Goal: Task Accomplishment & Management: Use online tool/utility

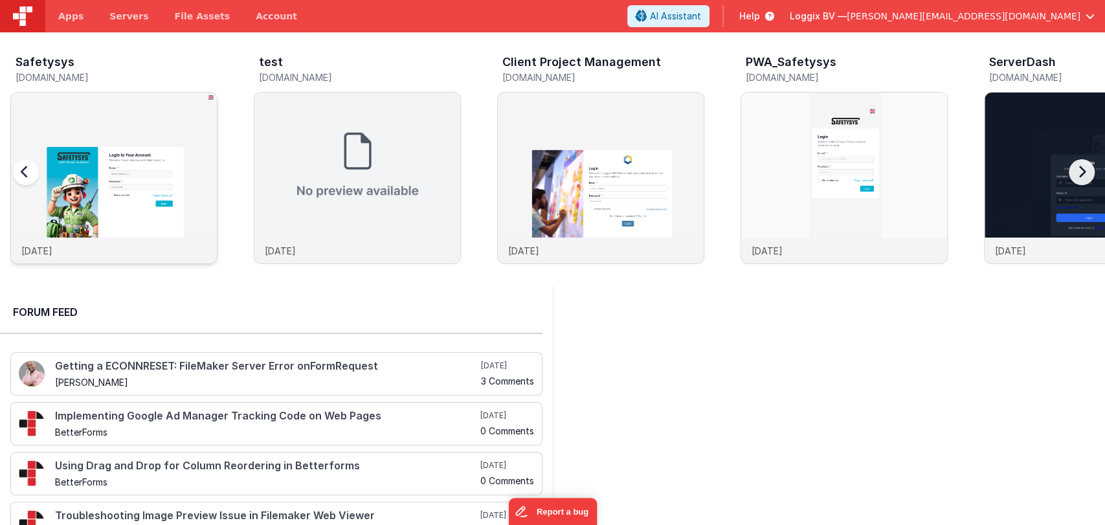
click at [67, 159] on img at bounding box center [114, 196] width 206 height 206
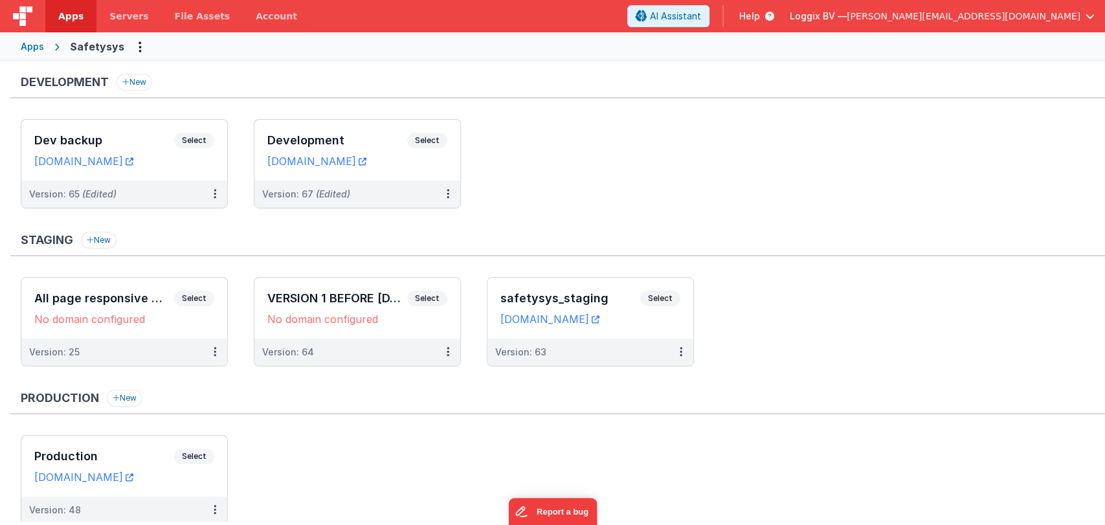
click at [330, 113] on div "Development New Dev backup Select URLs [DOMAIN_NAME] Version: 65 (Edited) Devel…" at bounding box center [557, 148] width 1095 height 148
click at [321, 138] on h3 "Development" at bounding box center [337, 140] width 140 height 13
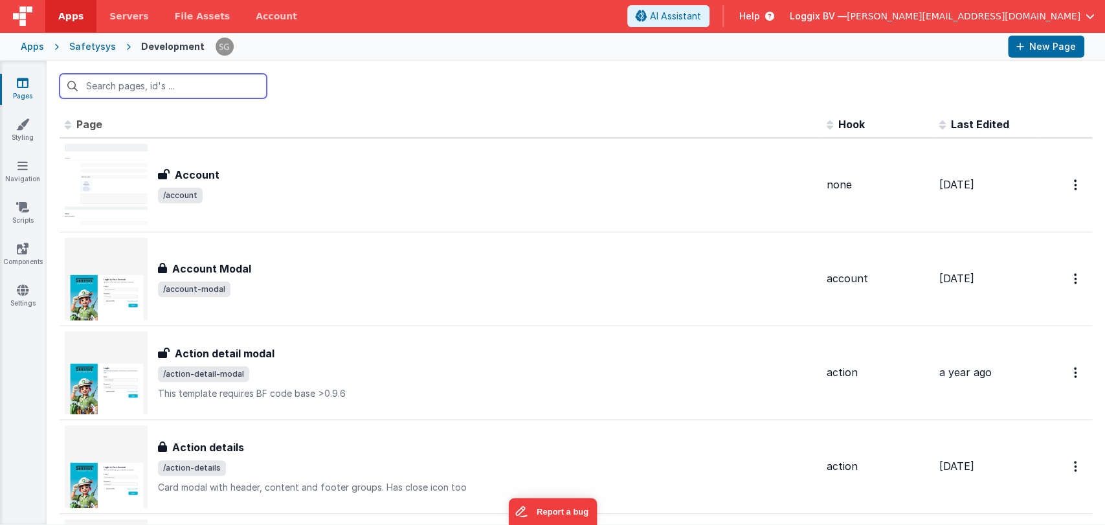
click at [124, 76] on input "text" at bounding box center [163, 86] width 207 height 25
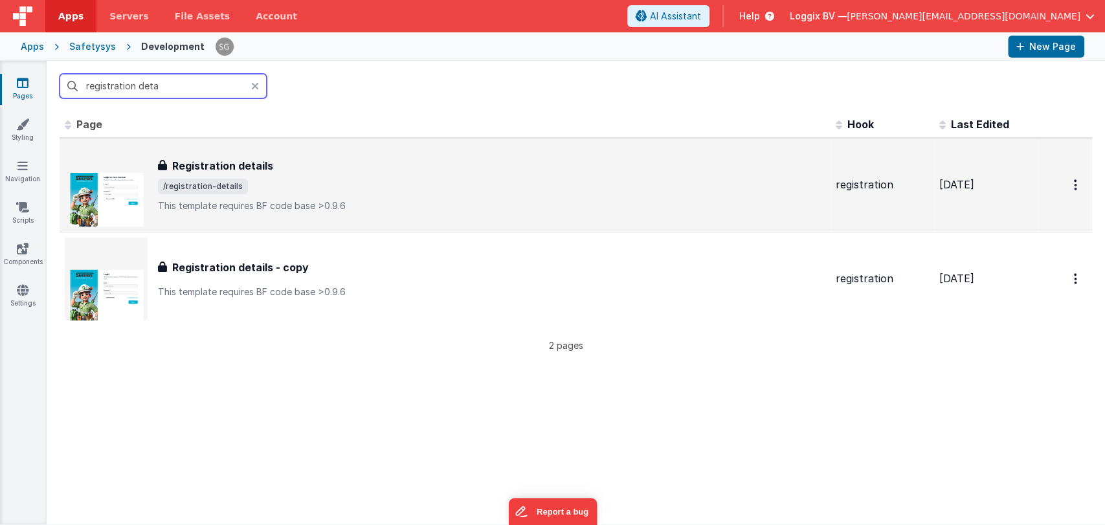
type input "registration deta"
click at [305, 201] on p "This template requires BF code base >0.9.6" at bounding box center [492, 205] width 668 height 13
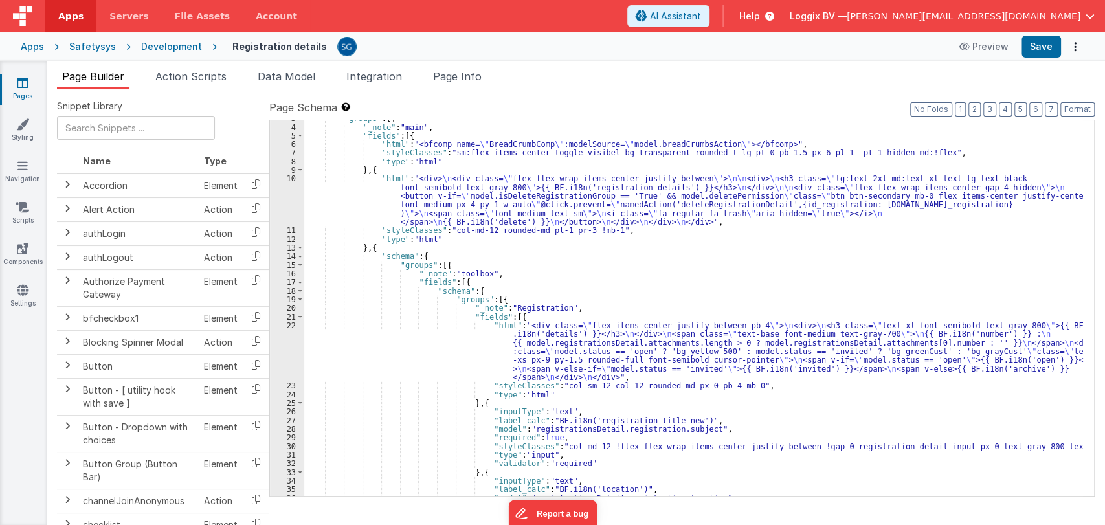
scroll to position [26, 0]
click at [612, 274] on div ""_note" : "main" , "fields" : [{ "html" : "<bfcomp name= \" BreadCrumbComp \" :…" at bounding box center [693, 316] width 779 height 393
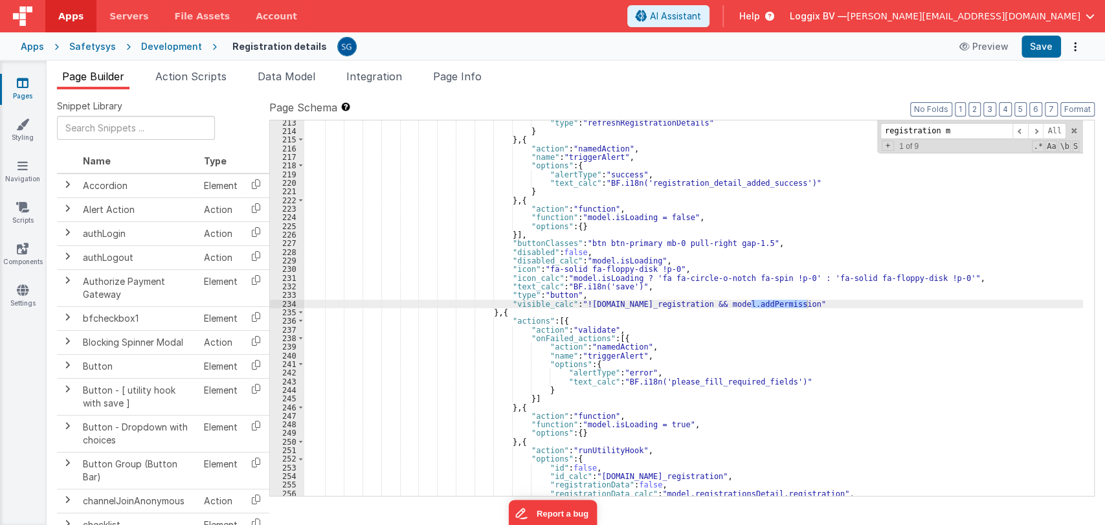
scroll to position [2004, 0]
type input "registration"
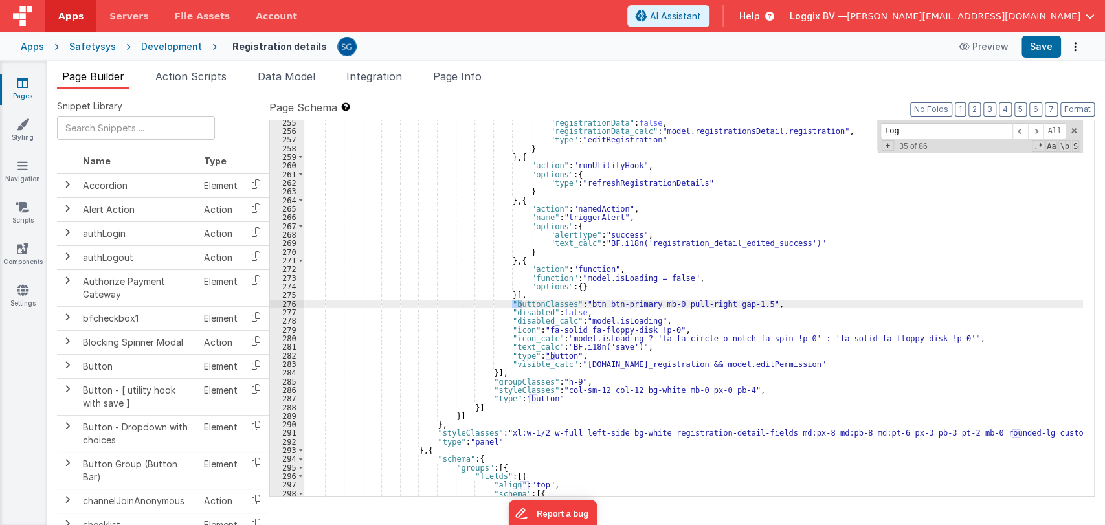
scroll to position [3092, 0]
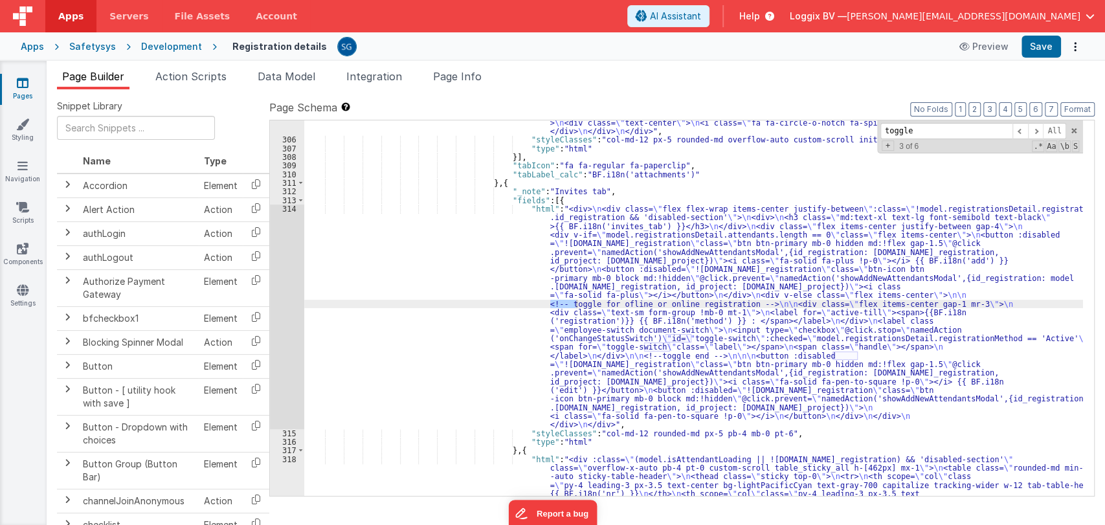
type input "toggle"
click at [422, 262] on div ""html" : "<div :class= \" (model.registrationImage || ![DOMAIN_NAME]_registrati…" at bounding box center [693, 366] width 779 height 911
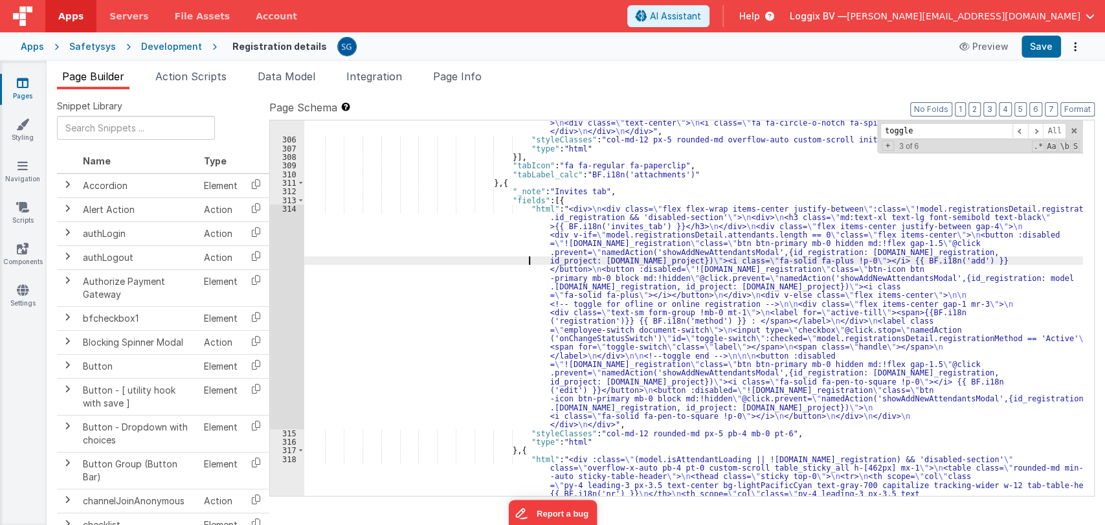
click at [290, 208] on div "314" at bounding box center [287, 317] width 34 height 225
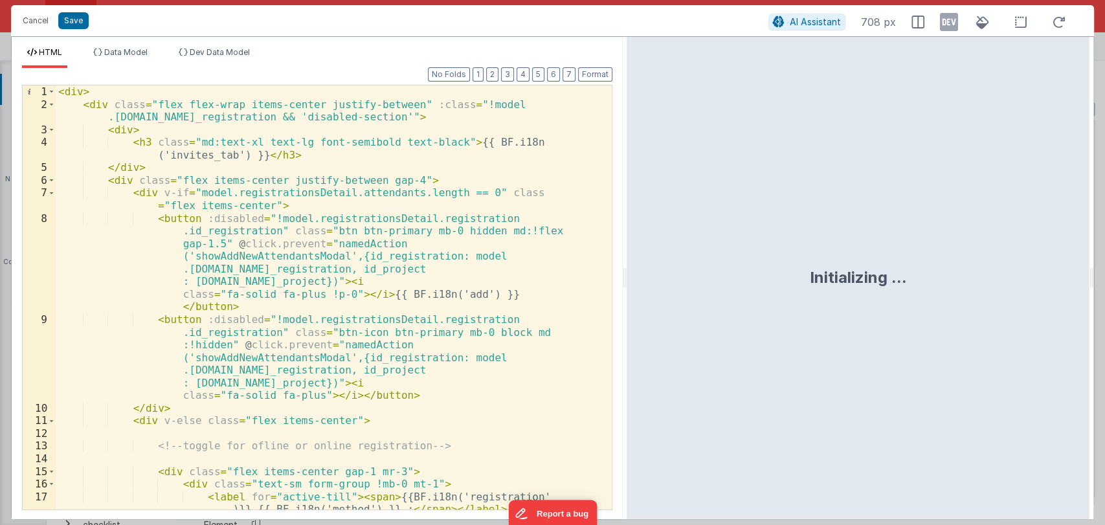
drag, startPoint x: 548, startPoint y: 274, endPoint x: 682, endPoint y: 260, distance: 134.8
click at [682, 260] on html "Cancel Save AI Assistant 708 px HTML Data Model Dev Data Model Format 7 6 5 4 3…" at bounding box center [552, 262] width 1105 height 525
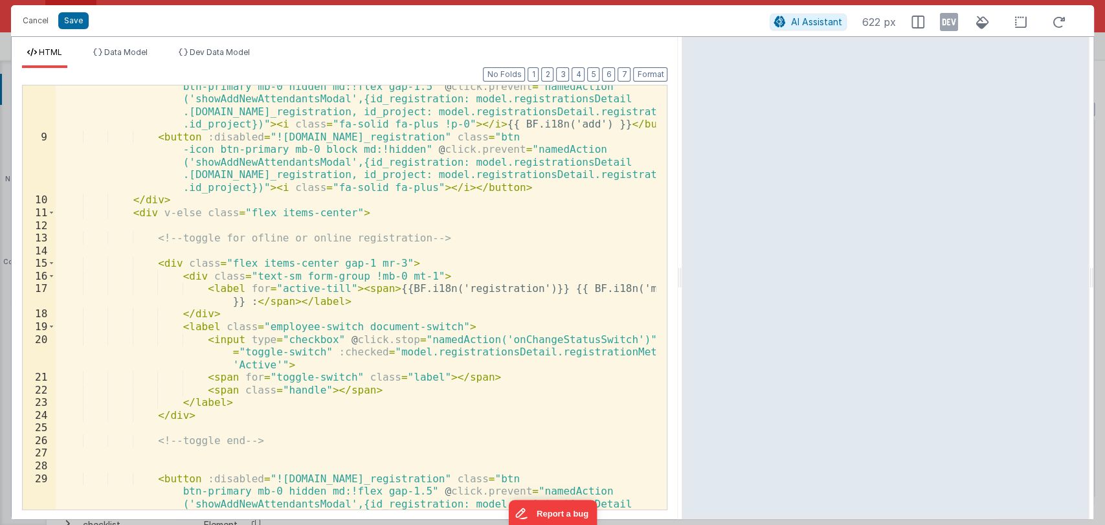
scroll to position [120, 0]
click at [236, 394] on div "< button :disabled = "![DOMAIN_NAME]_registration" class = "btn btn-primary mb-…" at bounding box center [356, 348] width 601 height 563
click at [234, 400] on div "< button :disabled = "![DOMAIN_NAME]_registration" class = "btn btn-primary mb-…" at bounding box center [356, 348] width 601 height 563
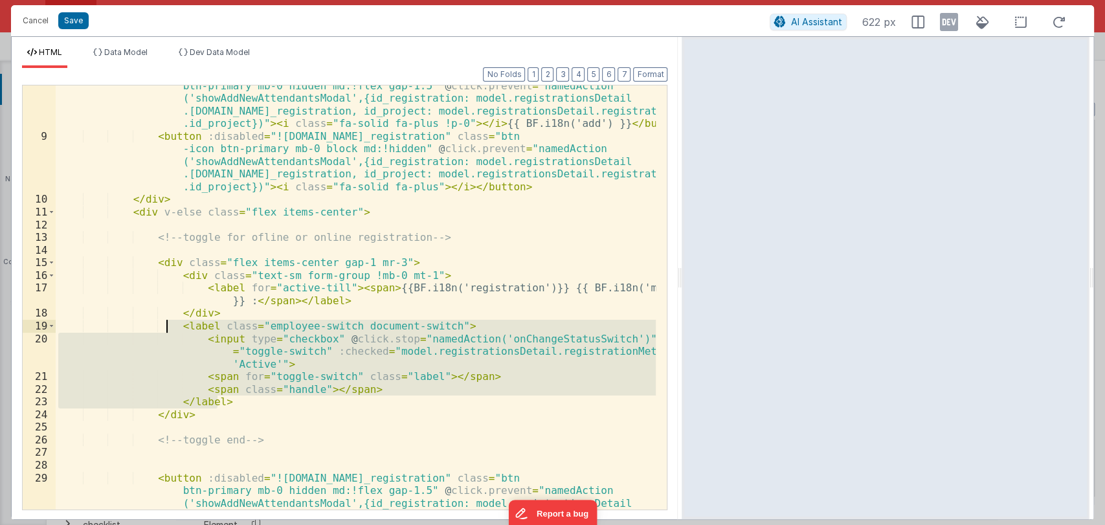
drag, startPoint x: 234, startPoint y: 400, endPoint x: 166, endPoint y: 328, distance: 99.4
click at [166, 328] on div "< button :disabled = "![DOMAIN_NAME]_registration" class = "btn btn-primary mb-…" at bounding box center [356, 348] width 601 height 563
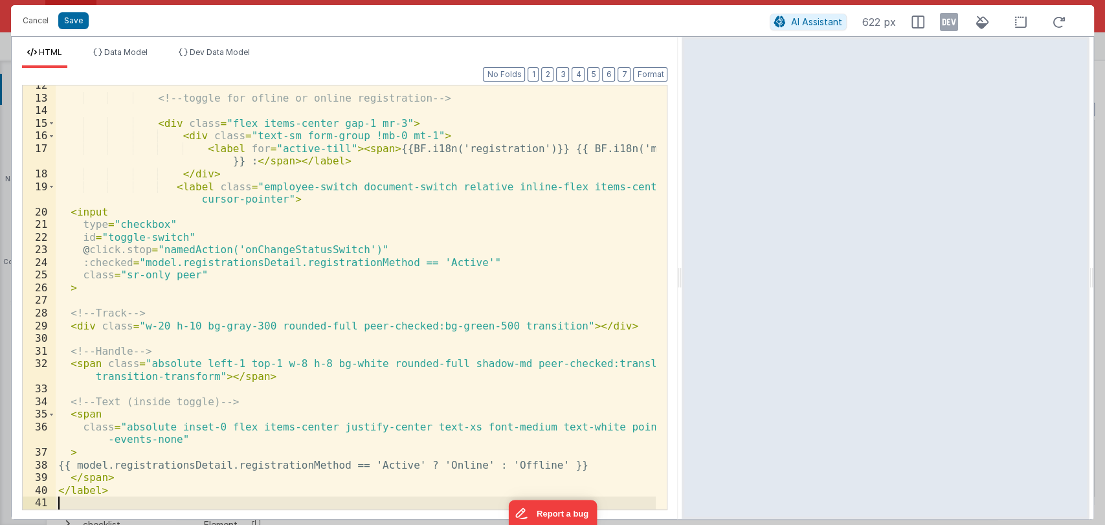
scroll to position [259, 0]
click at [657, 75] on button "Format" at bounding box center [650, 74] width 34 height 14
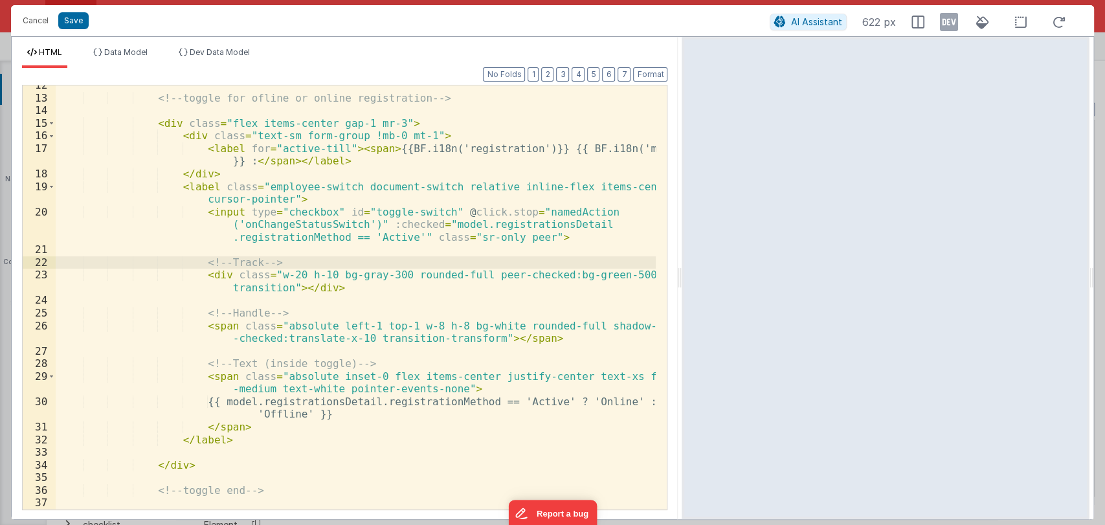
drag, startPoint x: 311, startPoint y: 267, endPoint x: 311, endPoint y: 259, distance: 7.8
click at [311, 259] on div "<!-- toggle for ofline or online registration --> < div class = "flex items-cen…" at bounding box center [356, 303] width 601 height 449
click at [75, 19] on button "Save" at bounding box center [73, 20] width 30 height 17
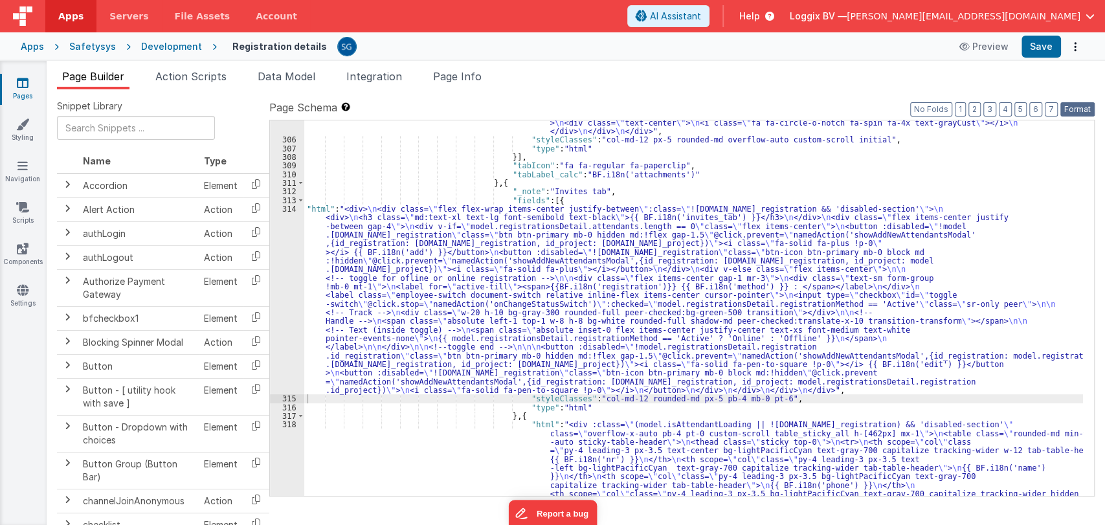
click at [1063, 104] on button "Format" at bounding box center [1077, 109] width 34 height 14
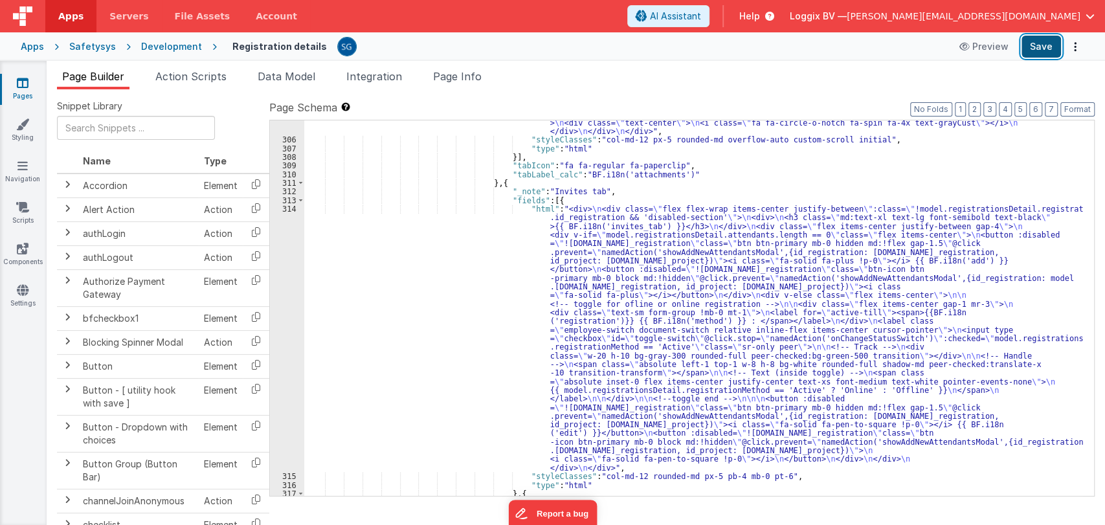
click at [1036, 43] on button "Save" at bounding box center [1041, 47] width 39 height 22
click at [456, 293] on div ""html" : "<div :class= \" (model.registrationImage || ![DOMAIN_NAME]_registrati…" at bounding box center [693, 366] width 779 height 911
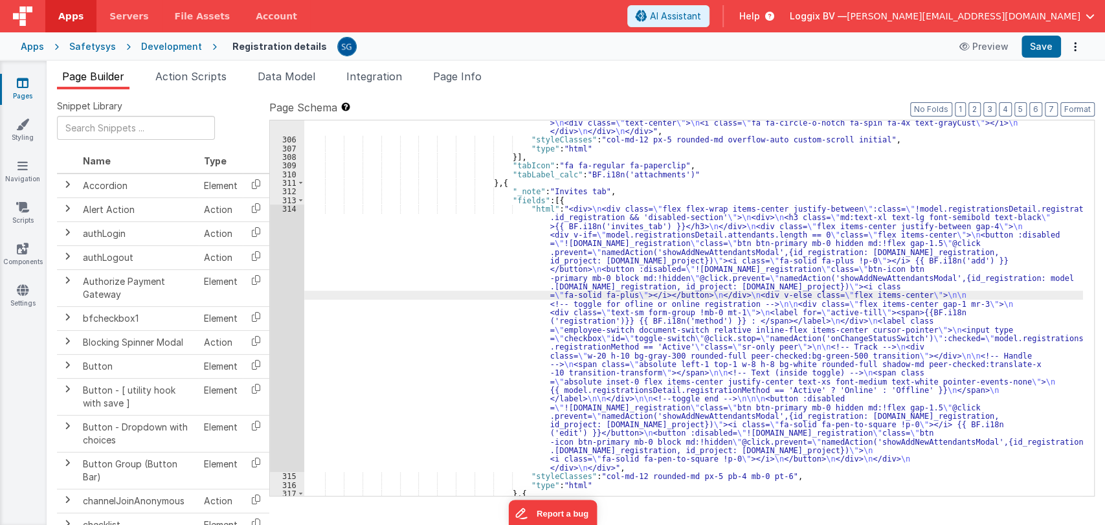
click at [289, 205] on div "314" at bounding box center [287, 338] width 34 height 267
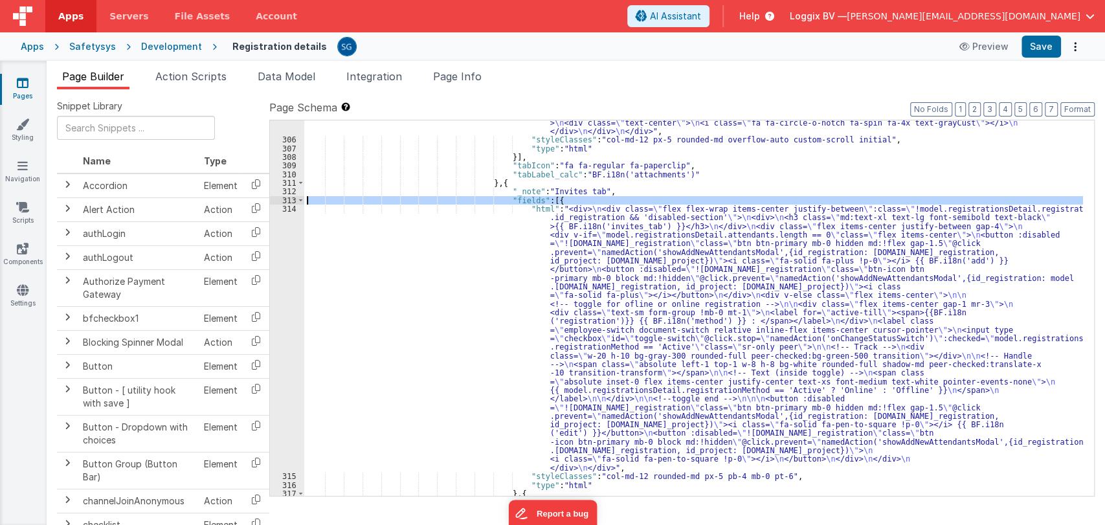
click at [289, 205] on div "314" at bounding box center [287, 338] width 34 height 267
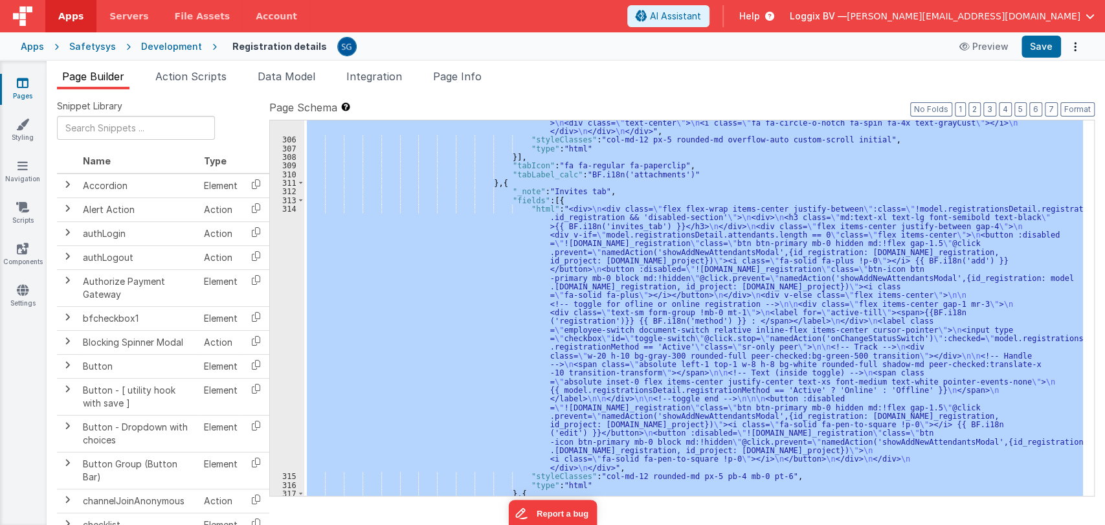
click at [289, 212] on div "314" at bounding box center [287, 338] width 34 height 267
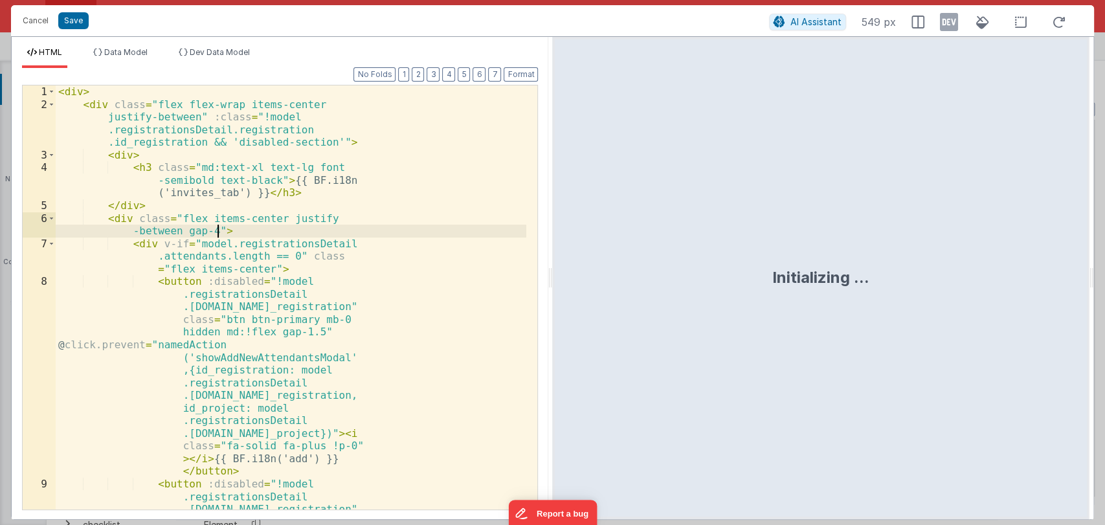
click at [289, 212] on div "< div > < div class = "flex flex-wrap items-center justify-between" :class = "!…" at bounding box center [291, 398] width 471 height 627
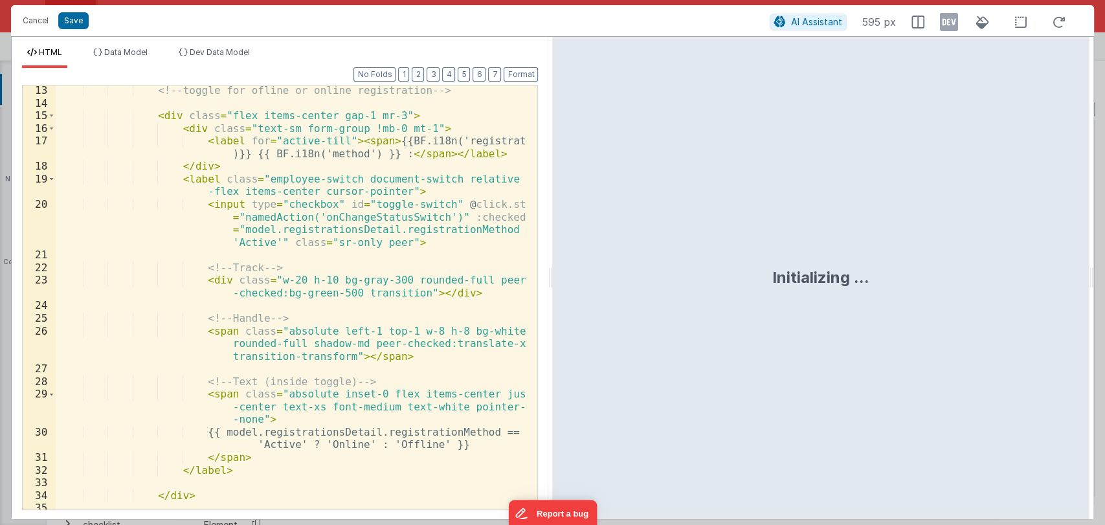
scroll to position [358, 0]
click at [49, 172] on span at bounding box center [51, 176] width 7 height 13
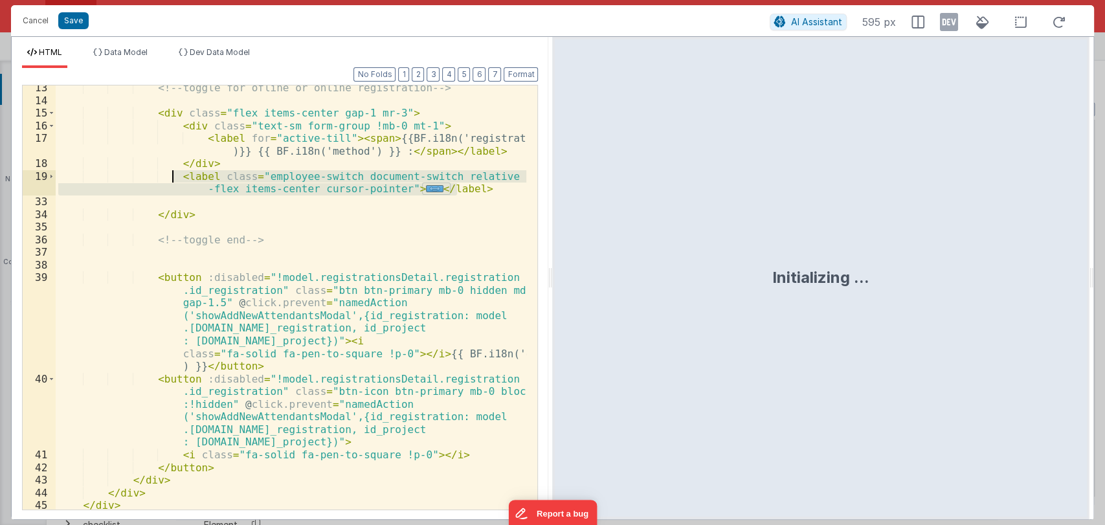
drag, startPoint x: 476, startPoint y: 191, endPoint x: 172, endPoint y: 176, distance: 304.0
click at [172, 176] on div "<!-- toggle for ofline or online registration --> < div class = "flex items-cen…" at bounding box center [291, 306] width 471 height 449
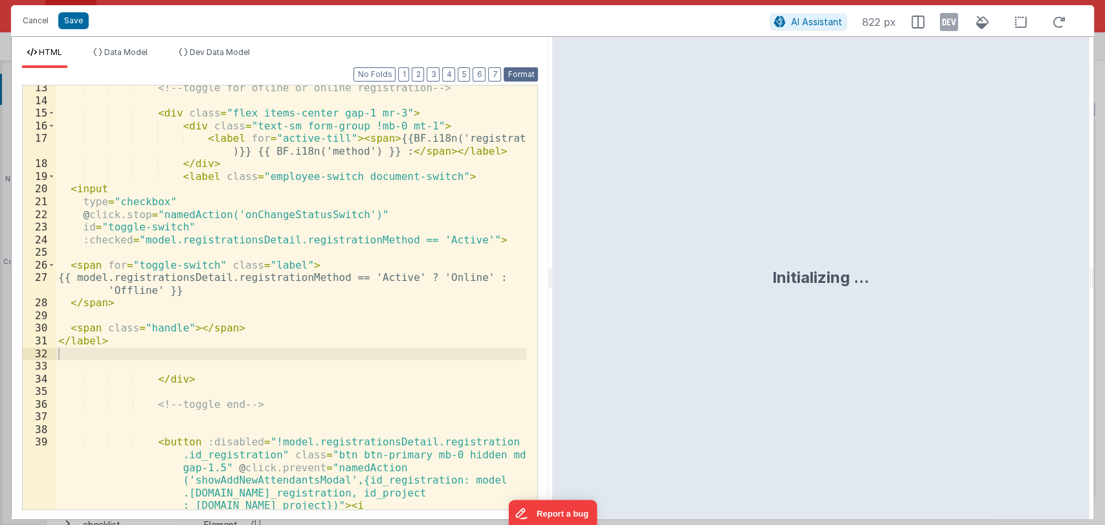
click at [528, 69] on button "Format" at bounding box center [521, 74] width 34 height 14
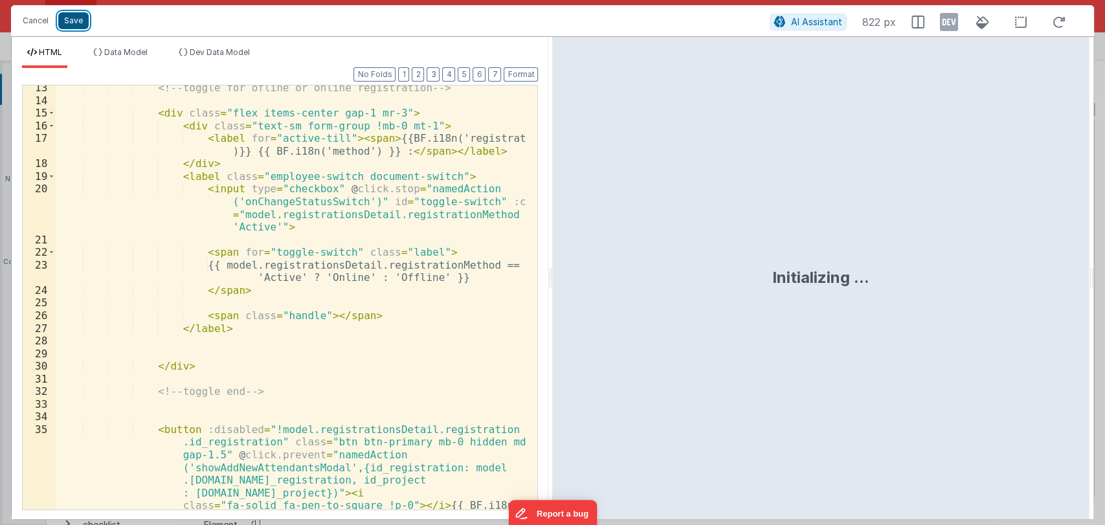
click at [67, 25] on button "Save" at bounding box center [73, 20] width 30 height 17
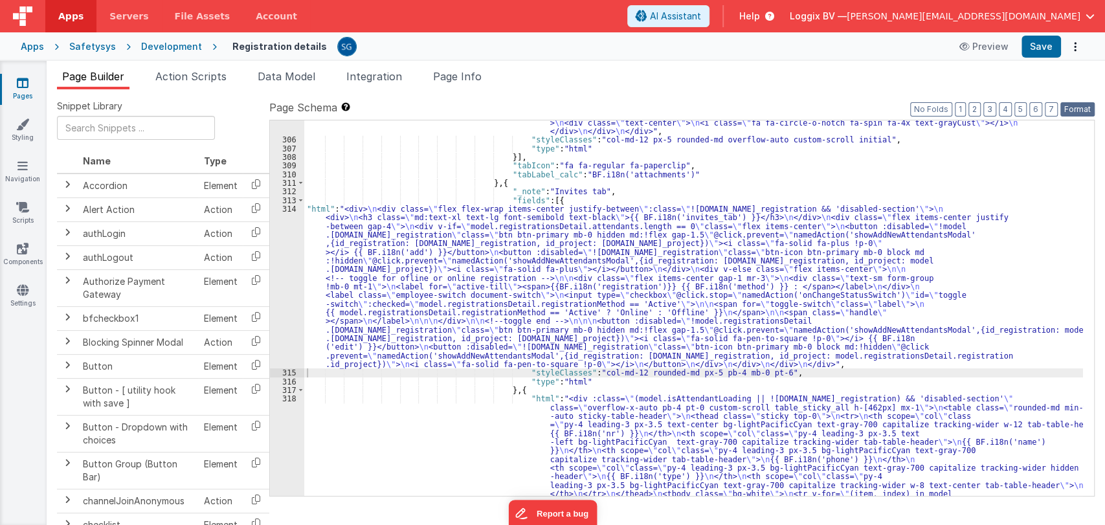
click at [1067, 108] on button "Format" at bounding box center [1077, 109] width 34 height 14
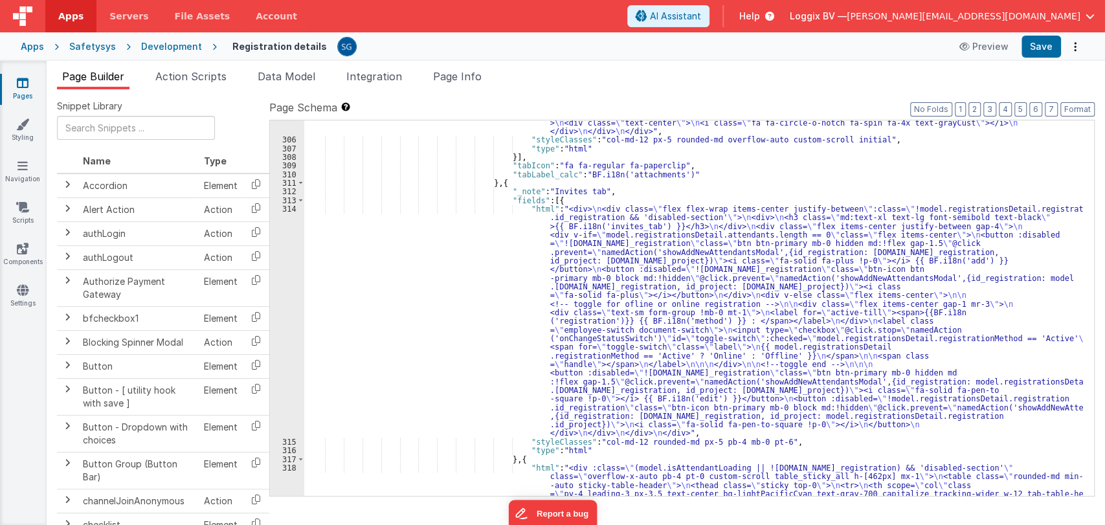
click at [1050, 58] on div "Apps Safetysys Development Registration details Preview Save" at bounding box center [552, 46] width 1105 height 28
click at [1049, 58] on div "Apps Safetysys Development Registration details Preview Save" at bounding box center [552, 46] width 1105 height 28
click at [1045, 52] on button "Save" at bounding box center [1041, 47] width 39 height 22
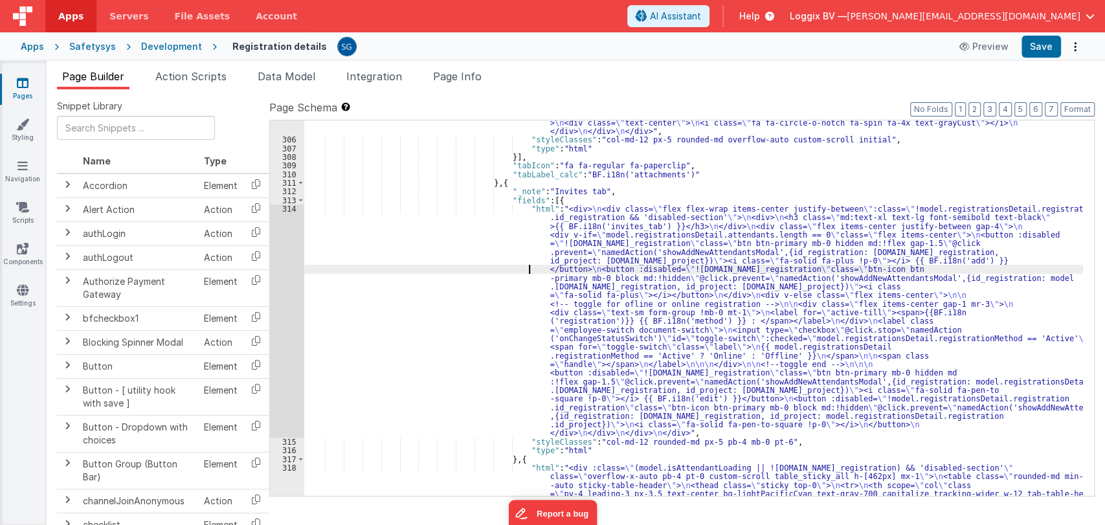
click at [477, 266] on div ""html" : "<div :class= \" (model.registrationImage || ![DOMAIN_NAME]_registrati…" at bounding box center [693, 366] width 779 height 911
click at [285, 208] on div "314" at bounding box center [287, 321] width 34 height 233
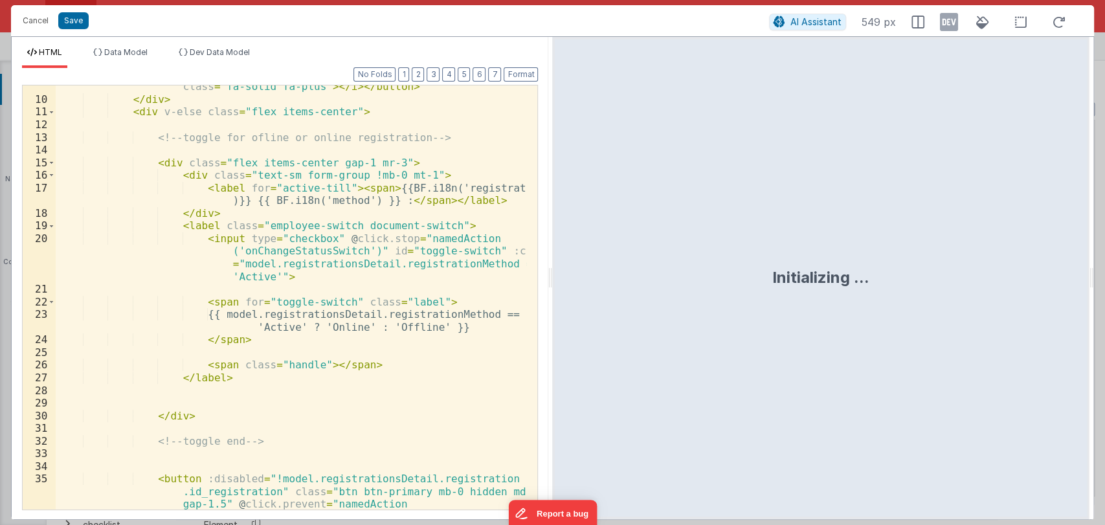
scroll to position [309, 0]
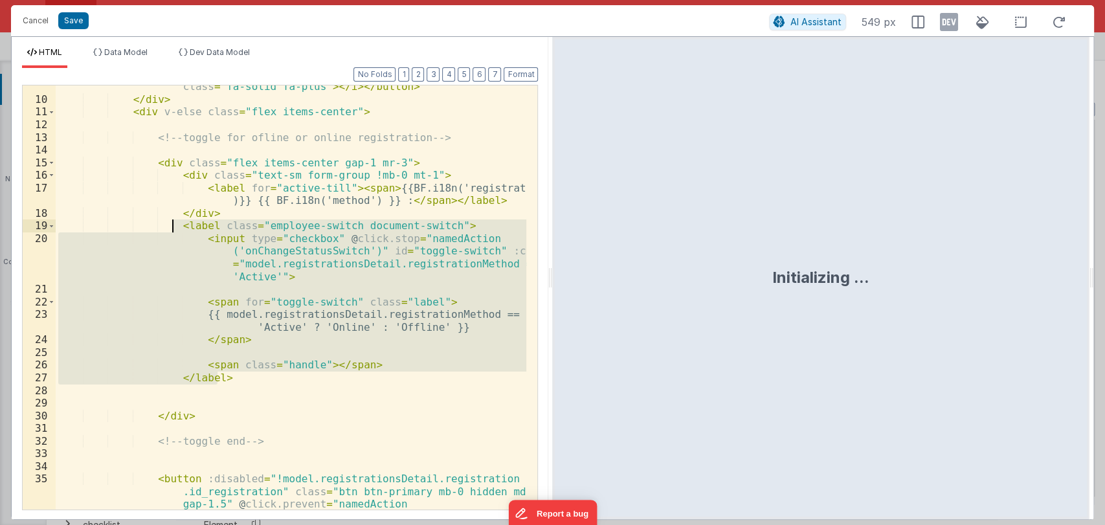
drag, startPoint x: 226, startPoint y: 376, endPoint x: 173, endPoint y: 226, distance: 158.7
click at [173, 226] on div "< button :disabled = "!model.registrationsDetail.registration .id_registration"…" at bounding box center [291, 312] width 471 height 614
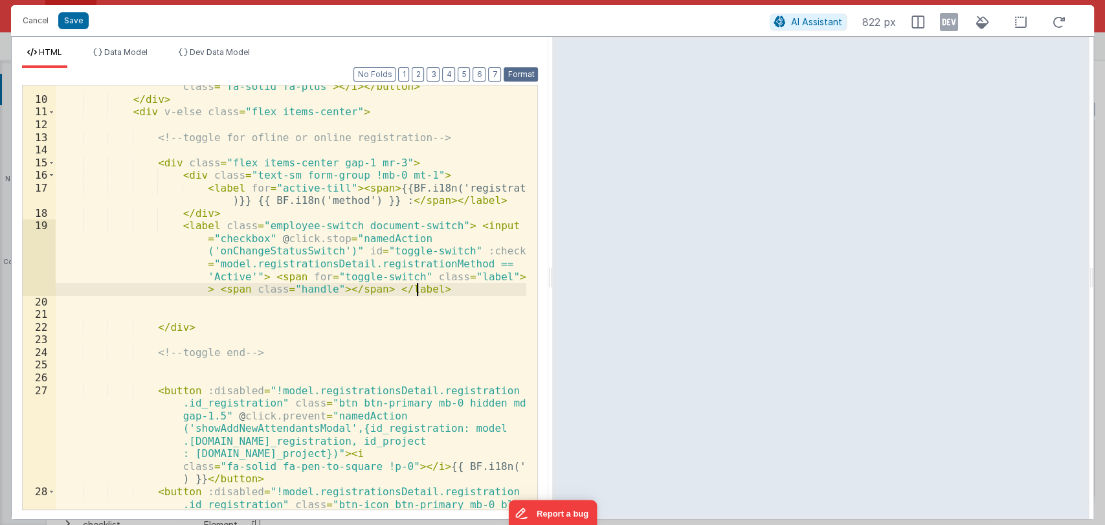
click at [514, 76] on button "Format" at bounding box center [521, 74] width 34 height 14
click at [78, 21] on button "Save" at bounding box center [73, 20] width 30 height 17
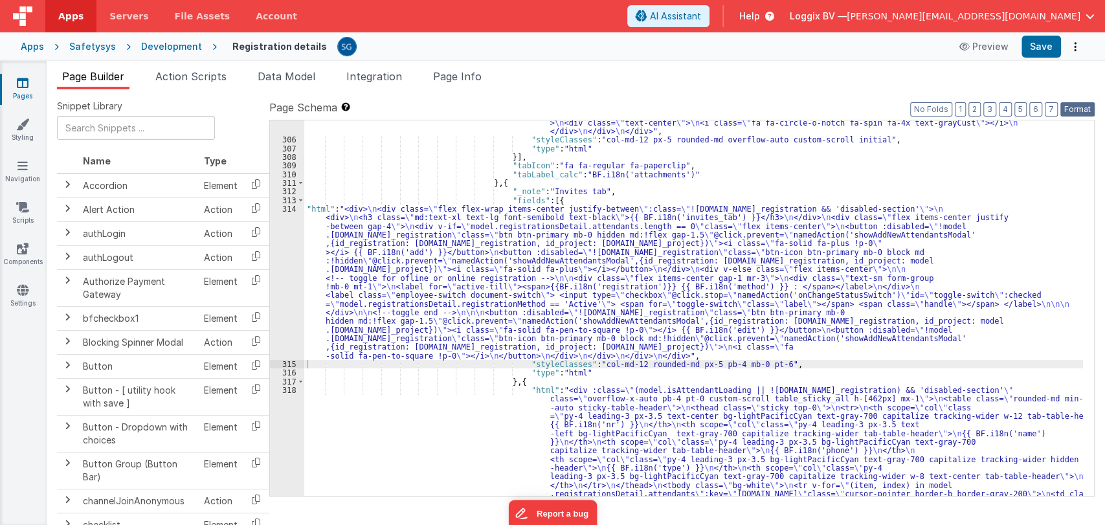
click at [1074, 102] on button "Format" at bounding box center [1077, 109] width 34 height 14
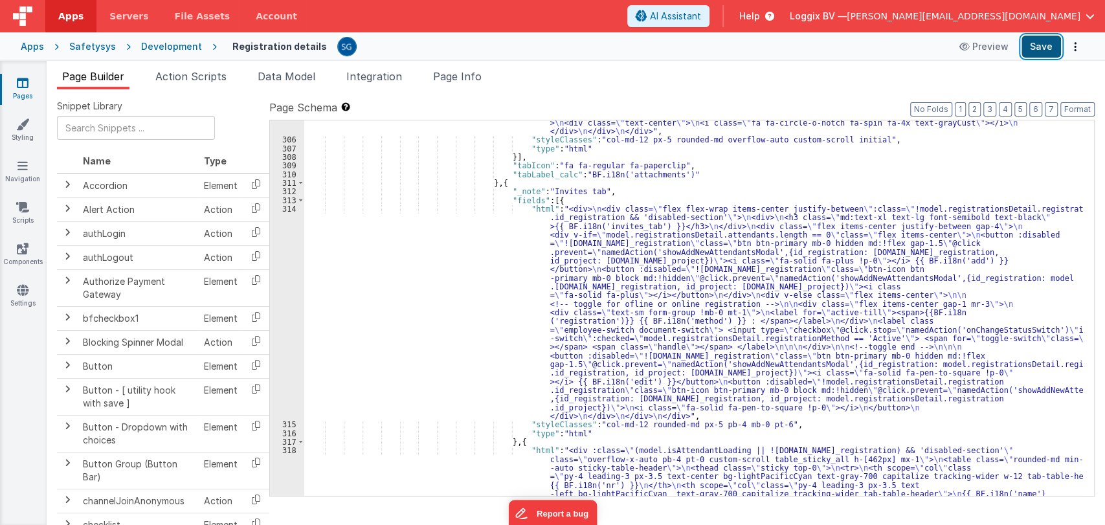
click at [1028, 50] on button "Save" at bounding box center [1041, 47] width 39 height 22
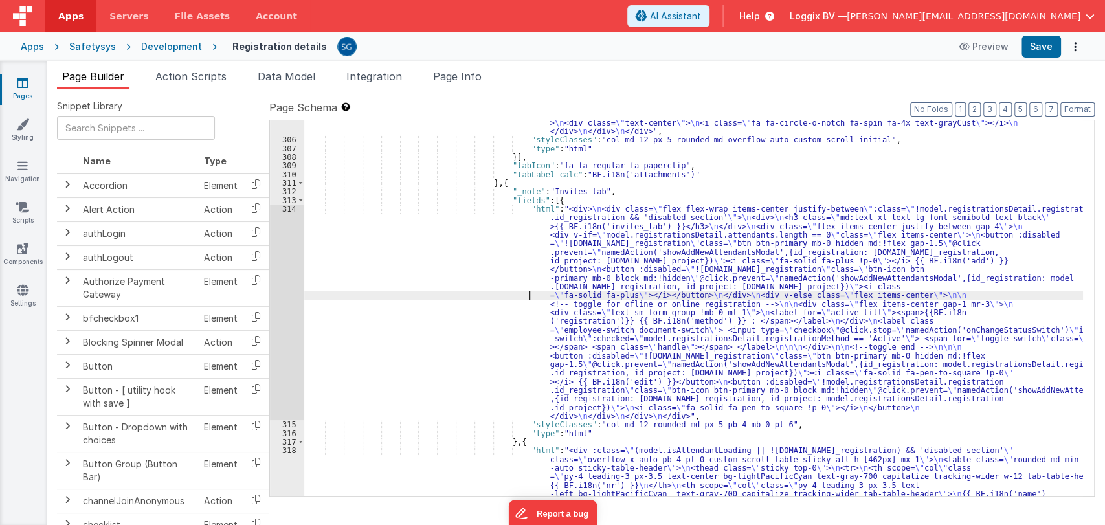
click at [451, 295] on div ""html" : "<div :class= \" (model.registrationImage || ![DOMAIN_NAME]_registrati…" at bounding box center [693, 366] width 779 height 911
click at [287, 208] on div "314" at bounding box center [287, 313] width 34 height 216
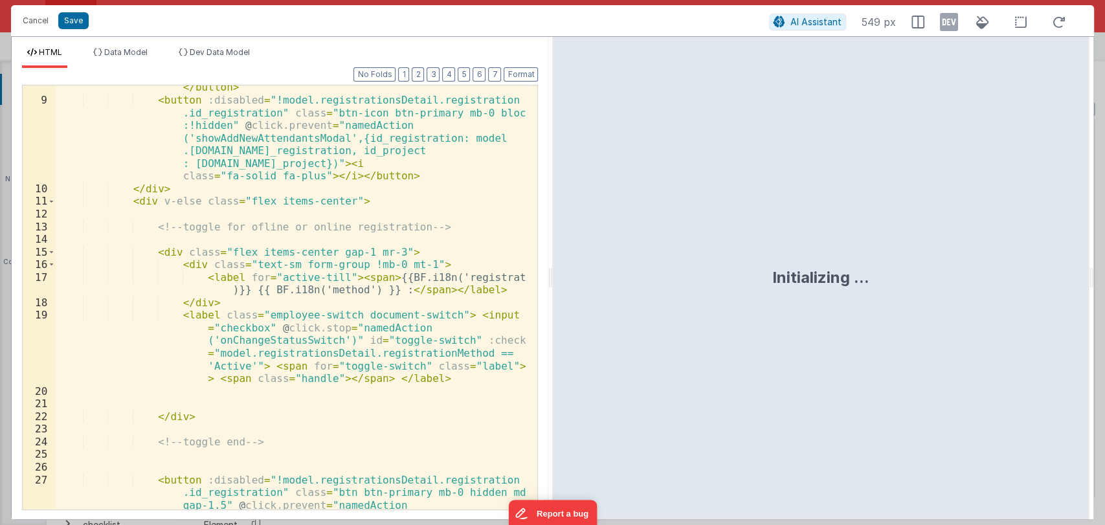
scroll to position [219, 0]
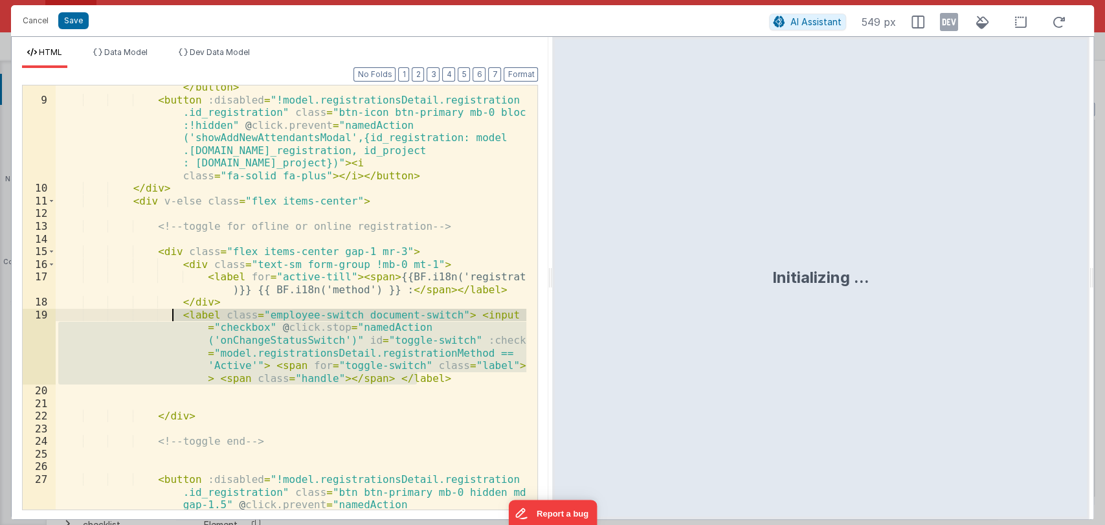
drag, startPoint x: 423, startPoint y: 374, endPoint x: 171, endPoint y: 317, distance: 258.4
click at [171, 317] on div "< button :disabled = "!model.registrationsDetail.registration .id_registration"…" at bounding box center [291, 305] width 471 height 627
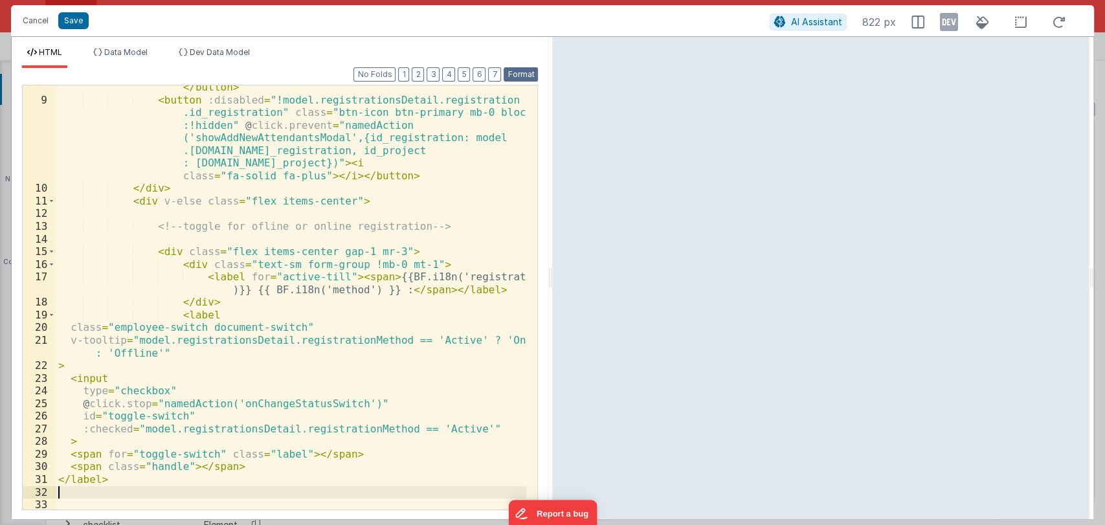
click at [518, 74] on button "Format" at bounding box center [521, 74] width 34 height 14
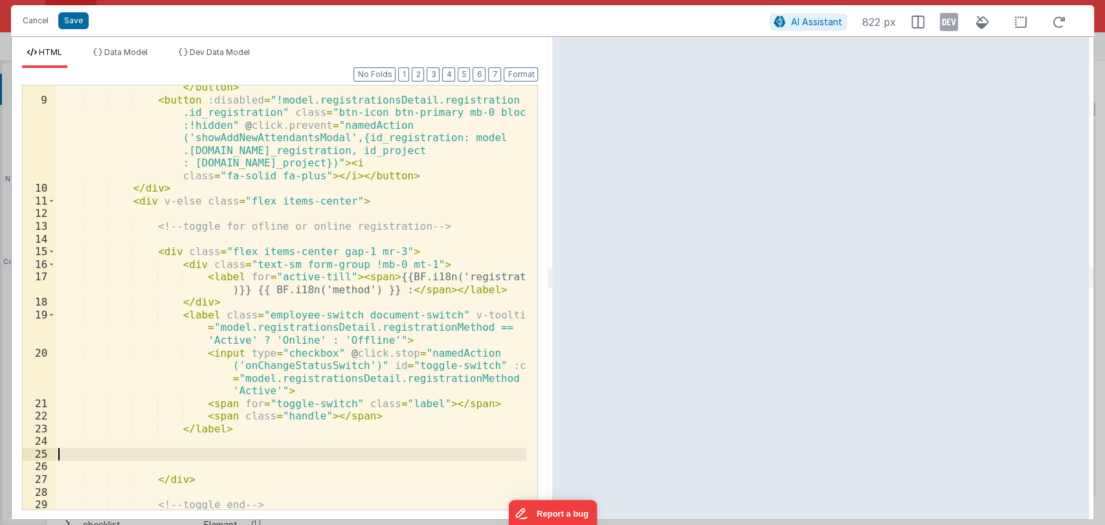
click at [212, 455] on div "< button :disabled = "!model.registrationsDetail.registration .id_registration"…" at bounding box center [291, 261] width 471 height 538
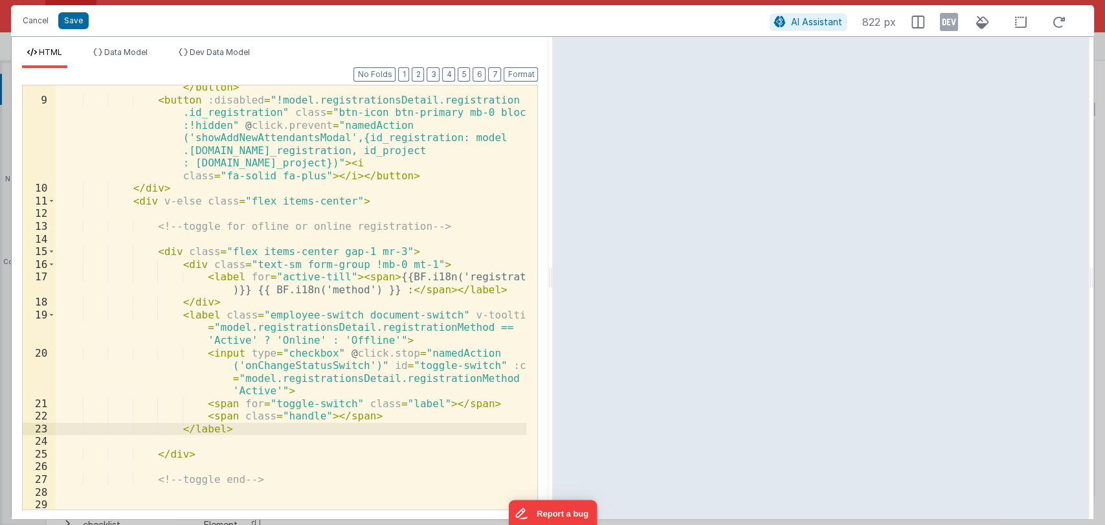
click at [210, 302] on div "< button :disabled = "!model.registrationsDetail.registration .id_registration"…" at bounding box center [291, 305] width 471 height 627
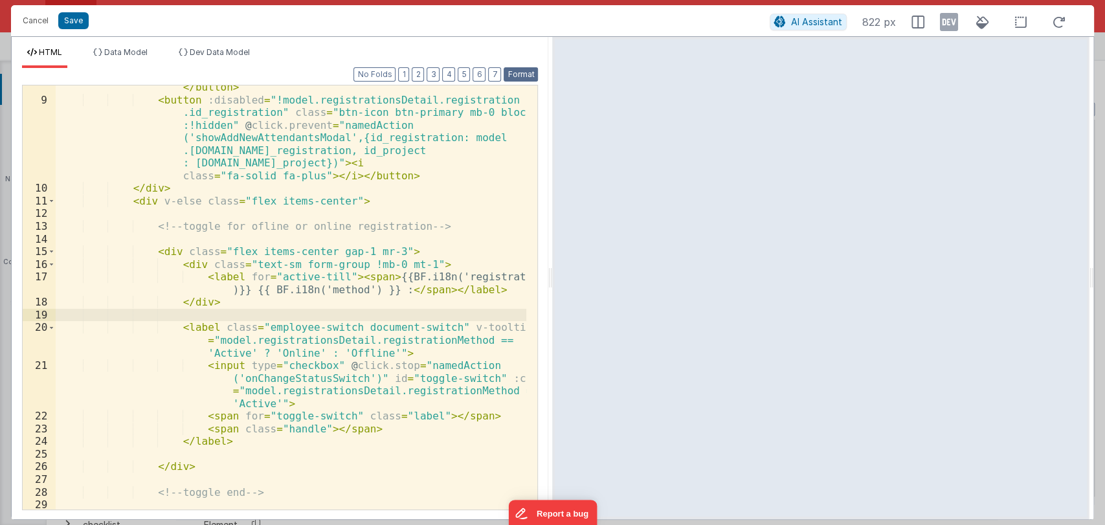
click at [534, 74] on button "Format" at bounding box center [521, 74] width 34 height 14
click at [74, 20] on button "Save" at bounding box center [73, 20] width 30 height 17
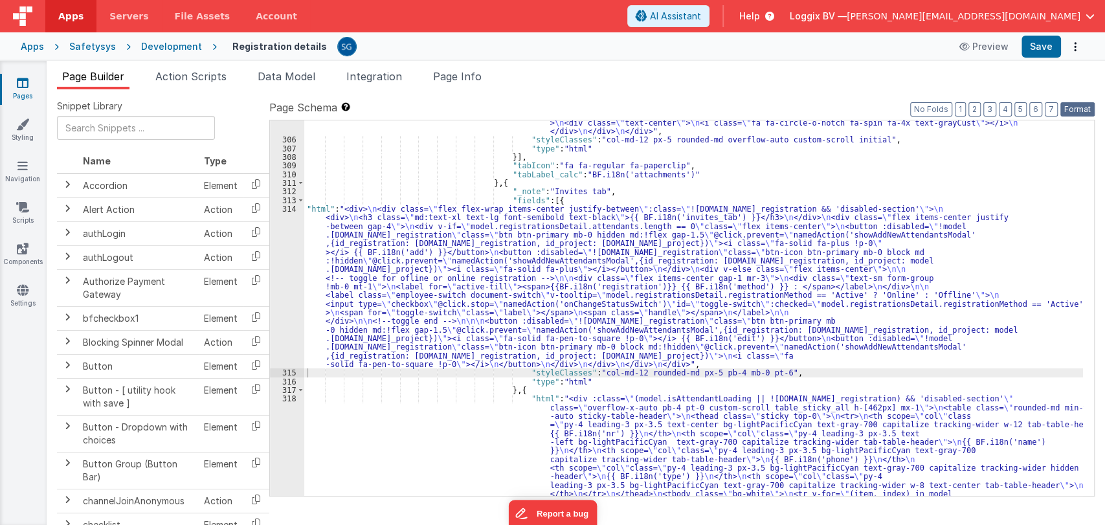
click at [1068, 105] on button "Format" at bounding box center [1077, 109] width 34 height 14
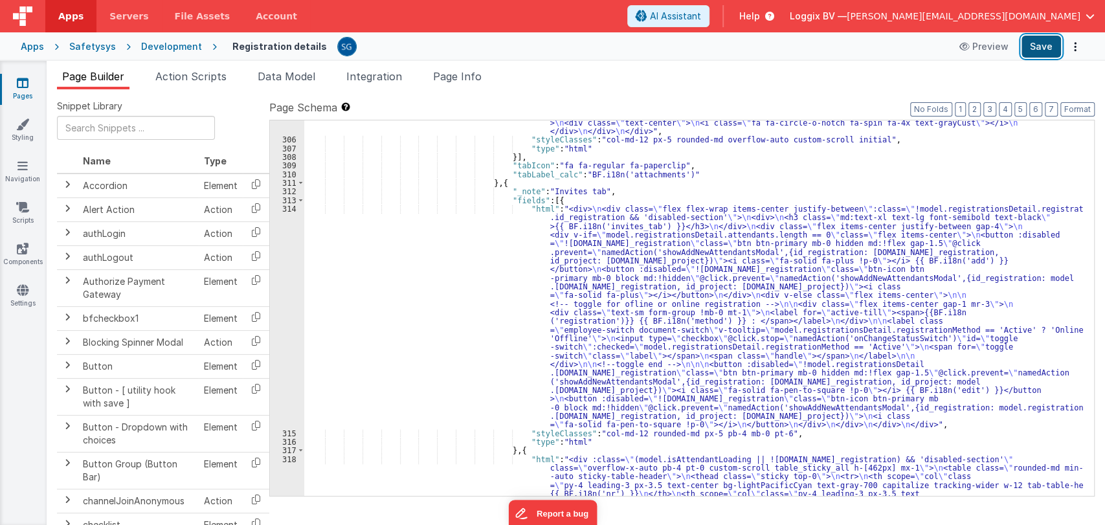
click at [1031, 36] on button "Save" at bounding box center [1041, 47] width 39 height 22
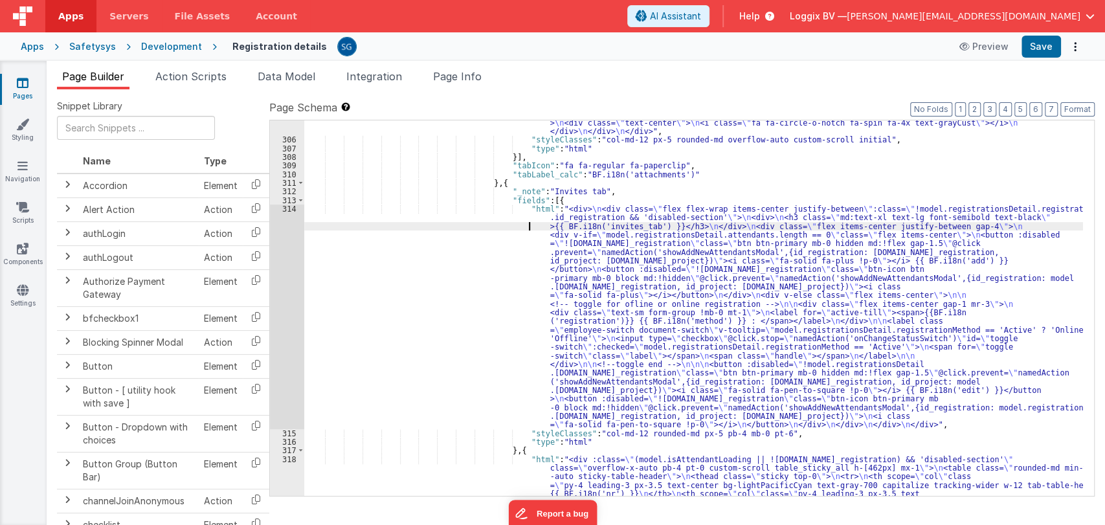
click at [490, 227] on div ""html" : "<div :class= \" (model.registrationImage || ![DOMAIN_NAME]_registrati…" at bounding box center [693, 366] width 779 height 911
click at [291, 210] on div "314" at bounding box center [287, 317] width 34 height 225
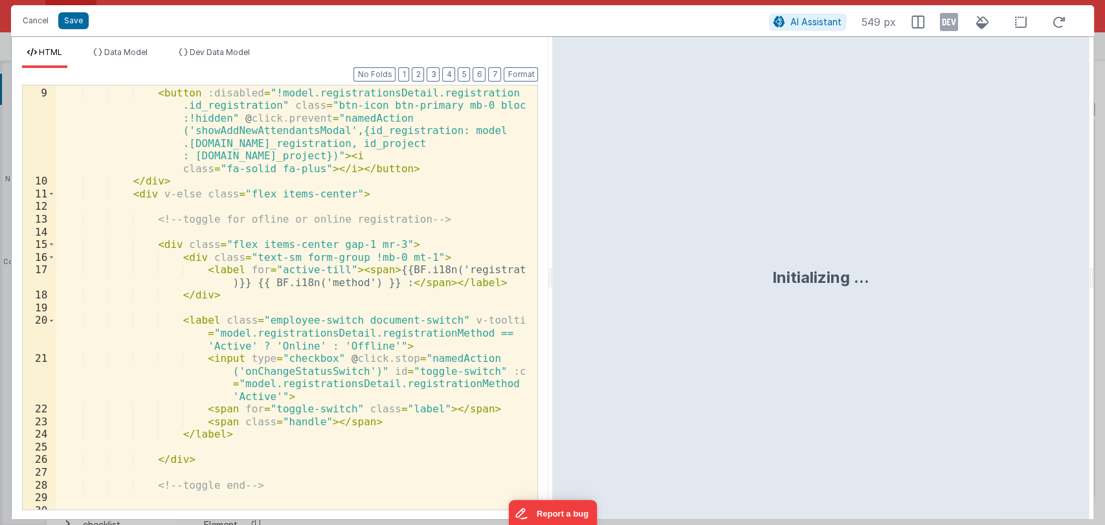
scroll to position [227, 0]
click at [241, 398] on div "< button :disabled = "!model.registrationsDetail.registration .id_registration"…" at bounding box center [291, 254] width 471 height 538
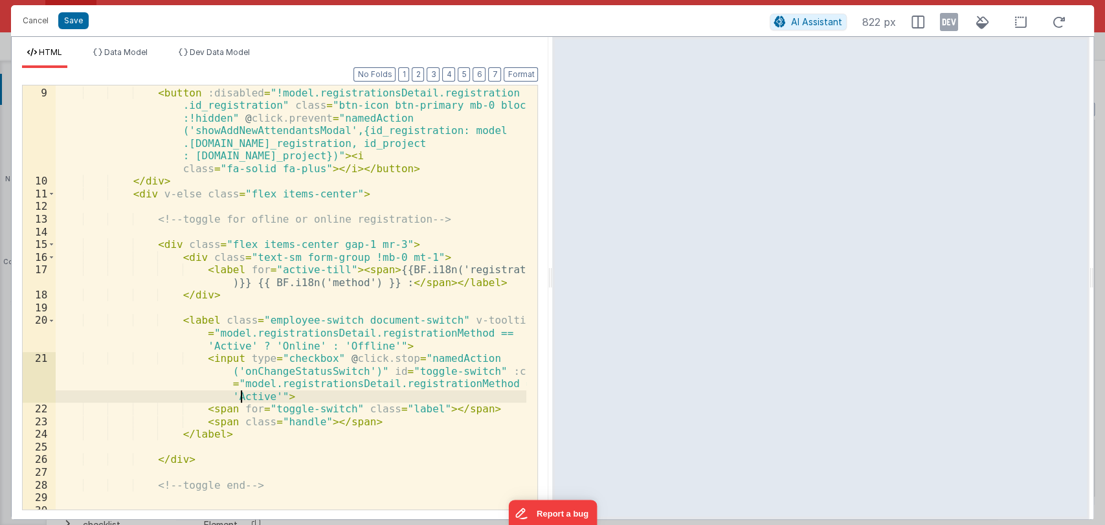
click at [241, 398] on div "< button :disabled = "!model.registrationsDetail.registration .id_registration"…" at bounding box center [291, 254] width 471 height 538
click at [276, 395] on div "< button :disabled = "!model.registrationsDetail.registration .id_registration"…" at bounding box center [291, 254] width 471 height 538
click at [254, 396] on div "< button :disabled = "!model.registrationsDetail.registration .id_registration"…" at bounding box center [291, 254] width 471 height 538
click at [259, 395] on div "< button :disabled = "!model.registrationsDetail.registration .id_registration"…" at bounding box center [291, 254] width 471 height 538
click at [235, 399] on div "< button :disabled = "!model.registrationsDetail.registration .id_registration"…" at bounding box center [291, 254] width 471 height 538
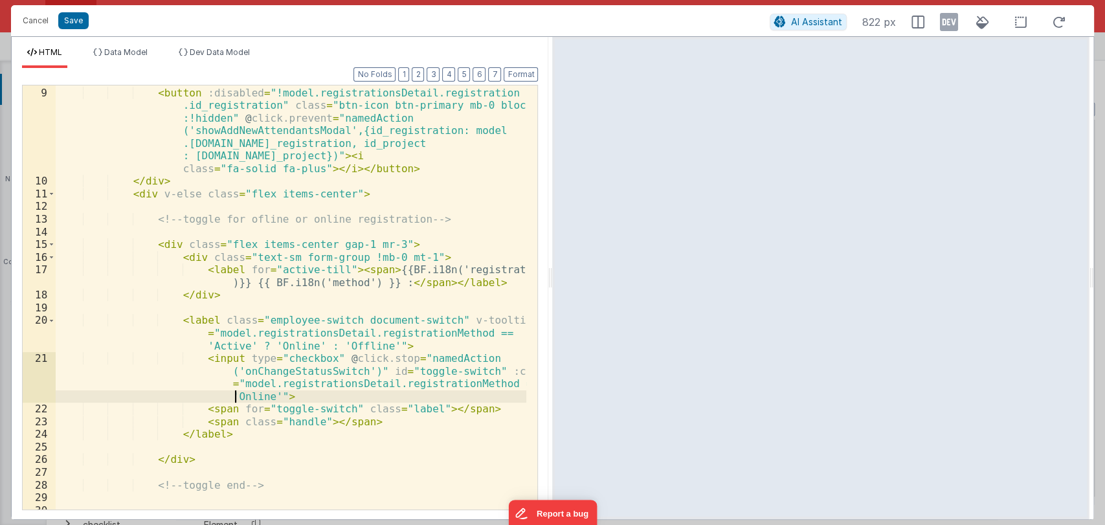
click at [235, 399] on div "< button :disabled = "!model.registrationsDetail.registration .id_registration"…" at bounding box center [291, 254] width 471 height 538
click at [221, 343] on div "< button :disabled = "!model.registrationsDetail.registration .id_registration"…" at bounding box center [291, 254] width 471 height 538
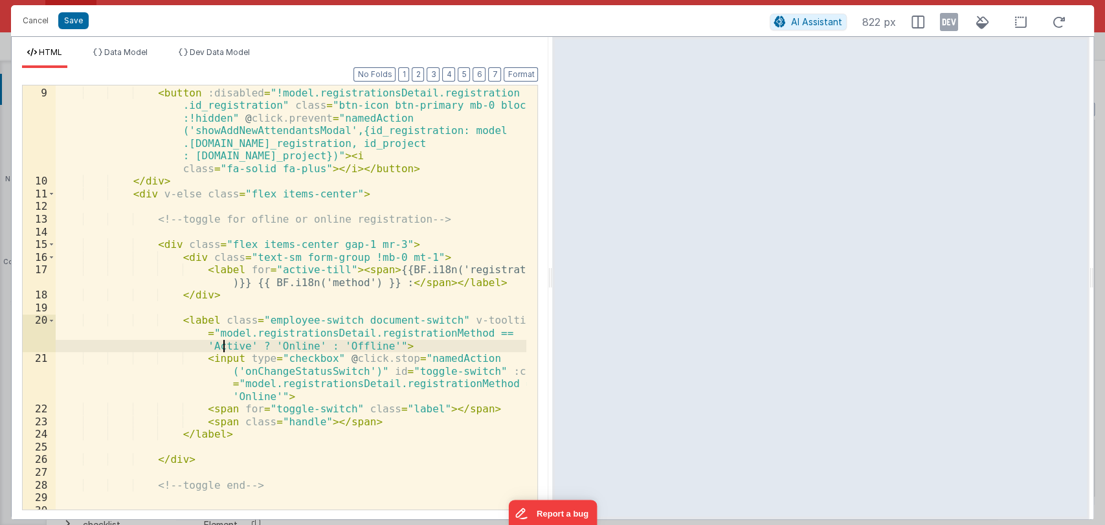
click at [221, 343] on div "< button :disabled = "!model.registrationsDetail.registration .id_registration"…" at bounding box center [291, 254] width 471 height 538
click at [76, 16] on button "Save" at bounding box center [73, 20] width 30 height 17
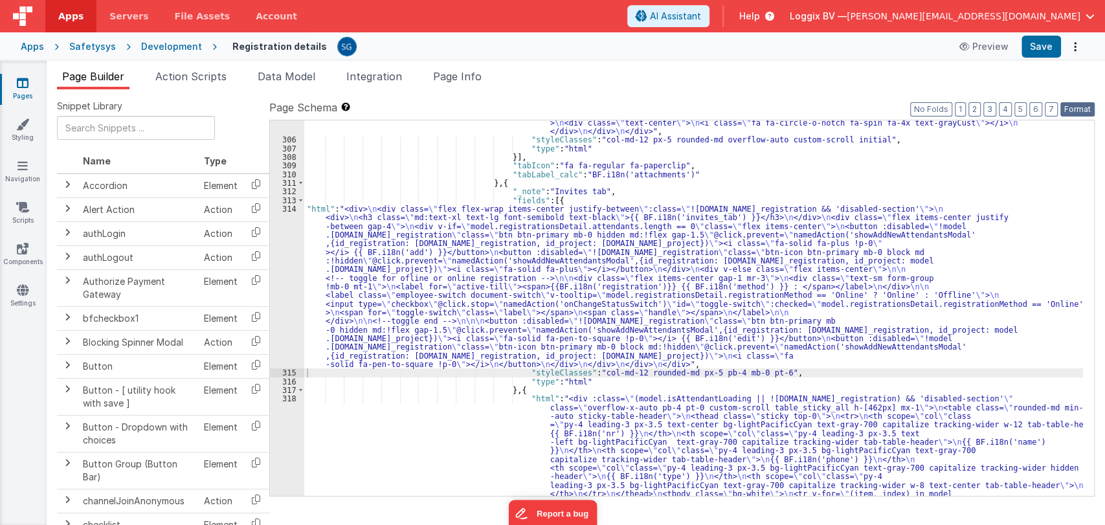
click at [1072, 106] on button "Format" at bounding box center [1077, 109] width 34 height 14
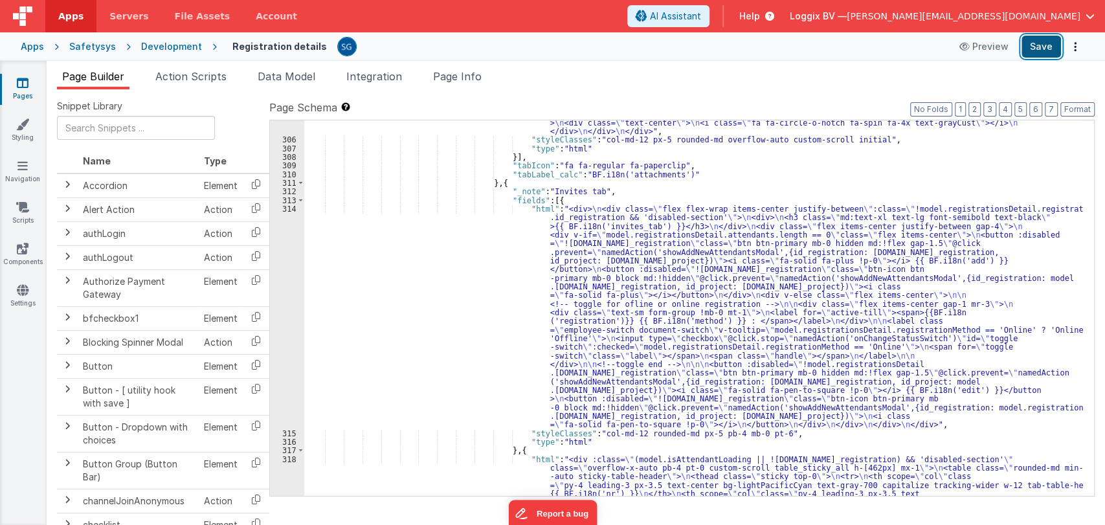
click at [1046, 53] on button "Save" at bounding box center [1041, 47] width 39 height 22
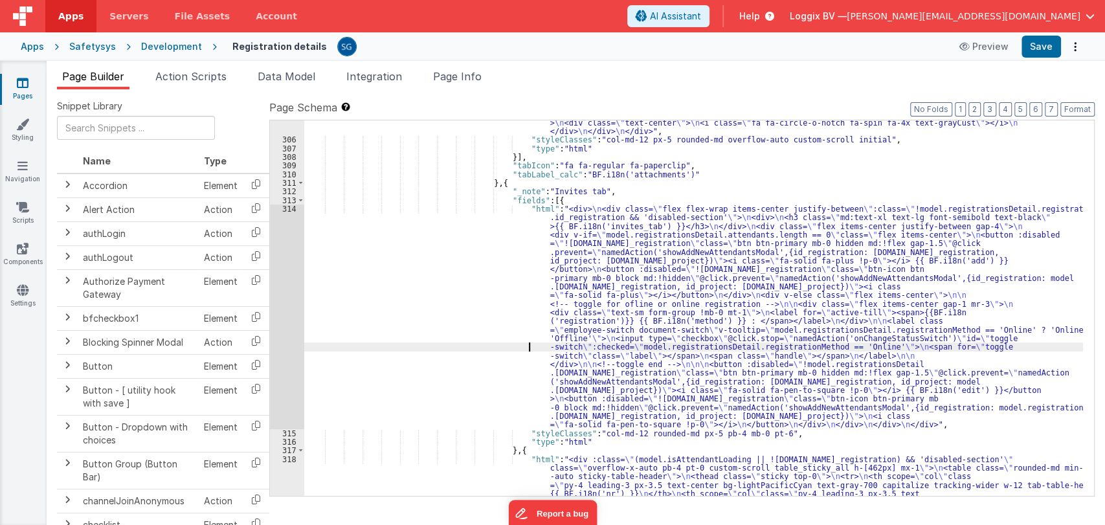
click at [485, 342] on div ""html" : "<div :class= \" (model.registrationImage || ![DOMAIN_NAME]_registrati…" at bounding box center [693, 366] width 779 height 911
click at [288, 208] on div "314" at bounding box center [287, 317] width 34 height 225
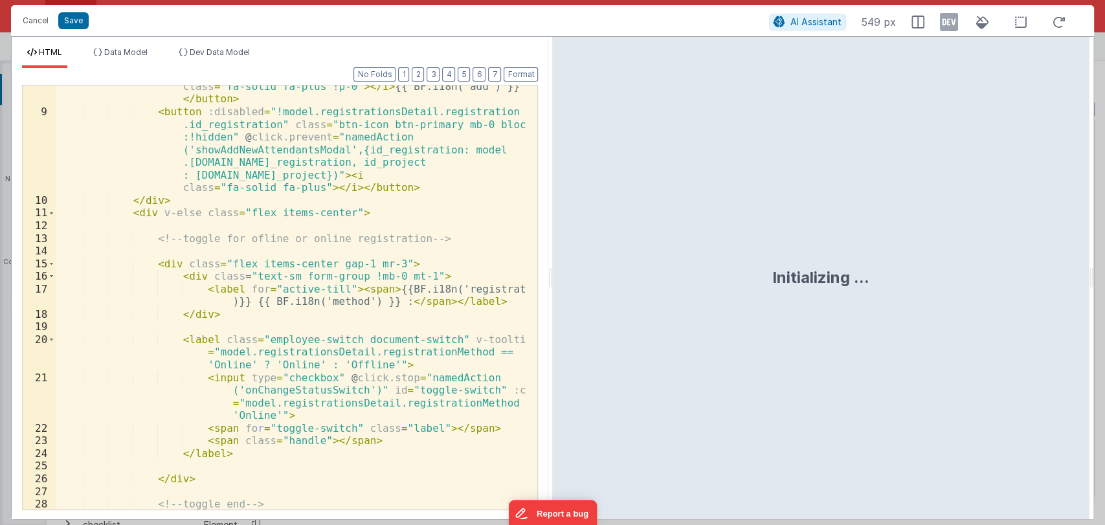
scroll to position [208, 0]
click at [429, 399] on div "< button :disabled = "!model.registrationsDetail.registration .id_registration"…" at bounding box center [291, 272] width 471 height 538
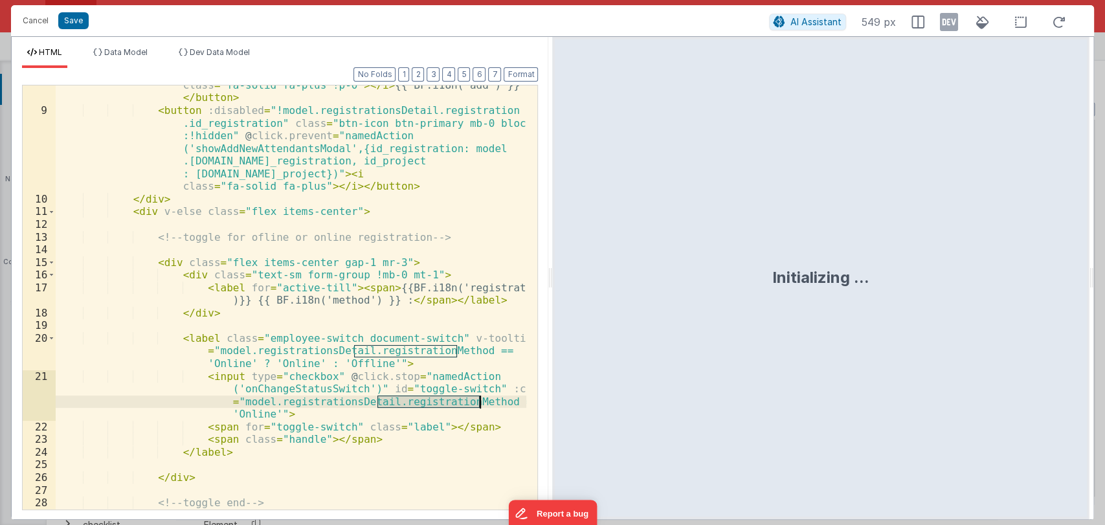
click at [429, 399] on div "< button :disabled = "!model.registrationsDetail.registration .id_registration"…" at bounding box center [291, 272] width 471 height 538
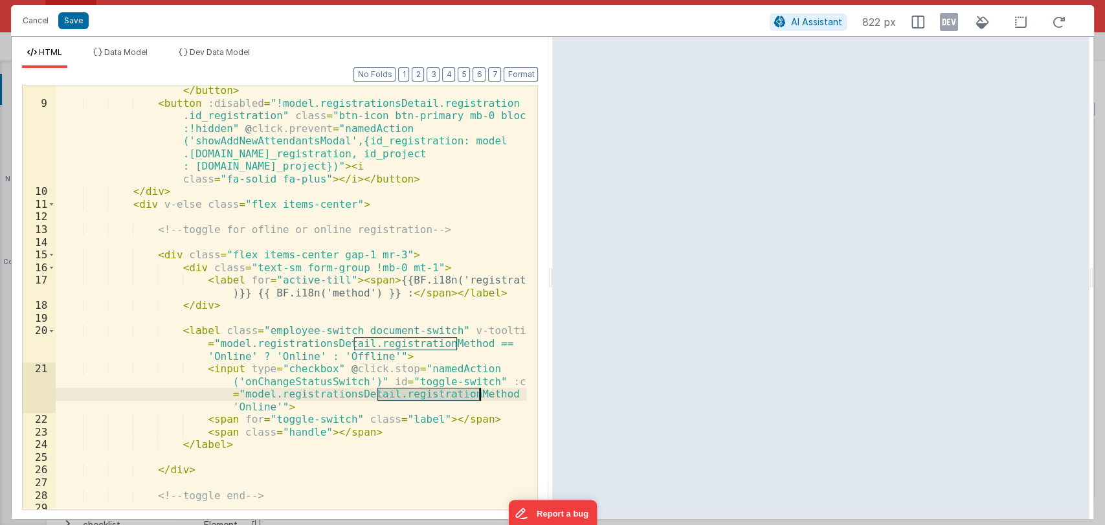
scroll to position [216, 0]
click at [138, 58] on li "Data Model" at bounding box center [120, 57] width 65 height 21
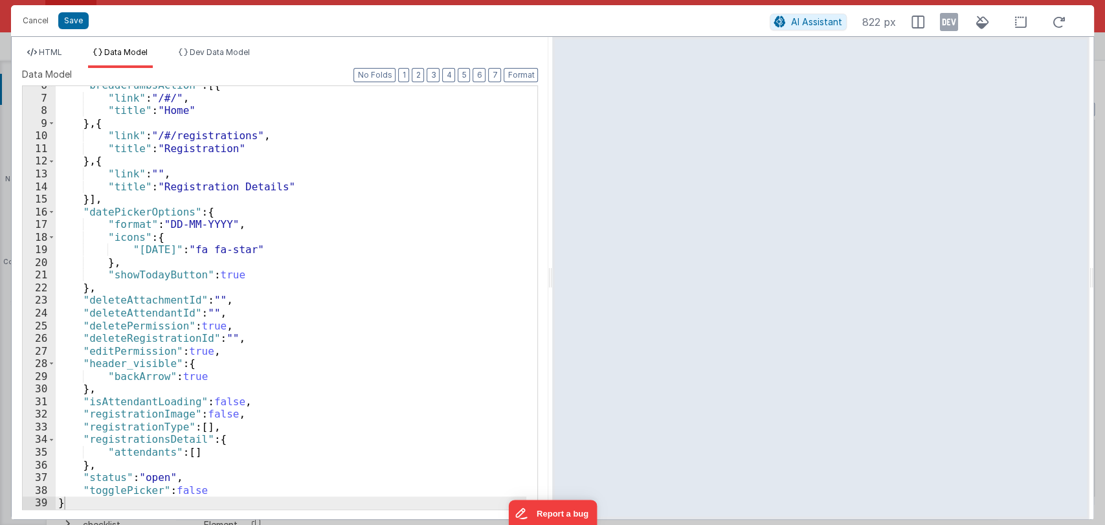
scroll to position [70, 0]
click at [42, 17] on button "Cancel" at bounding box center [35, 21] width 39 height 18
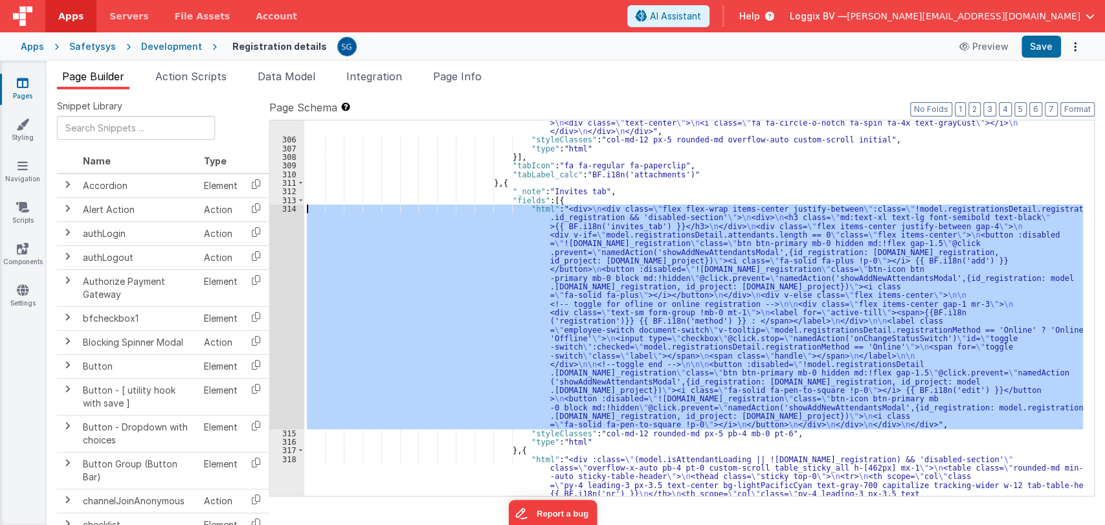
click at [293, 208] on div "314" at bounding box center [287, 317] width 34 height 225
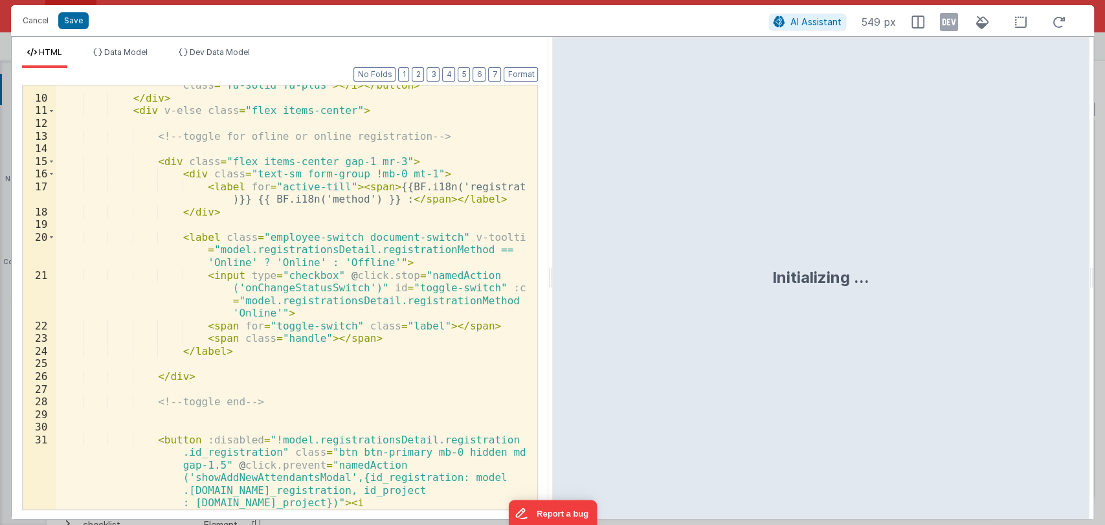
scroll to position [310, 0]
click at [375, 297] on div "< button :disabled = "!model.registrationsDetail.registration .id_registration"…" at bounding box center [291, 310] width 471 height 614
click at [356, 251] on div "< button :disabled = "!model.registrationsDetail.registration .id_registration"…" at bounding box center [291, 310] width 471 height 614
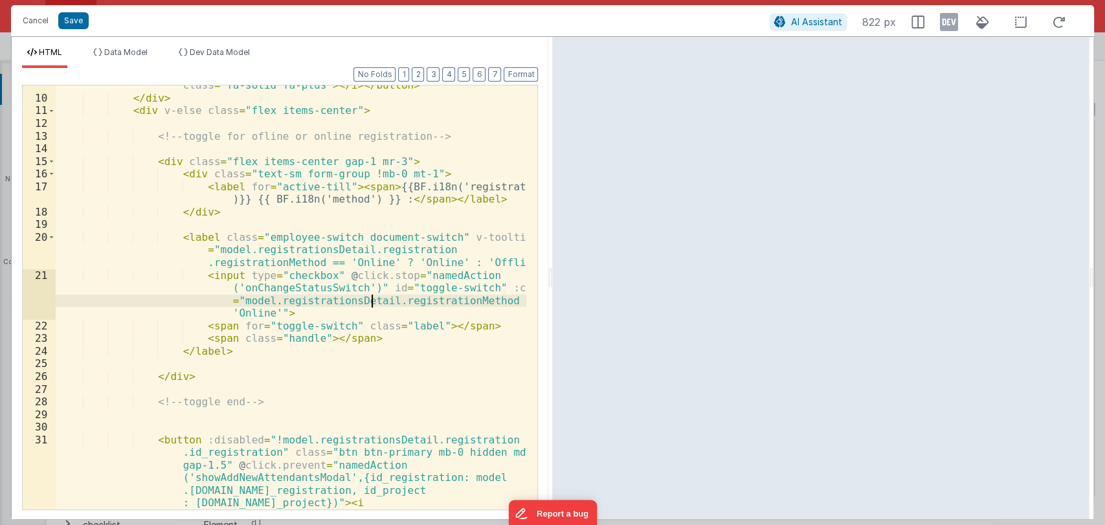
click at [373, 298] on div "< button :disabled = "!model.registrationsDetail.registration .id_registration"…" at bounding box center [291, 310] width 471 height 614
click at [376, 248] on div "< button :disabled = "!model.registrationsDetail.registration .id_registration"…" at bounding box center [291, 310] width 471 height 614
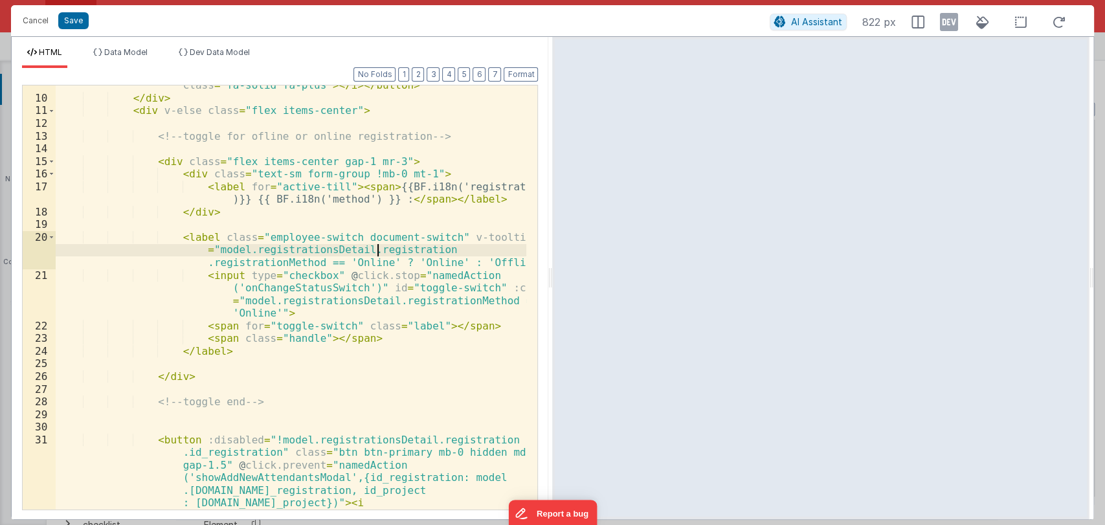
click at [376, 248] on div "< button :disabled = "!model.registrationsDetail.registration .id_registration"…" at bounding box center [291, 310] width 471 height 614
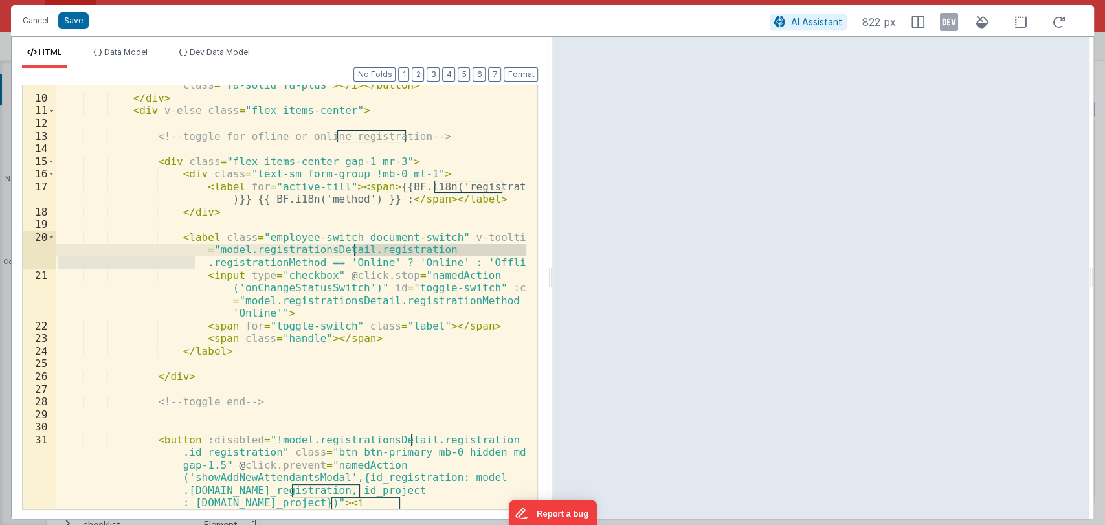
click at [378, 300] on div "< button :disabled = "!model.registrationsDetail.registration .id_registration"…" at bounding box center [291, 310] width 471 height 614
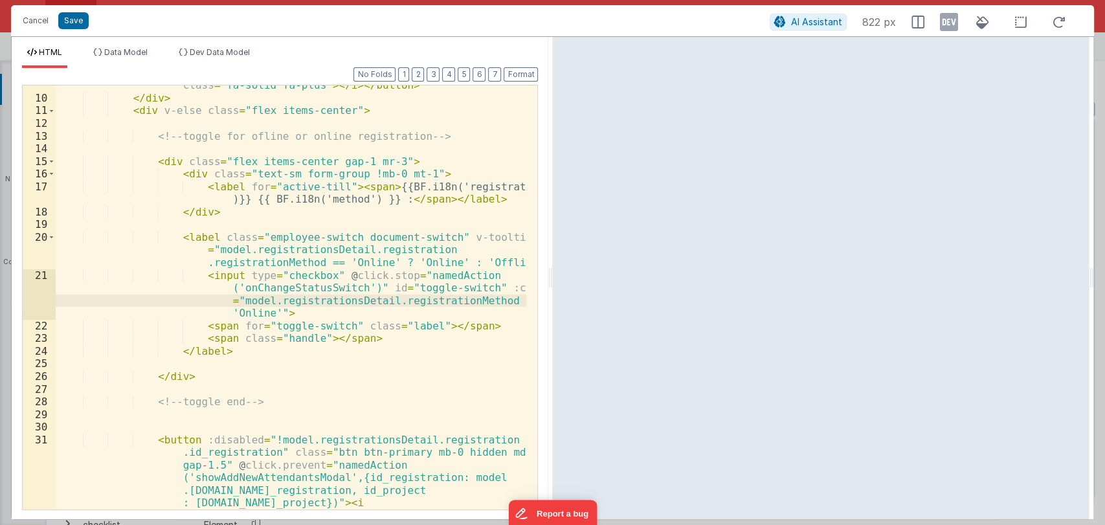
paste textarea
click at [304, 286] on div "< button :disabled = "!model.registrationsDetail.registration .id_registration"…" at bounding box center [291, 310] width 471 height 614
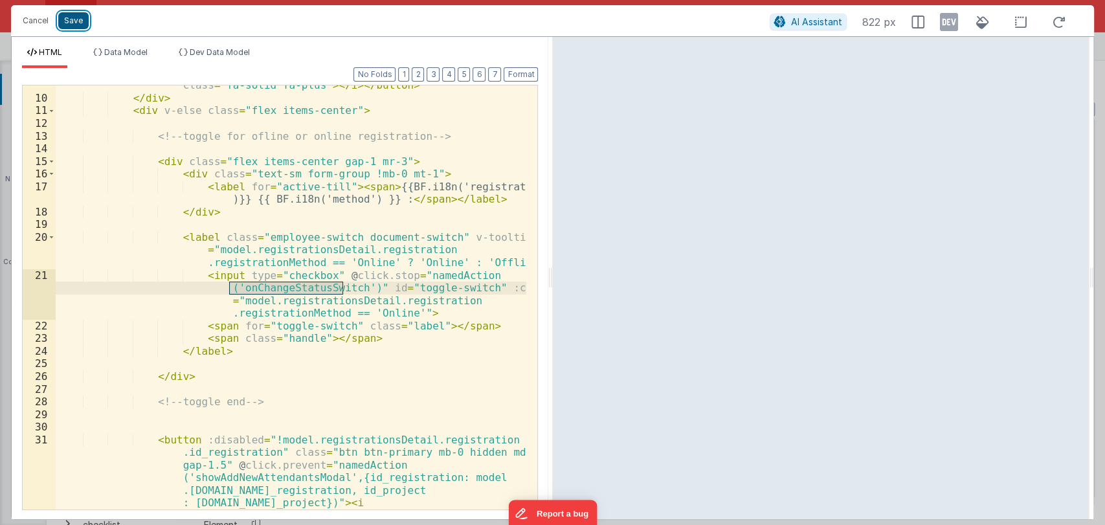
click at [66, 18] on button "Save" at bounding box center [73, 20] width 30 height 17
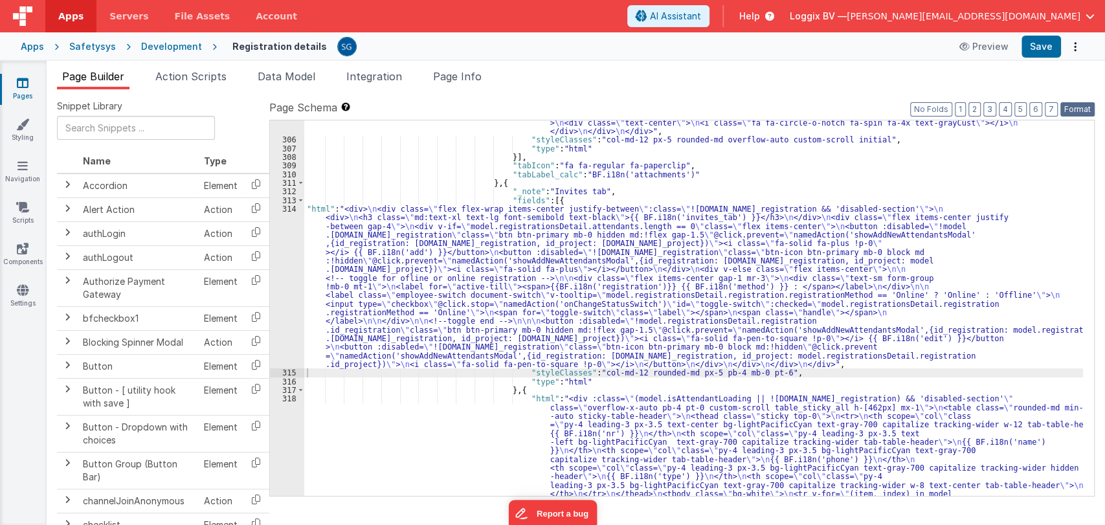
click at [1066, 105] on button "Format" at bounding box center [1077, 109] width 34 height 14
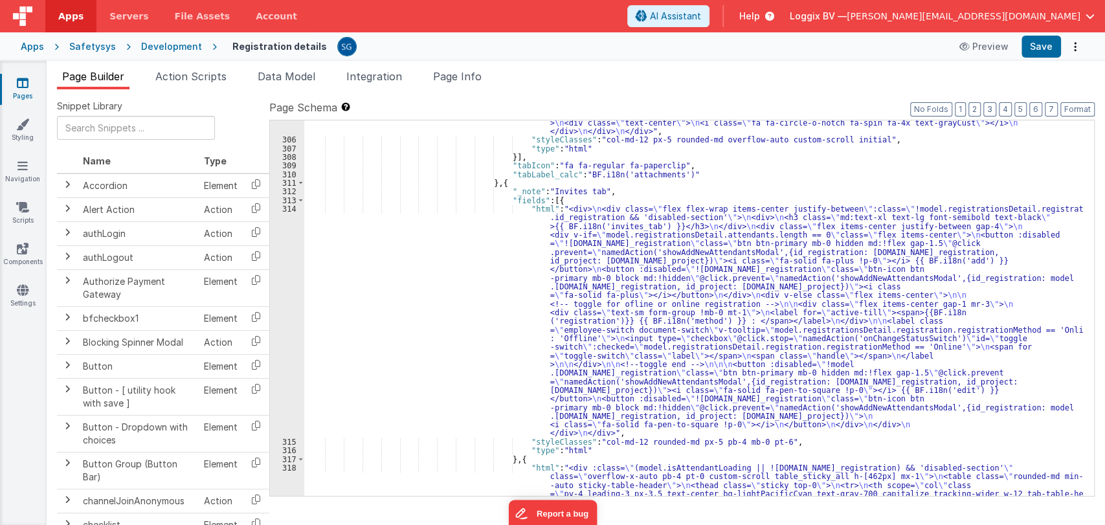
click at [1042, 34] on div "Apps Safetysys Development Registration details Preview Save" at bounding box center [552, 46] width 1105 height 28
click at [1042, 45] on button "Save" at bounding box center [1041, 47] width 39 height 22
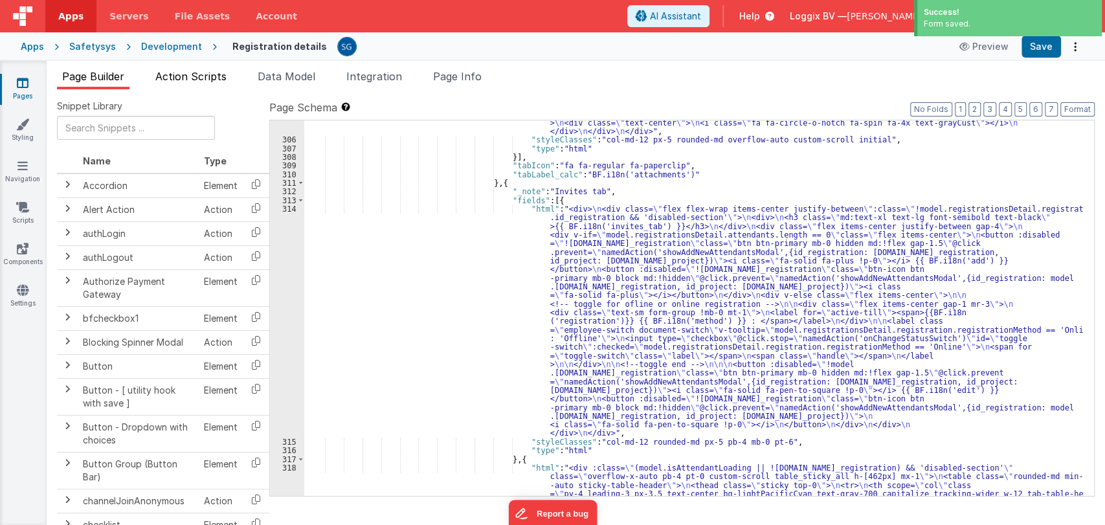
click at [200, 78] on span "Action Scripts" at bounding box center [190, 76] width 71 height 13
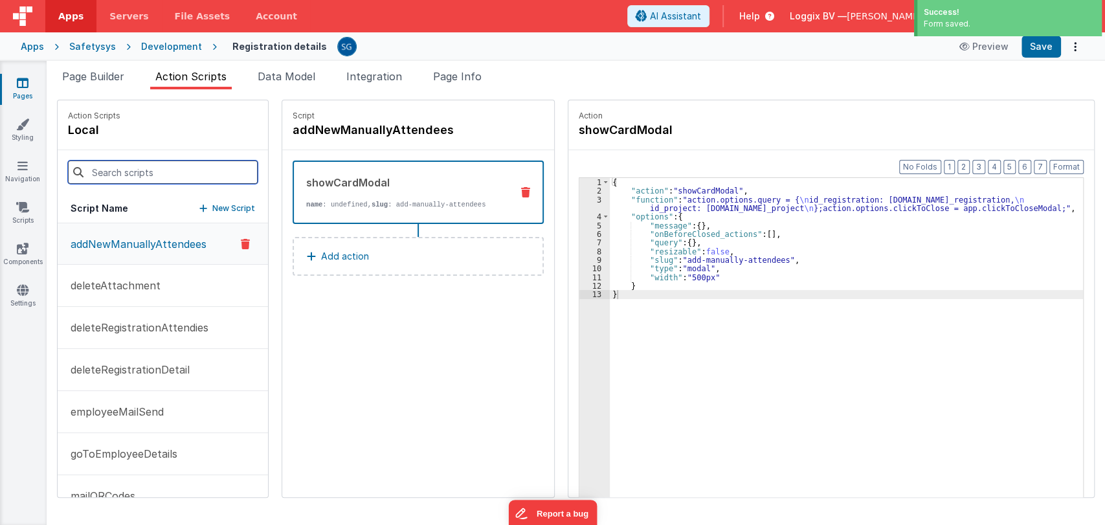
click at [119, 173] on input at bounding box center [163, 172] width 190 height 23
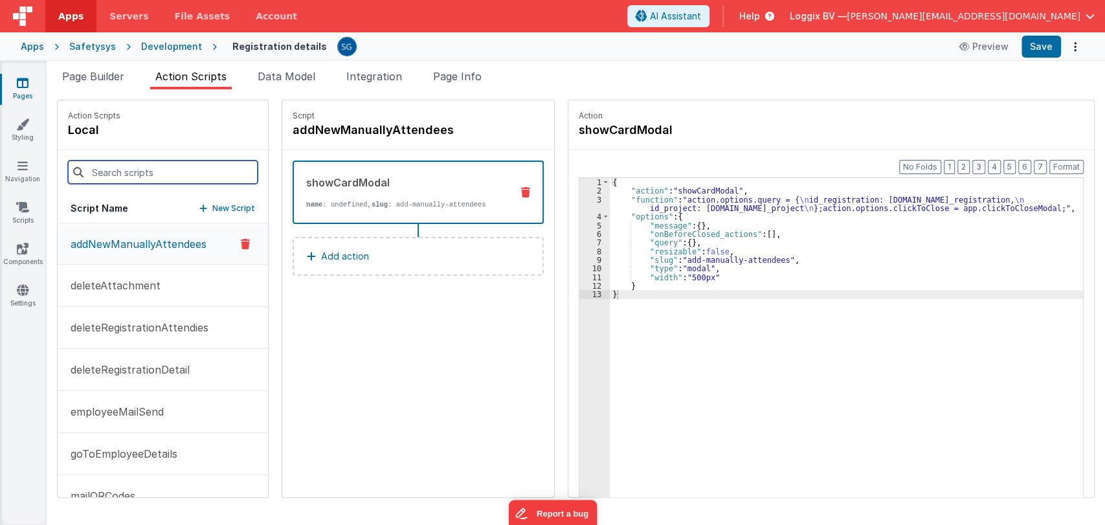
paste input "onChangeStatusSwitch"
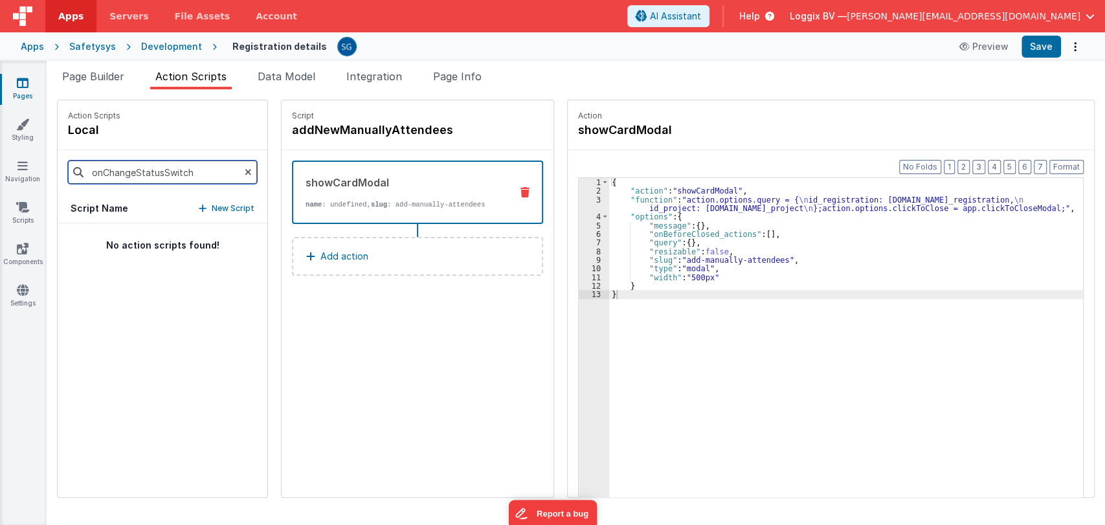
type input "onChangeStatusSwitch"
click at [199, 207] on icon at bounding box center [203, 208] width 8 height 9
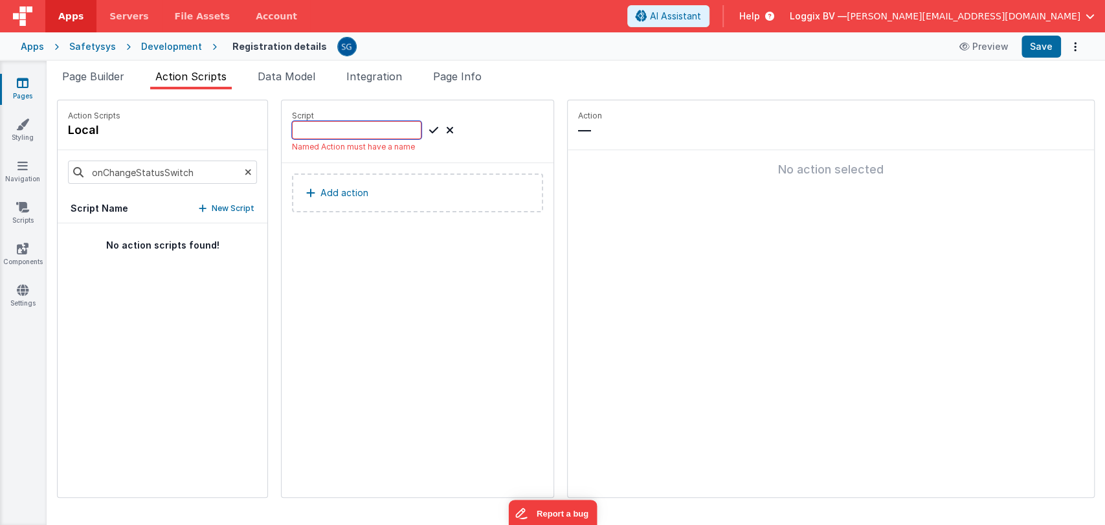
paste input "onChangeStatusSwitch"
type input "onChangeStatusSwitch"
click at [429, 127] on icon at bounding box center [433, 130] width 9 height 16
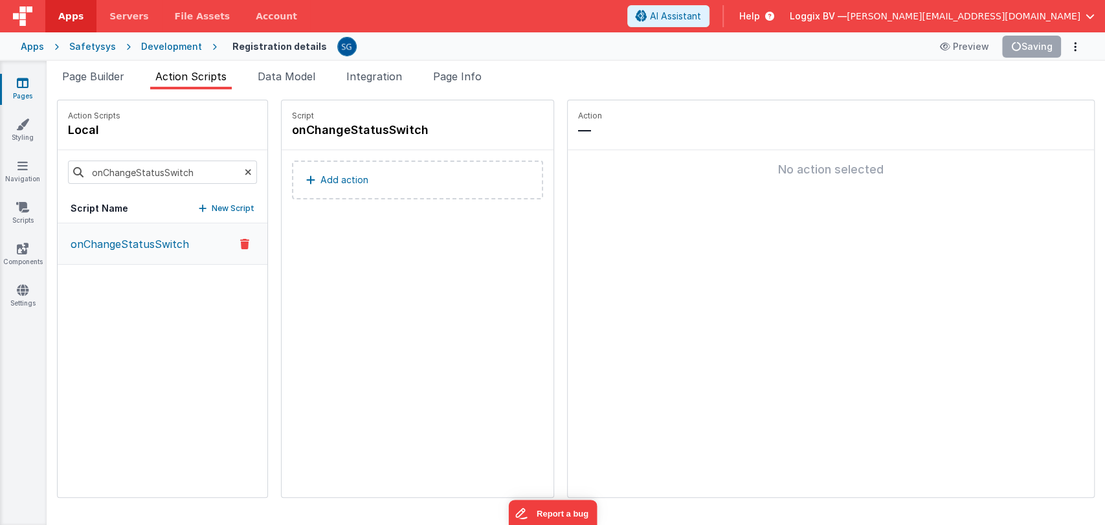
click at [329, 177] on p "Add action" at bounding box center [344, 180] width 48 height 16
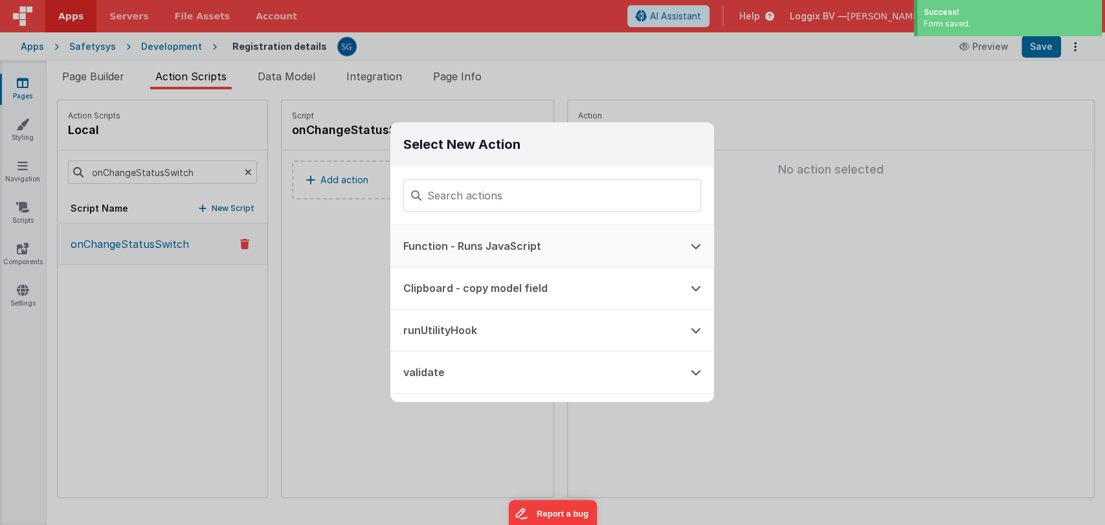
click at [491, 237] on button "Function - Runs JavaScript" at bounding box center [533, 245] width 287 height 41
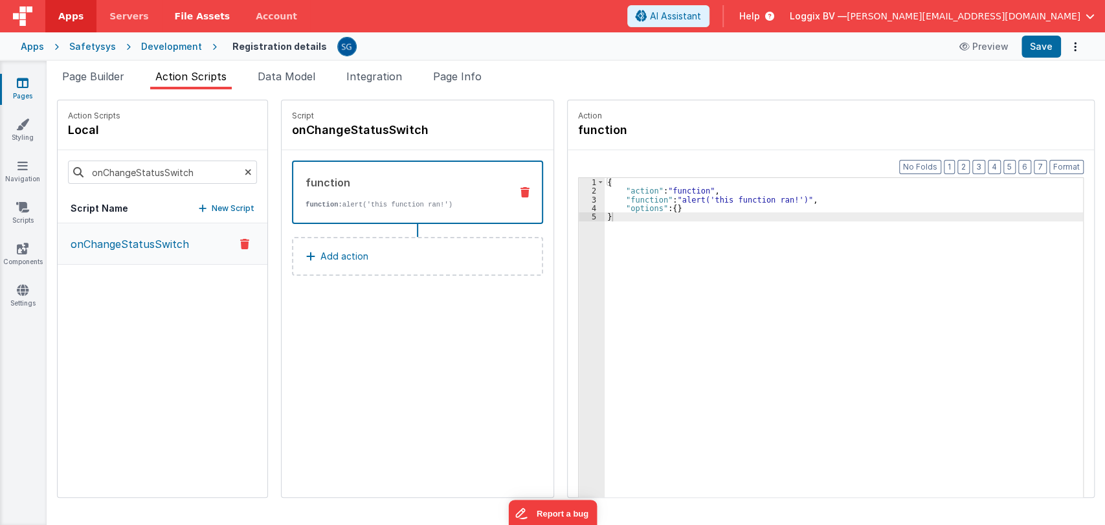
click at [181, 13] on span "File Assets" at bounding box center [203, 16] width 56 height 13
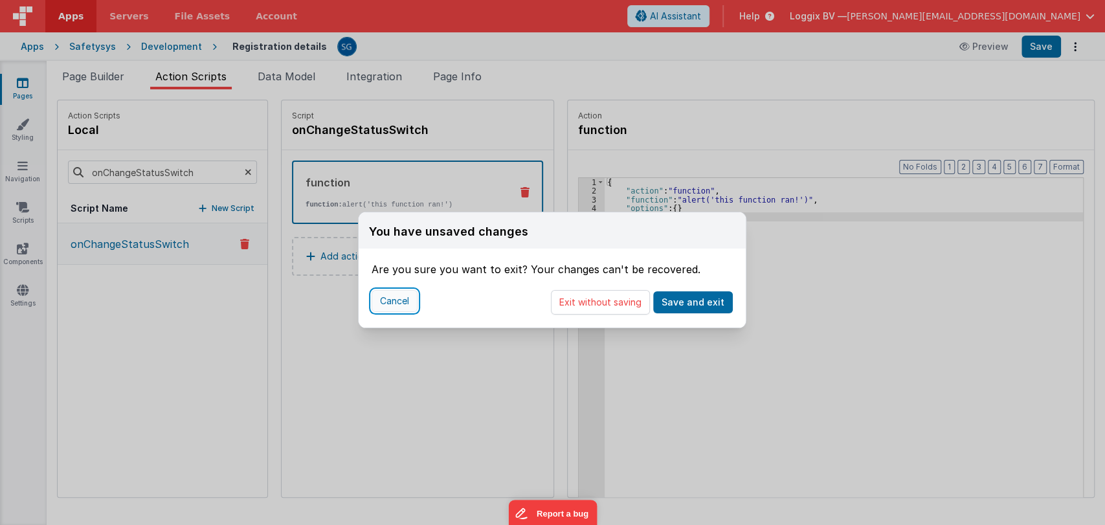
click at [405, 302] on button "Cancel" at bounding box center [395, 301] width 46 height 22
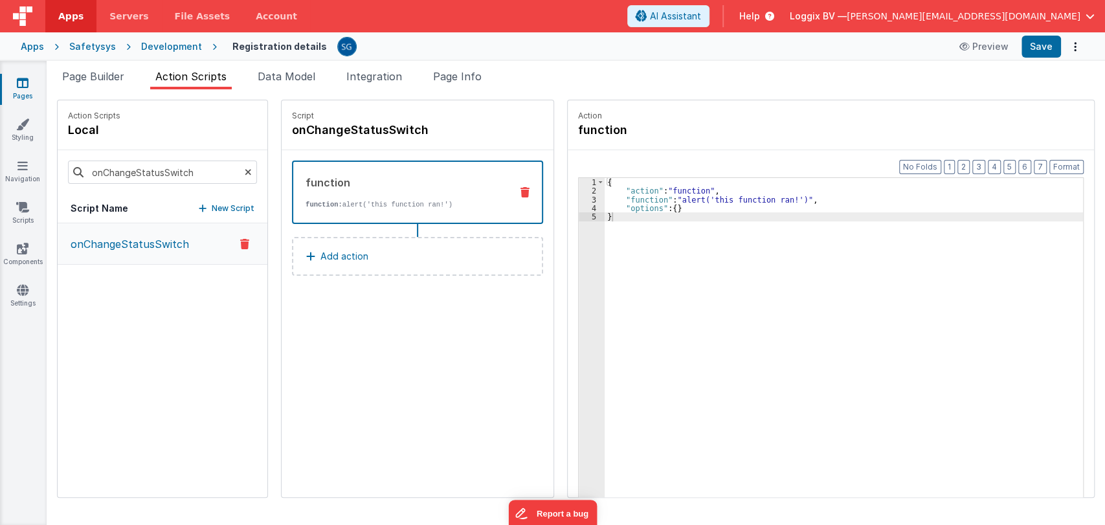
click at [642, 198] on div "{ "action" : "function" , "function" : "alert('this function ran!')" , "options…" at bounding box center [850, 366] width 491 height 377
click at [579, 198] on div "3" at bounding box center [592, 200] width 26 height 8
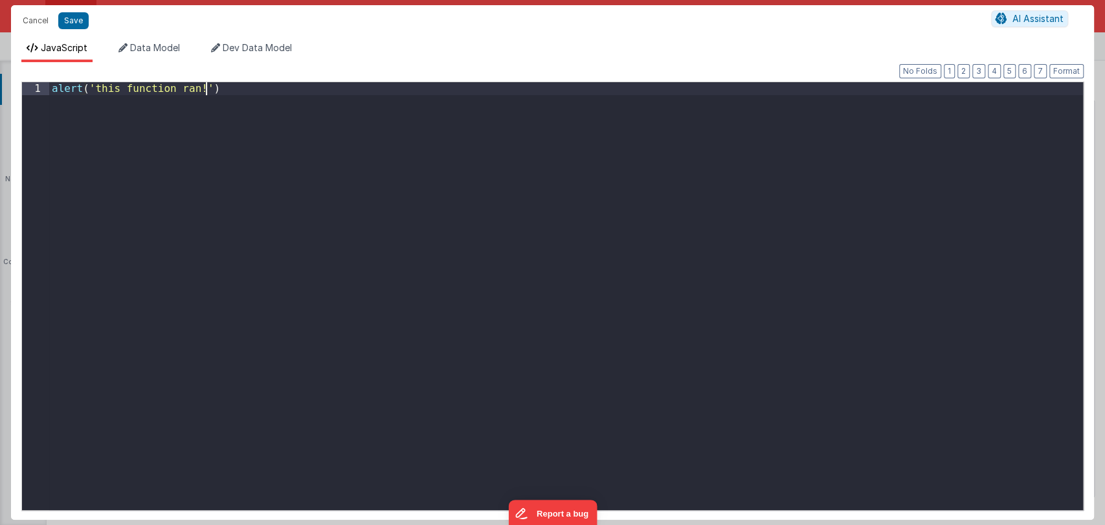
click at [579, 198] on div "alert ( 'this function ran!' )" at bounding box center [566, 308] width 1034 height 453
click at [266, 84] on div "alert ( 'this function ran!' )" at bounding box center [566, 308] width 1034 height 453
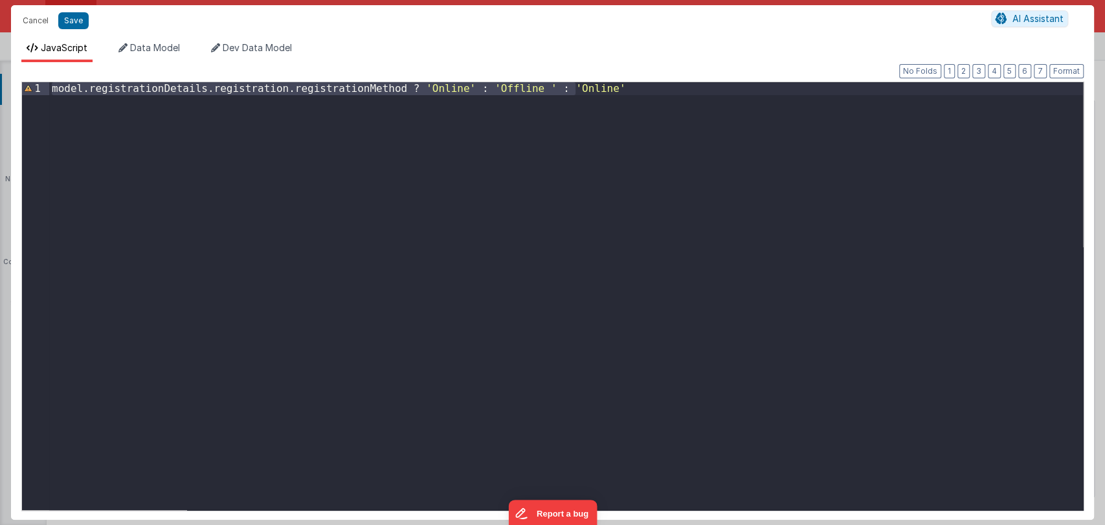
click at [356, 89] on div "model . registrationDetails . registration . registrationMethod ? 'Online' : 'O…" at bounding box center [566, 296] width 1034 height 428
click at [553, 84] on div "model . registrationsDetail . registration ?. registrationMethod ? 'Online' : '…" at bounding box center [566, 308] width 1034 height 453
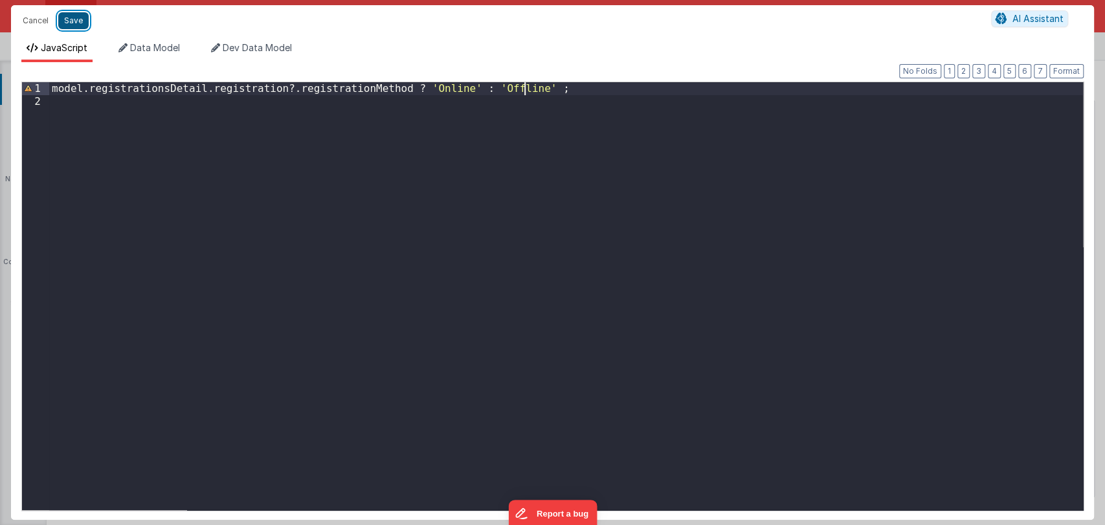
click at [76, 21] on button "Save" at bounding box center [73, 20] width 30 height 17
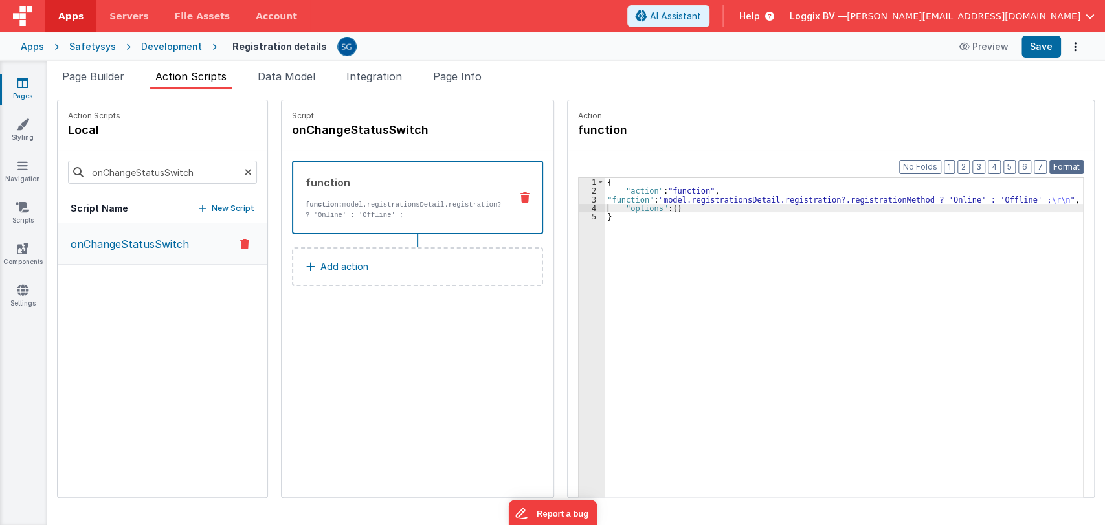
click at [1066, 170] on button "Format" at bounding box center [1066, 167] width 34 height 14
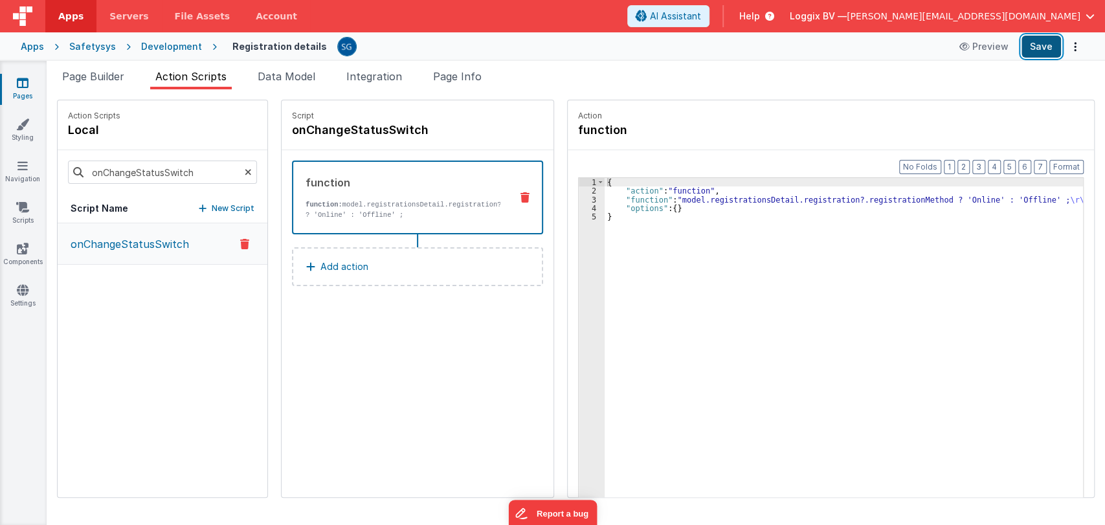
click at [1042, 45] on button "Save" at bounding box center [1041, 47] width 39 height 22
click at [31, 76] on link "Pages" at bounding box center [22, 89] width 47 height 26
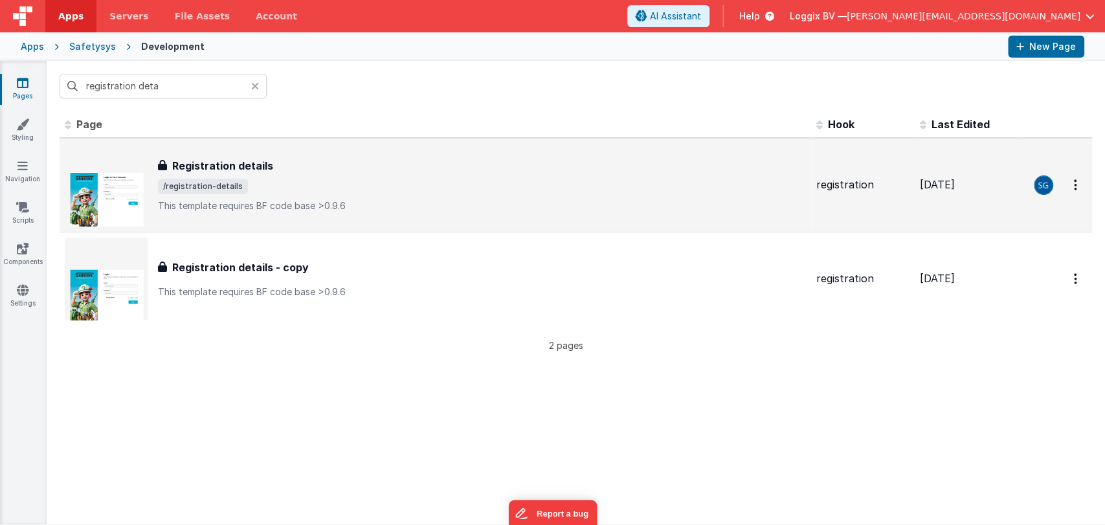
click at [229, 187] on span "/registration-details" at bounding box center [203, 187] width 90 height 16
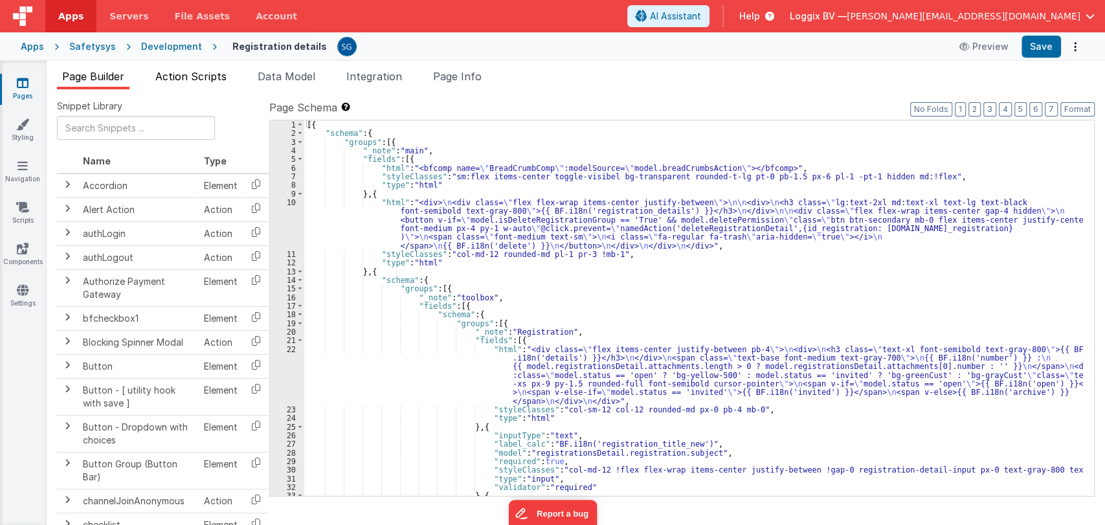
click at [170, 79] on span "Action Scripts" at bounding box center [190, 76] width 71 height 13
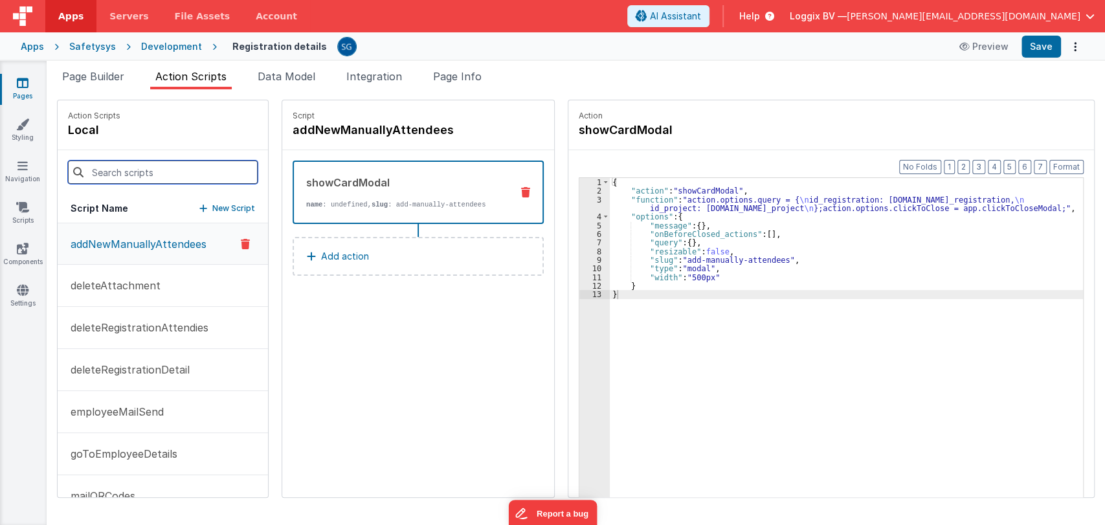
click at [135, 169] on input at bounding box center [163, 172] width 190 height 23
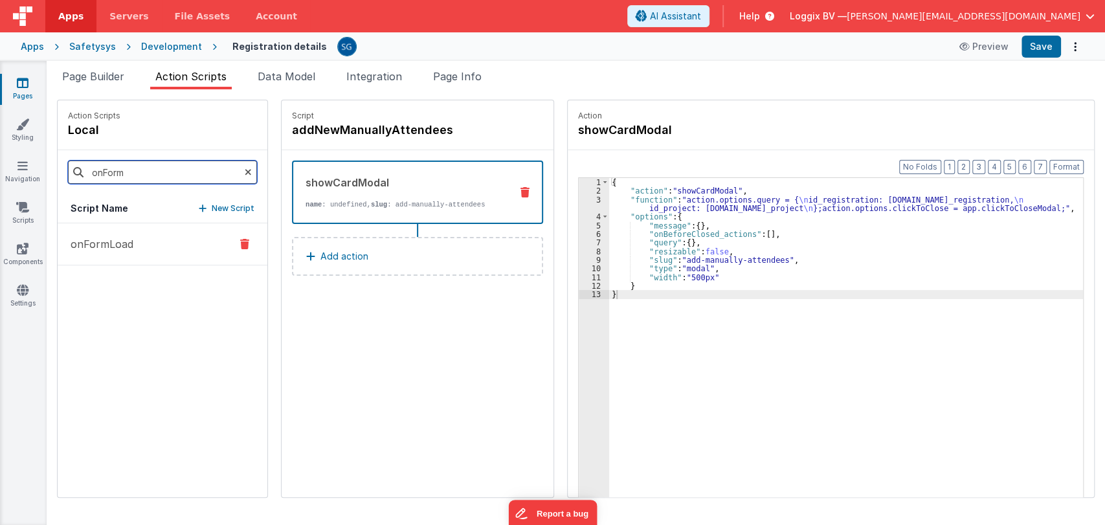
type input "onForm"
click at [76, 246] on p "onFormLoad" at bounding box center [98, 244] width 71 height 16
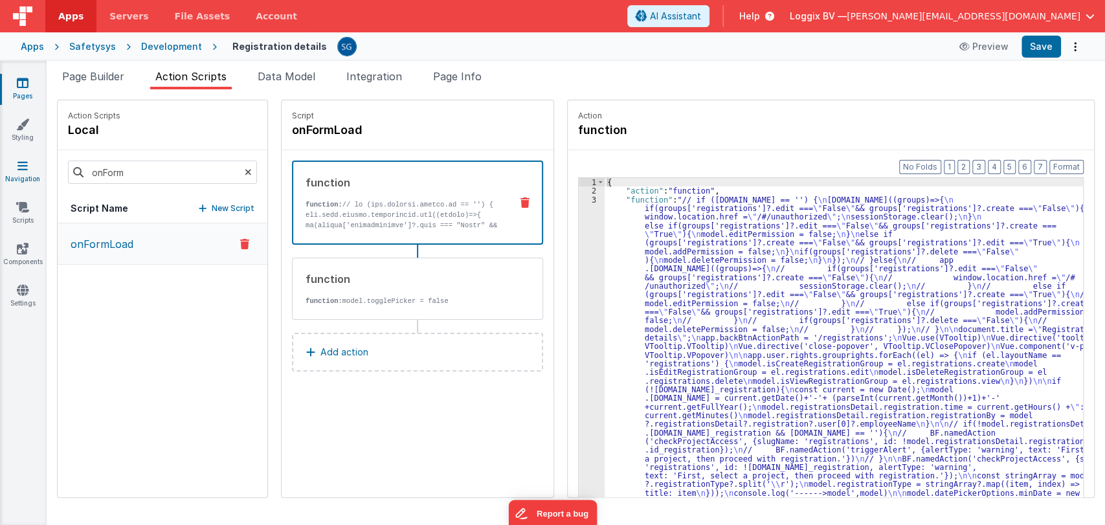
click at [22, 163] on icon at bounding box center [22, 165] width 10 height 13
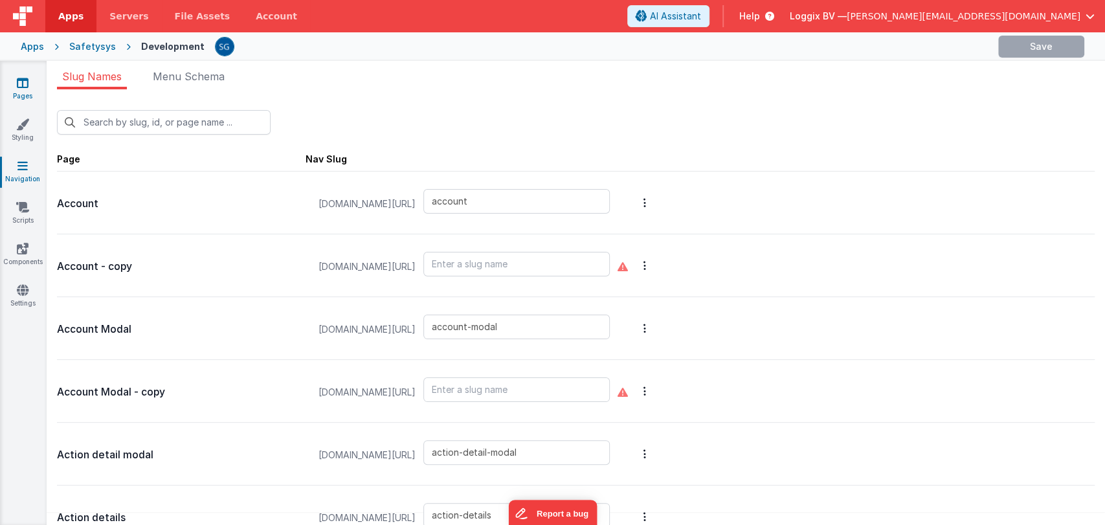
click at [21, 95] on link "Pages" at bounding box center [22, 89] width 47 height 26
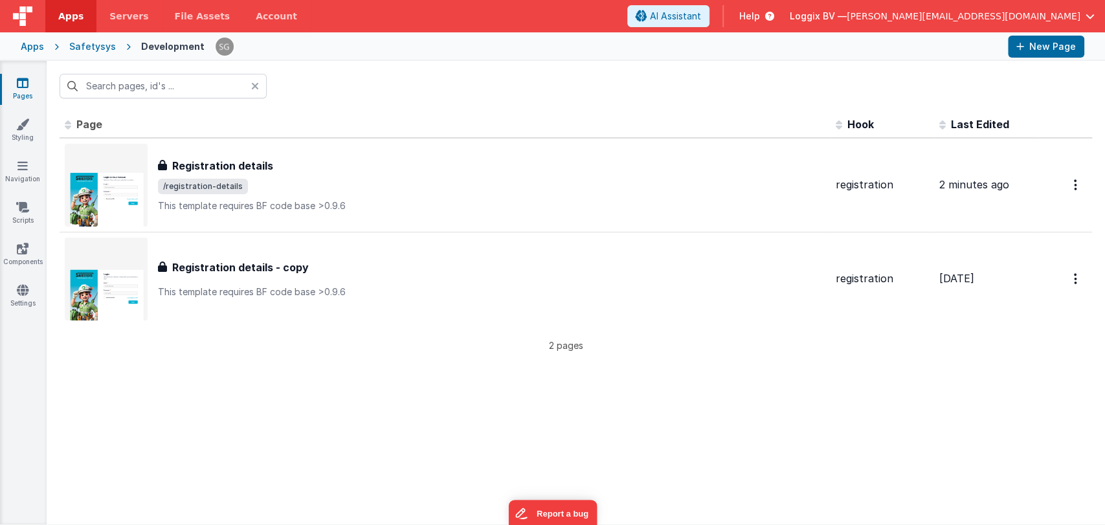
type input "registration deta"
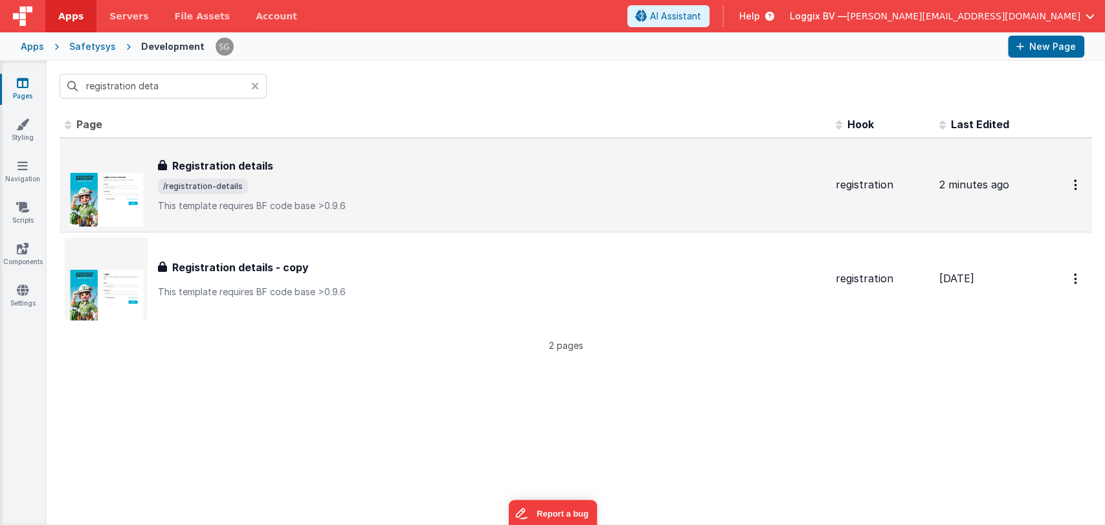
click at [199, 162] on h3 "Registration details" at bounding box center [222, 166] width 101 height 16
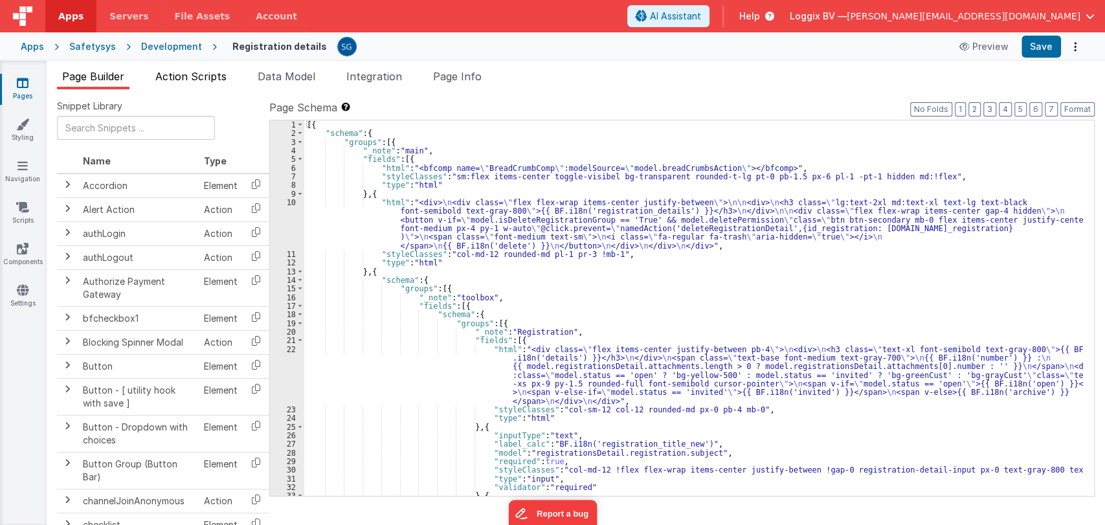
click at [205, 73] on span "Action Scripts" at bounding box center [190, 76] width 71 height 13
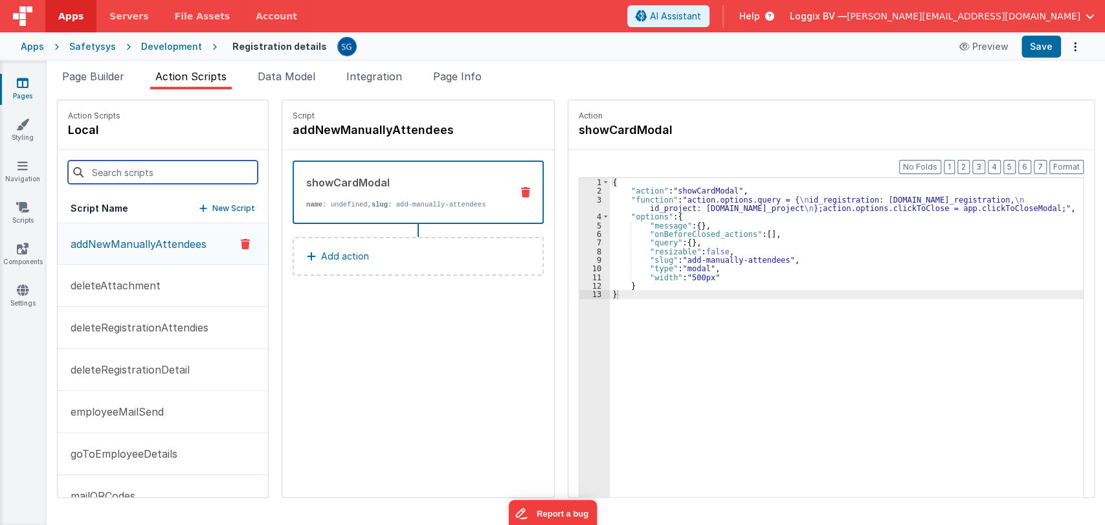
click at [150, 175] on input at bounding box center [163, 172] width 190 height 23
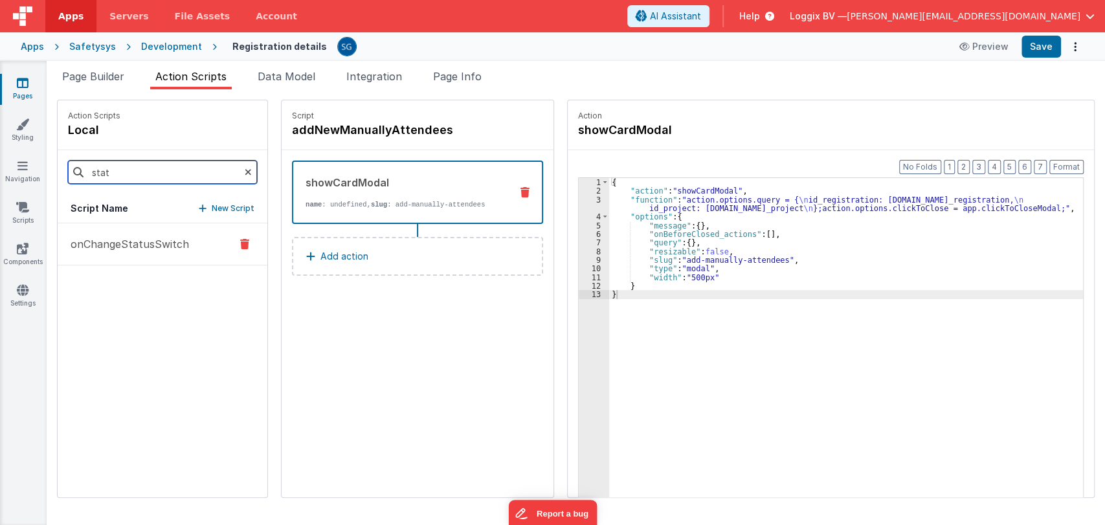
type input "stat"
click at [153, 232] on button "onChangeStatusSwitch" at bounding box center [163, 244] width 210 height 42
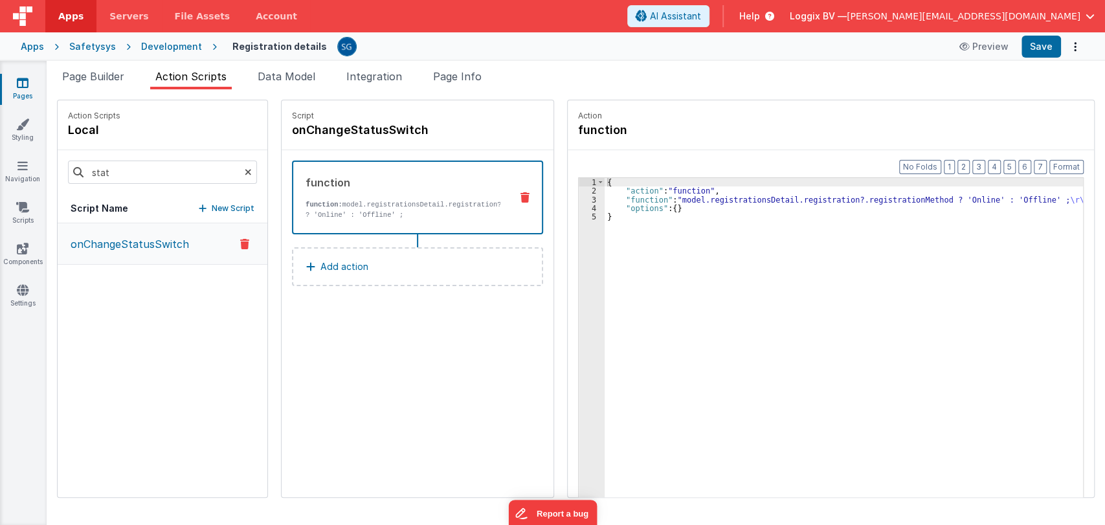
click at [605, 196] on div "{ "action" : "function" , "function" : "model.registrationsDetail.registration?…" at bounding box center [846, 366] width 482 height 377
click at [579, 200] on div "3" at bounding box center [592, 200] width 26 height 8
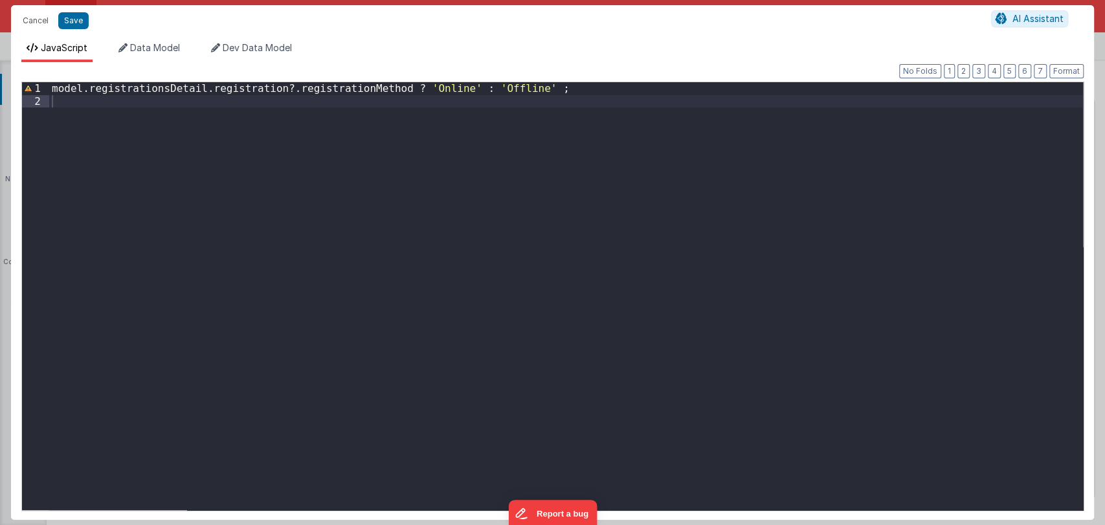
click at [546, 79] on div "Format 7 6 5 4 3 2 1 No Folds 1 2 model . registrationsDetail . registration ?.…" at bounding box center [552, 291] width 1062 height 437
click at [546, 86] on div "model . registrationsDetail . registration ?. registrationMethod ? 'Online' : '…" at bounding box center [566, 308] width 1034 height 453
drag, startPoint x: 52, startPoint y: 88, endPoint x: 384, endPoint y: 84, distance: 332.2
click at [384, 84] on div "model . registrationsDetail . registration ?. registrationMethod ? 'Online' : '…" at bounding box center [566, 308] width 1034 height 453
click at [120, 104] on div "model . registrationsDetail . registration ?. registrationMethod ? 'Online' : '…" at bounding box center [566, 308] width 1034 height 453
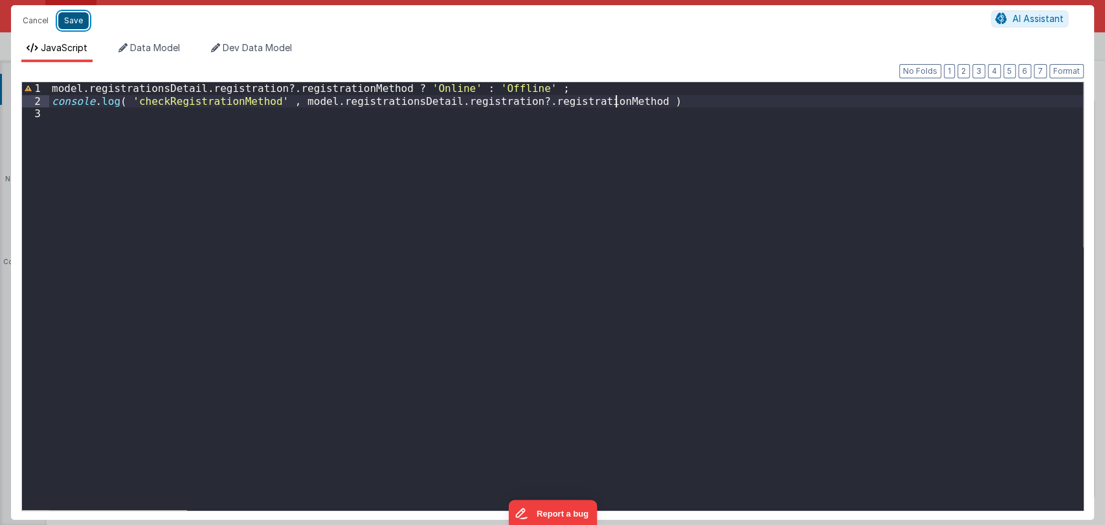
click at [82, 23] on button "Save" at bounding box center [73, 20] width 30 height 17
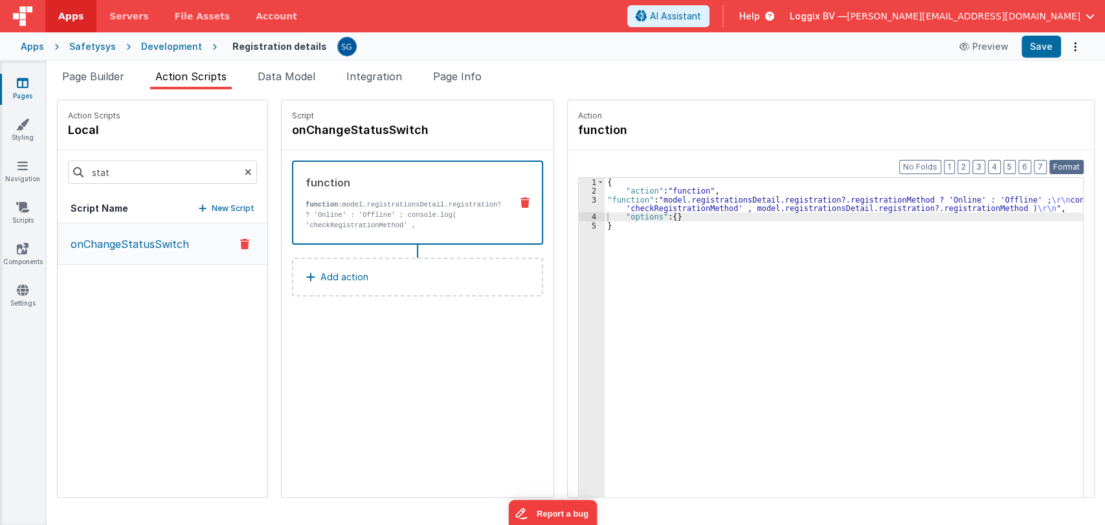
click at [1057, 160] on button "Format" at bounding box center [1066, 167] width 34 height 14
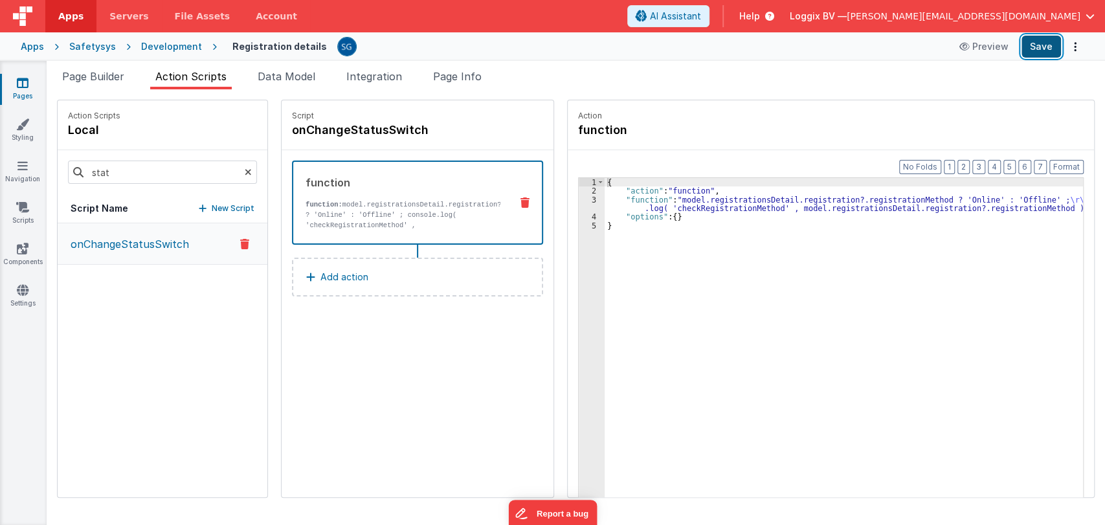
click at [1040, 43] on button "Save" at bounding box center [1041, 47] width 39 height 22
click at [108, 79] on span "Page Builder" at bounding box center [93, 76] width 62 height 13
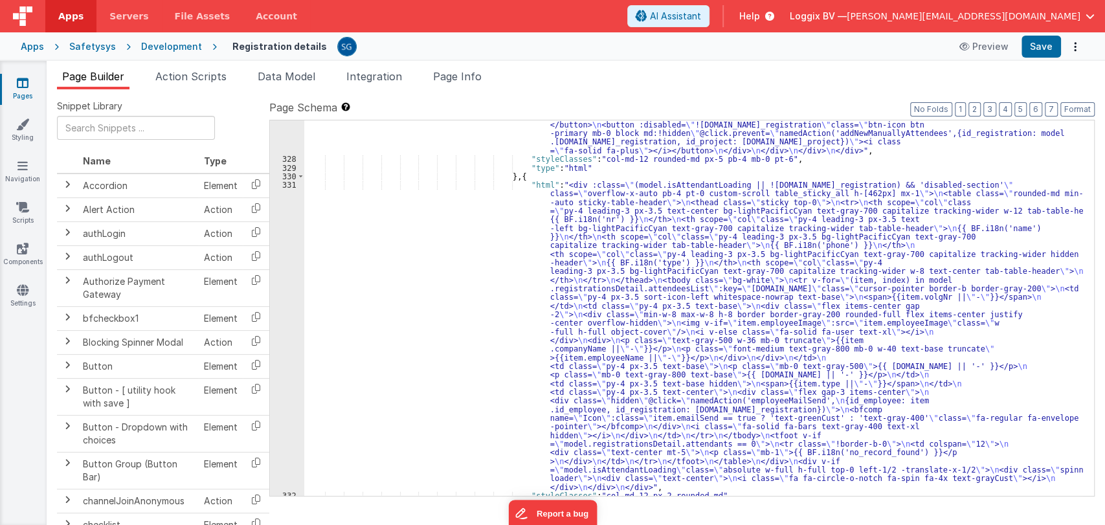
scroll to position [3878, 0]
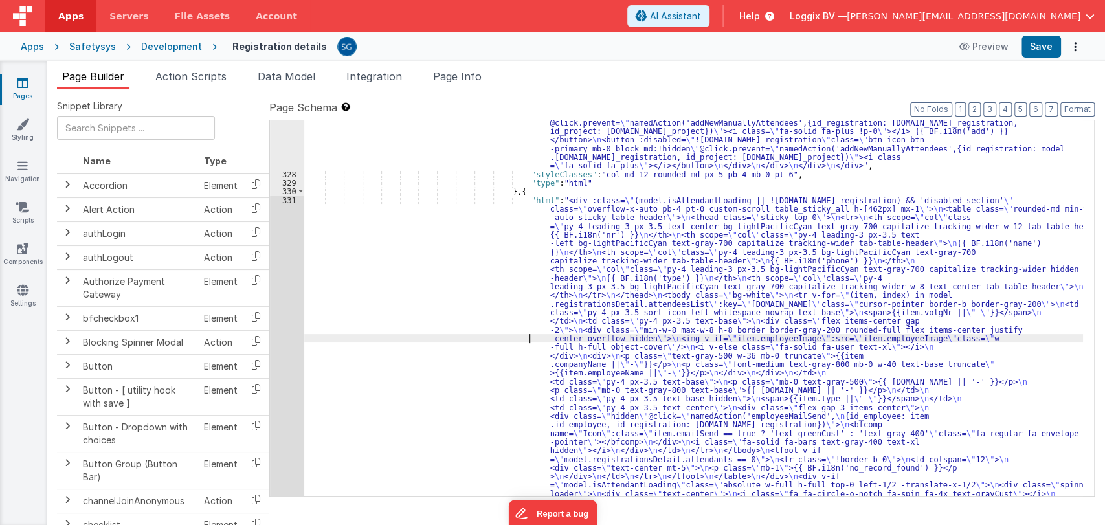
click at [487, 342] on div ""html" : "<div> \n <div class= \" flex flex-wrap items-center justify-between \…" at bounding box center [693, 457] width 779 height 798
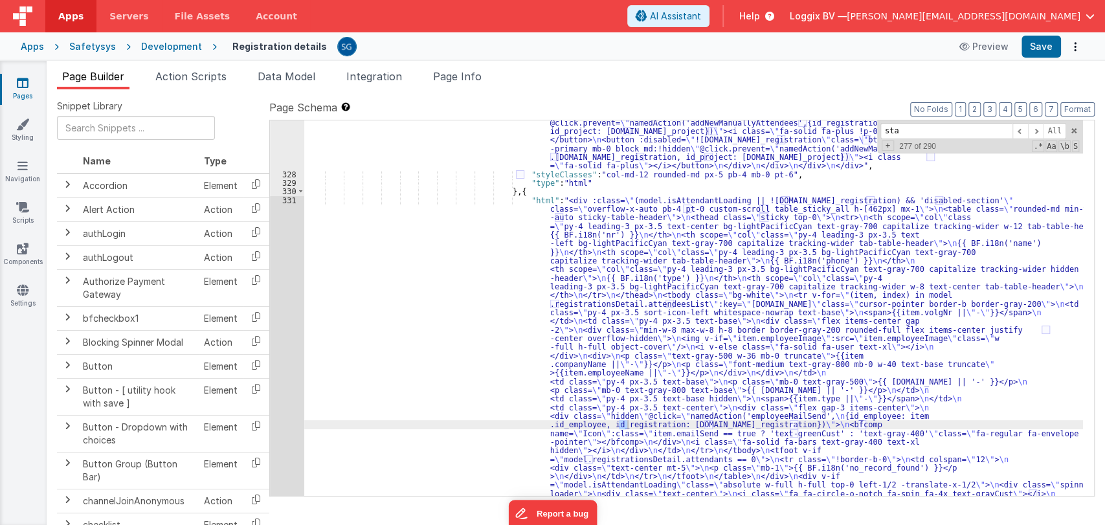
scroll to position [62, 0]
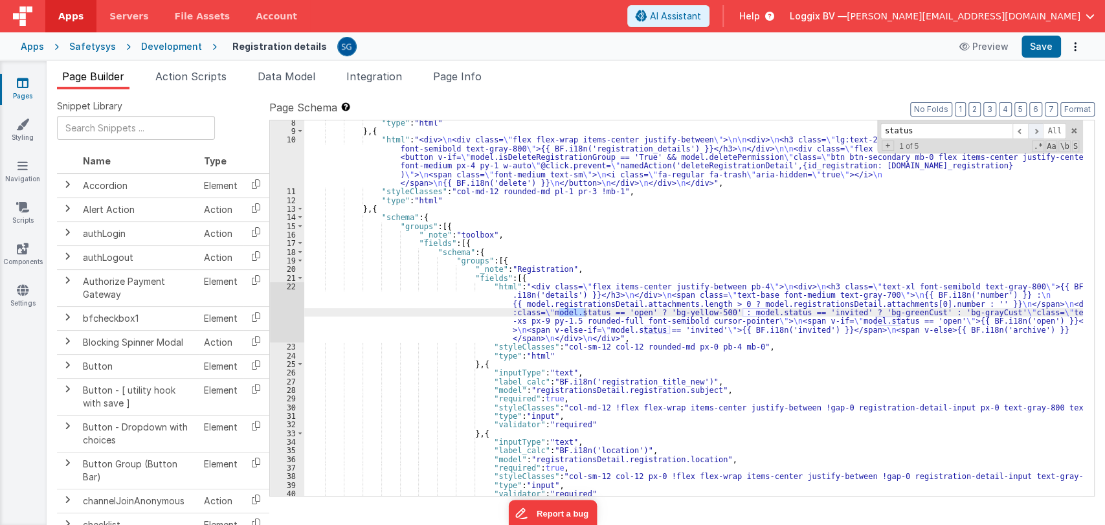
type input "status"
click at [1036, 132] on span at bounding box center [1036, 131] width 16 height 16
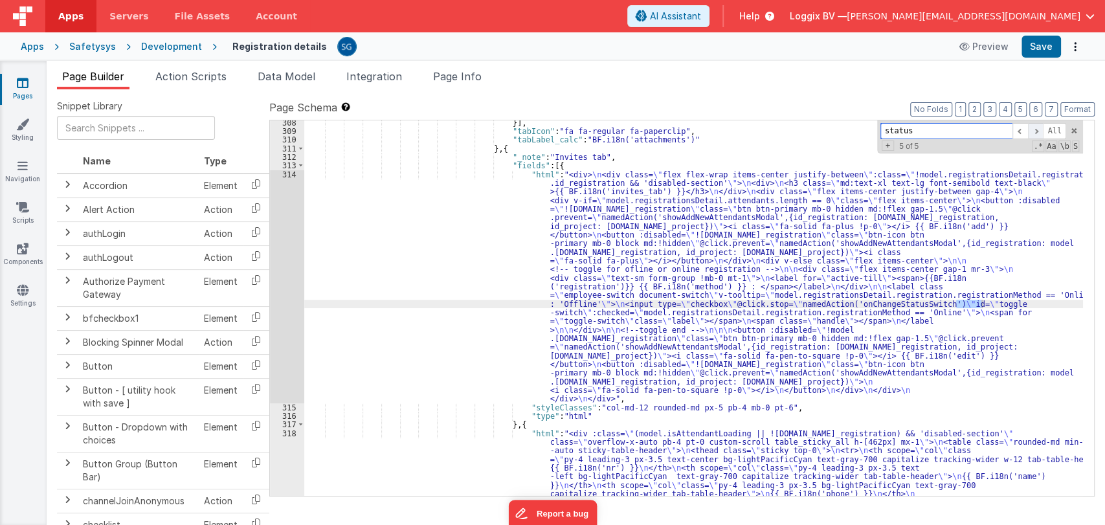
scroll to position [3127, 0]
click at [483, 241] on div "}] , "tabIcon" : "fa fa-regular fa-paperclip" , "tabLabel_calc" : "BF.i18n('att…" at bounding box center [693, 465] width 779 height 695
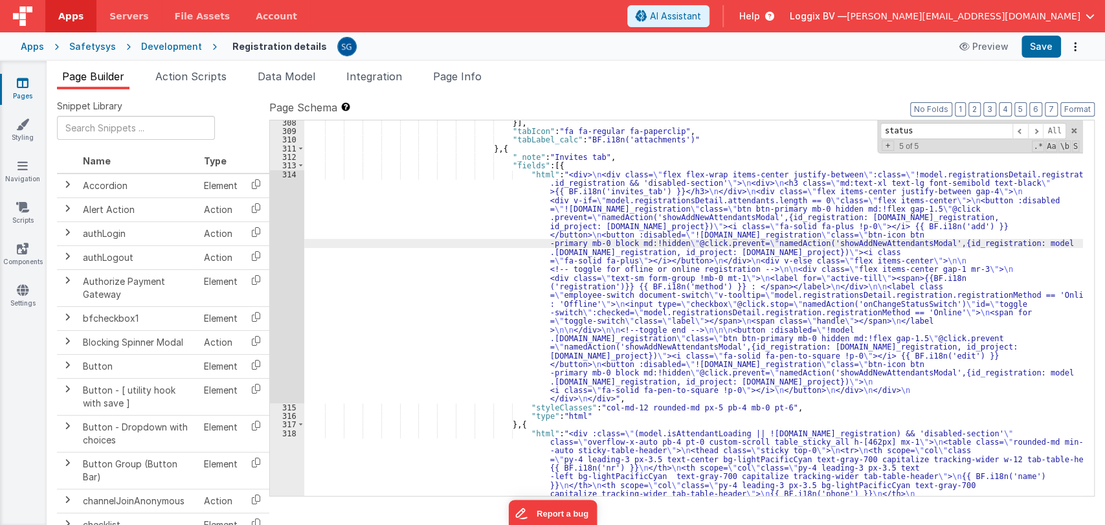
click at [289, 177] on div "314" at bounding box center [287, 286] width 34 height 233
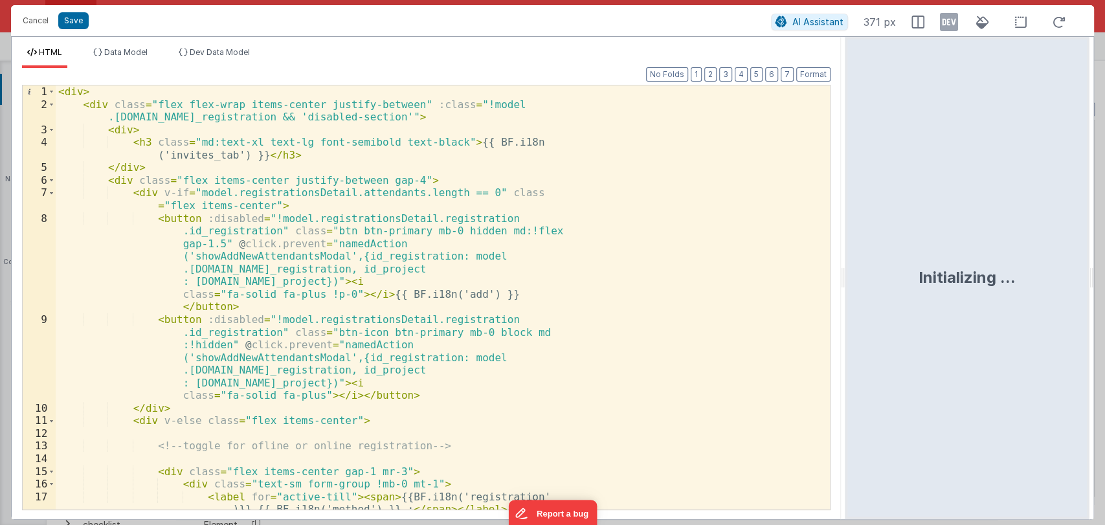
drag, startPoint x: 550, startPoint y: 275, endPoint x: 860, endPoint y: 201, distance: 318.0
click at [860, 201] on html "Cancel Save AI Assistant 371 px HTML Data Model Dev Data Model Format 7 6 5 4 3…" at bounding box center [552, 262] width 1105 height 525
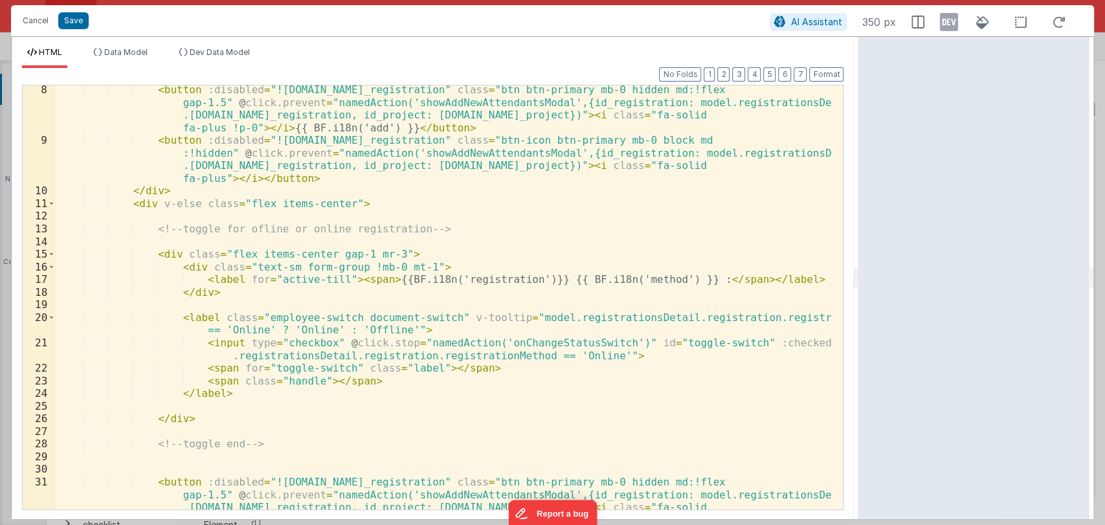
scroll to position [102, 0]
click at [642, 317] on div "< button :disabled = "![DOMAIN_NAME]_registration" class = "btn btn-primary mb-…" at bounding box center [444, 346] width 777 height 525
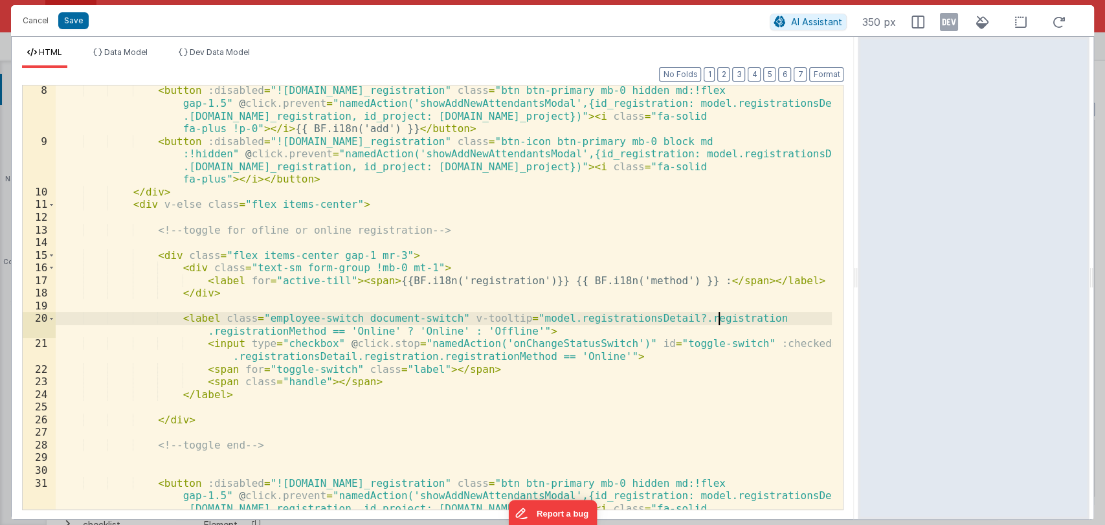
click at [740, 312] on div "< button :disabled = "![DOMAIN_NAME]_registration" class = "btn btn-primary mb-…" at bounding box center [444, 346] width 777 height 525
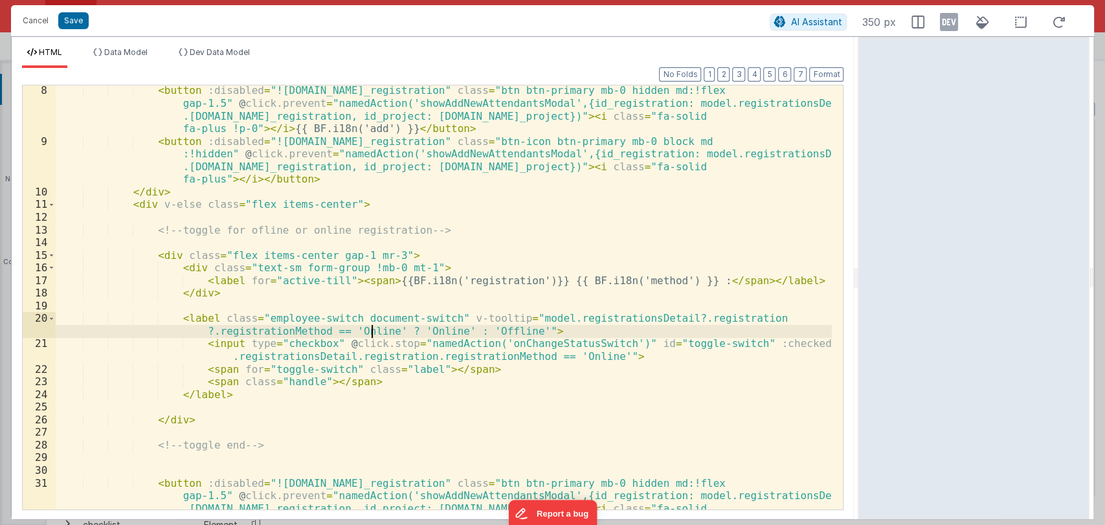
click at [370, 332] on div "< button :disabled = "![DOMAIN_NAME]_registration" class = "btn btn-primary mb-…" at bounding box center [444, 346] width 777 height 525
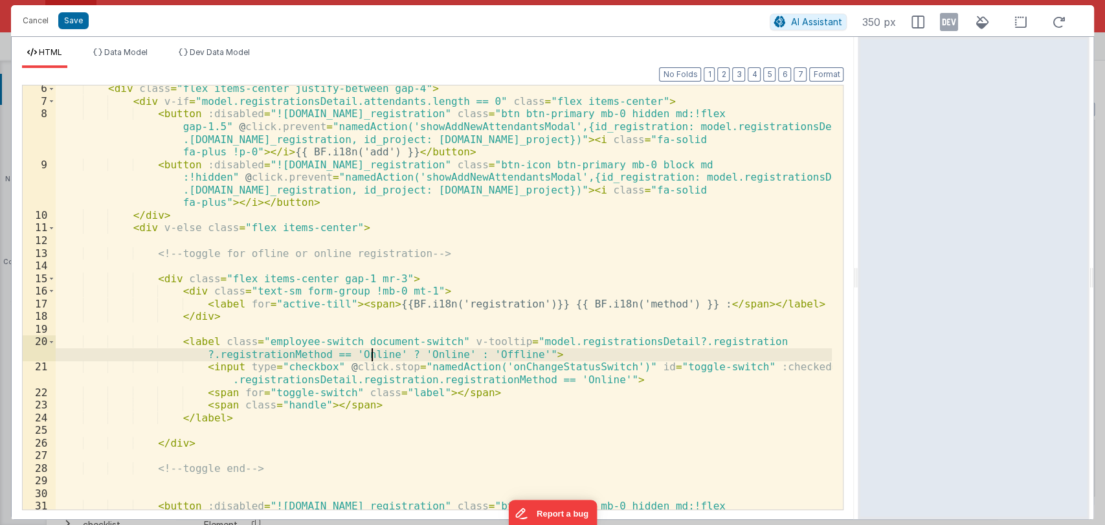
scroll to position [78, 0]
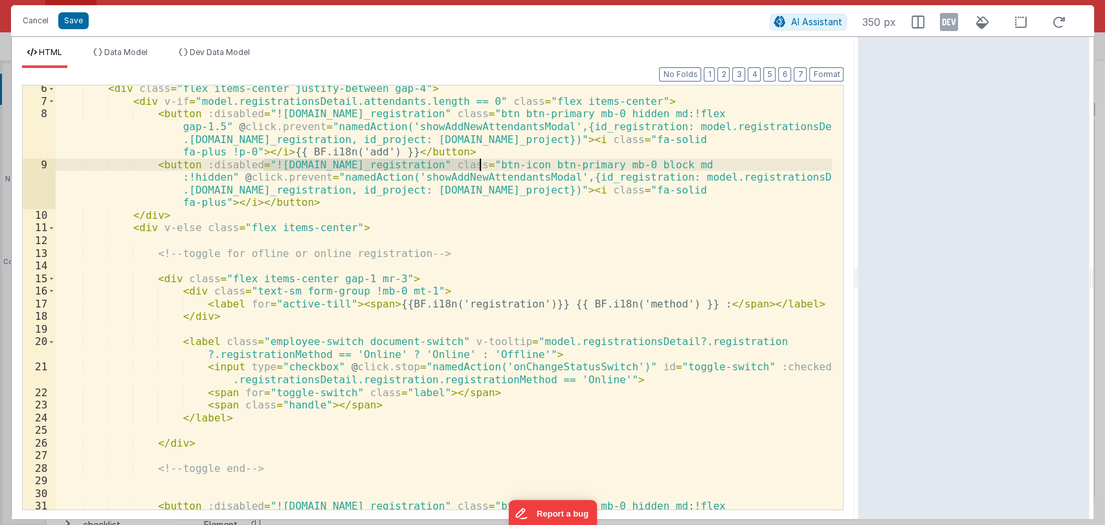
drag, startPoint x: 262, startPoint y: 166, endPoint x: 479, endPoint y: 164, distance: 216.9
click at [479, 164] on div "< div class = "flex items-center justify-between gap-4" > < div v-if = "model.r…" at bounding box center [444, 326] width 777 height 488
click at [125, 50] on span "Data Model" at bounding box center [125, 52] width 43 height 10
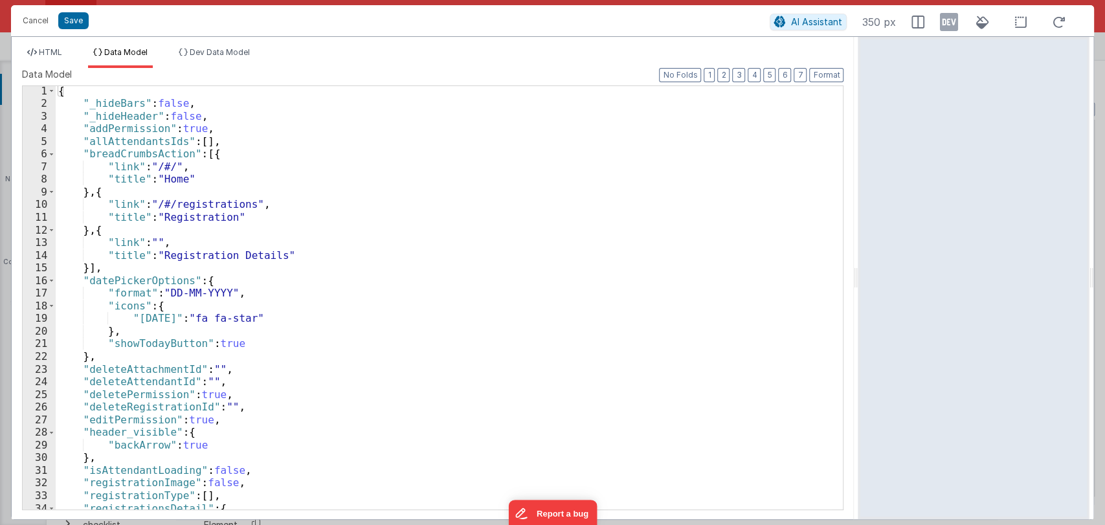
scroll to position [70, 0]
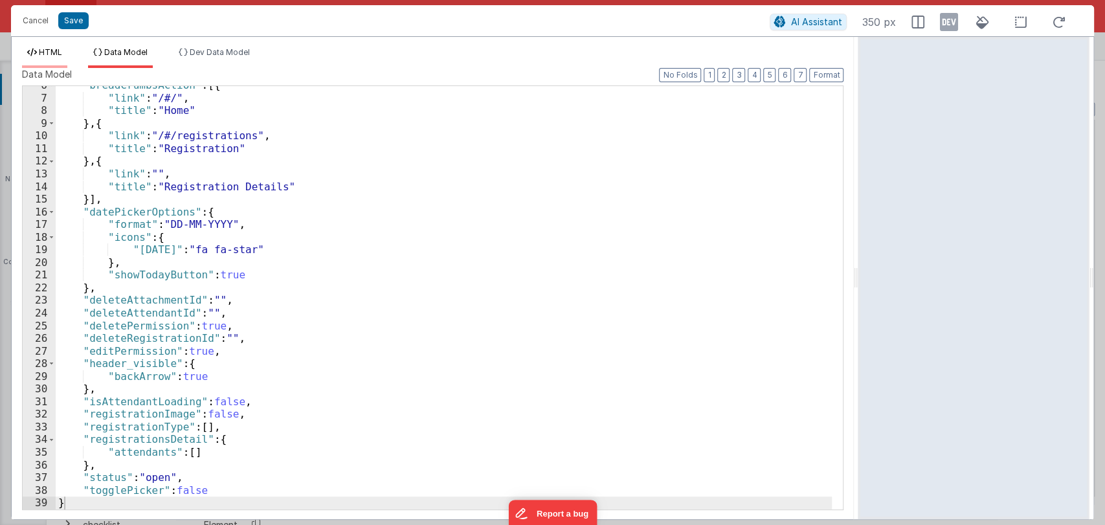
click at [54, 50] on span "HTML" at bounding box center [50, 52] width 23 height 10
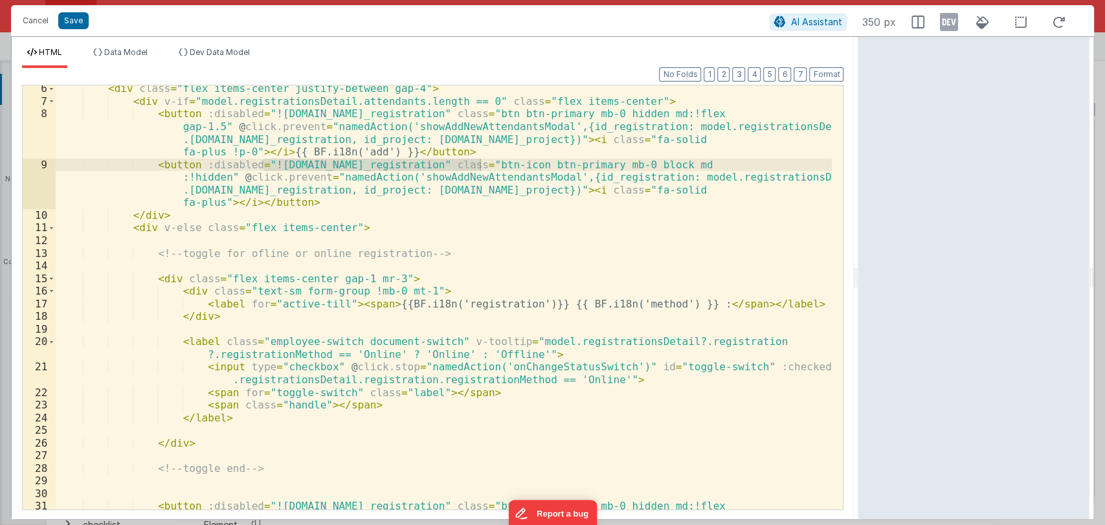
click at [462, 247] on div "< div class = "flex items-center justify-between gap-4" > < div v-if = "model.r…" at bounding box center [444, 326] width 777 height 488
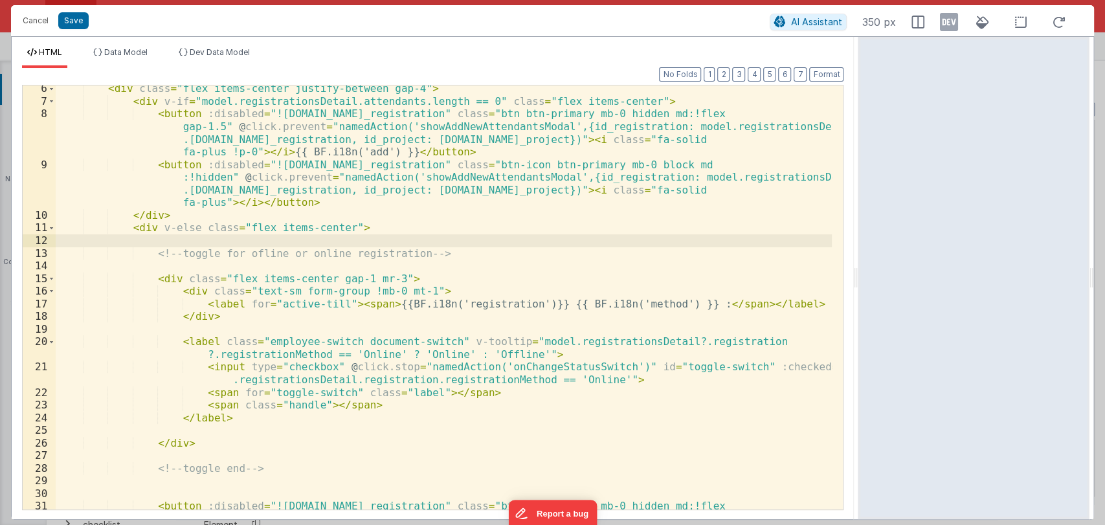
click at [452, 256] on div "< div class = "flex items-center justify-between gap-4" > < div v-if = "model.r…" at bounding box center [444, 326] width 777 height 488
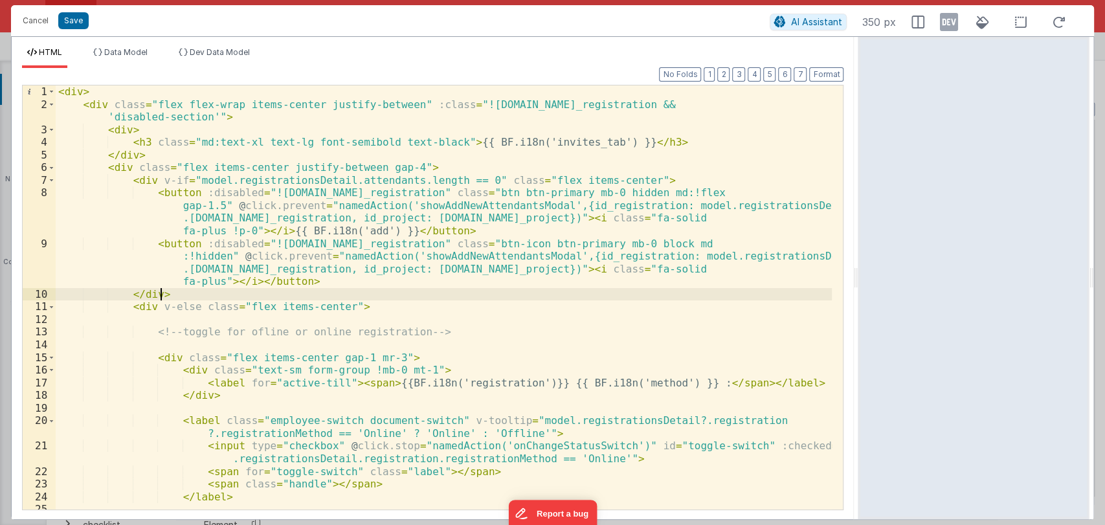
click at [366, 297] on div "< div > < div class = "flex flex-wrap items-center justify-between" :class = "!…" at bounding box center [444, 309] width 777 height 449
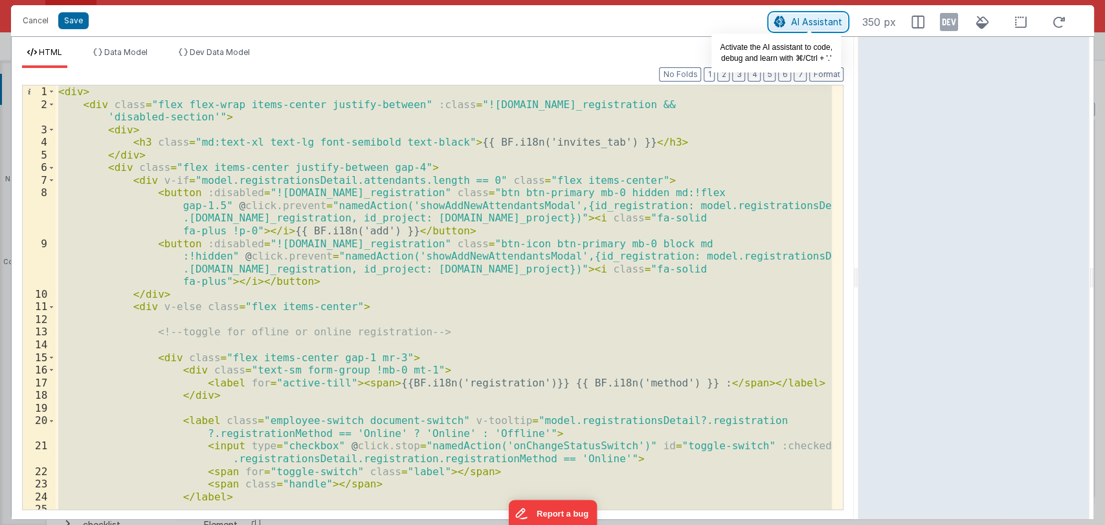
click at [815, 25] on span "AI Assistant" at bounding box center [816, 21] width 51 height 11
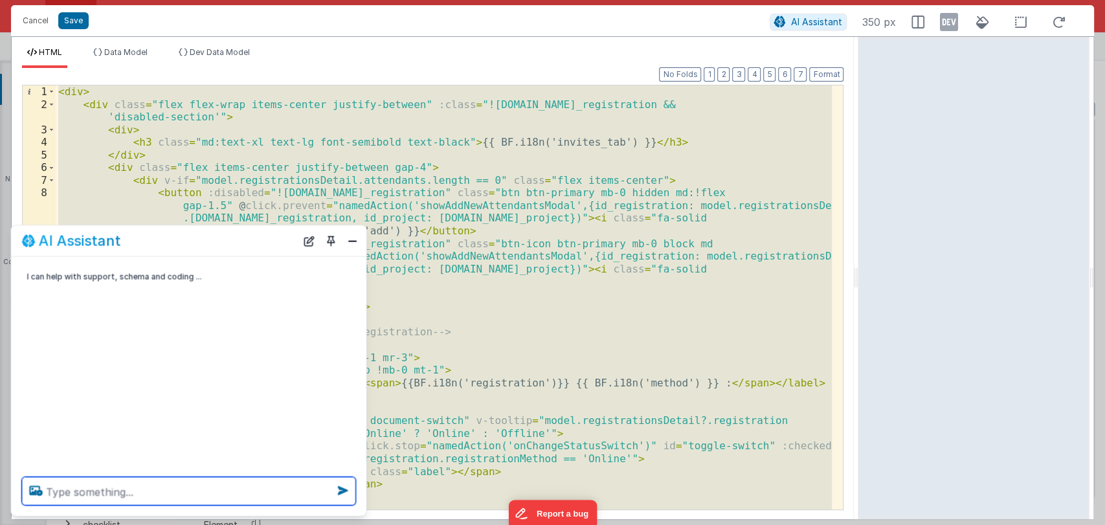
click at [146, 495] on textarea at bounding box center [189, 491] width 334 height 28
type textarea "why I'm getting"
type textarea "h"
click at [278, 493] on textarea "why I'm not getting value Online when checked . fix this" at bounding box center [189, 491] width 334 height 28
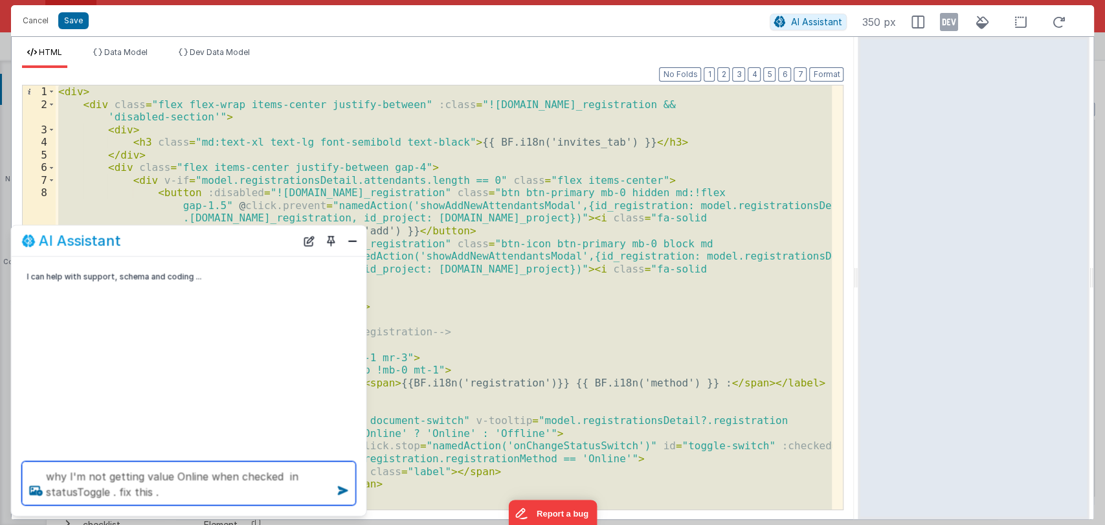
type textarea "why I'm not getting value Online when checked in statusToggle . fix this ."
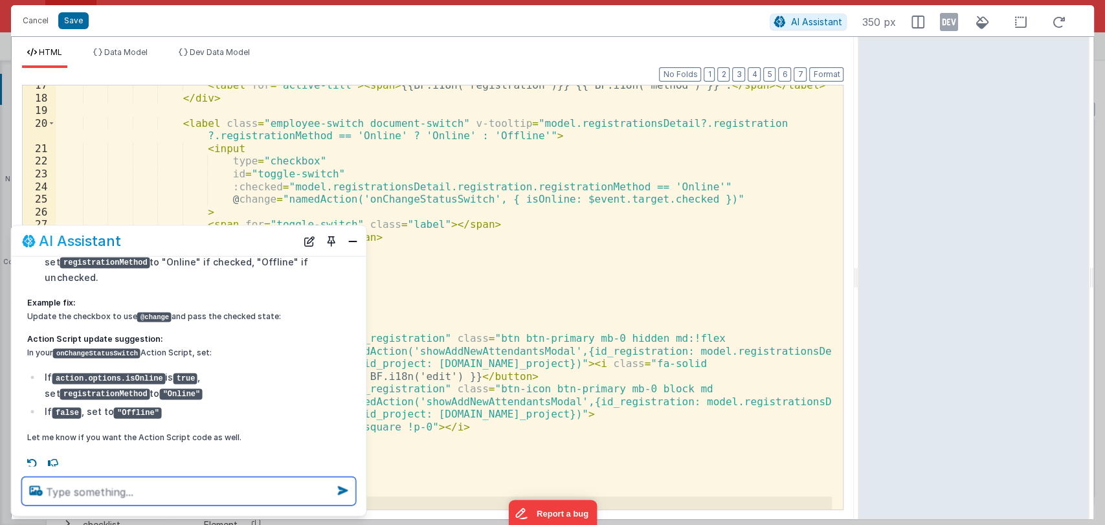
scroll to position [181, 0]
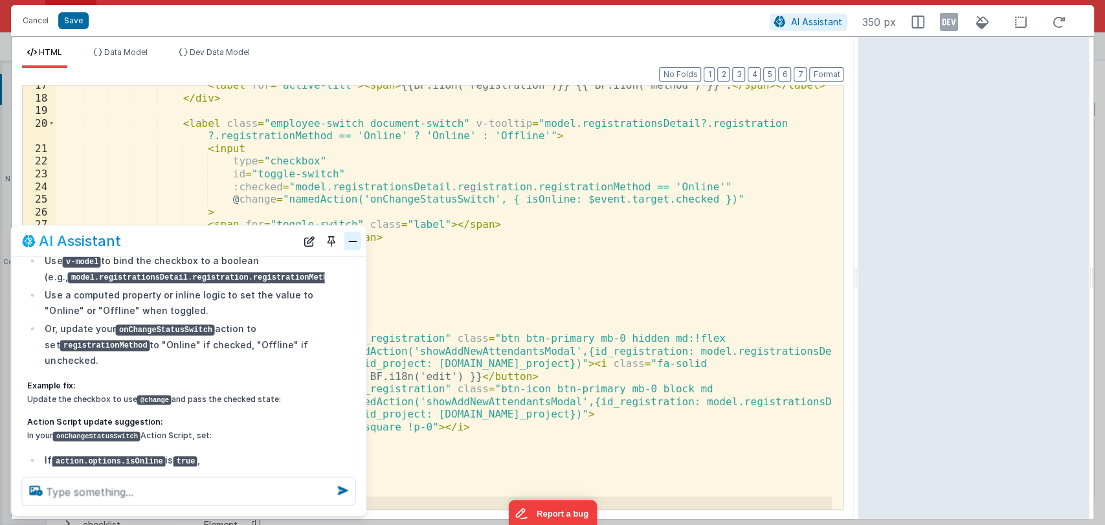
click at [357, 236] on button "Close" at bounding box center [352, 241] width 17 height 18
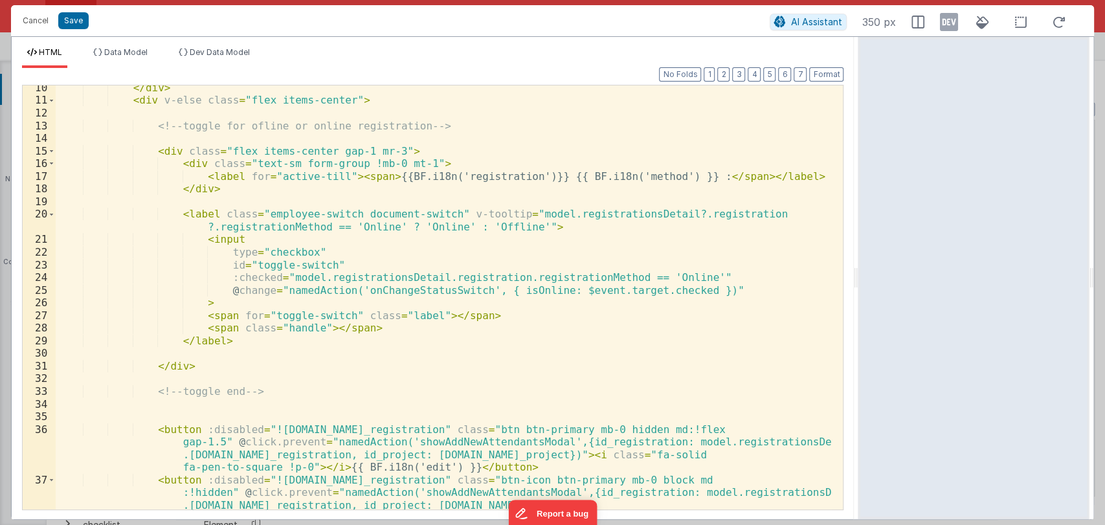
scroll to position [297, 0]
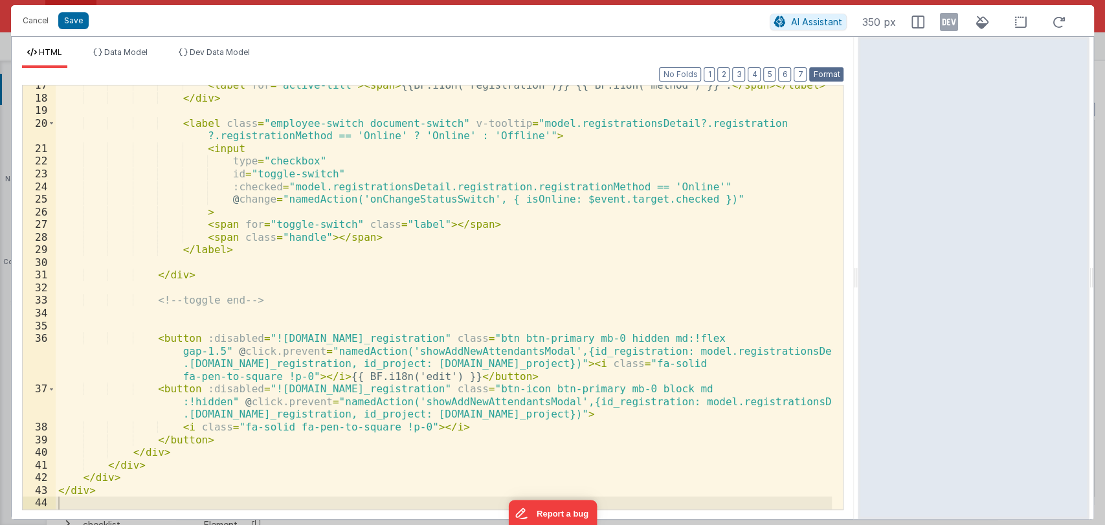
click at [829, 78] on button "Format" at bounding box center [826, 74] width 34 height 14
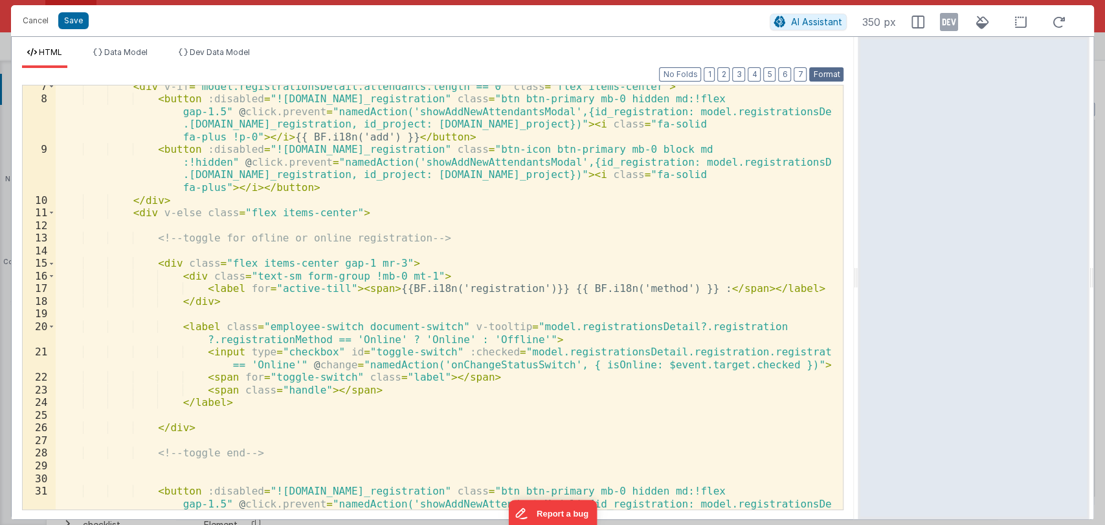
scroll to position [93, 0]
click at [74, 21] on button "Save" at bounding box center [73, 20] width 30 height 17
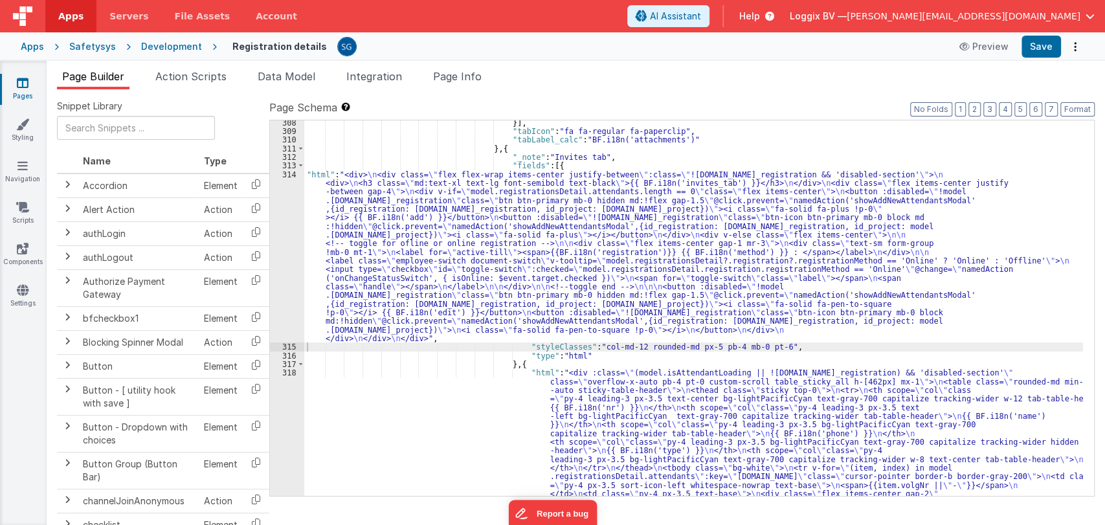
click at [1086, 117] on div "Page Schema Shortcuts: Find: command-f Fold: command-option-L Unfold: command-o…" at bounding box center [681, 298] width 825 height 396
click at [1077, 106] on button "Format" at bounding box center [1077, 109] width 34 height 14
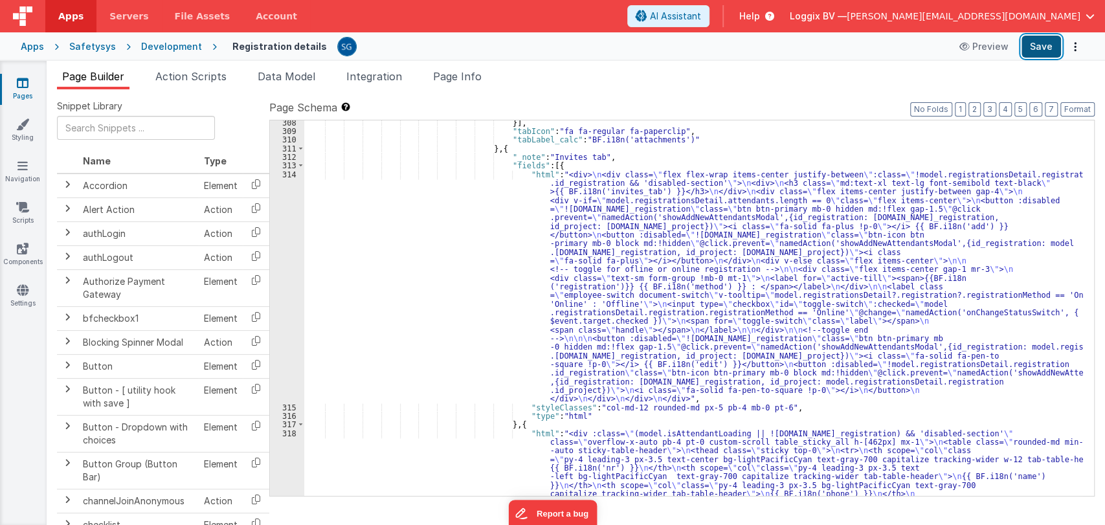
click at [1046, 50] on button "Save" at bounding box center [1041, 47] width 39 height 22
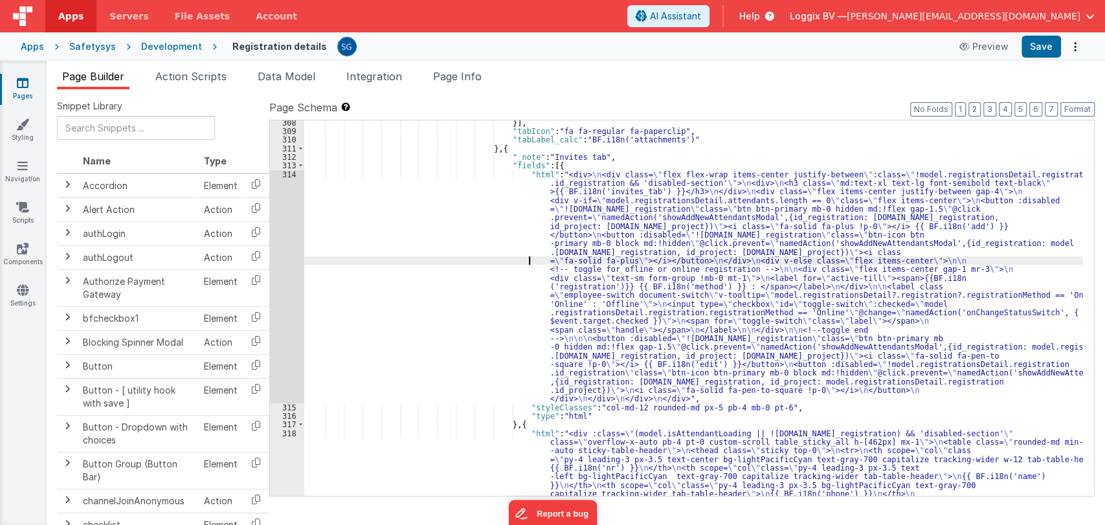
click at [407, 260] on div "}] , "tabIcon" : "fa fa-regular fa-paperclip" , "tabLabel_calc" : "BF.i18n('att…" at bounding box center [693, 465] width 779 height 695
click at [290, 175] on div "314" at bounding box center [287, 286] width 34 height 233
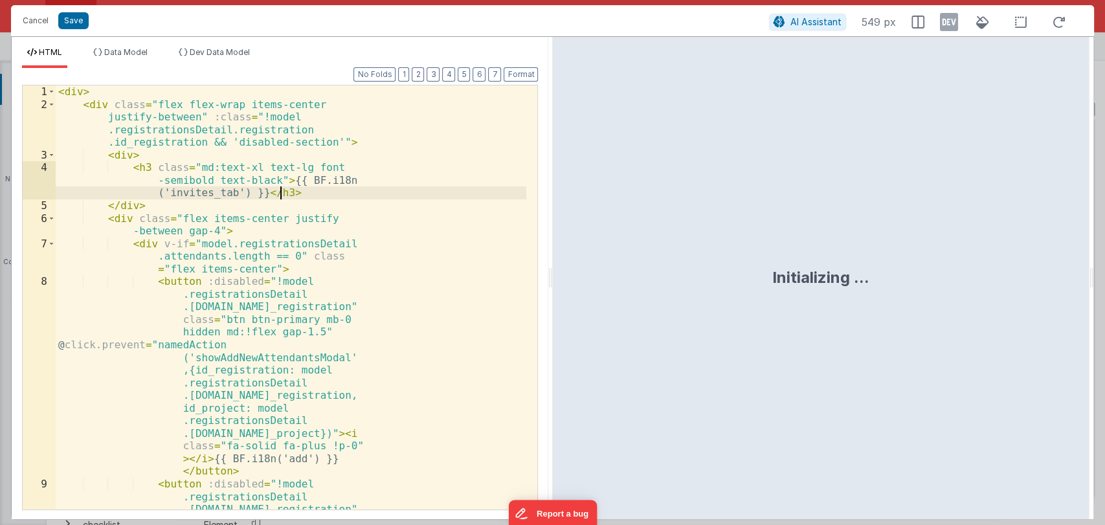
click at [290, 175] on div "< div > < div class = "flex flex-wrap items-center justify-between" :class = "!…" at bounding box center [291, 398] width 471 height 627
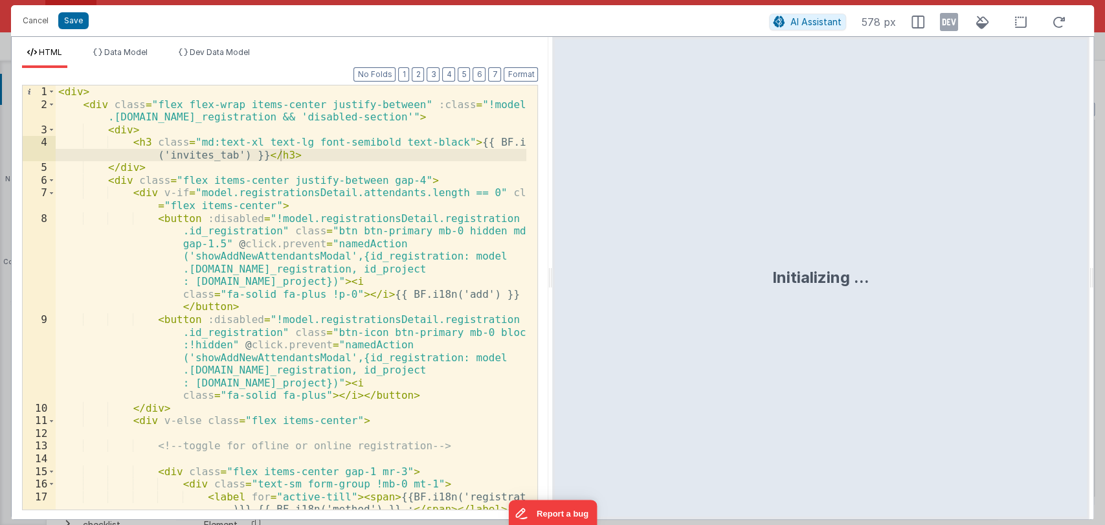
drag, startPoint x: 554, startPoint y: 280, endPoint x: 561, endPoint y: 273, distance: 10.1
click at [561, 273] on div "Initializing ..." at bounding box center [820, 278] width 537 height 482
click at [547, 275] on div "Format 7 6 5 4 3 2 1 No Folds 1 2 3 4 5 6 7 8 9 10 11 12 13 14 15 16 17 18 < di…" at bounding box center [280, 293] width 537 height 451
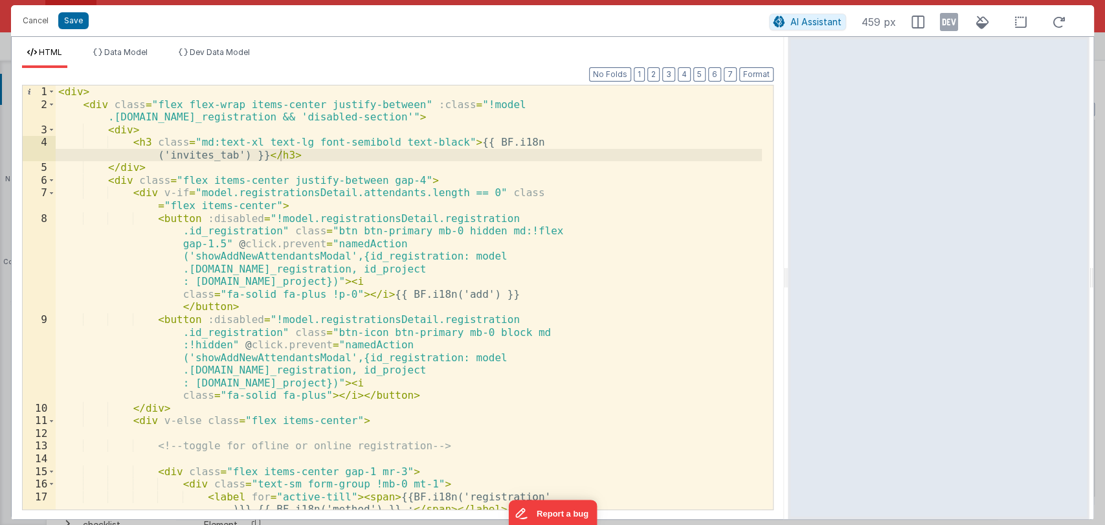
drag, startPoint x: 548, startPoint y: 276, endPoint x: 789, endPoint y: 269, distance: 241.6
click at [789, 269] on html "Cancel Save AI Assistant 459 px HTML Data Model Dev Data Model Format 7 6 5 4 3…" at bounding box center [552, 262] width 1105 height 525
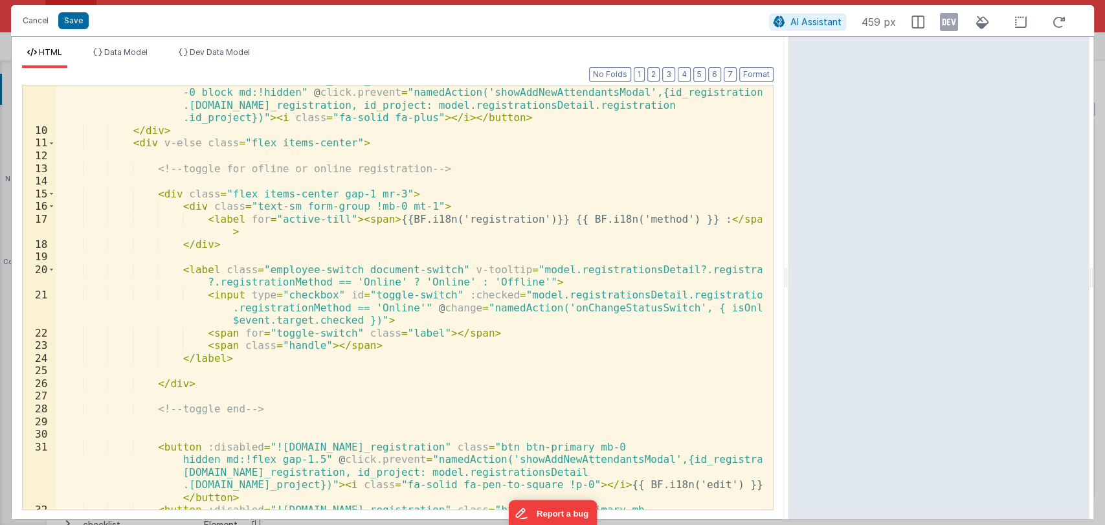
scroll to position [164, 0]
click at [241, 354] on div "< button :disabled = "![DOMAIN_NAME]_registration" class = "btn-icon btn-primar…" at bounding box center [409, 335] width 707 height 525
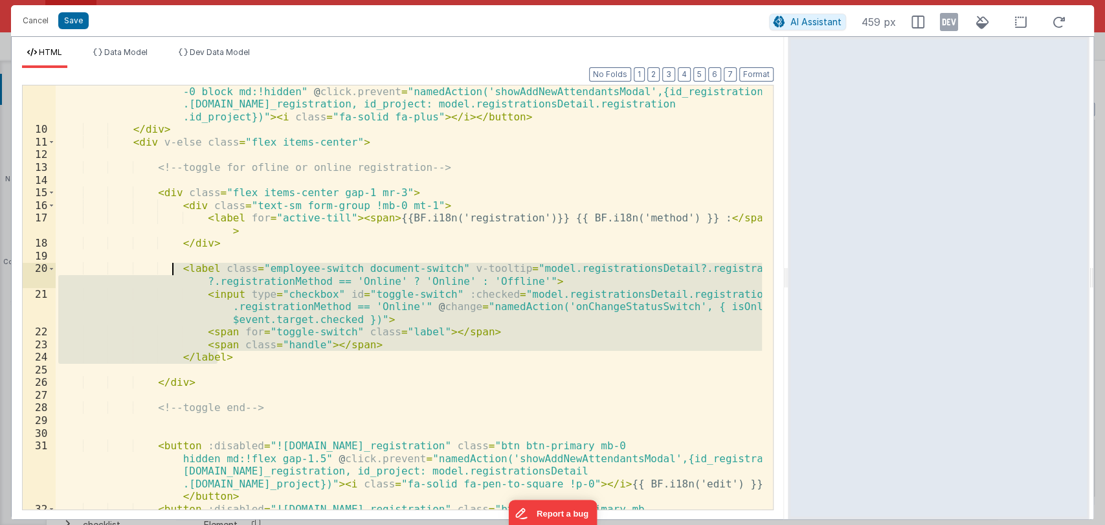
drag, startPoint x: 242, startPoint y: 354, endPoint x: 171, endPoint y: 271, distance: 109.8
click at [171, 271] on div "< button :disabled = "![DOMAIN_NAME]_registration" class = "btn-icon btn-primar…" at bounding box center [409, 335] width 707 height 525
click at [260, 349] on div "< button :disabled = "![DOMAIN_NAME]_registration" class = "btn-icon btn-primar…" at bounding box center [409, 297] width 706 height 424
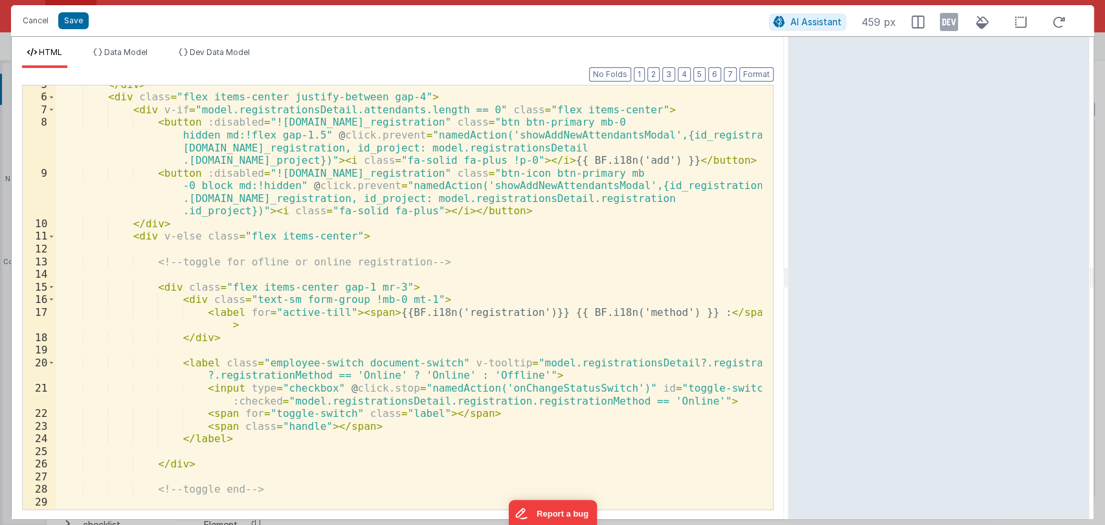
scroll to position [72, 0]
click at [761, 69] on button "Format" at bounding box center [756, 74] width 34 height 14
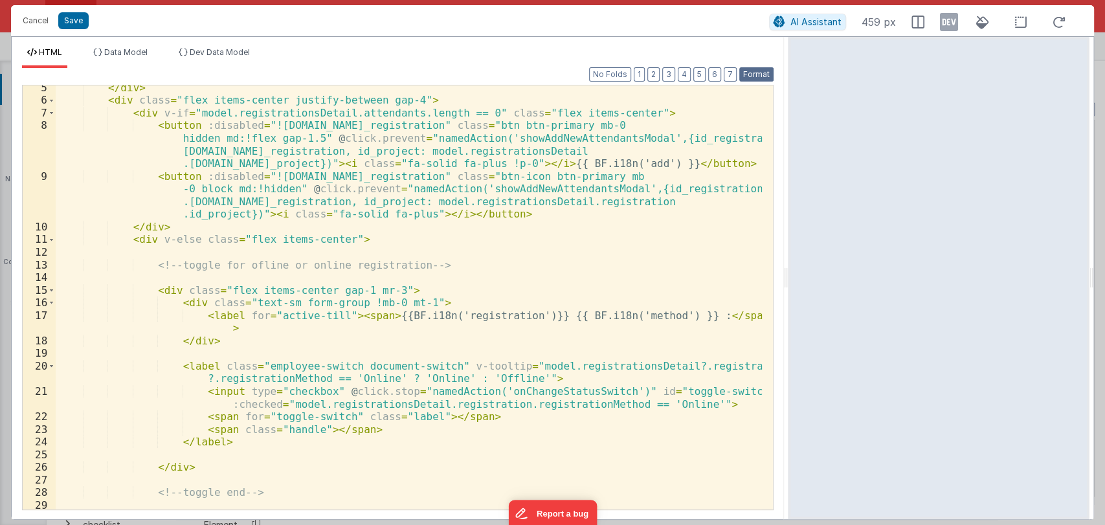
scroll to position [67, 0]
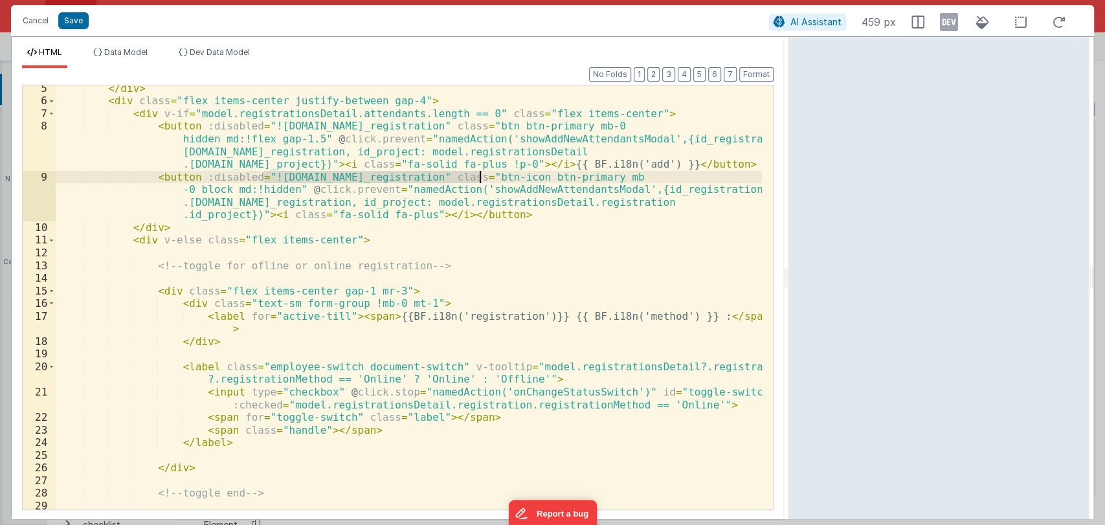
drag, startPoint x: 262, startPoint y: 177, endPoint x: 478, endPoint y: 175, distance: 216.3
click at [478, 175] on div "</ div > < div class = "flex items-center justify-between gap-4" > < div v-if =…" at bounding box center [409, 306] width 707 height 449
click at [368, 431] on div "</ div > < div class = "flex items-center justify-between gap-4" > < div v-if =…" at bounding box center [409, 306] width 707 height 449
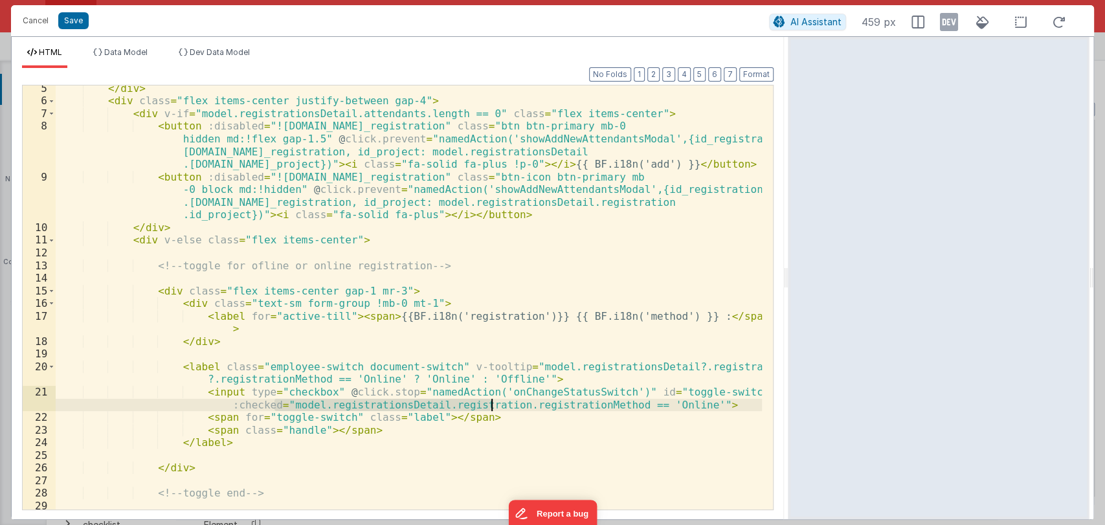
drag, startPoint x: 275, startPoint y: 404, endPoint x: 489, endPoint y: 403, distance: 214.3
click at [489, 403] on div "</ div > < div class = "flex items-center justify-between gap-4" > < div v-if =…" at bounding box center [409, 306] width 707 height 449
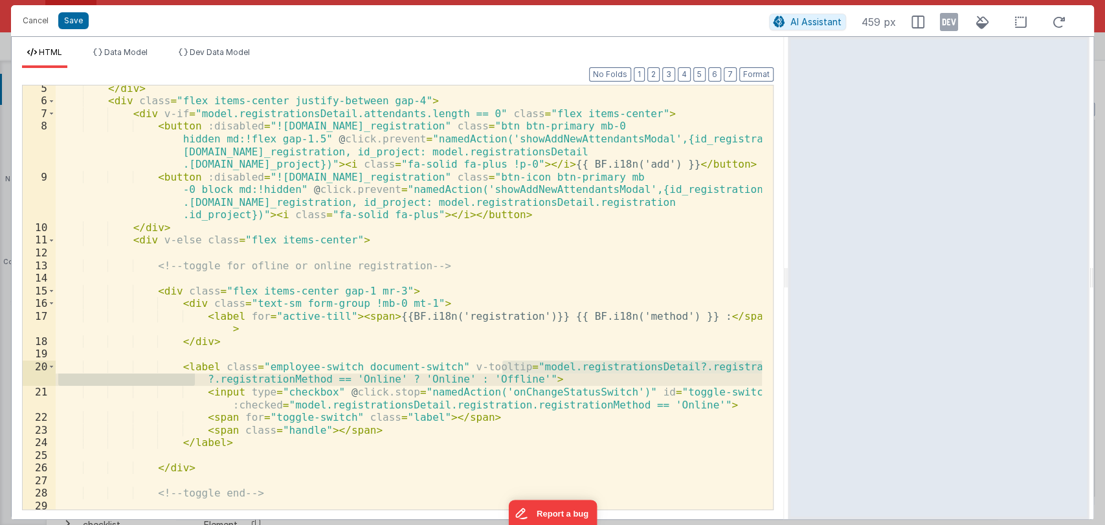
drag, startPoint x: 502, startPoint y: 367, endPoint x: 192, endPoint y: 381, distance: 311.1
click at [192, 381] on div "</ div > < div class = "flex items-center justify-between gap-4" > < div v-if =…" at bounding box center [409, 306] width 707 height 449
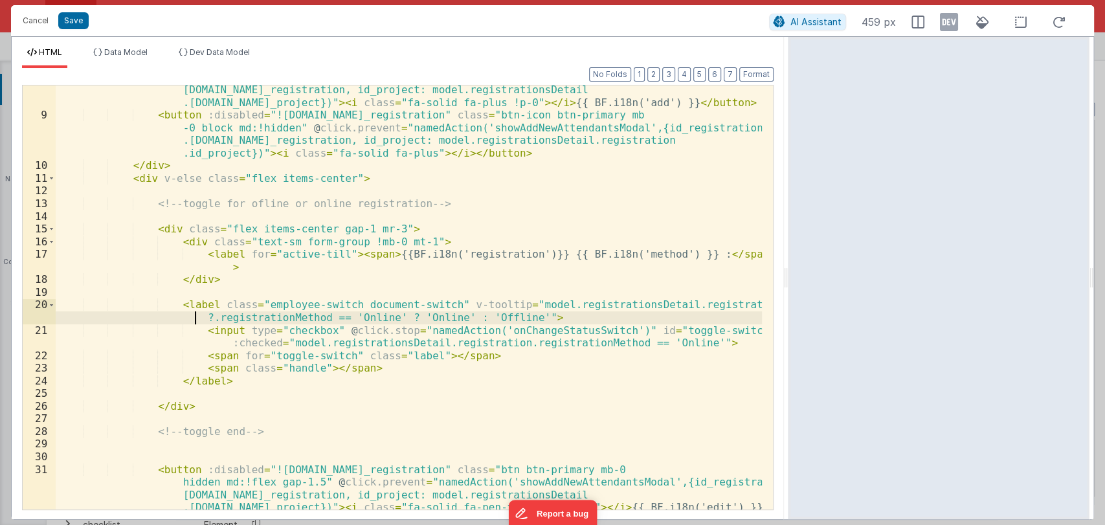
scroll to position [128, 0]
click at [467, 314] on div "< button :disabled = "![DOMAIN_NAME]_registration" class = "btn btn-primary mb-…" at bounding box center [409, 327] width 707 height 538
click at [475, 407] on div "< button :disabled = "![DOMAIN_NAME]_registration" class = "btn btn-primary mb-…" at bounding box center [409, 327] width 707 height 538
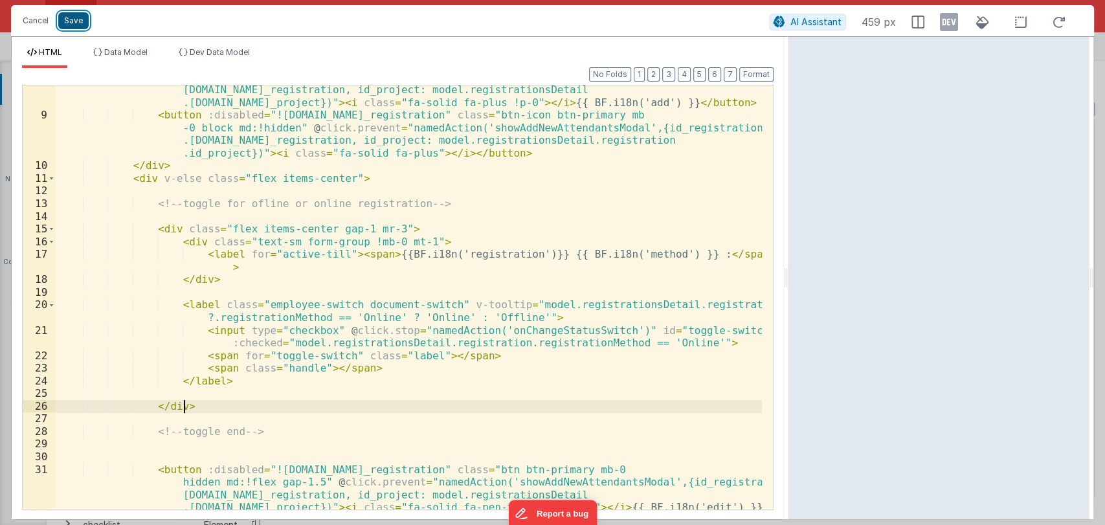
click at [73, 20] on button "Save" at bounding box center [73, 20] width 30 height 17
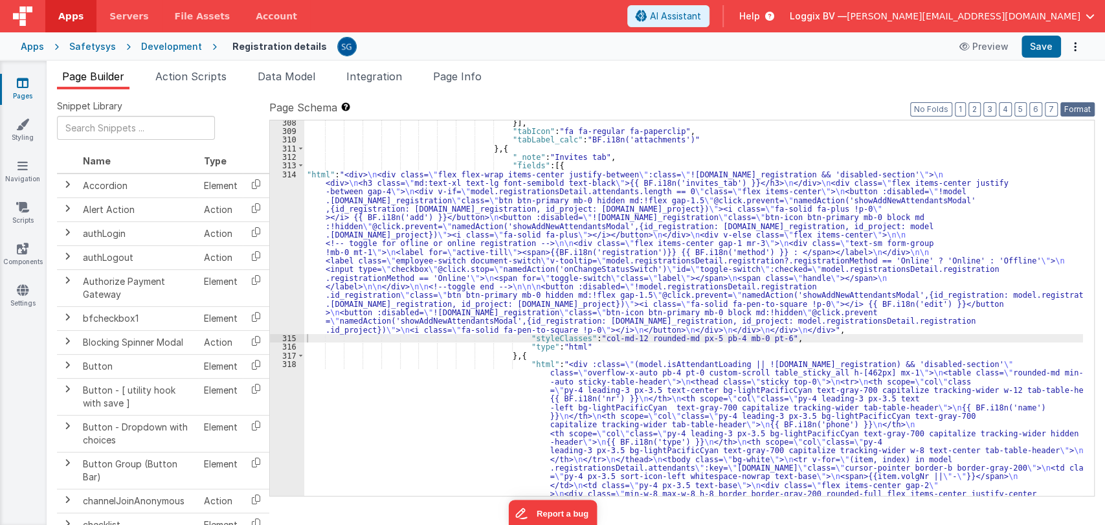
click at [1073, 115] on button "Format" at bounding box center [1077, 109] width 34 height 14
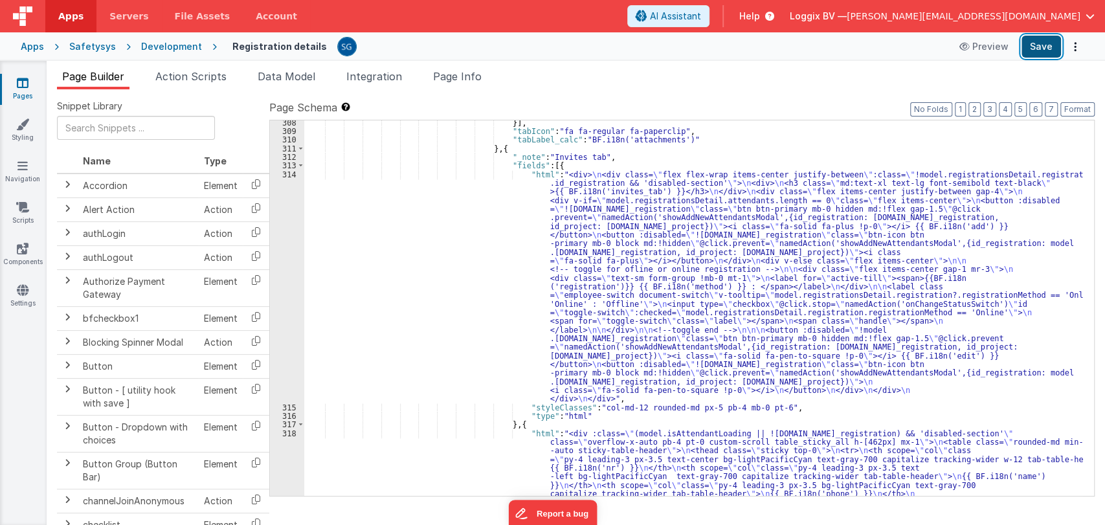
click at [1041, 49] on button "Save" at bounding box center [1041, 47] width 39 height 22
click at [454, 302] on div "}] , "tabIcon" : "fa fa-regular fa-paperclip" , "tabLabel_calc" : "BF.i18n('att…" at bounding box center [693, 465] width 779 height 695
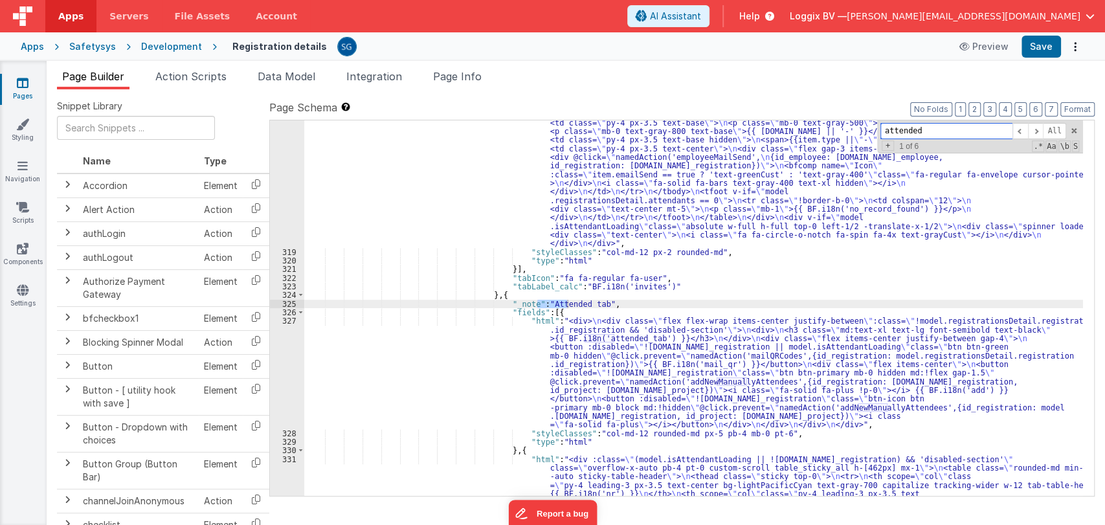
scroll to position [3619, 0]
type input "attended"
click at [1037, 128] on span at bounding box center [1036, 131] width 16 height 16
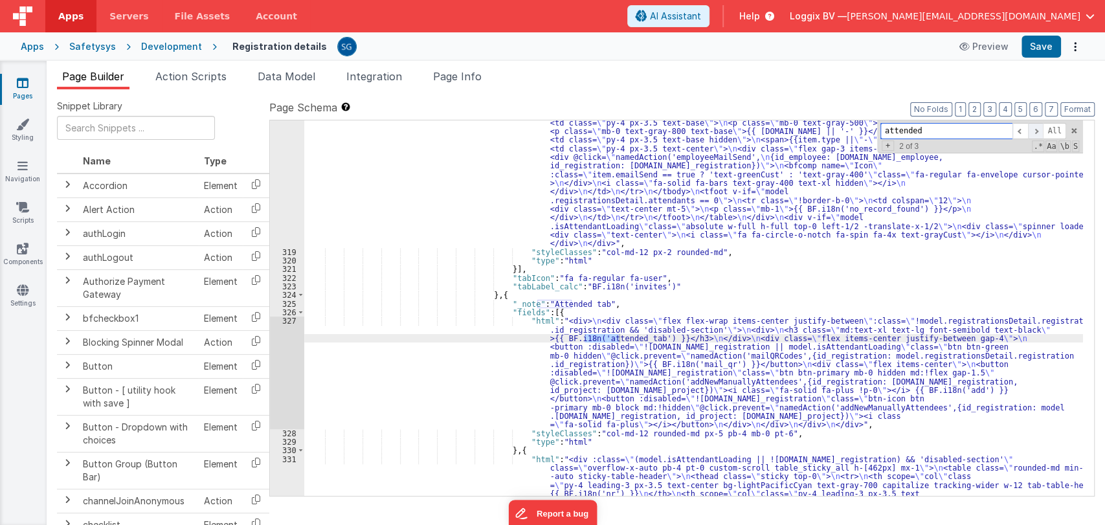
click at [1037, 128] on span at bounding box center [1036, 131] width 16 height 16
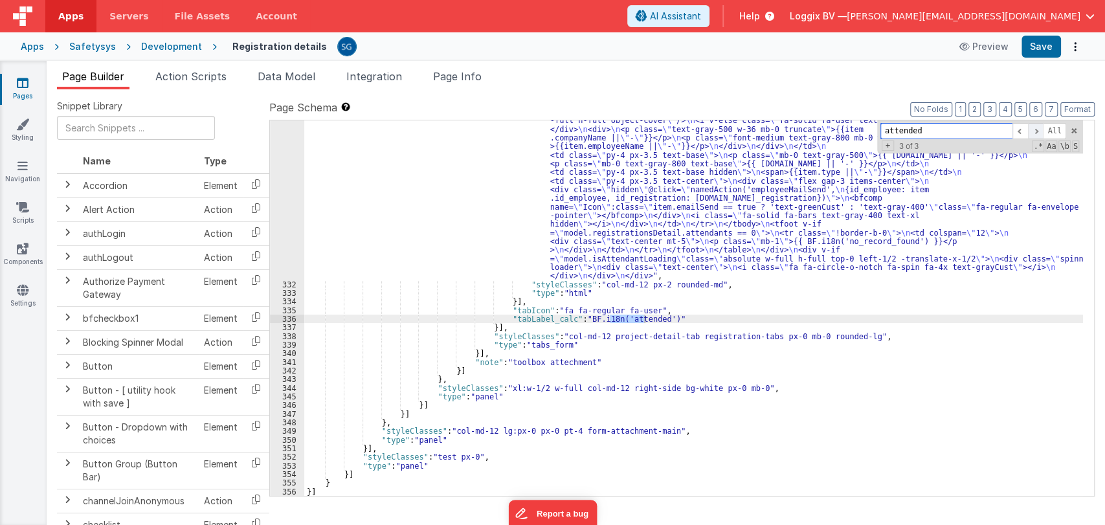
scroll to position [4105, 0]
click at [673, 317] on div ""html" : "<div :class= \" (model.isAttendantLoading || ![DOMAIN_NAME]_registrat…" at bounding box center [693, 317] width 779 height 695
click at [26, 87] on icon at bounding box center [23, 82] width 12 height 13
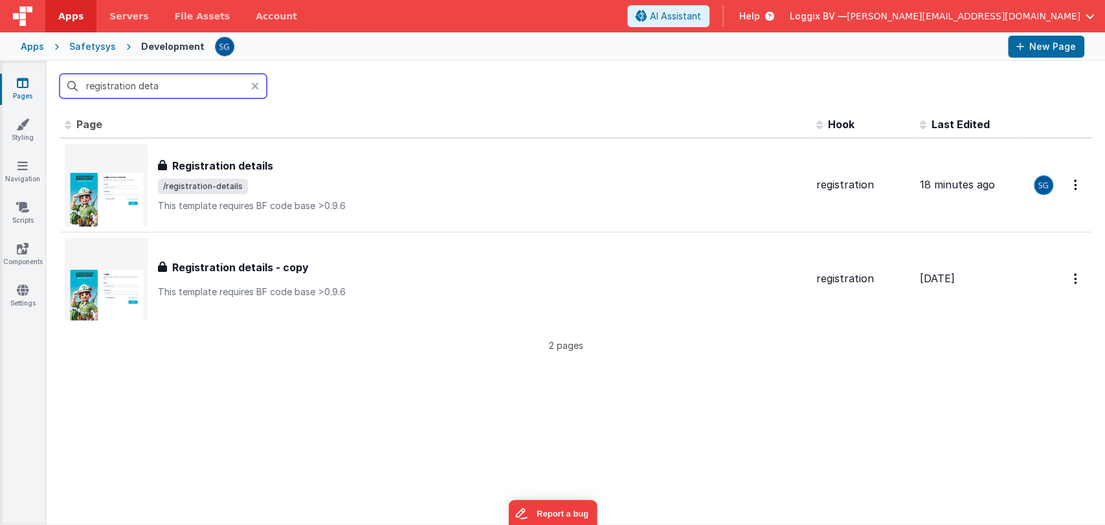
click at [106, 85] on input "registration deta" at bounding box center [163, 86] width 207 height 25
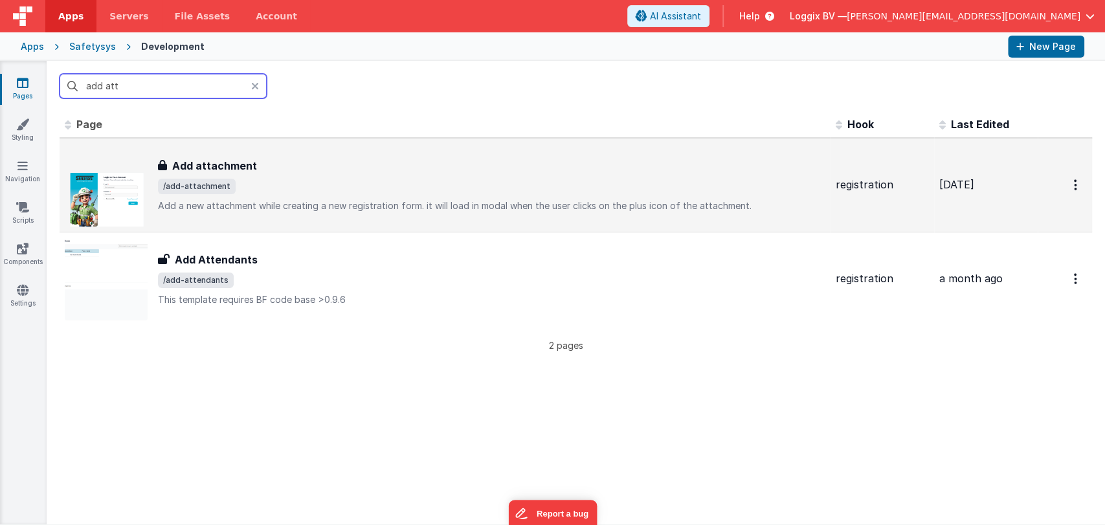
type input "add att"
click at [267, 155] on div "Add attachment Add attachment /add-attachment Add a new attachment while creati…" at bounding box center [445, 185] width 761 height 83
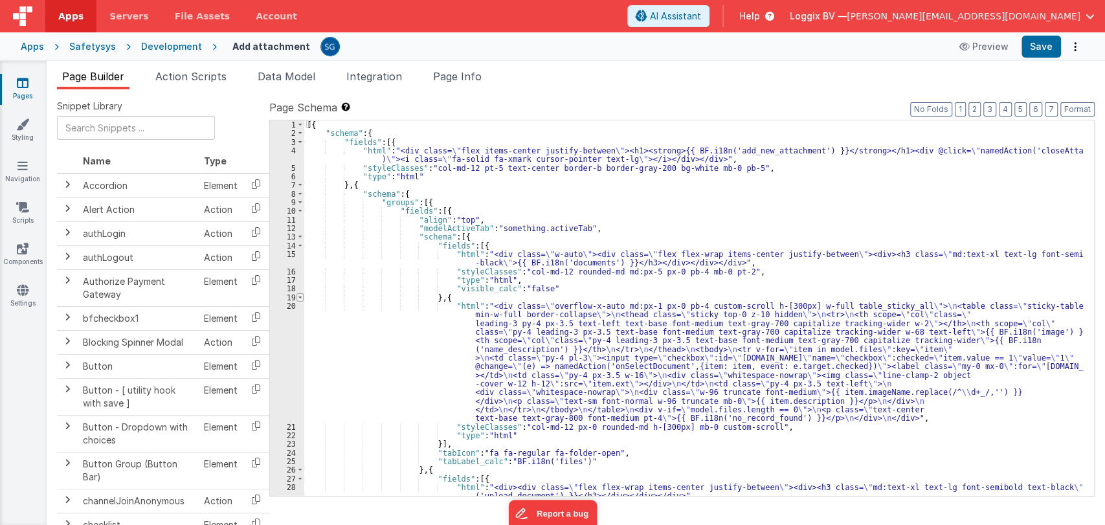
click at [301, 299] on span at bounding box center [300, 297] width 7 height 8
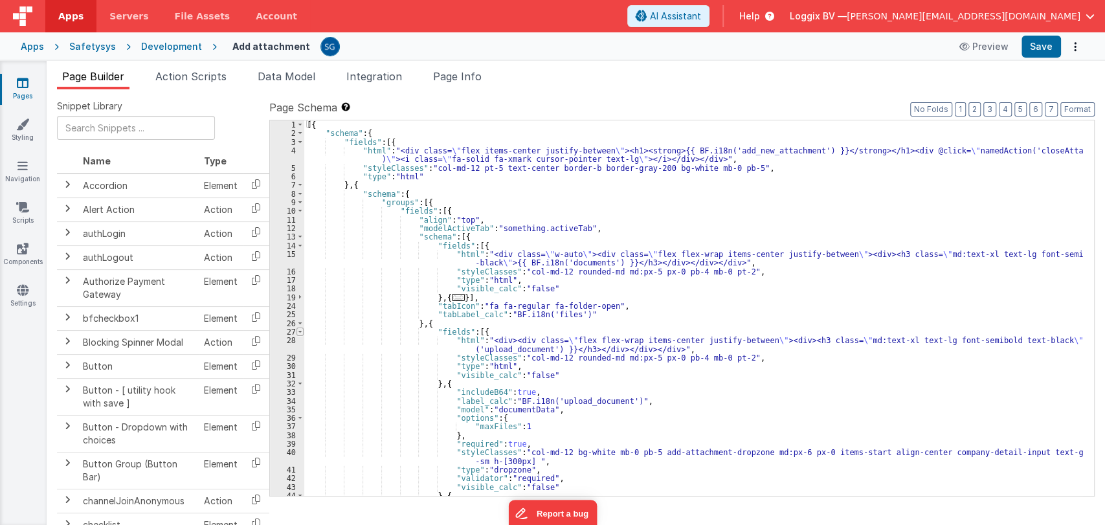
click at [300, 333] on span at bounding box center [300, 332] width 7 height 8
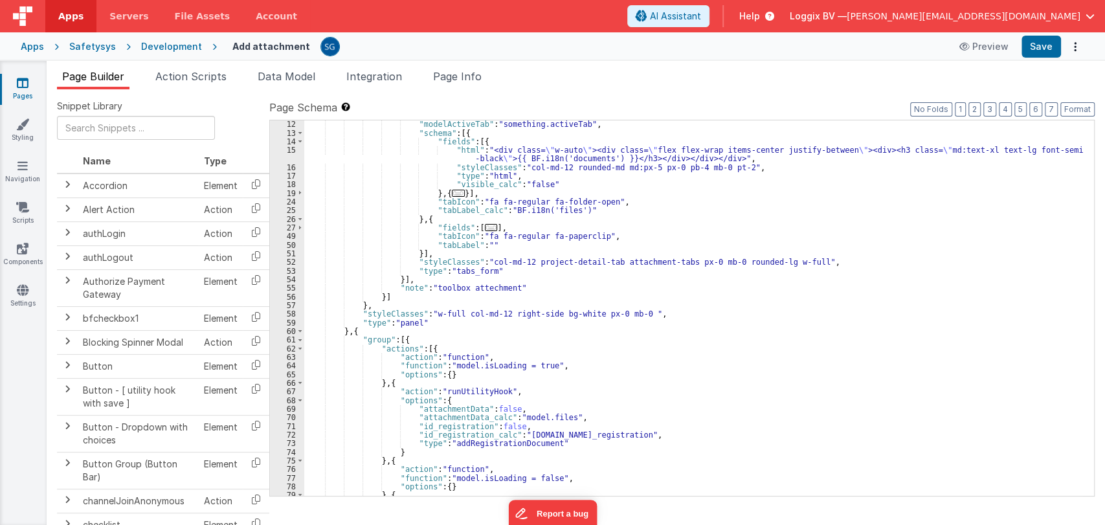
scroll to position [54, 0]
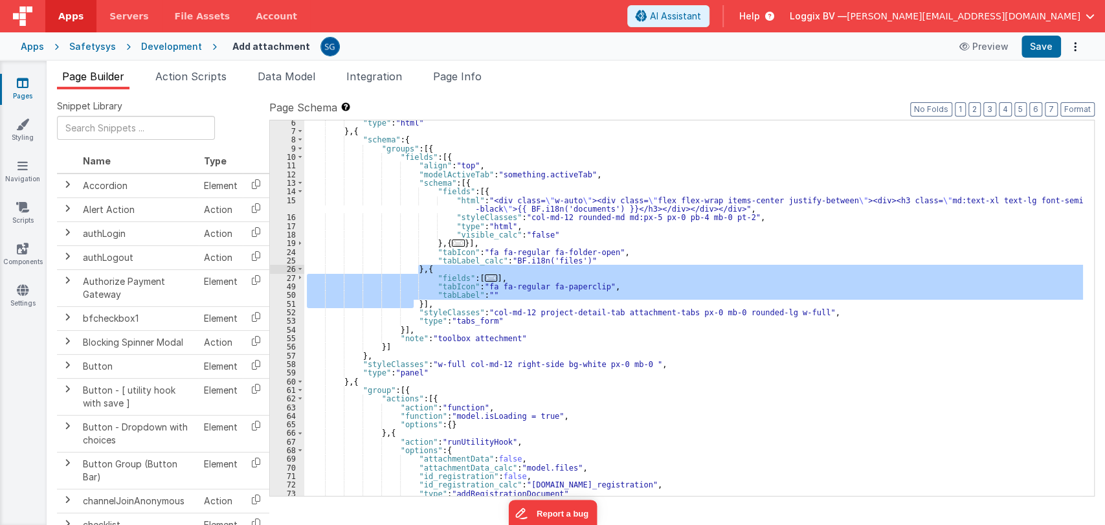
drag, startPoint x: 414, startPoint y: 305, endPoint x: 420, endPoint y: 270, distance: 35.3
click at [420, 270] on div ""type" : "html" } , { "schema" : { "groups" : [{ "fields" : [{ "align" : "top" …" at bounding box center [693, 314] width 779 height 393
click at [451, 308] on div ""type" : "html" } , { "schema" : { "groups" : [{ "fields" : [{ "align" : "top" …" at bounding box center [693, 314] width 779 height 393
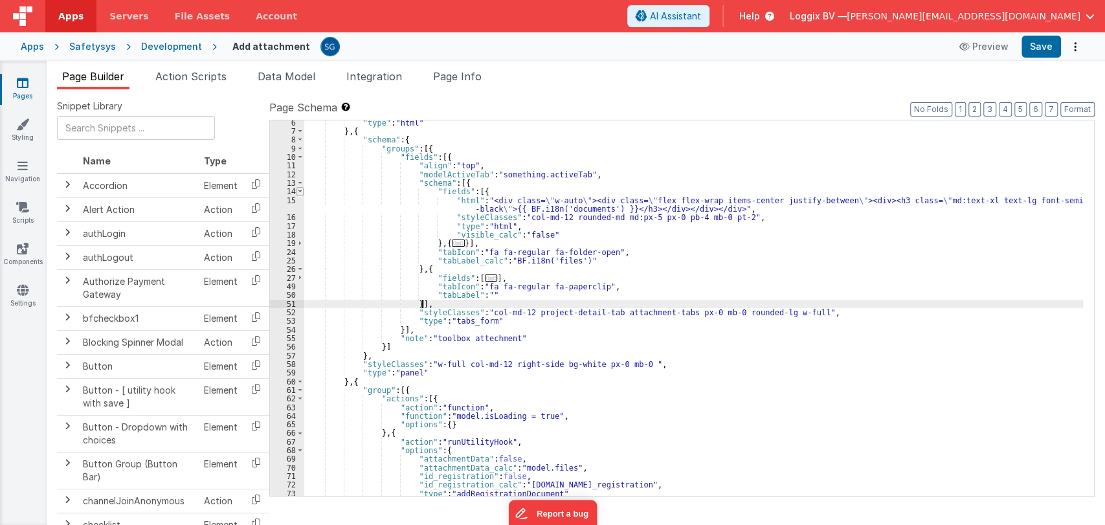
click at [303, 192] on span at bounding box center [300, 191] width 7 height 8
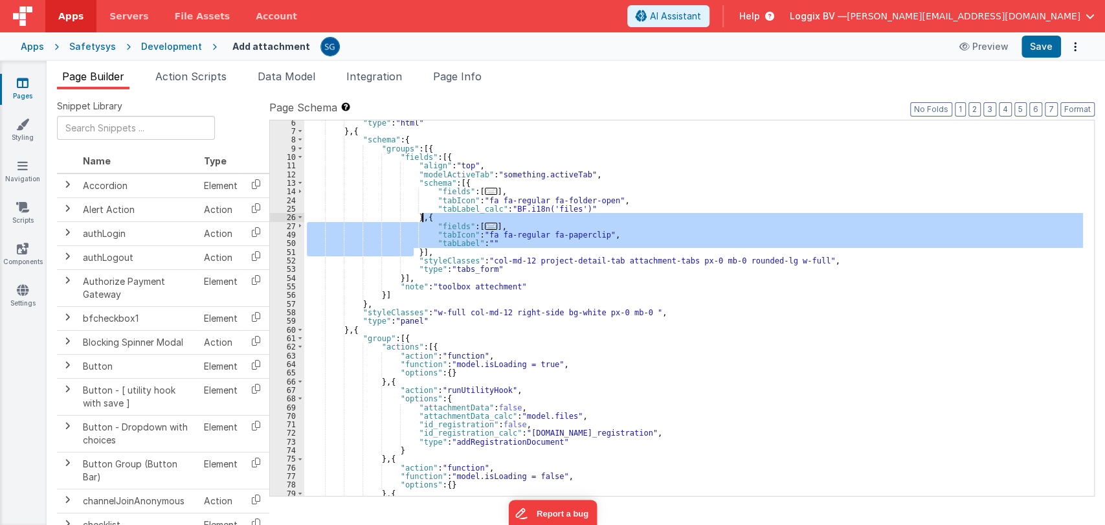
drag, startPoint x: 413, startPoint y: 251, endPoint x: 421, endPoint y: 221, distance: 30.9
click at [421, 221] on div ""type" : "html" } , { "schema" : { "groups" : [{ "fields" : [{ "align" : "top" …" at bounding box center [693, 314] width 779 height 393
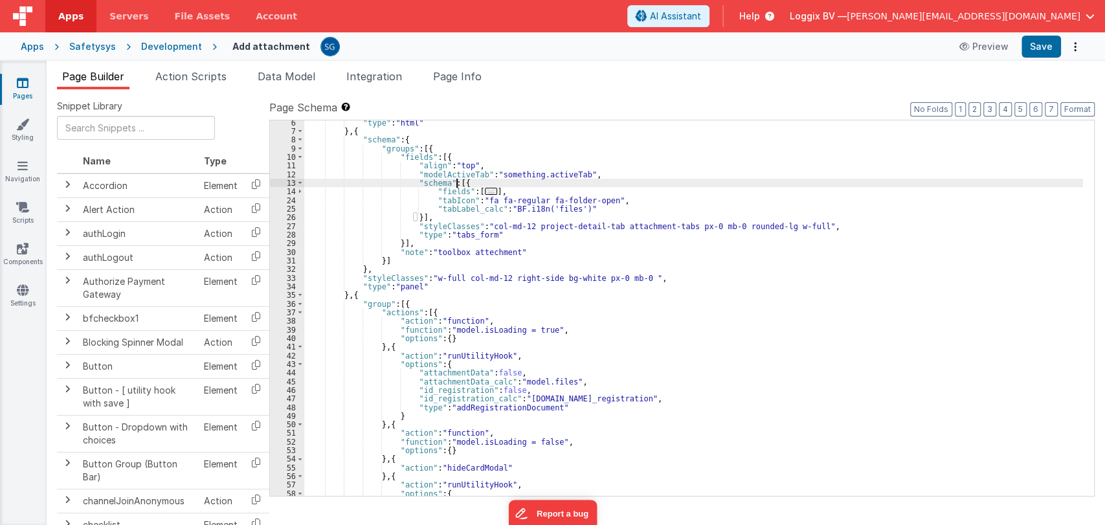
click at [456, 181] on div ""type" : "html" } , { "schema" : { "groups" : [{ "fields" : [{ "align" : "top" …" at bounding box center [693, 314] width 779 height 393
paste textarea
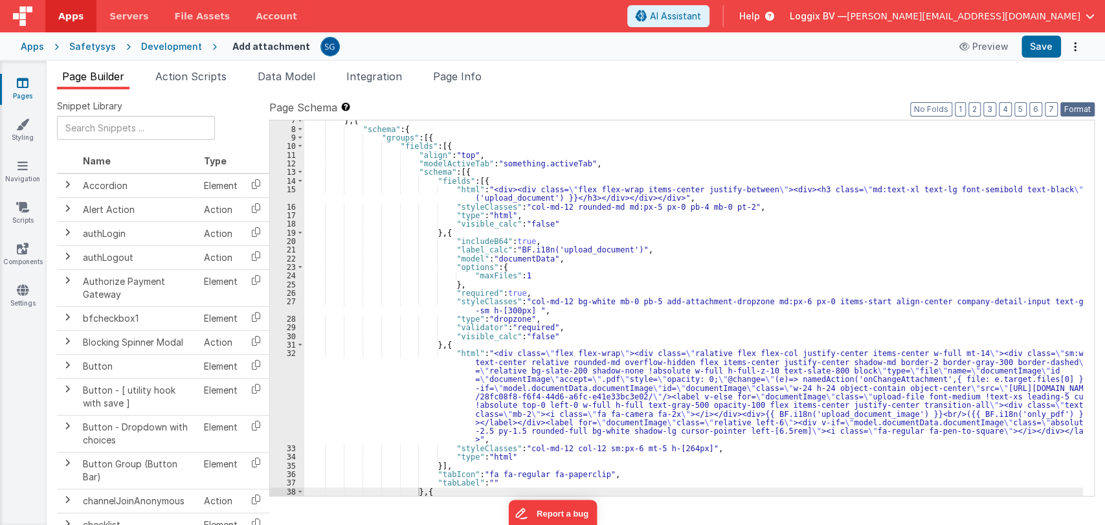
click at [1073, 111] on button "Format" at bounding box center [1077, 109] width 34 height 14
click at [1038, 49] on button "Save" at bounding box center [1041, 47] width 39 height 22
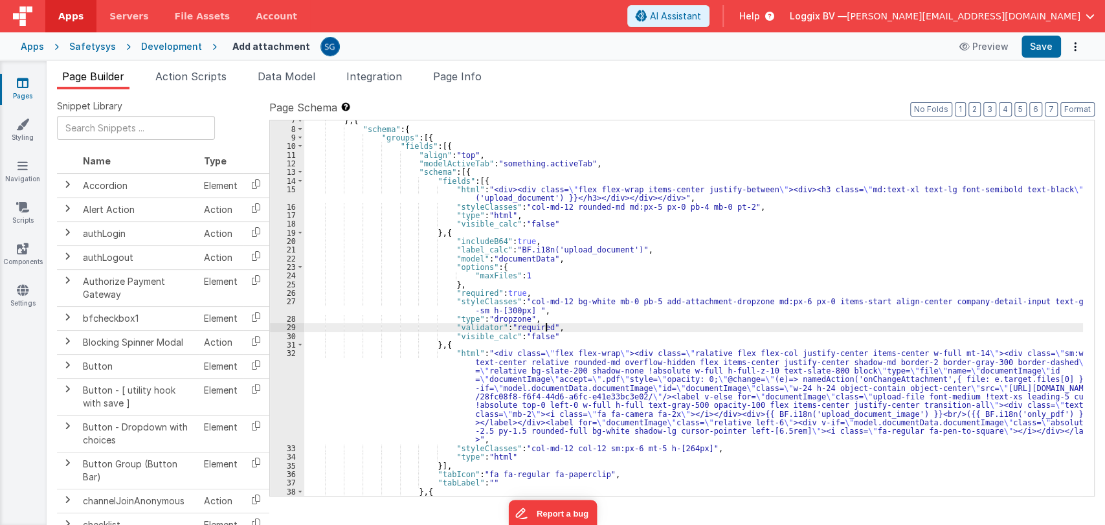
click at [560, 331] on div "} , { "schema" : { "groups" : [{ "fields" : [{ "align" : "top" , "modelActiveTa…" at bounding box center [693, 312] width 779 height 393
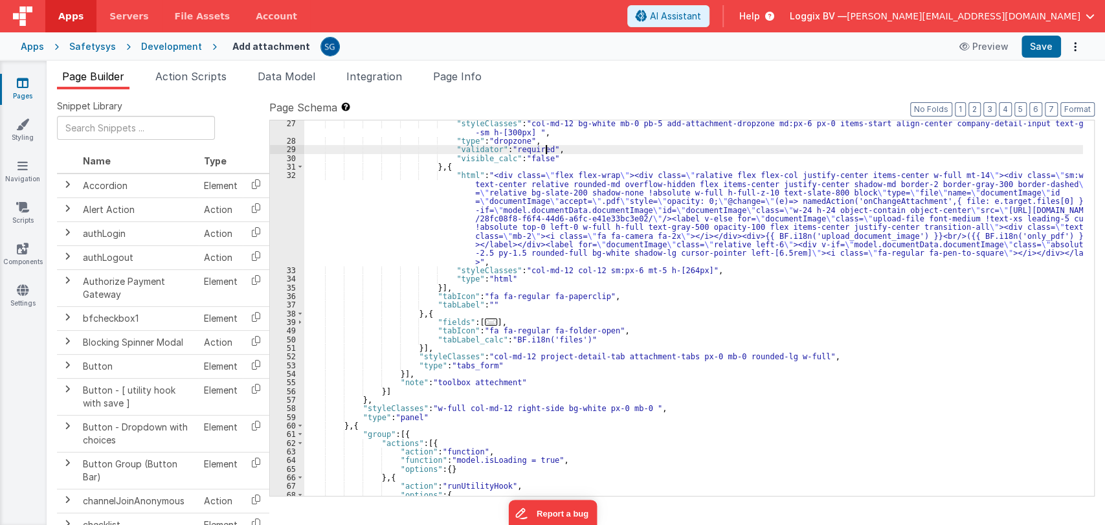
scroll to position [244, 0]
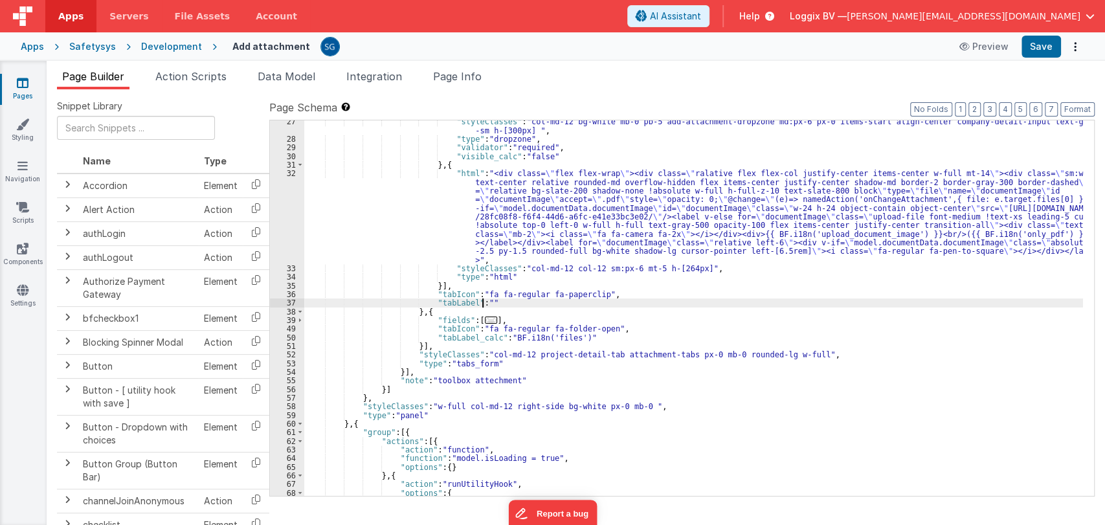
click at [482, 302] on div ""styleClasses" : "col-md-12 bg-white mb-0 pb-5 add-attachment-dropzone md:px-6 …" at bounding box center [693, 317] width 779 height 401
click at [1042, 43] on button "Save" at bounding box center [1041, 47] width 39 height 22
click at [25, 128] on icon at bounding box center [22, 124] width 13 height 13
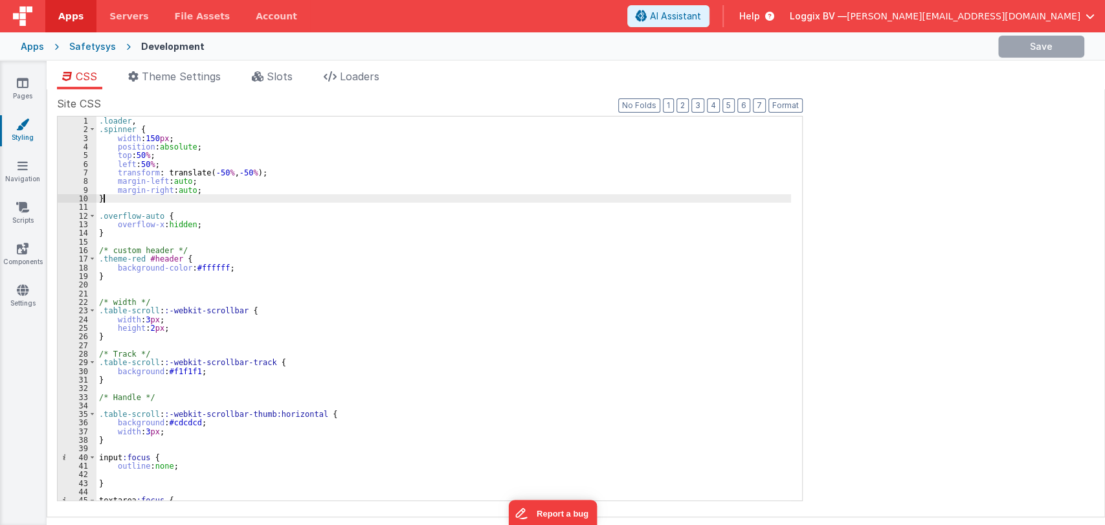
click at [293, 195] on div ".loader , .spinner { width : 150 px ; position : absolute ; top : 50 % ; left :…" at bounding box center [443, 317] width 695 height 401
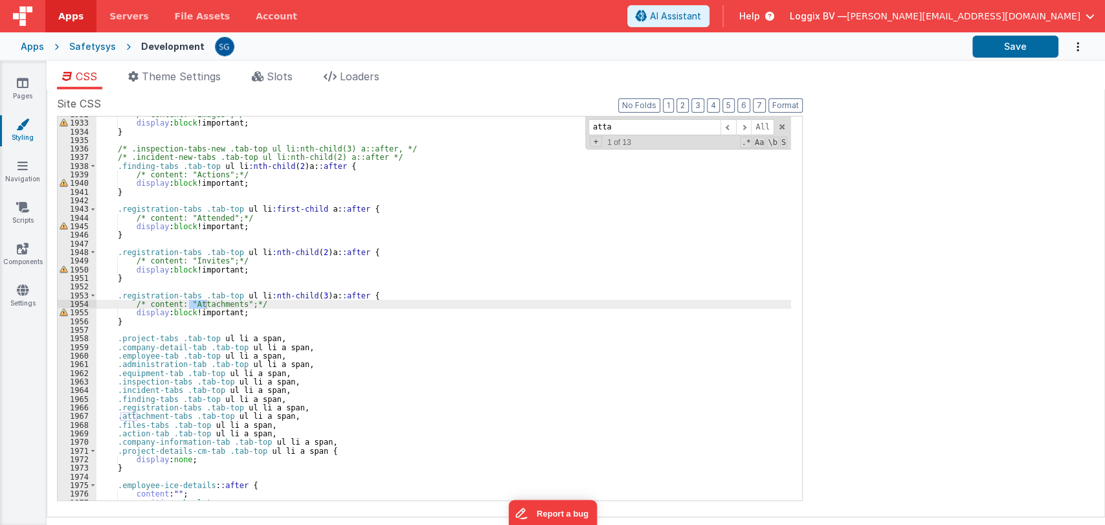
scroll to position [8130, 0]
type input "attachment"
click at [745, 126] on span at bounding box center [744, 127] width 16 height 16
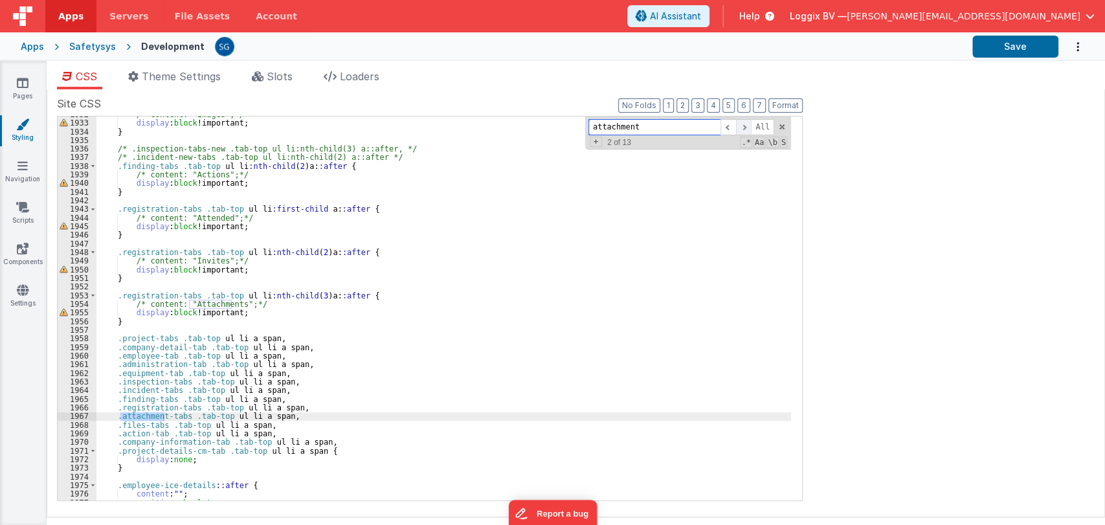
click at [745, 126] on span at bounding box center [744, 127] width 16 height 16
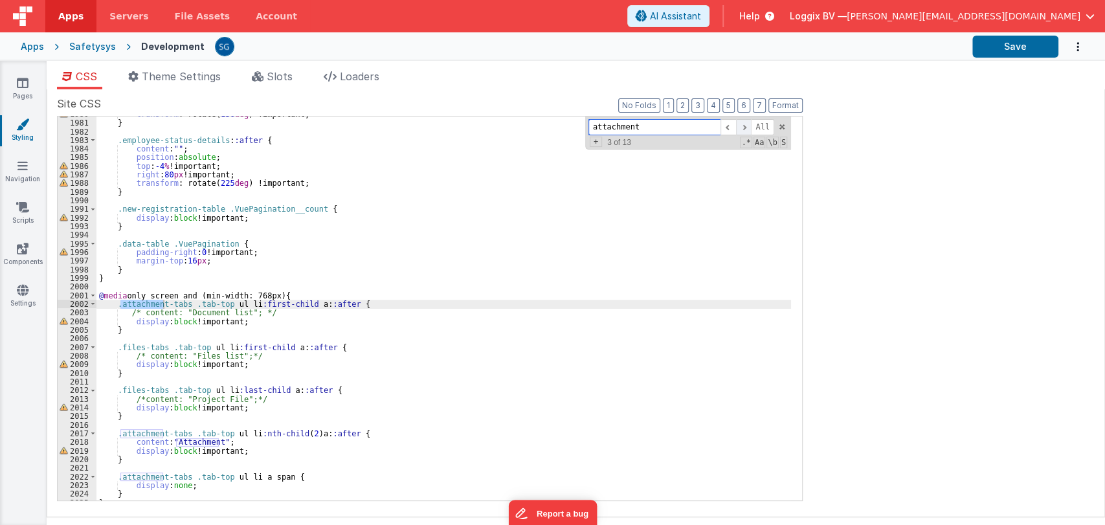
click at [745, 126] on span at bounding box center [744, 127] width 16 height 16
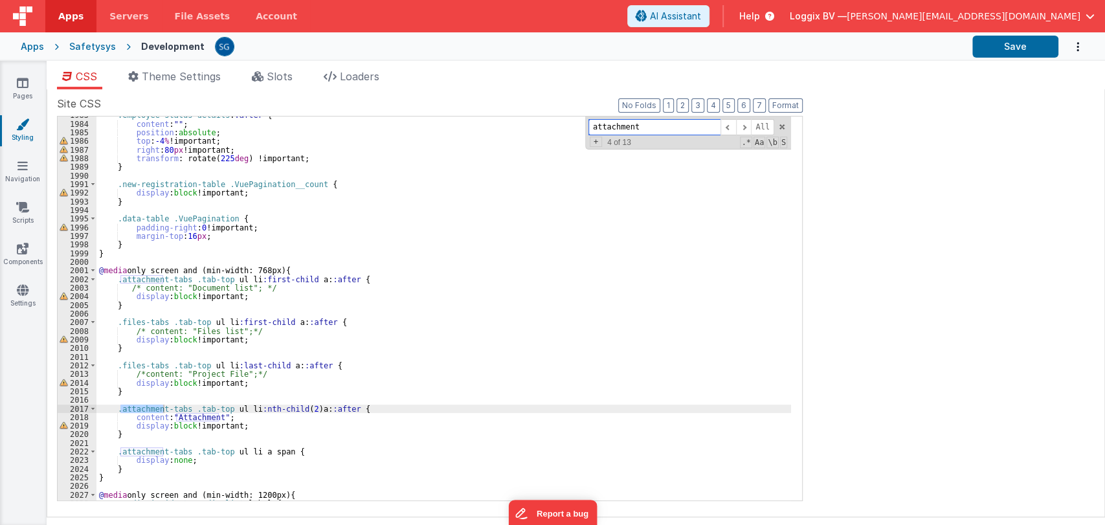
scroll to position [8345, 0]
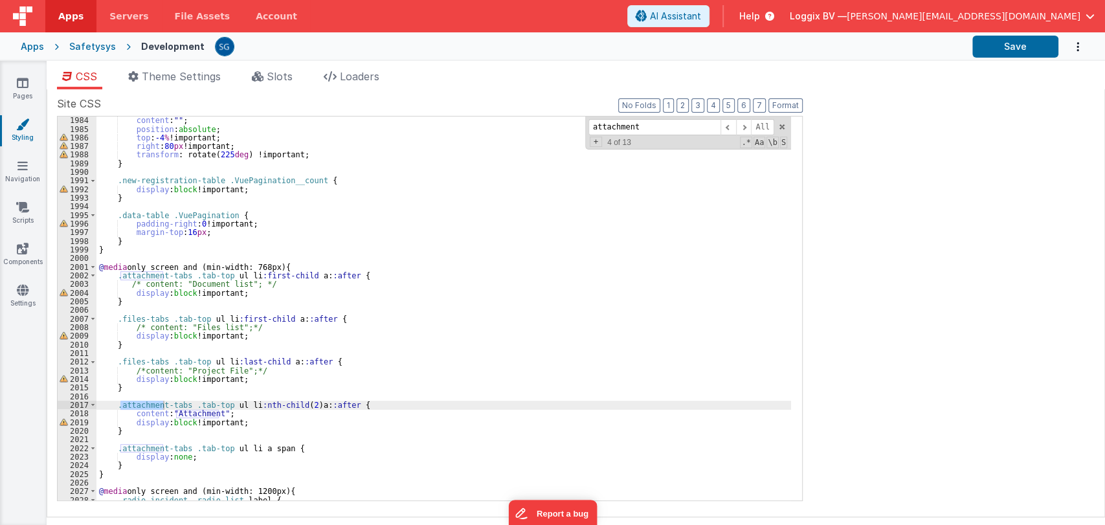
click at [238, 413] on div "content : " " ; position : absolute ; top : -4 % !important; right : 80 px !imp…" at bounding box center [443, 316] width 695 height 401
click at [132, 415] on div "content : " " ; position : absolute ; top : -4 % !important; right : 80 px !imp…" at bounding box center [443, 316] width 695 height 401
click at [741, 128] on span at bounding box center [744, 127] width 16 height 16
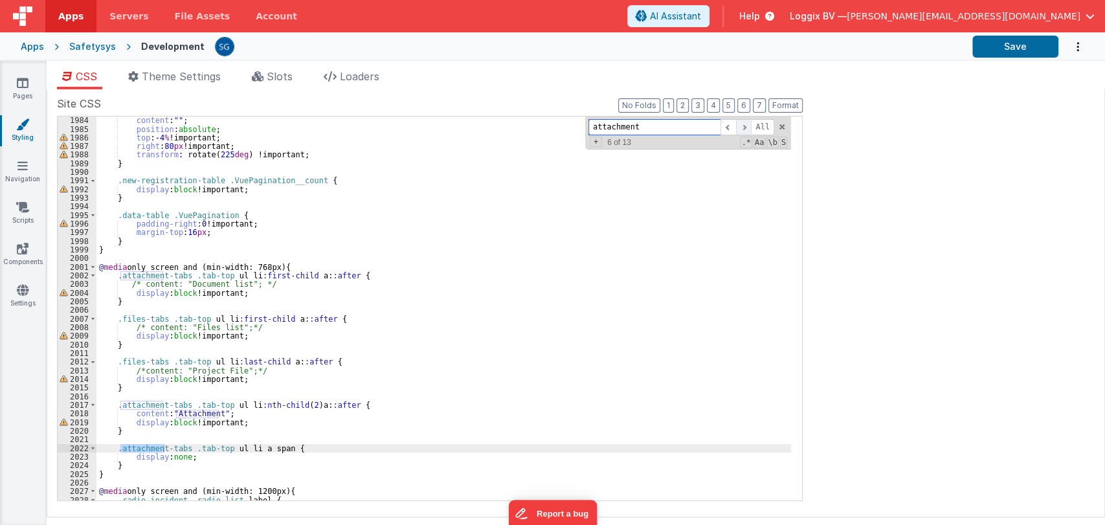
click at [741, 128] on span at bounding box center [744, 127] width 16 height 16
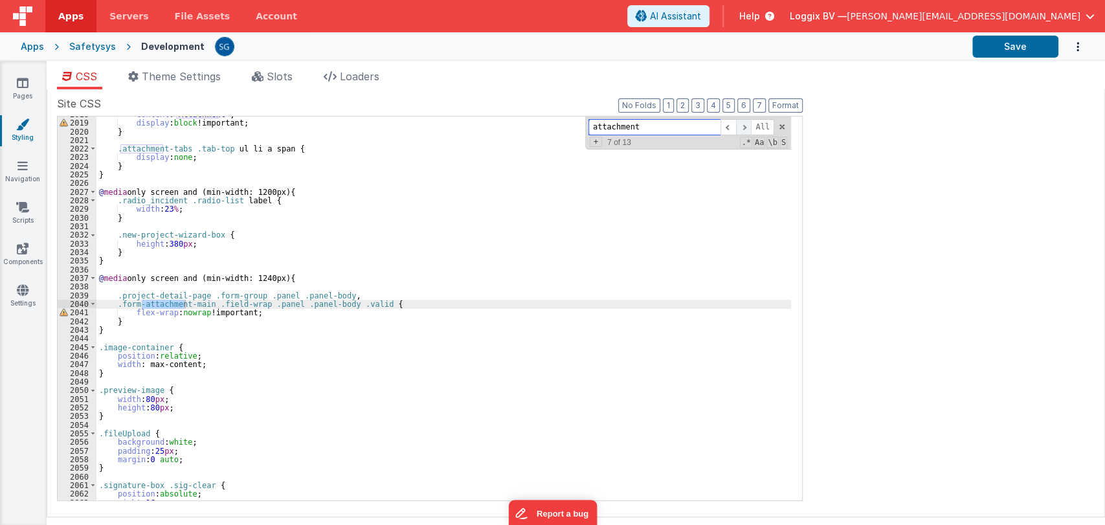
click at [741, 128] on span at bounding box center [744, 127] width 16 height 16
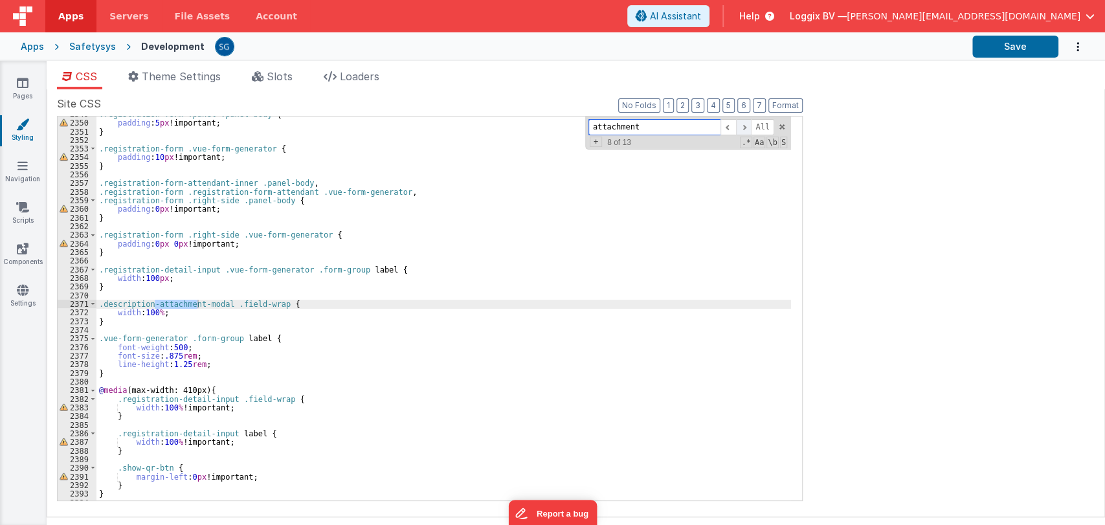
scroll to position [9884, 0]
click at [726, 122] on span at bounding box center [729, 127] width 16 height 16
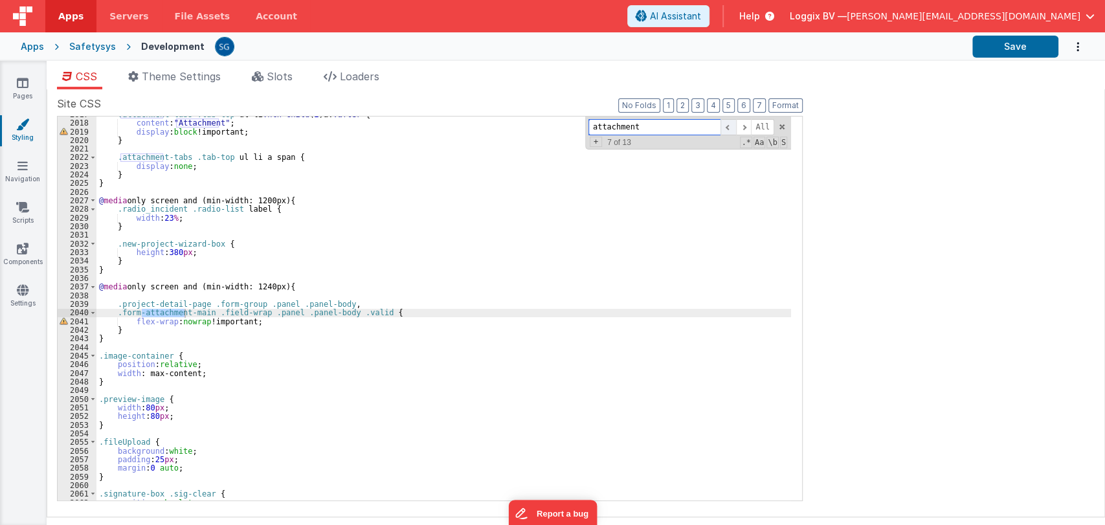
scroll to position [8487, 0]
click at [748, 122] on span at bounding box center [744, 127] width 16 height 16
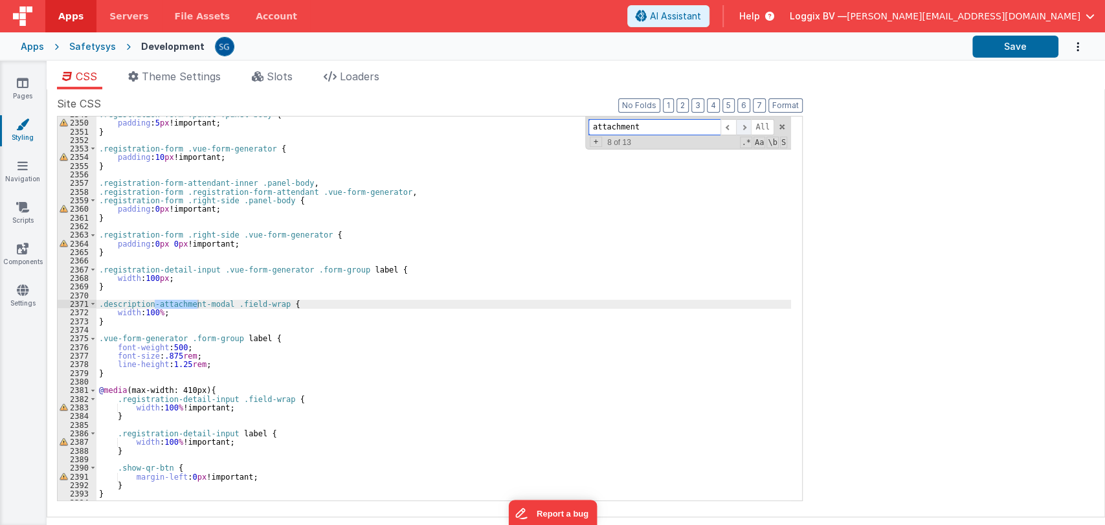
click at [748, 122] on span at bounding box center [744, 127] width 16 height 16
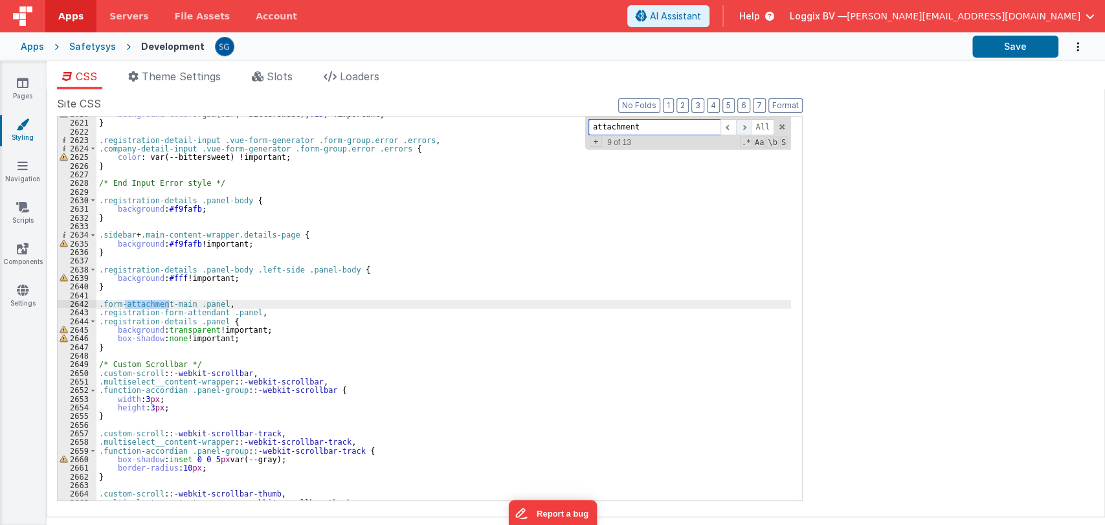
click at [748, 122] on span at bounding box center [744, 127] width 16 height 16
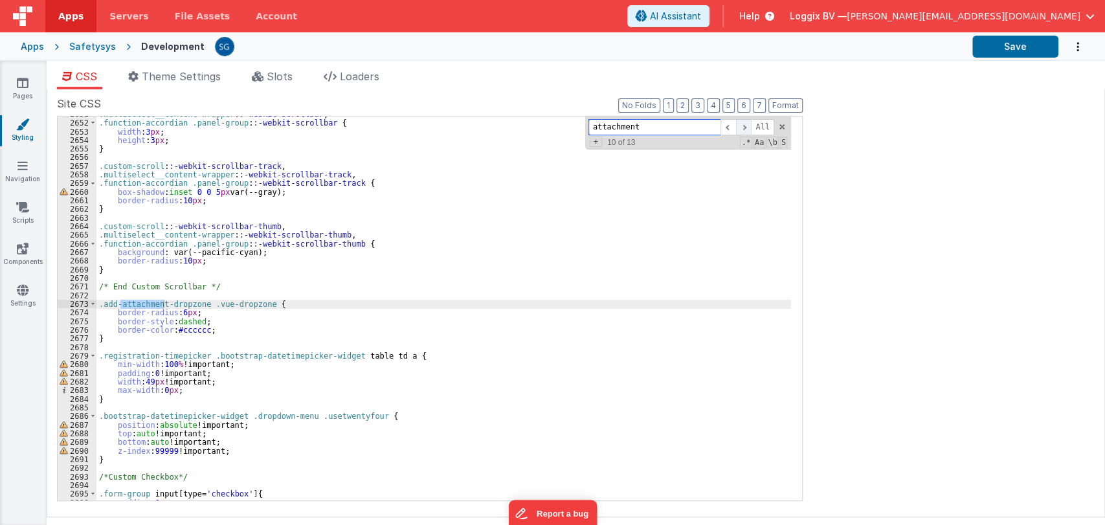
click at [748, 122] on span at bounding box center [744, 127] width 16 height 16
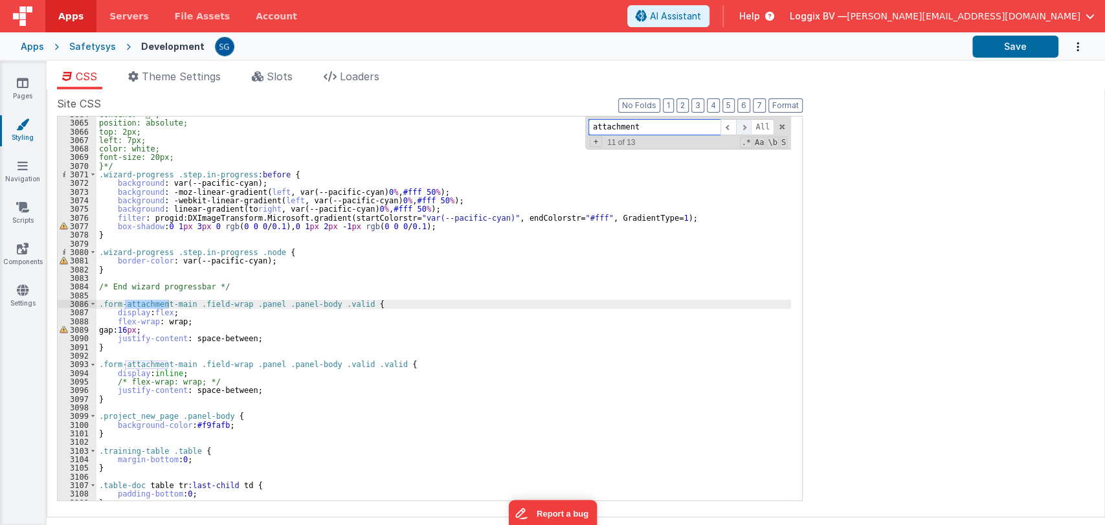
scroll to position [12894, 0]
click at [748, 122] on span at bounding box center [744, 127] width 16 height 16
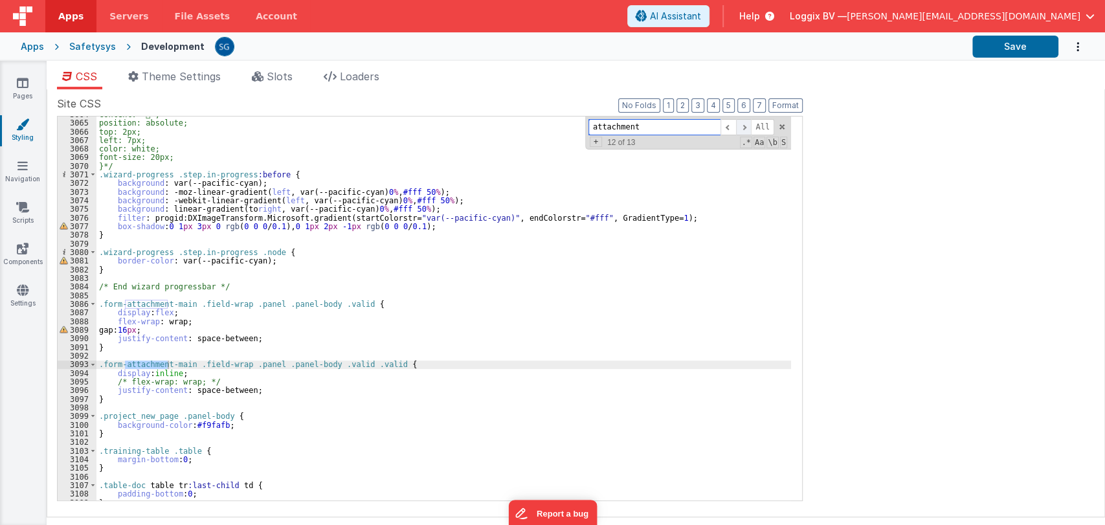
click at [748, 122] on span at bounding box center [744, 127] width 16 height 16
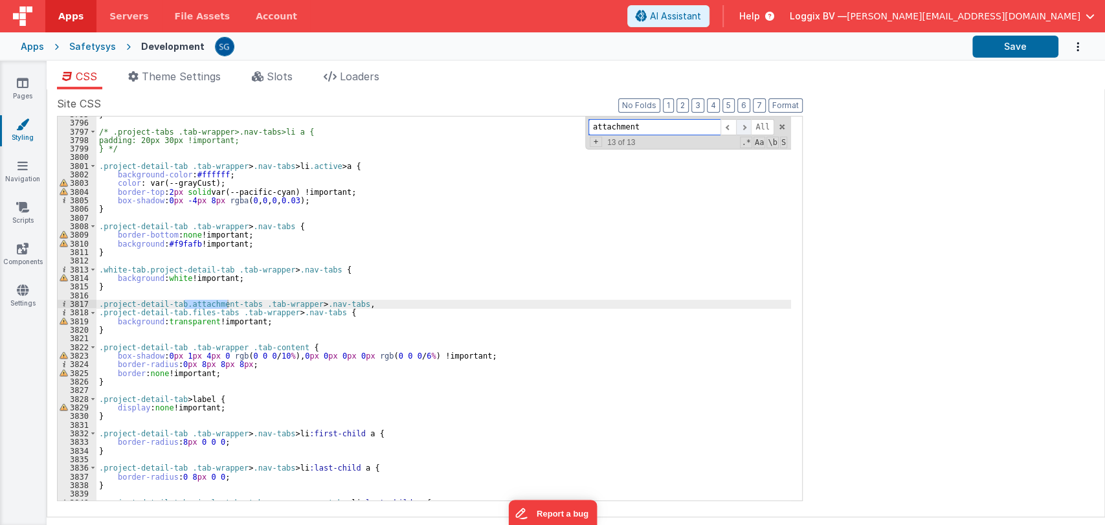
scroll to position [15970, 0]
click at [730, 128] on span at bounding box center [729, 127] width 16 height 16
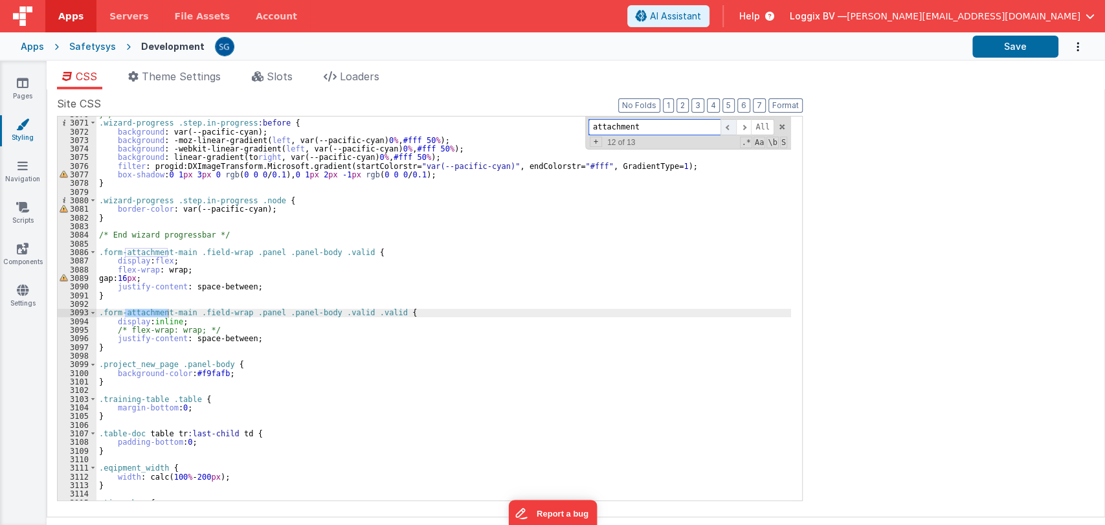
click at [730, 128] on span at bounding box center [729, 127] width 16 height 16
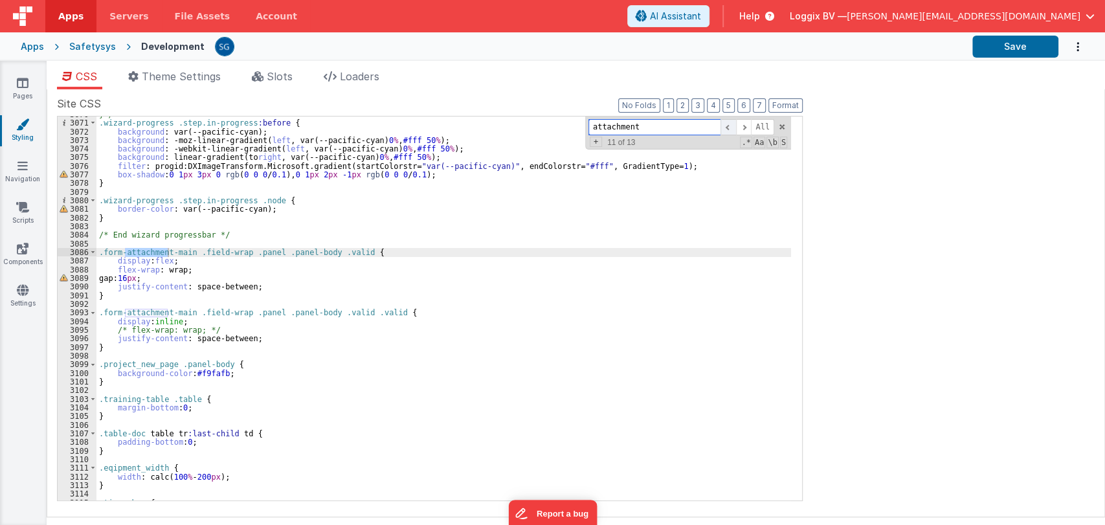
click at [730, 128] on span at bounding box center [729, 127] width 16 height 16
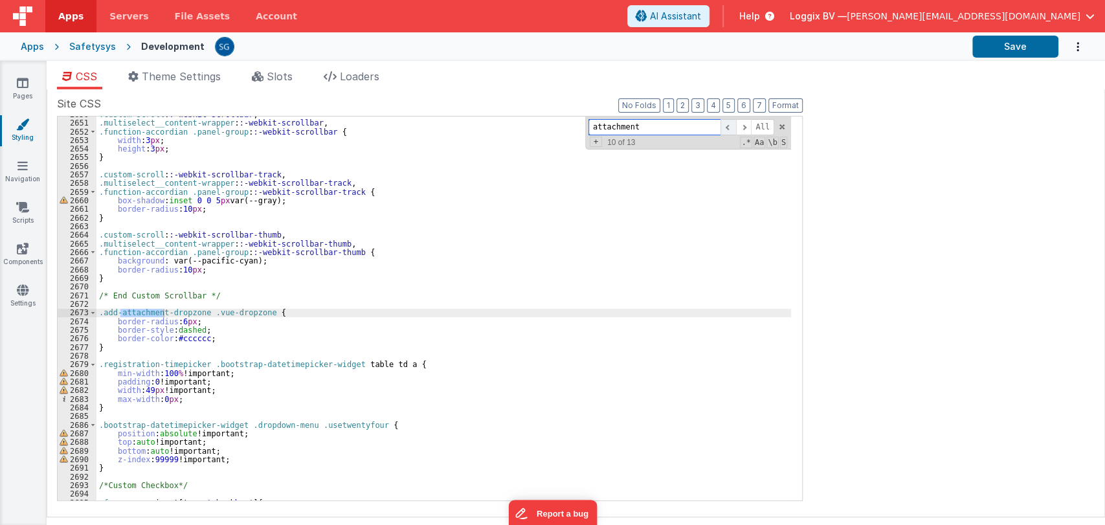
click at [730, 128] on span at bounding box center [729, 127] width 16 height 16
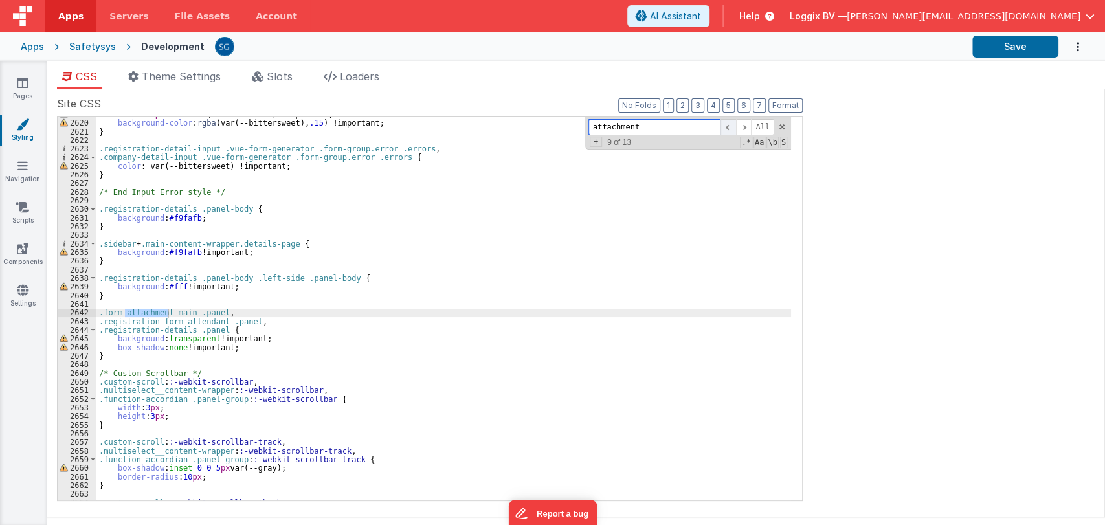
click at [730, 128] on span at bounding box center [729, 127] width 16 height 16
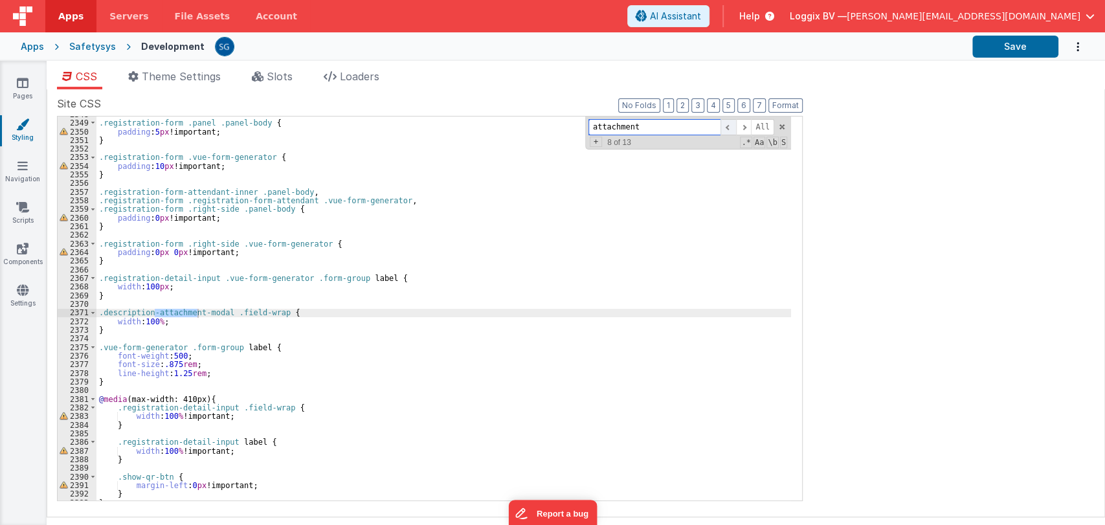
click at [730, 128] on span at bounding box center [729, 127] width 16 height 16
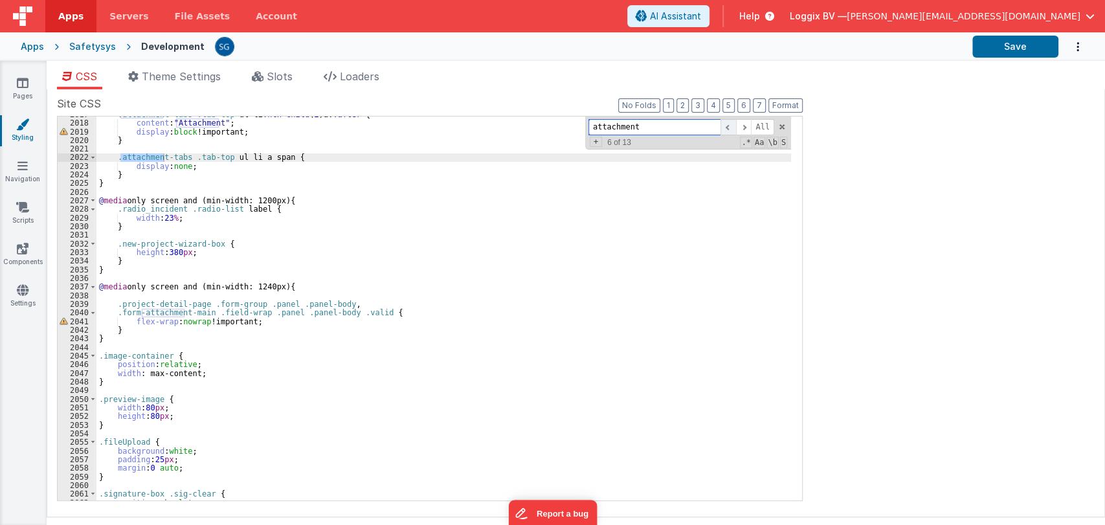
click at [730, 128] on span at bounding box center [729, 127] width 16 height 16
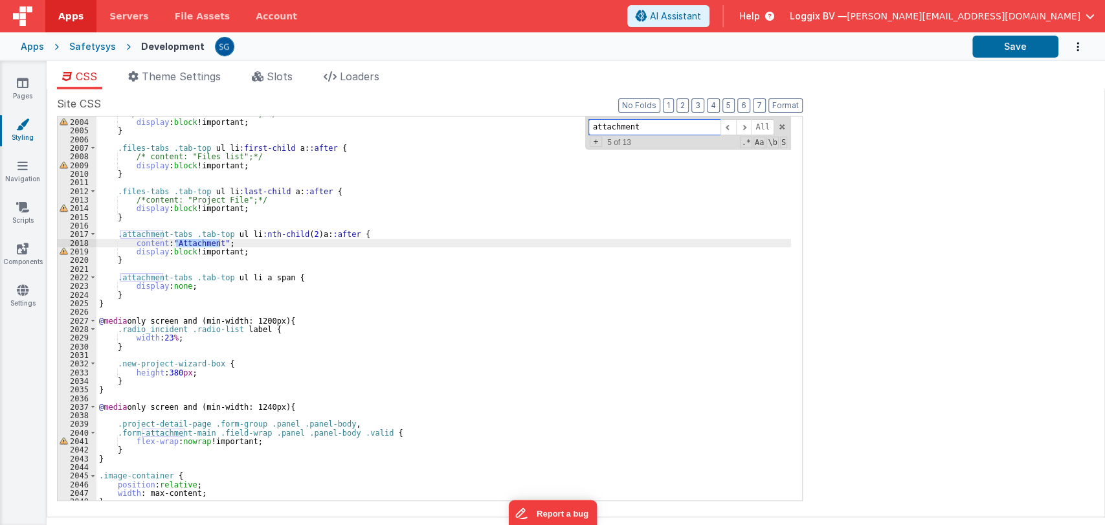
scroll to position [8427, 0]
click at [130, 245] on div "/* content: "Document list"; */ display : block !important; } .files-tabs .tab-…" at bounding box center [443, 312] width 695 height 401
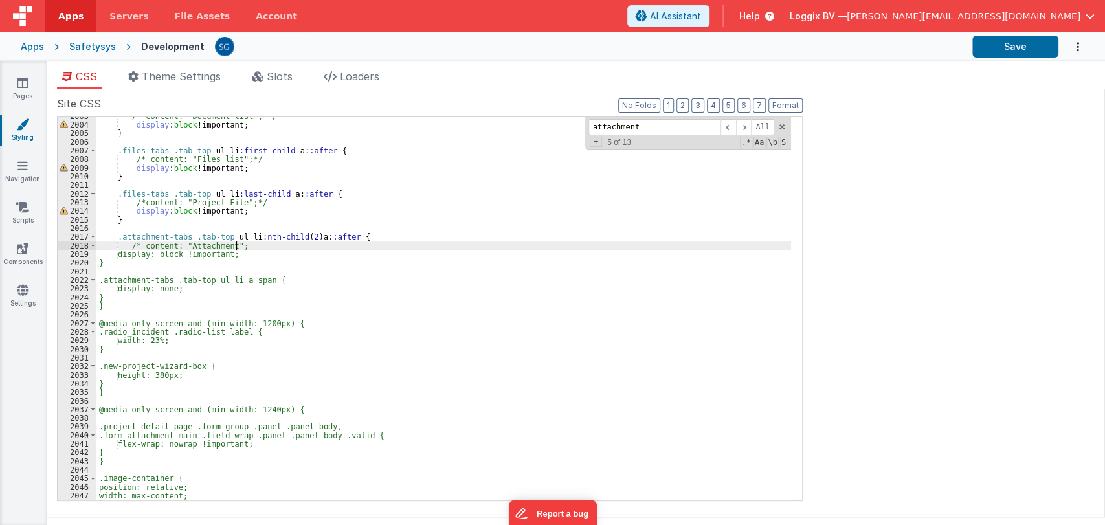
click at [254, 245] on div "/* content: "Document list"; */ display : block !important; } .files-tabs .tab-…" at bounding box center [443, 312] width 695 height 401
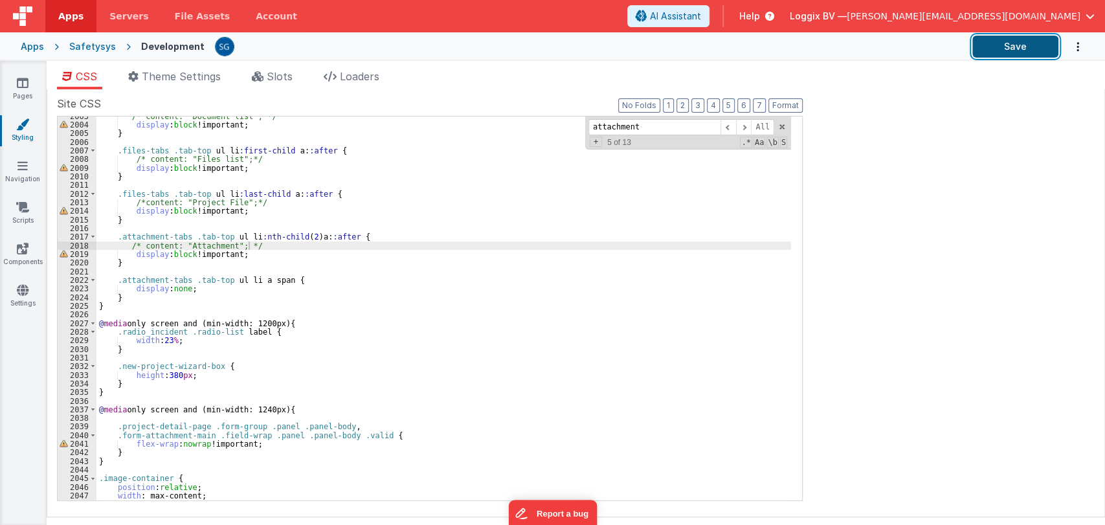
click at [1000, 49] on button "Save" at bounding box center [1015, 47] width 86 height 22
click at [27, 84] on icon at bounding box center [23, 82] width 12 height 13
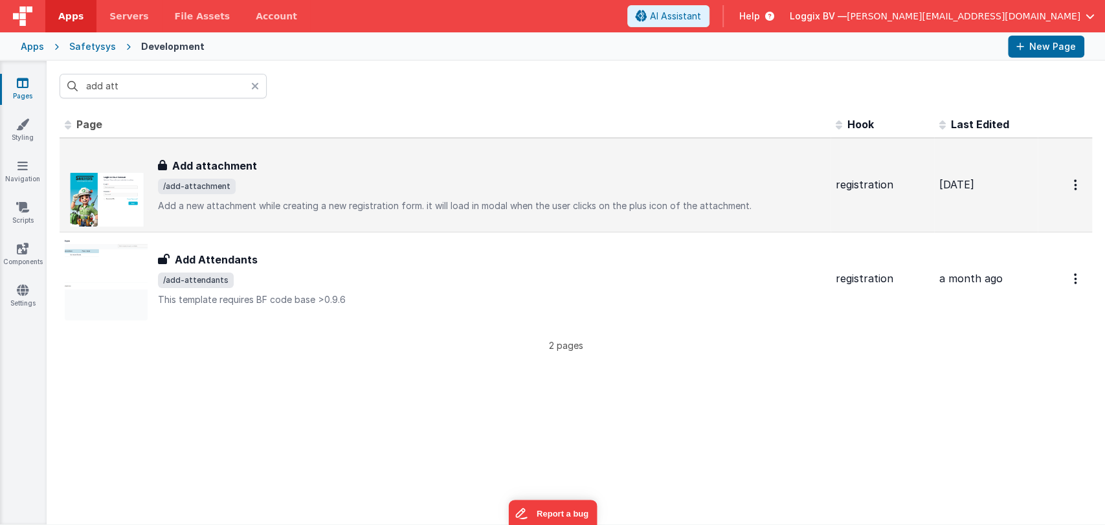
click at [230, 163] on h3 "Add attachment" at bounding box center [214, 166] width 85 height 16
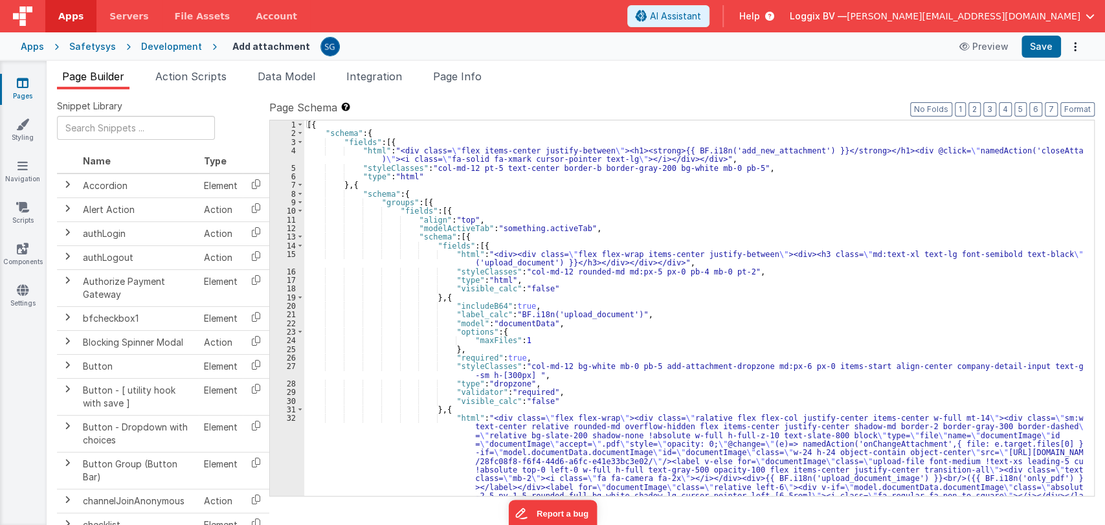
click at [627, 296] on div "[{ "schema" : { "fields" : [{ "html" : "<div class= \" flex items-center justif…" at bounding box center [693, 359] width 779 height 479
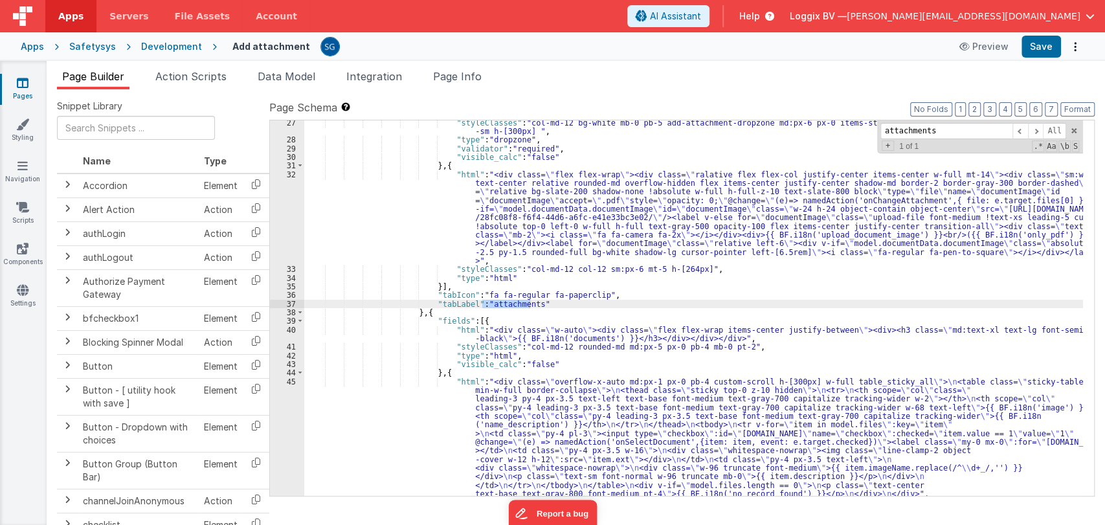
scroll to position [243, 0]
type input "attachments"
click at [466, 302] on div ""styleClasses" : "col-md-12 bg-white mb-0 pb-5 add-attachment-dropzone md:px-6 …" at bounding box center [693, 318] width 779 height 401
click at [532, 306] on div ""styleClasses" : "col-md-12 bg-white mb-0 pb-5 add-attachment-dropzone md:px-6 …" at bounding box center [693, 318] width 779 height 401
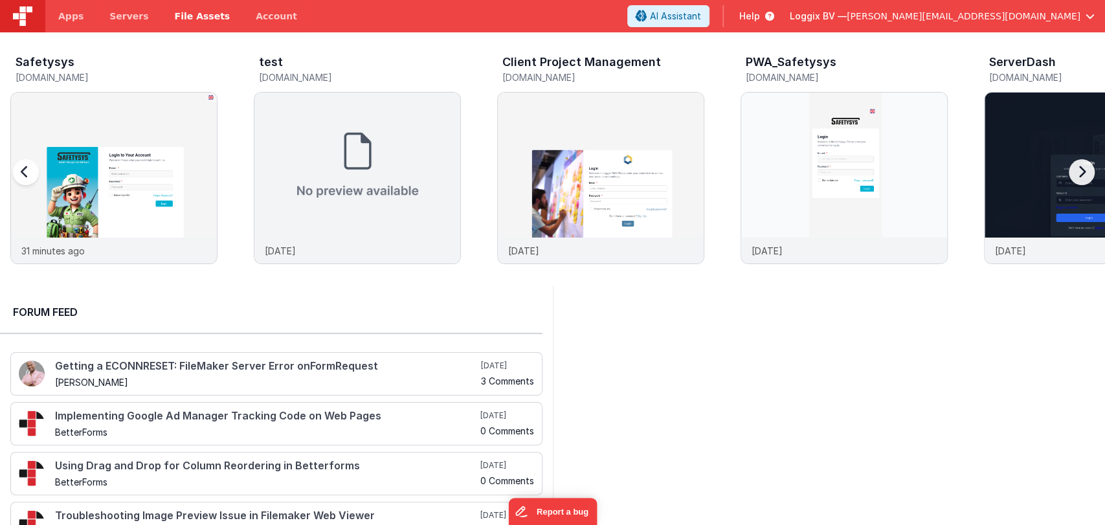
click at [175, 17] on span "File Assets" at bounding box center [203, 16] width 56 height 13
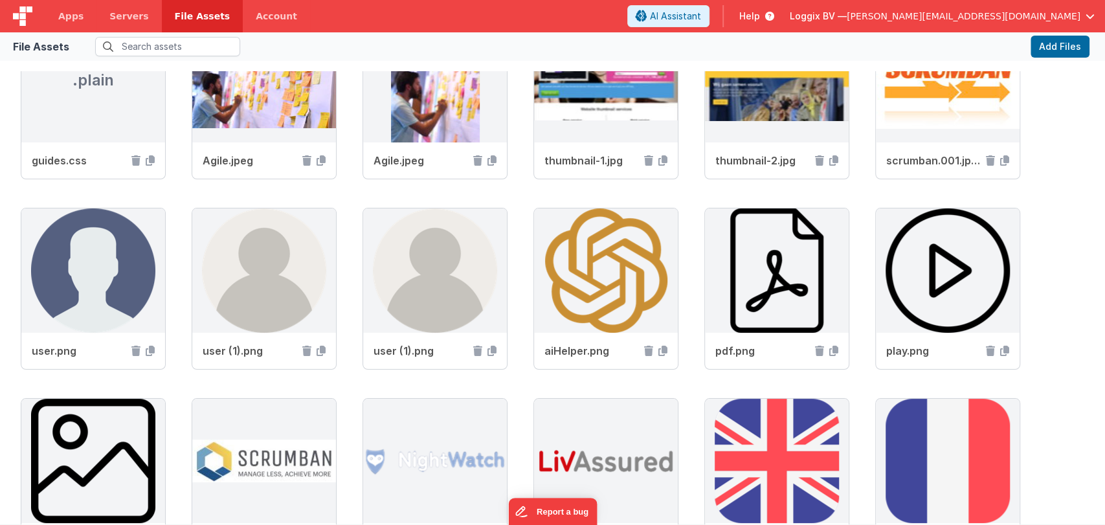
scroll to position [1216, 0]
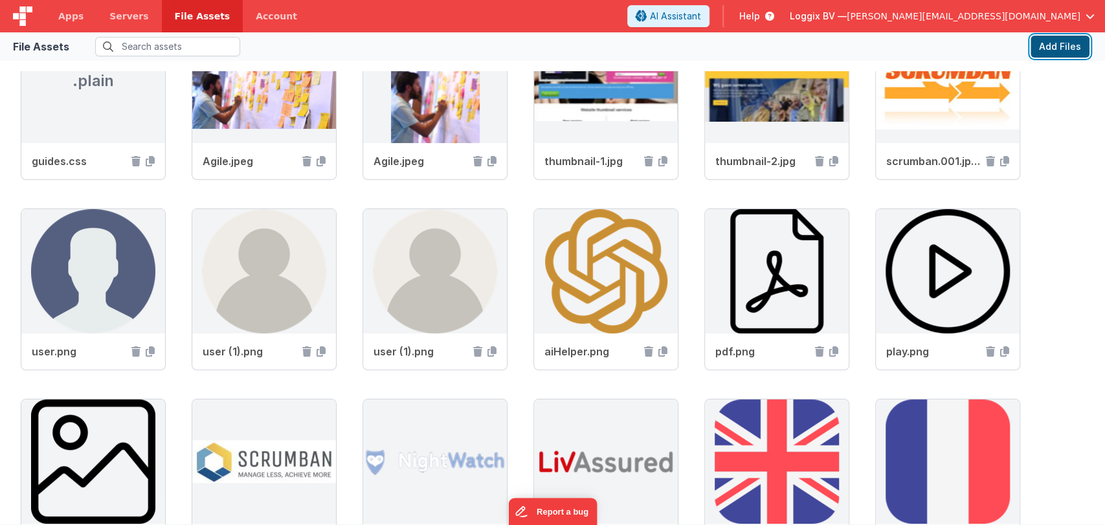
click at [1048, 52] on button "Add Files" at bounding box center [1060, 47] width 59 height 22
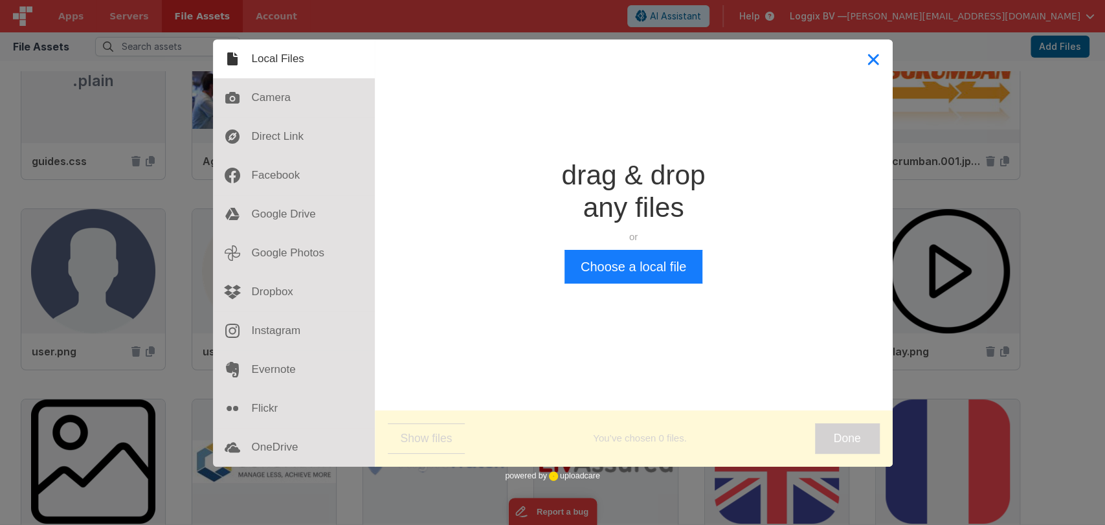
click at [865, 67] on button "Close" at bounding box center [873, 58] width 39 height 39
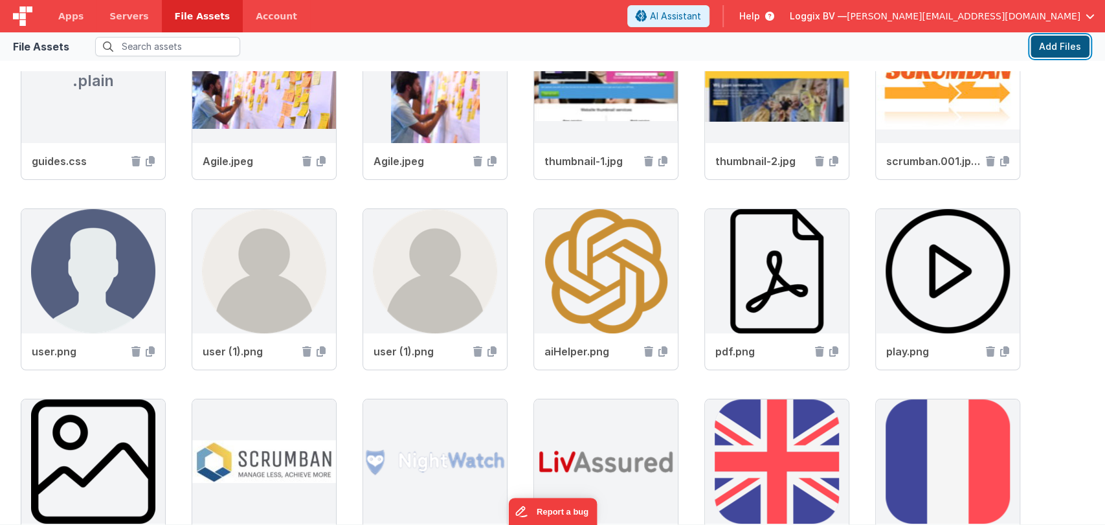
click at [1036, 51] on button "Add Files" at bounding box center [1060, 47] width 59 height 22
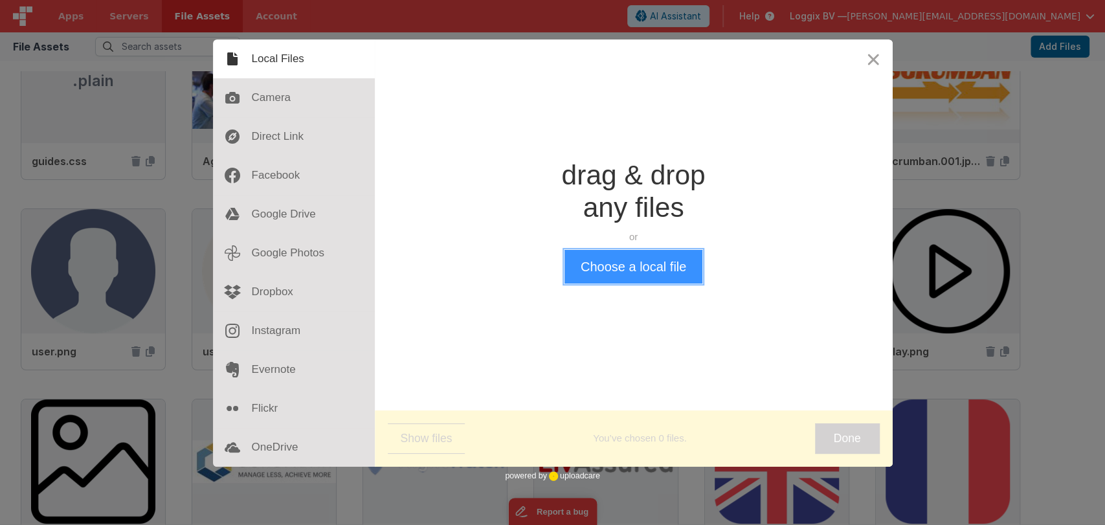
click at [625, 263] on button "Choose a local file" at bounding box center [634, 267] width 138 height 34
click at [176, 95] on div "Add 0 files? Remove all Add Drop a file here drag & drop any files or Upload fi…" at bounding box center [552, 262] width 1105 height 525
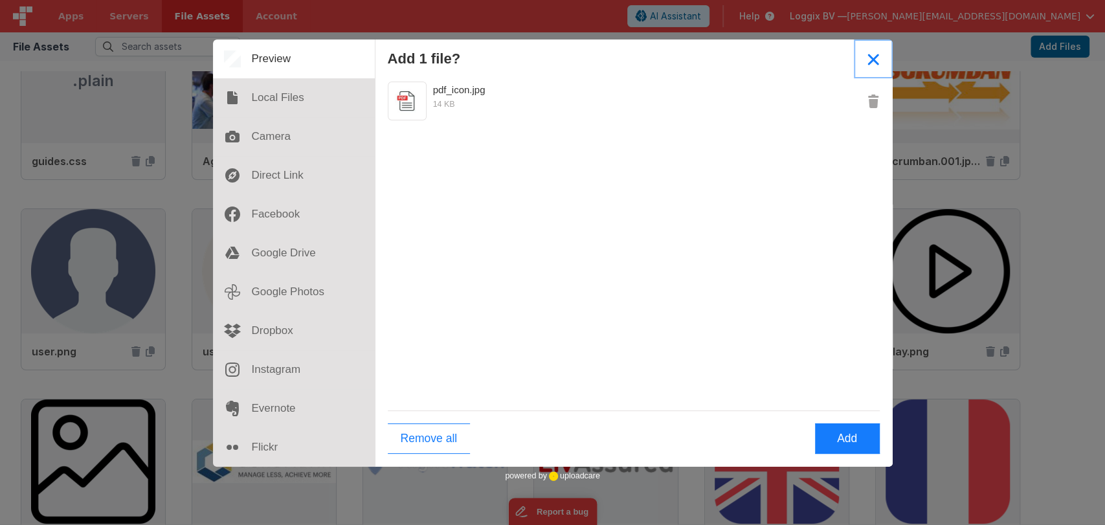
click at [878, 58] on button "Close" at bounding box center [873, 58] width 39 height 39
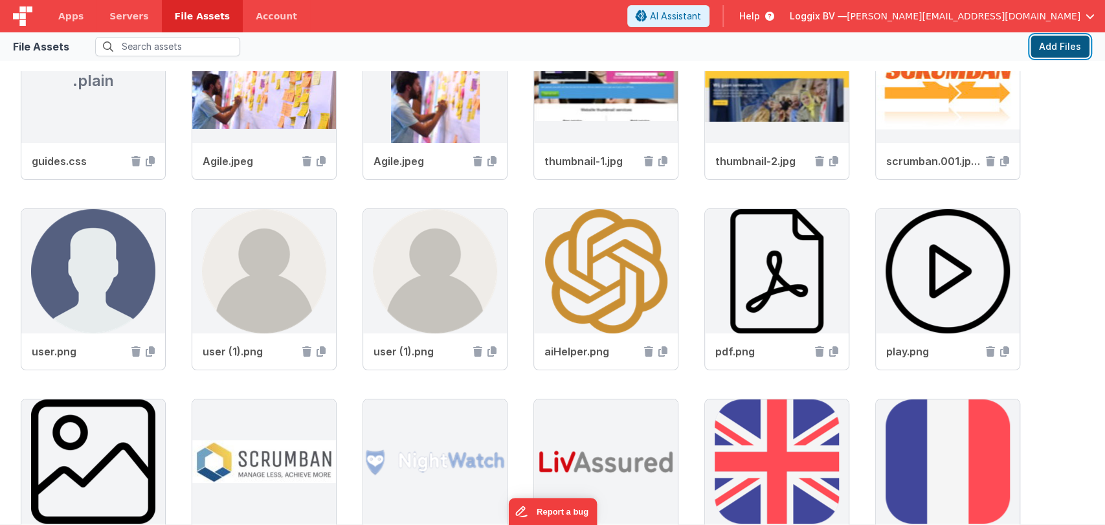
click at [1058, 47] on button "Add Files" at bounding box center [1060, 47] width 59 height 22
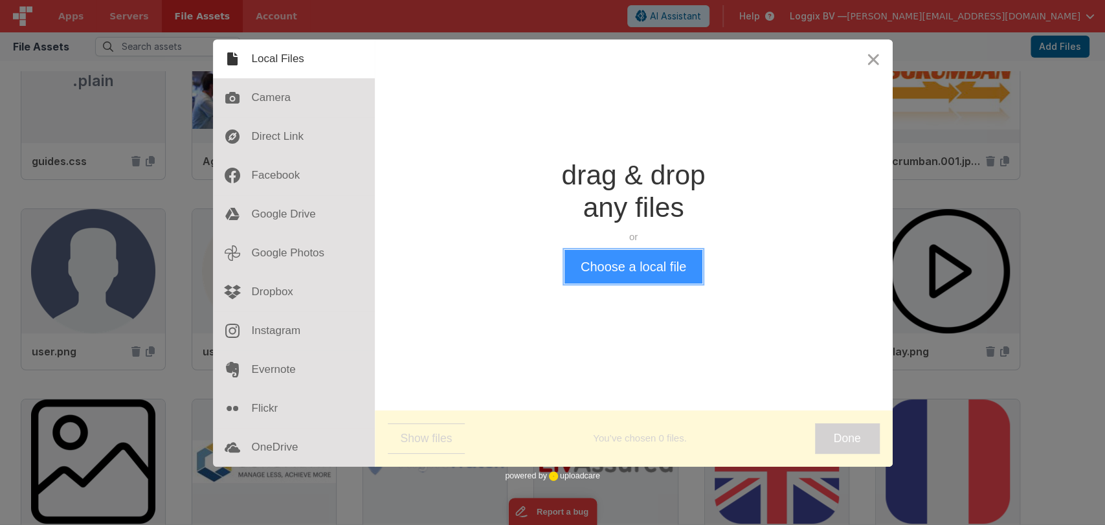
click at [619, 269] on button "Choose a local file" at bounding box center [634, 267] width 138 height 34
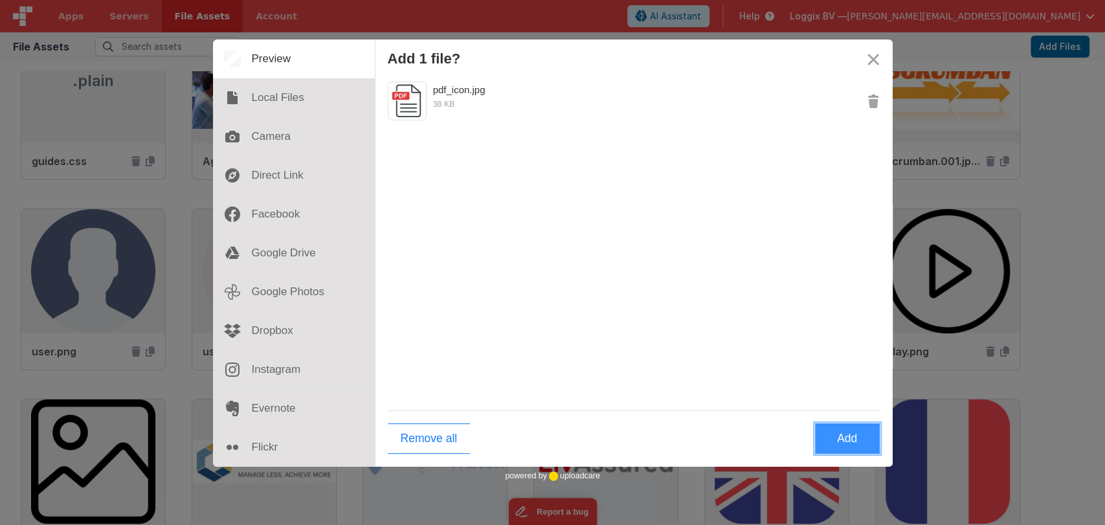
click at [835, 441] on button "Add" at bounding box center [847, 438] width 65 height 30
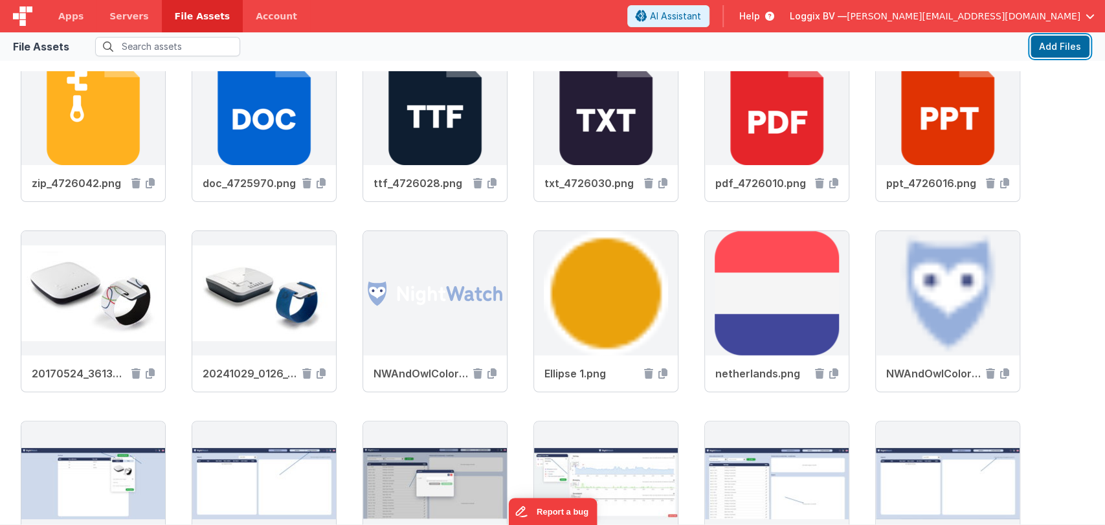
scroll to position [3287, 0]
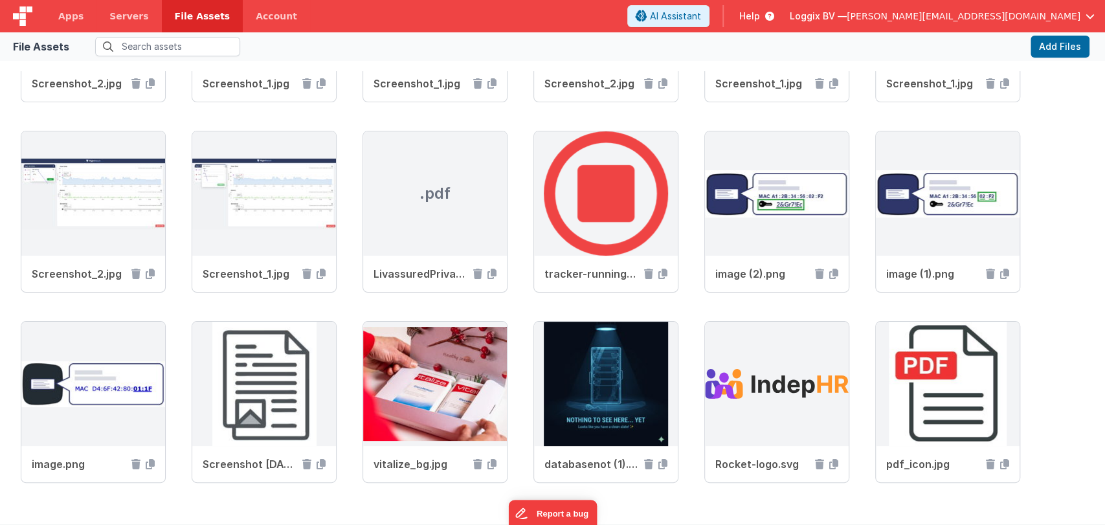
scroll to position [6487, 0]
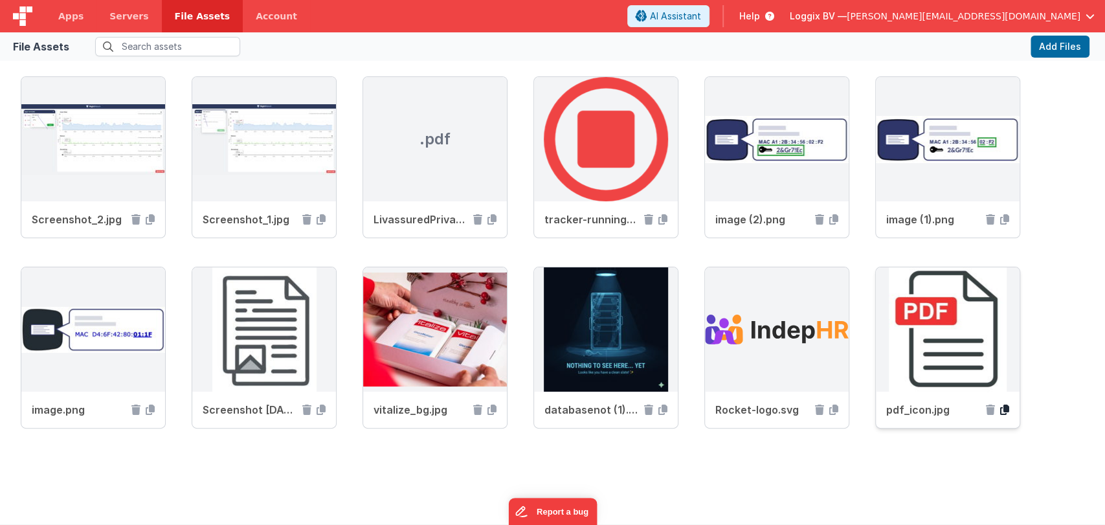
click at [1004, 405] on icon at bounding box center [1004, 410] width 9 height 10
click at [59, 22] on span "Apps" at bounding box center [70, 16] width 25 height 13
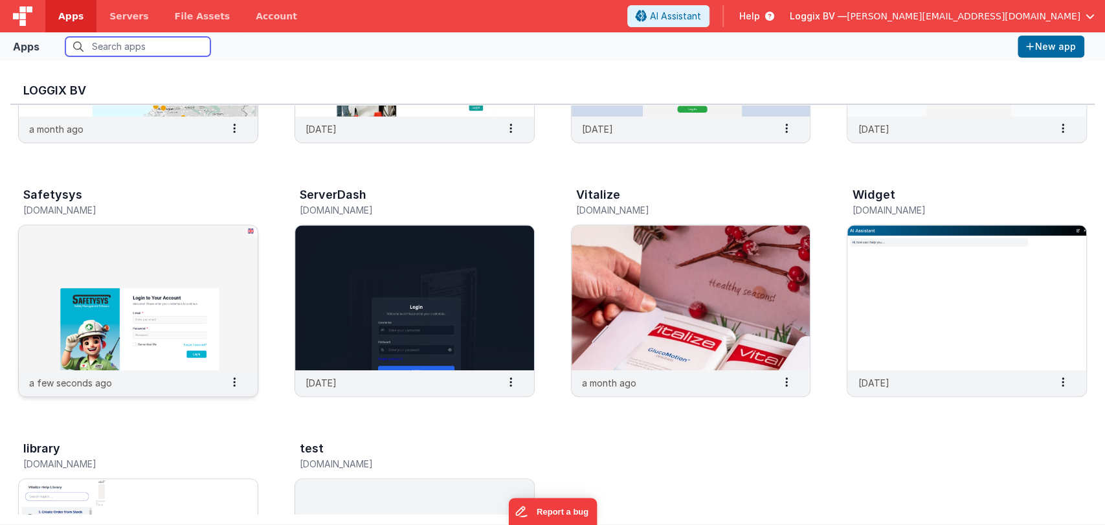
scroll to position [445, 0]
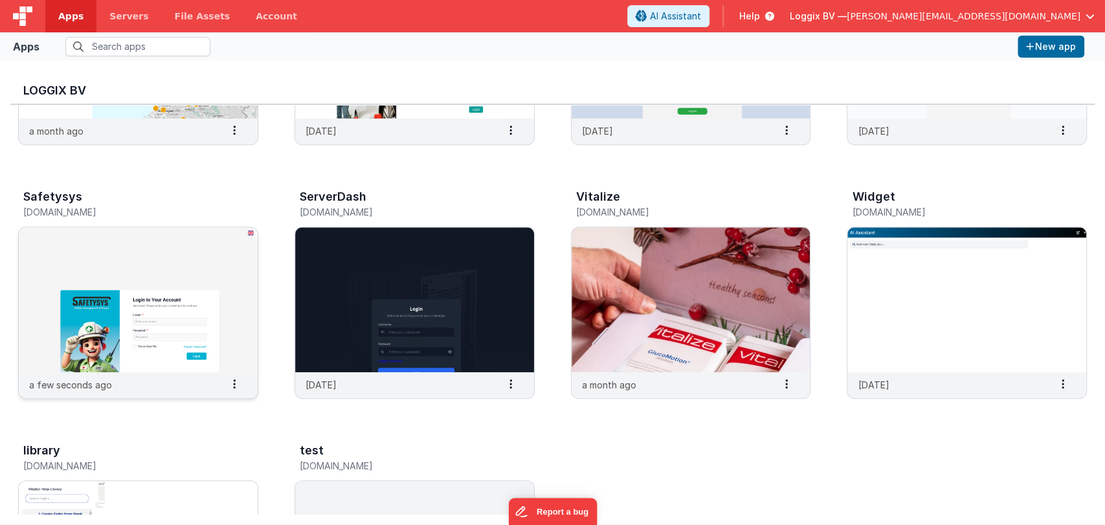
click at [135, 251] on img at bounding box center [138, 299] width 239 height 145
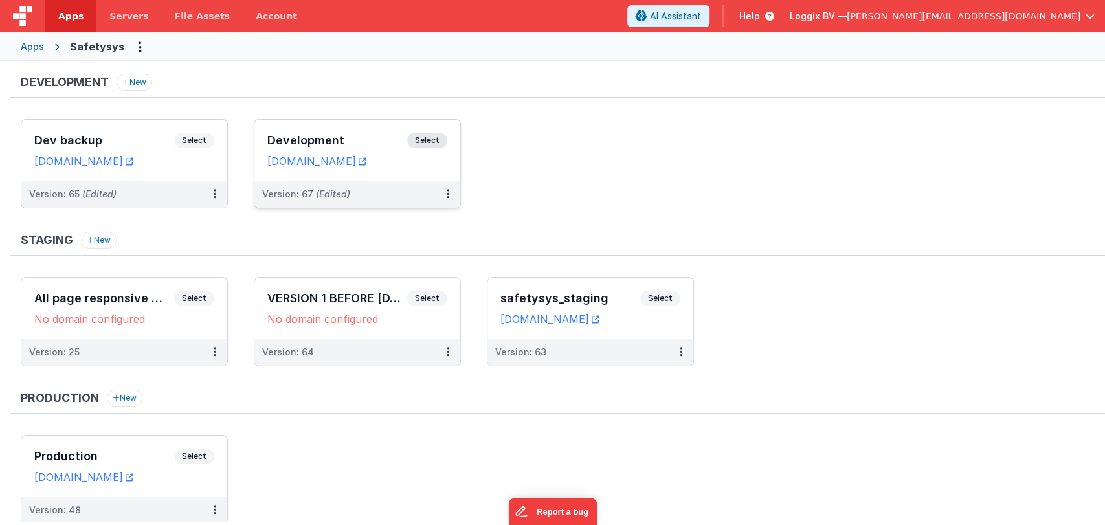
click at [319, 136] on h3 "Development" at bounding box center [337, 140] width 140 height 13
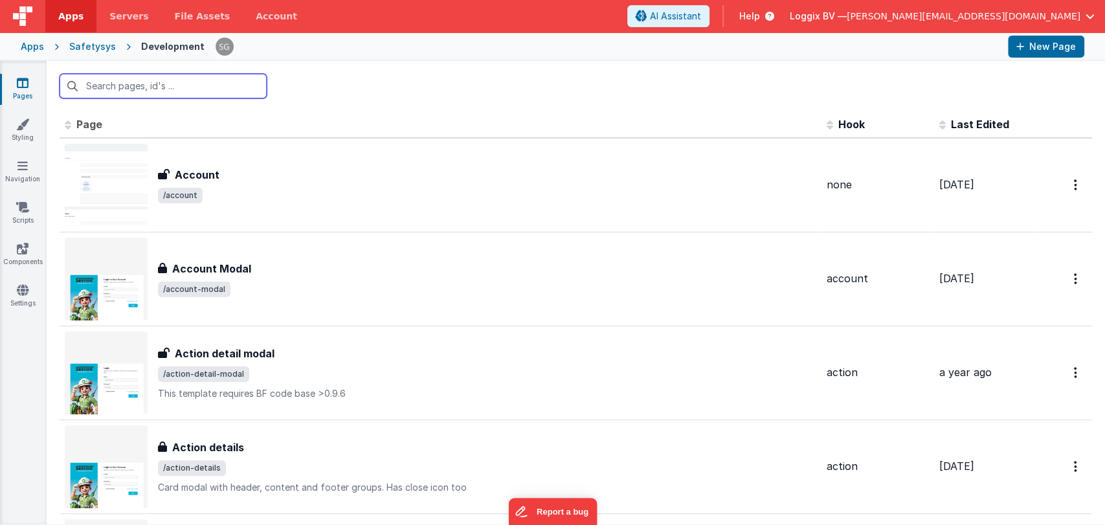
click at [175, 84] on input "text" at bounding box center [163, 86] width 207 height 25
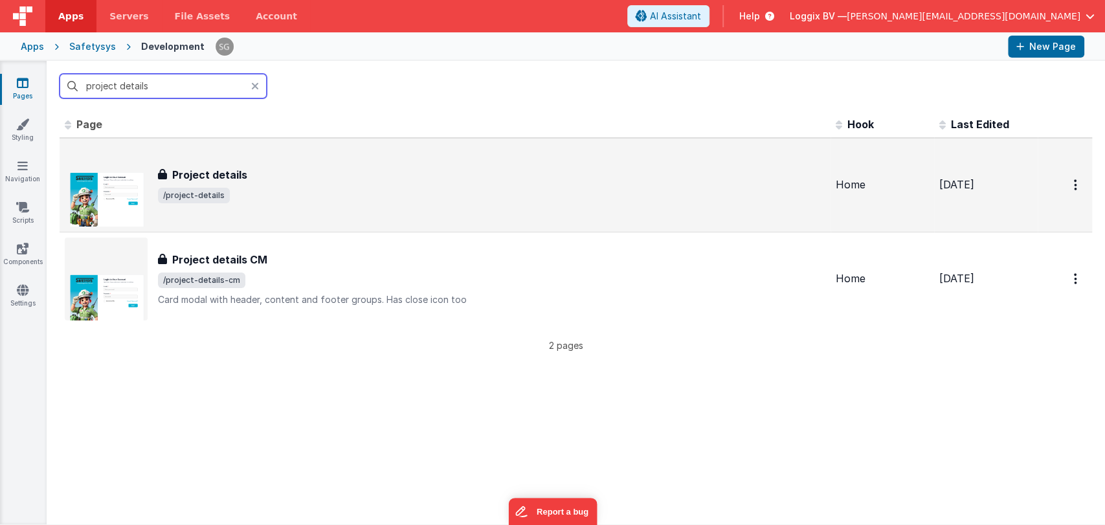
type input "project details"
click at [212, 153] on div "Project details Project details /project-details" at bounding box center [445, 185] width 761 height 83
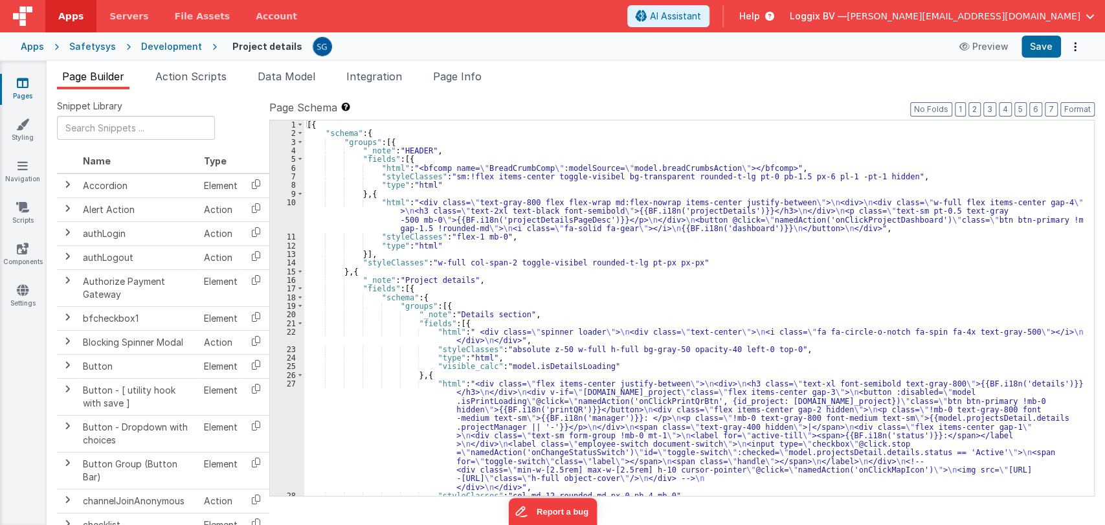
click at [539, 279] on div "[{ "schema" : { "groups" : [{ "_note" : "HEADER" , "fields" : [{ "html" : "<bfc…" at bounding box center [693, 316] width 779 height 393
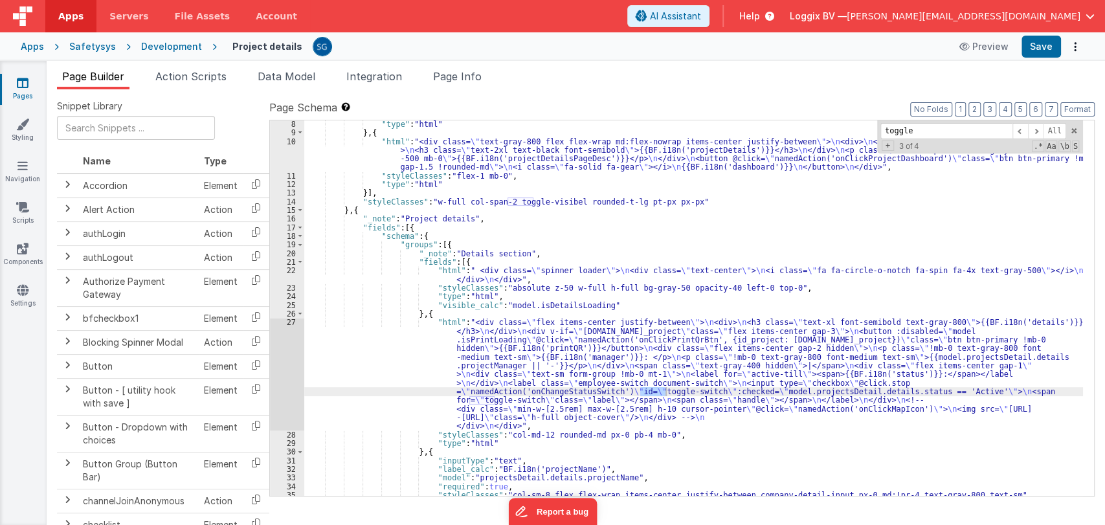
scroll to position [61, 0]
type input "toggle"
click at [383, 346] on div ""type" : "html" } , { "html" : "<div class= \" text-gray-800 flex flex-wrap md:…" at bounding box center [693, 316] width 779 height 393
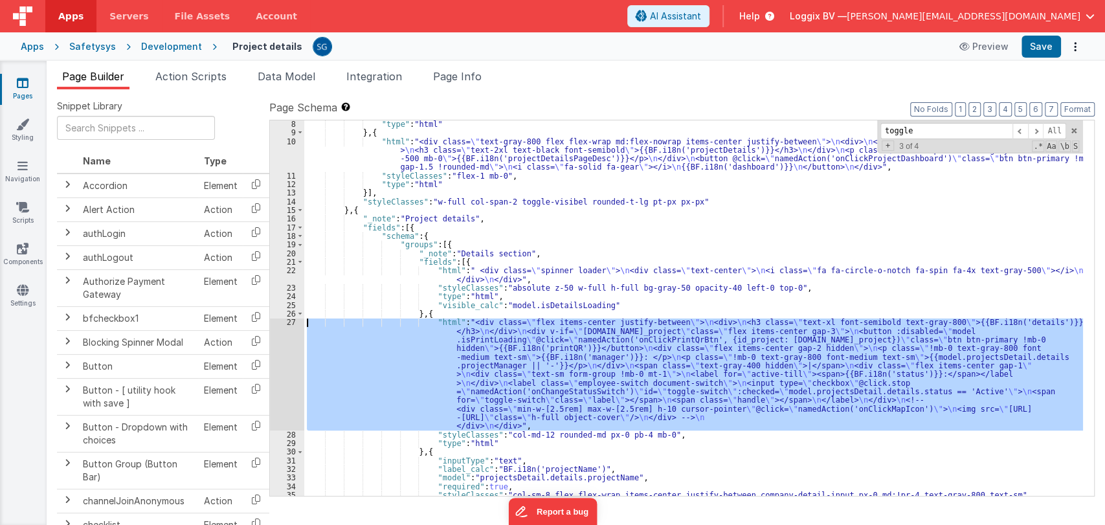
click at [293, 324] on div "27" at bounding box center [287, 374] width 34 height 112
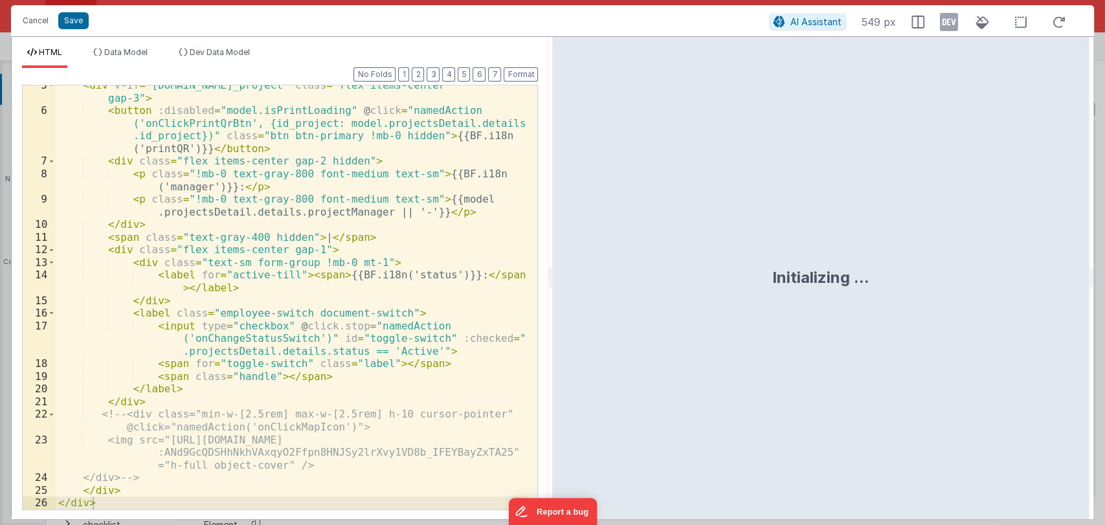
scroll to position [69, 0]
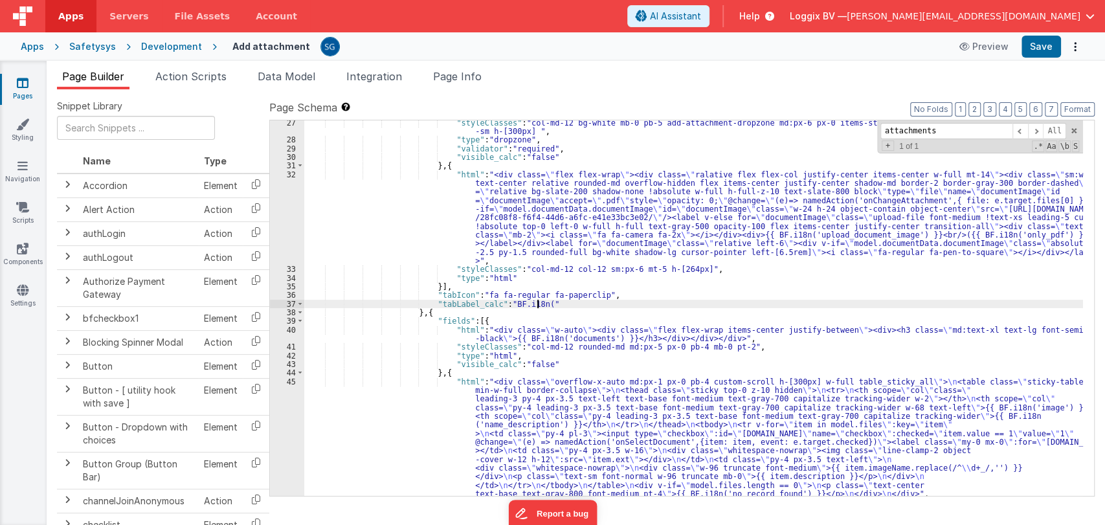
scroll to position [243, 0]
click at [611, 302] on div ""styleClasses" : "col-md-12 bg-white mb-0 pb-5 add-attachment-dropzone md:px-6 …" at bounding box center [693, 318] width 779 height 401
click at [1045, 53] on button "Save" at bounding box center [1041, 47] width 39 height 22
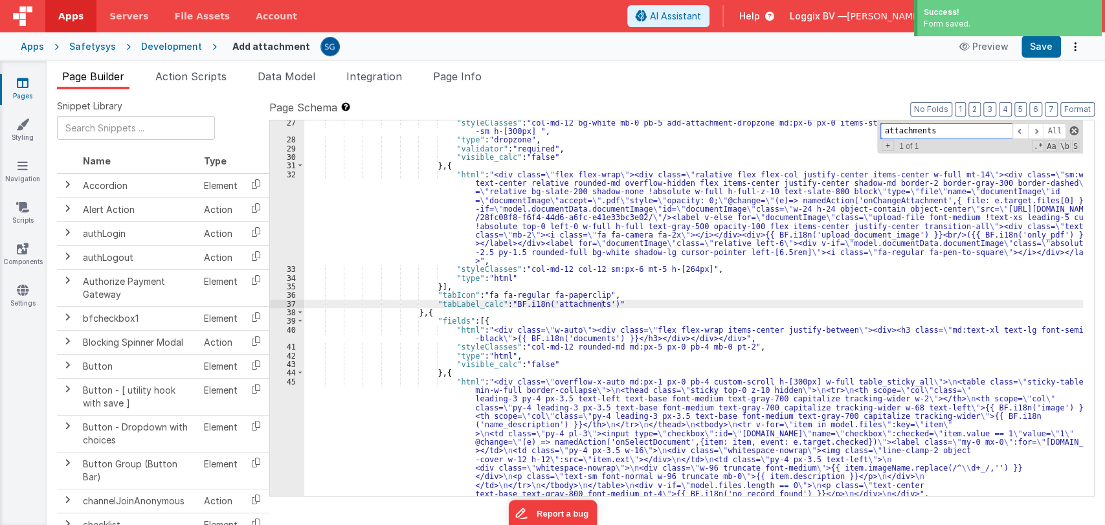
click at [1073, 130] on span at bounding box center [1074, 130] width 9 height 9
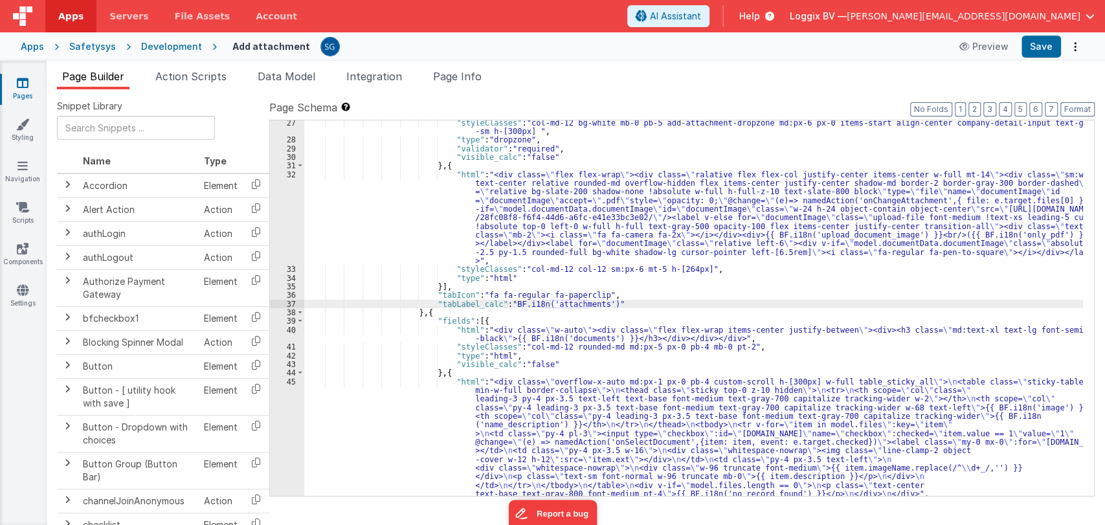
click at [26, 91] on link "Pages" at bounding box center [22, 89] width 47 height 26
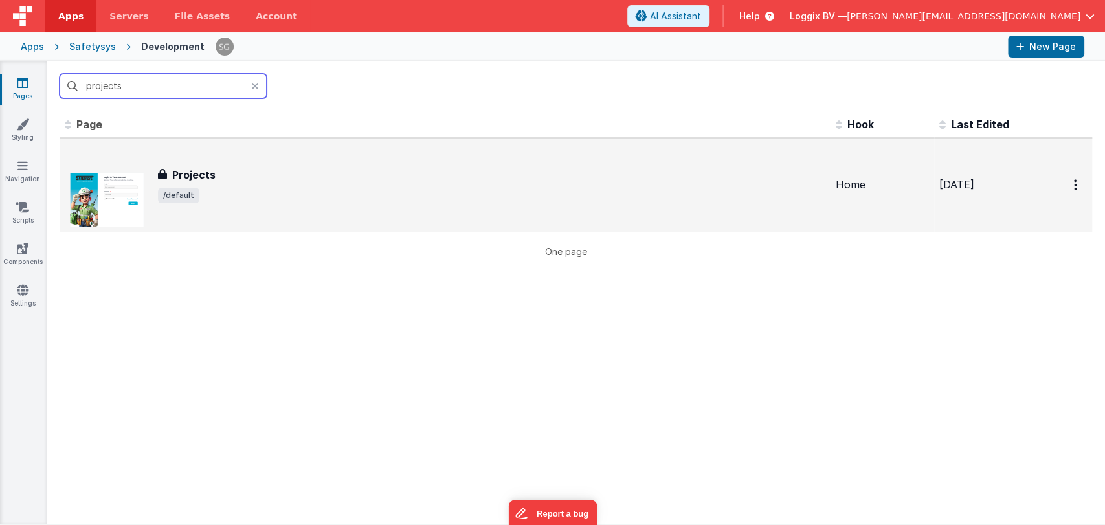
type input "projects"
click at [221, 177] on div "Projects" at bounding box center [492, 175] width 668 height 16
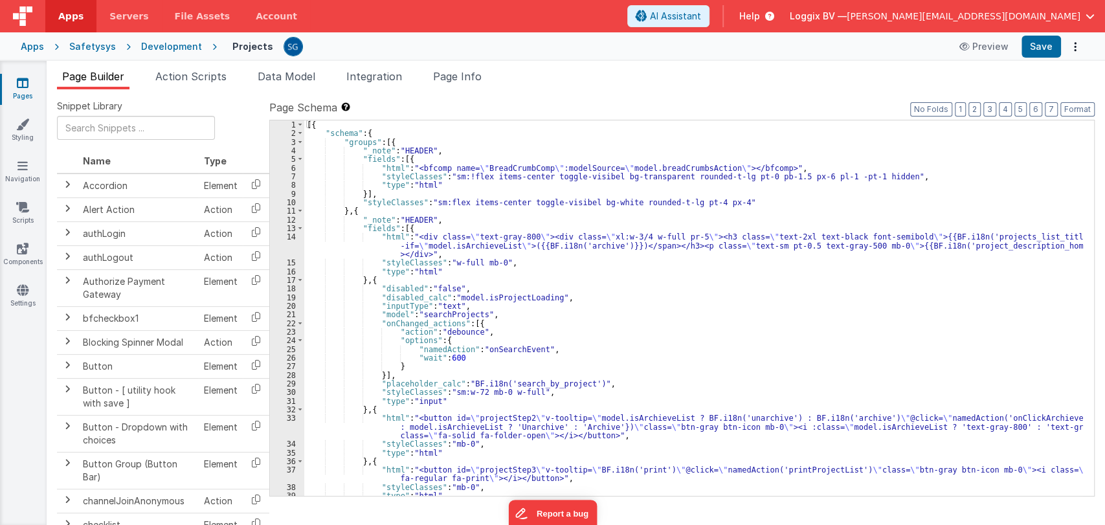
click at [672, 323] on div "[{ "schema" : { "groups" : [{ "_note" : "HEADER" , "fields" : [{ "html" : "<bfc…" at bounding box center [693, 316] width 779 height 393
click at [575, 351] on div "[{ "schema" : { "groups" : [{ "_note" : "HEADER" , "fields" : [{ "html" : "<bfc…" at bounding box center [693, 316] width 779 height 393
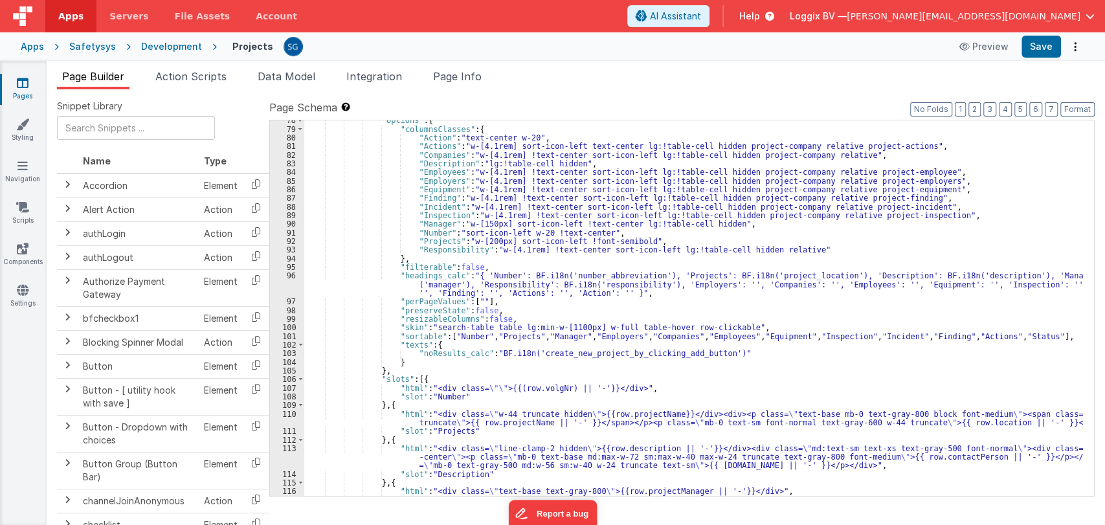
scroll to position [808, 0]
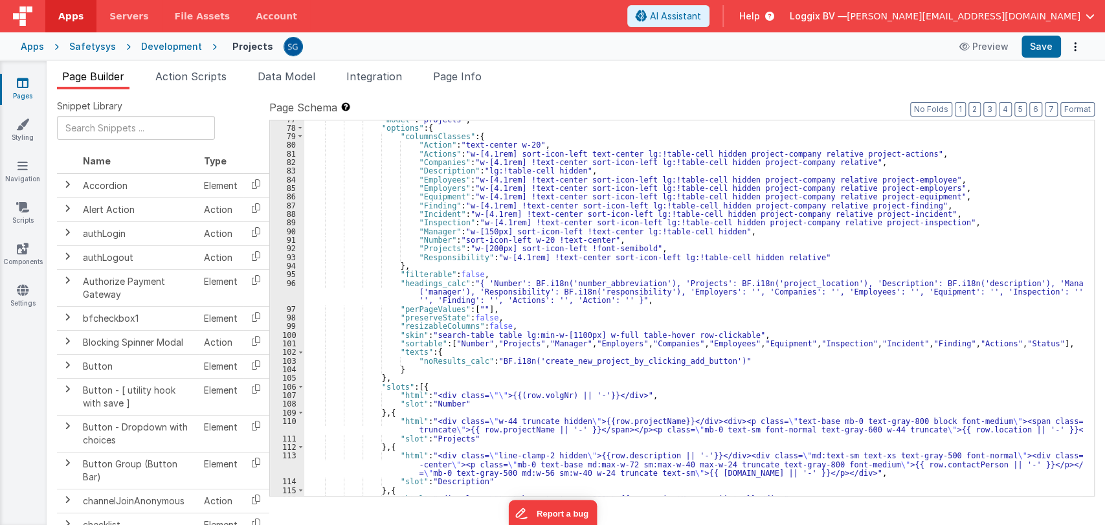
click at [611, 291] on div ""model" : "projects" , "options" : { "columnsClasses" : { "Action" : "text-cent…" at bounding box center [693, 311] width 779 height 393
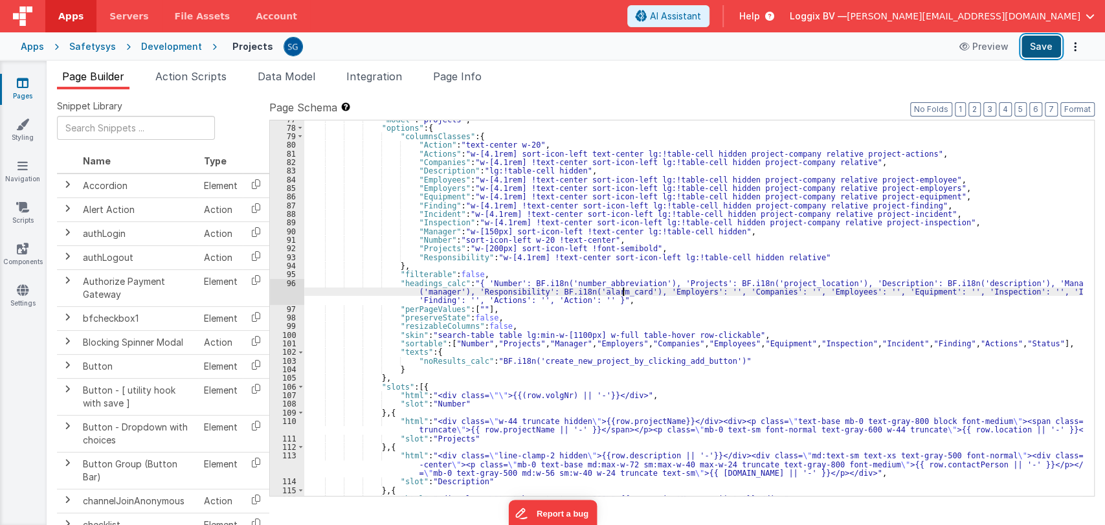
click at [1041, 44] on button "Save" at bounding box center [1041, 47] width 39 height 22
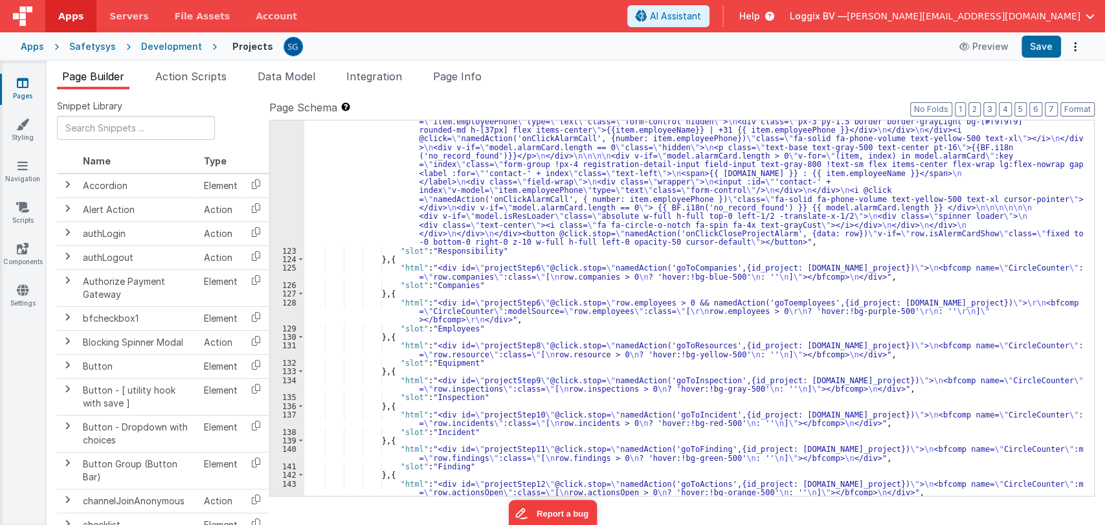
scroll to position [1316, 0]
click at [433, 421] on div ""html" : "<div @click.stop= \"\" class= \" flex relative items-center justify-c…" at bounding box center [693, 339] width 779 height 583
click at [287, 414] on div "137" at bounding box center [287, 418] width 34 height 17
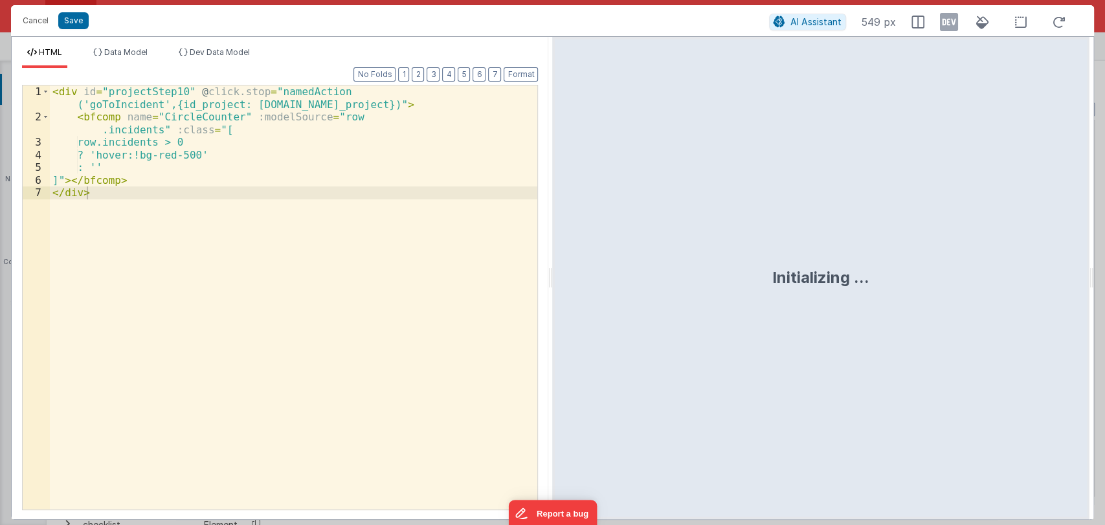
click at [287, 414] on div "< div id = "projectStep10" @ click.stop = "namedAction ('goToIncident',{id_proj…" at bounding box center [294, 316] width 488 height 462
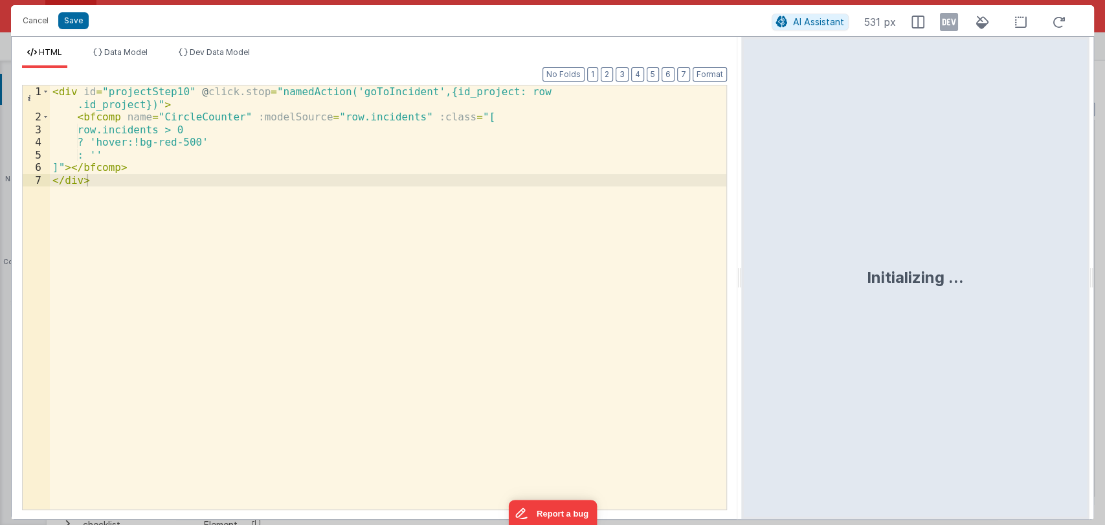
drag, startPoint x: 551, startPoint y: 280, endPoint x: 750, endPoint y: 254, distance: 200.4
click at [750, 254] on html "Cancel Save AI Assistant 531 px HTML Data Model Dev Data Model Format 7 6 5 4 3…" at bounding box center [552, 262] width 1105 height 525
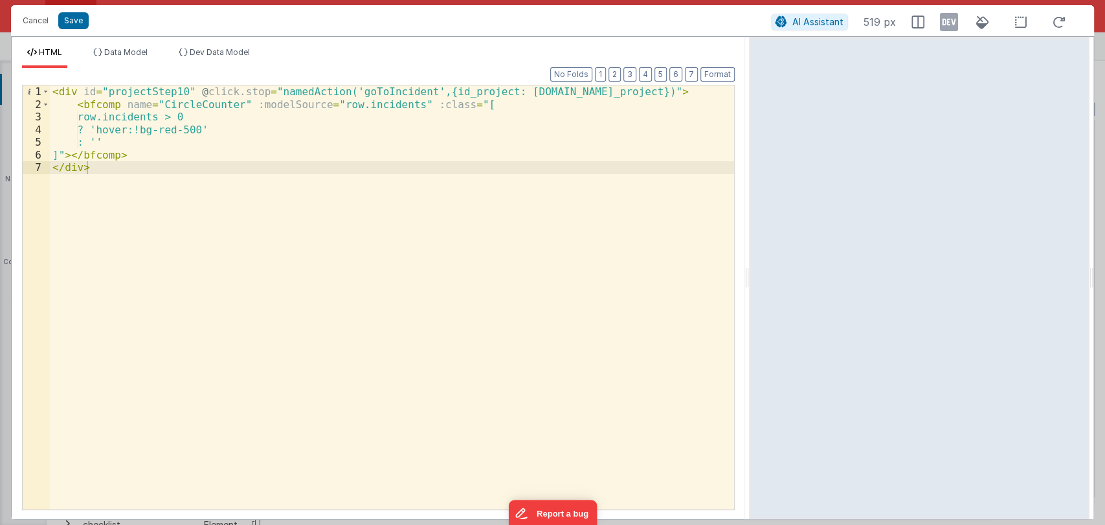
click at [151, 129] on div "< div id = "projectStep10" @ click.stop = "namedAction('goToIncident',{id_proje…" at bounding box center [392, 309] width 684 height 449
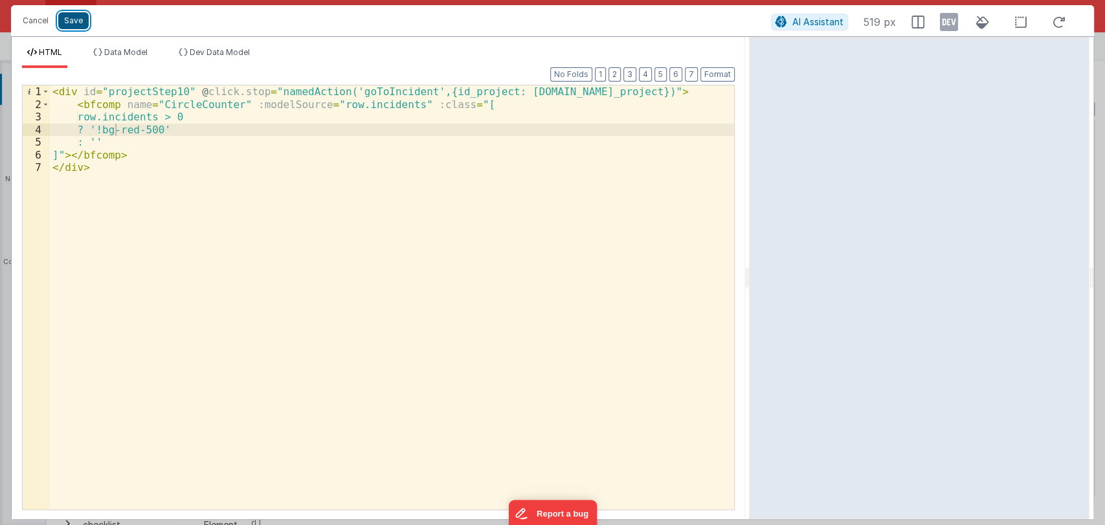
click at [78, 21] on button "Save" at bounding box center [73, 20] width 30 height 17
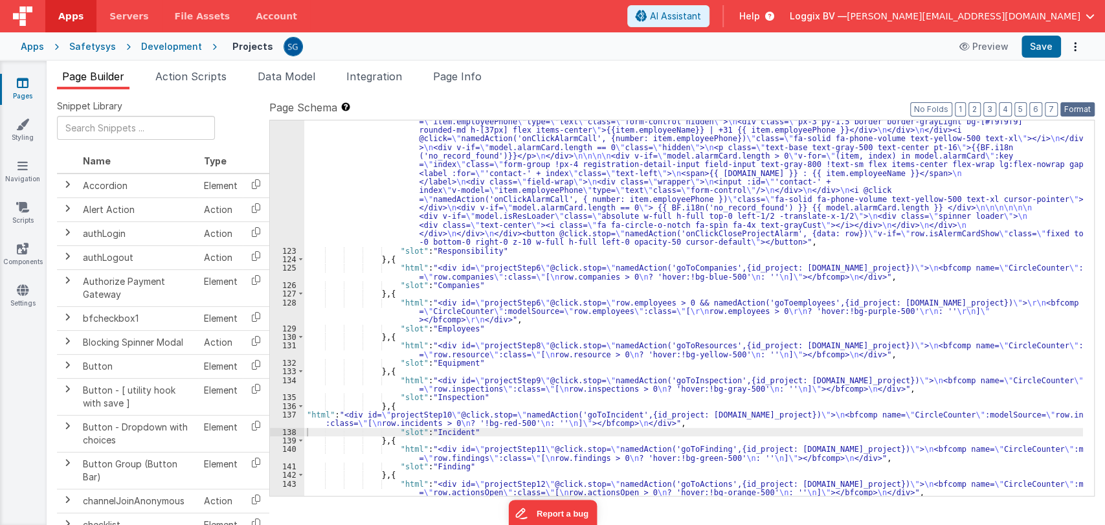
click at [1079, 107] on button "Format" at bounding box center [1077, 109] width 34 height 14
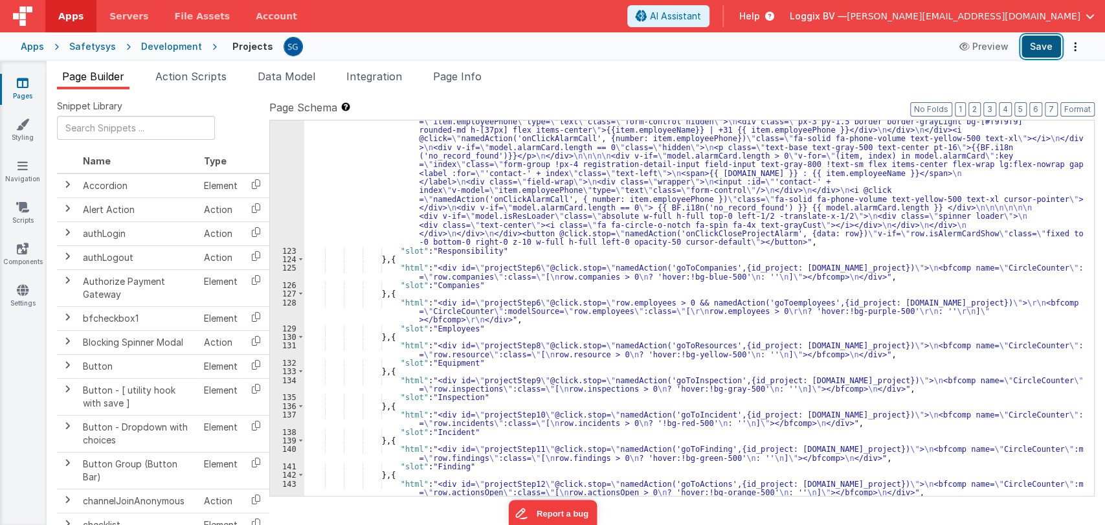
click at [1047, 45] on button "Save" at bounding box center [1041, 47] width 39 height 22
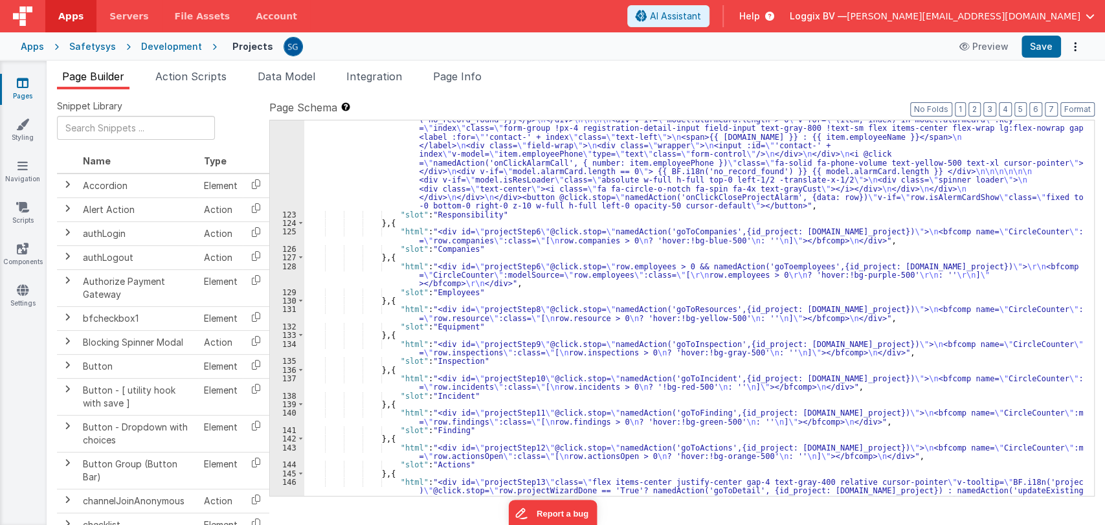
scroll to position [1352, 0]
click at [331, 387] on div ""html" : "<div @click.stop= \"\" class= \" flex relative items-center justify-c…" at bounding box center [693, 379] width 779 height 738
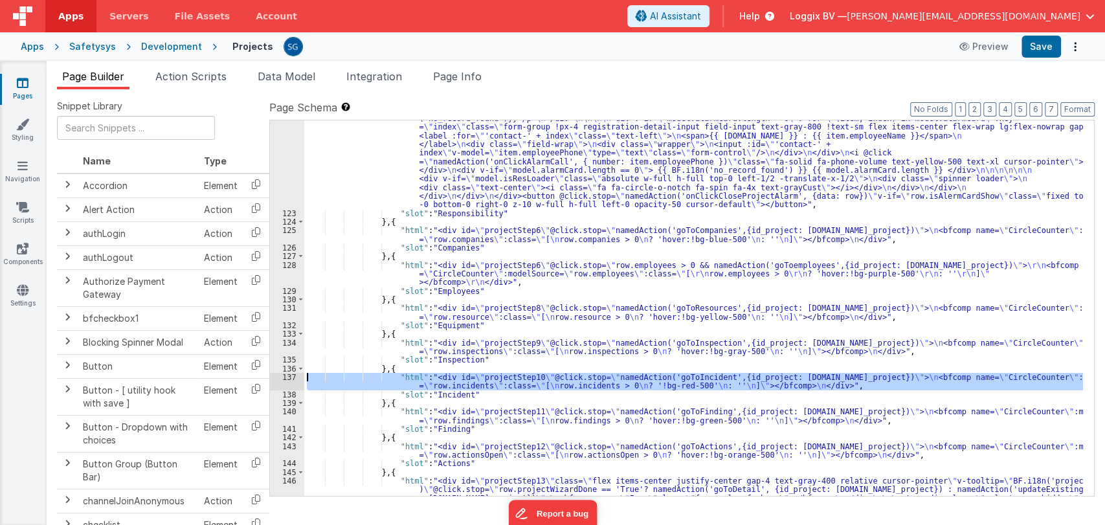
click at [285, 377] on div "137" at bounding box center [287, 381] width 34 height 17
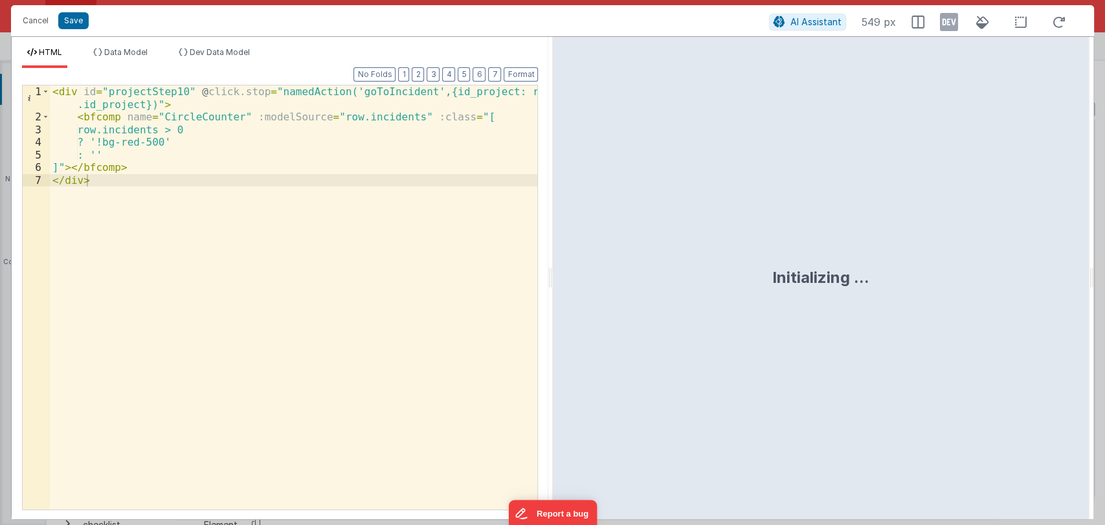
click at [177, 139] on div "< div id = "projectStep10" @ click.stop = "namedAction('goToIncident',{id_proje…" at bounding box center [294, 316] width 488 height 462
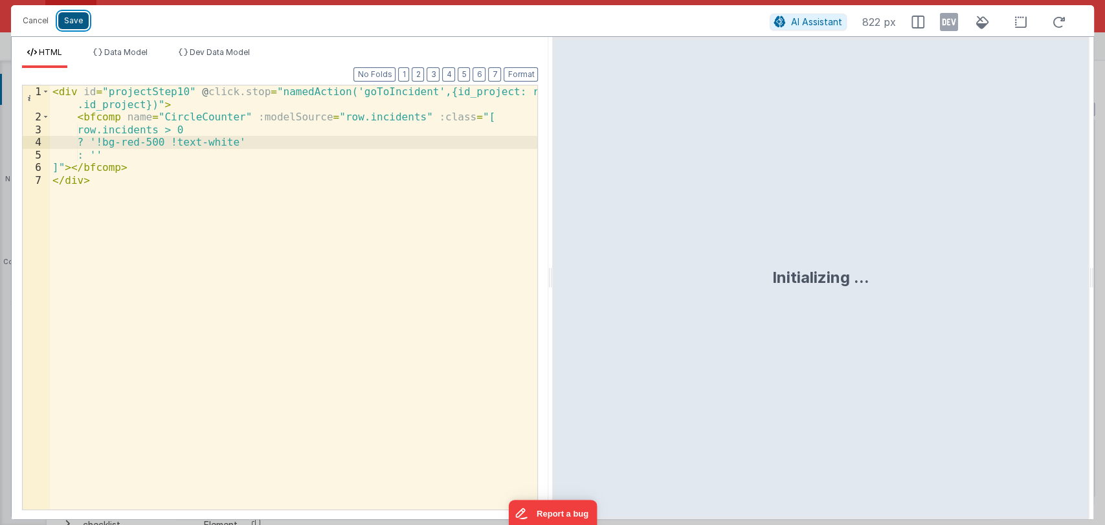
click at [78, 17] on button "Save" at bounding box center [73, 20] width 30 height 17
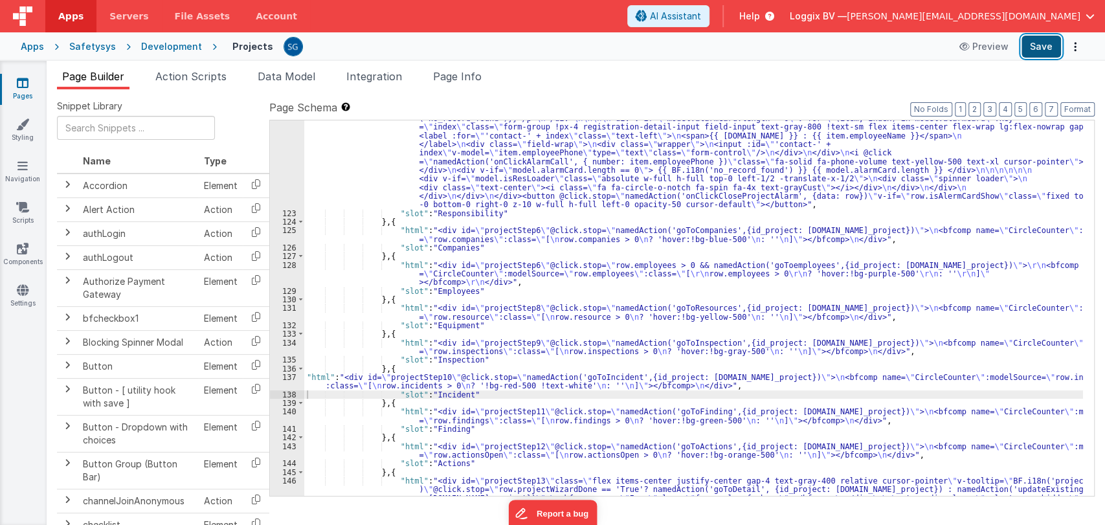
click at [1038, 52] on button "Save" at bounding box center [1041, 47] width 39 height 22
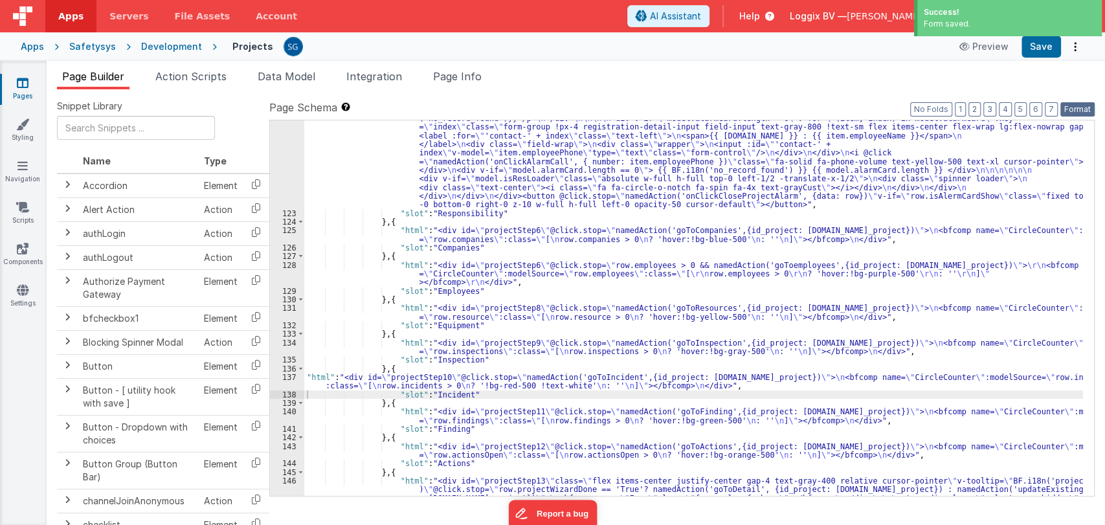
click at [1077, 109] on button "Format" at bounding box center [1077, 109] width 34 height 14
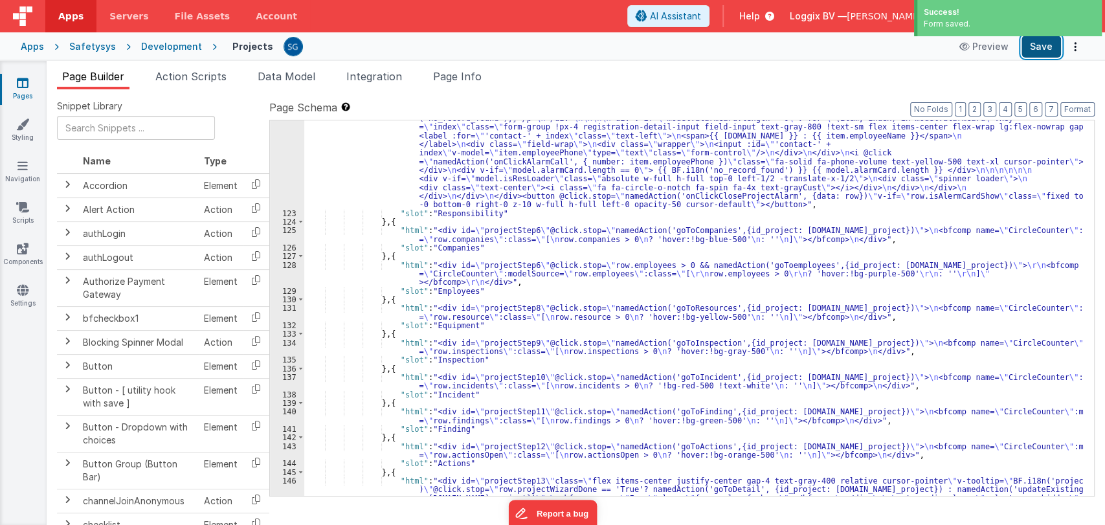
click at [1048, 52] on button "Save" at bounding box center [1041, 47] width 39 height 22
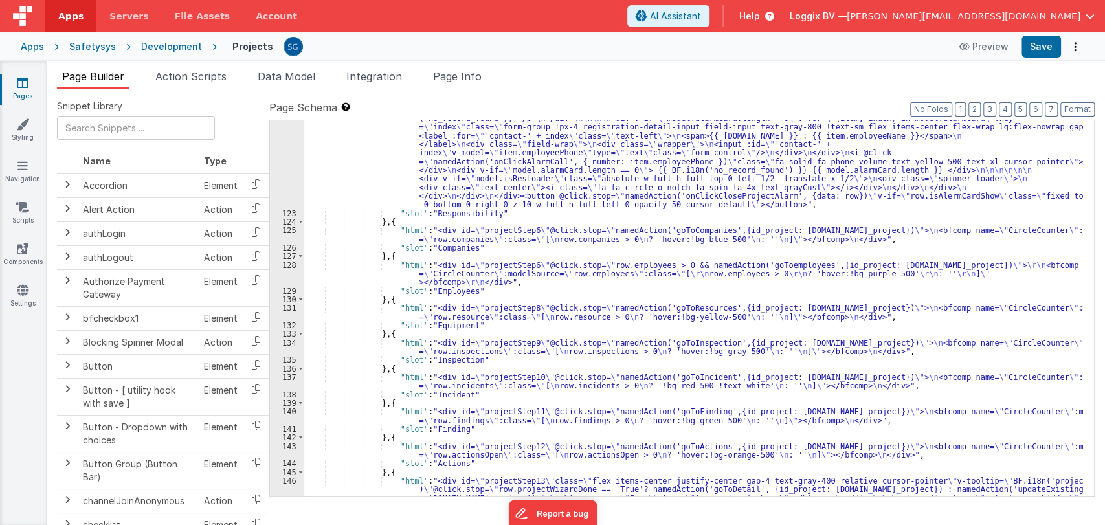
click at [25, 84] on icon at bounding box center [23, 82] width 12 height 13
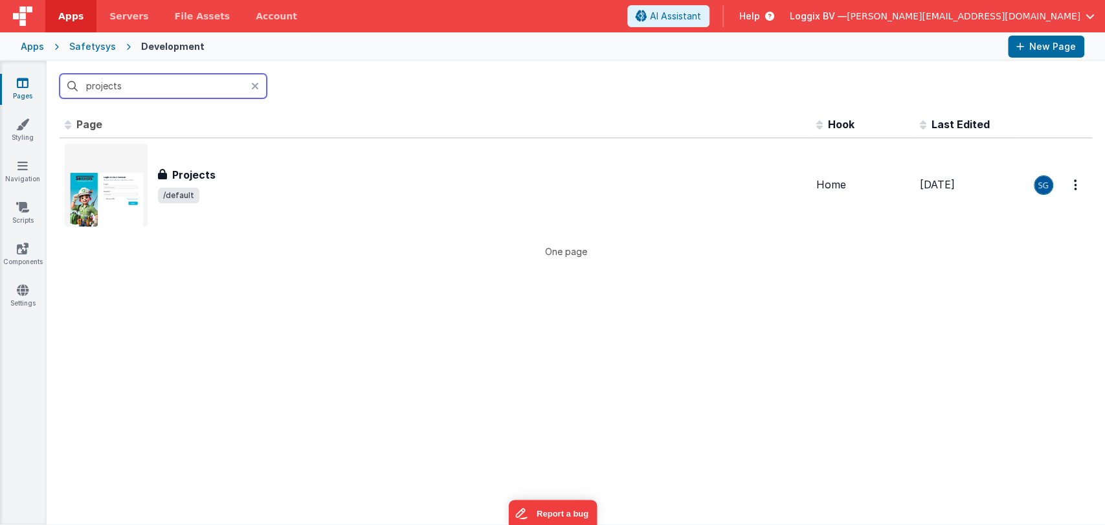
click at [151, 85] on input "projects" at bounding box center [163, 86] width 207 height 25
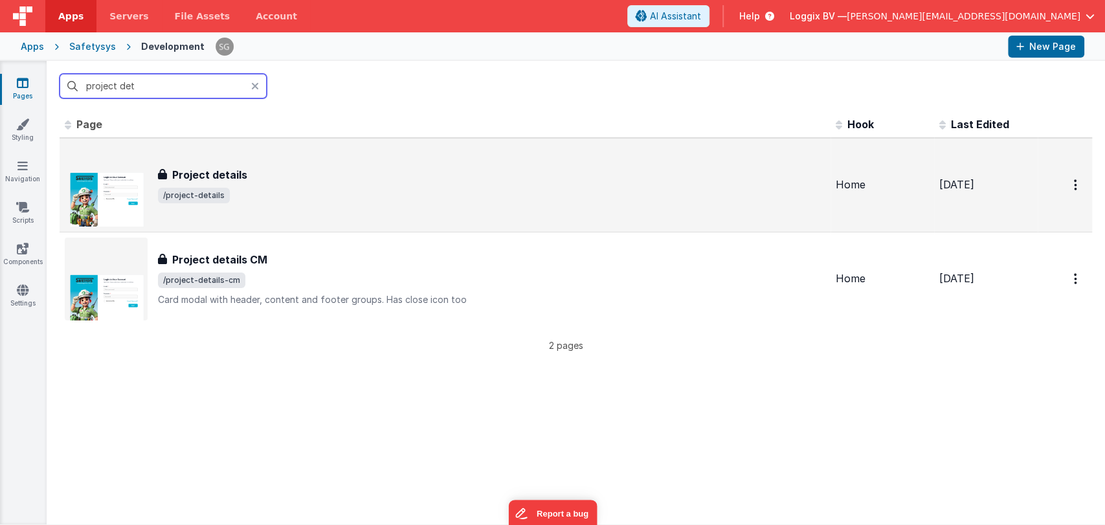
type input "project det"
click at [258, 151] on div "Project details Project details /project-details" at bounding box center [445, 185] width 761 height 83
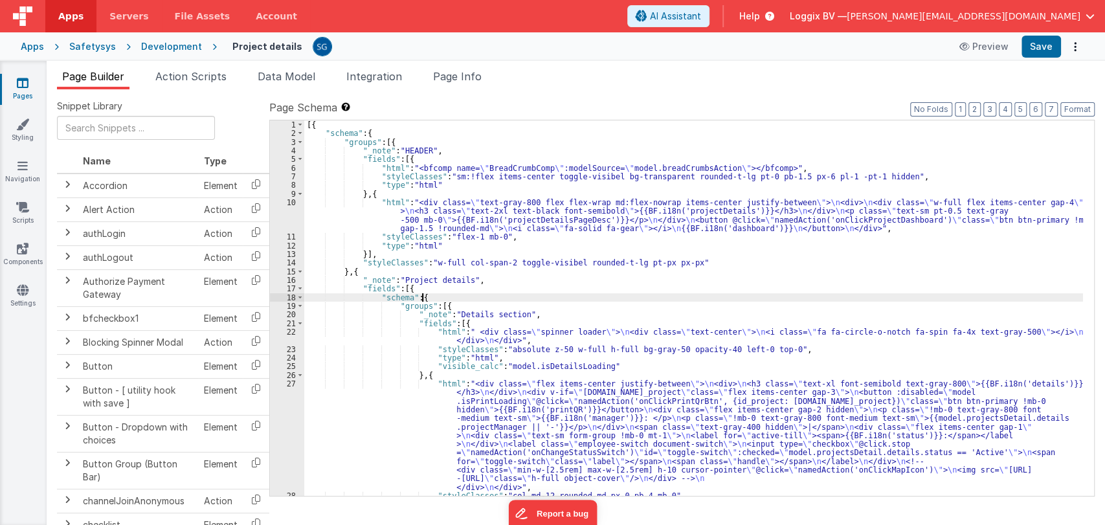
click at [436, 298] on div "[{ "schema" : { "groups" : [{ "_note" : "HEADER" , "fields" : [{ "html" : "<bfc…" at bounding box center [693, 316] width 779 height 393
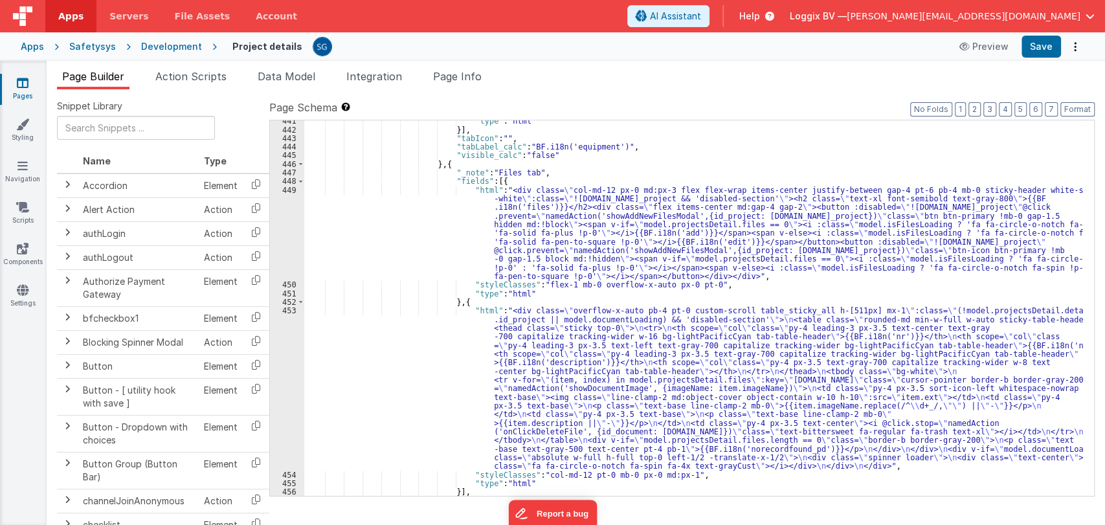
scroll to position [4808, 0]
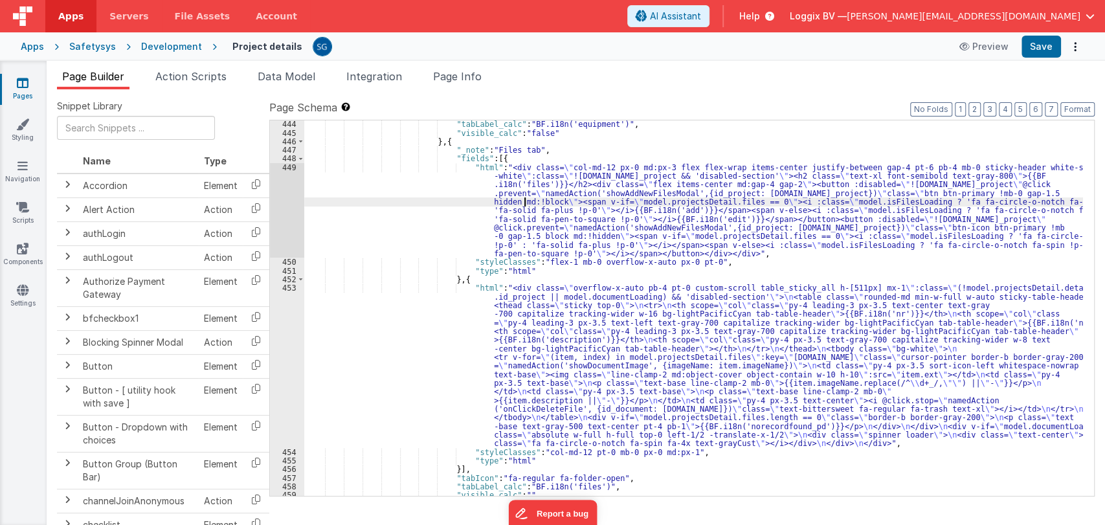
click at [525, 201] on div ""tabLabel_calc" : "BF.i18n('equipment')" , "visible_calc" : "false" } , { "_not…" at bounding box center [693, 316] width 779 height 393
click at [292, 172] on div "449" at bounding box center [287, 210] width 34 height 95
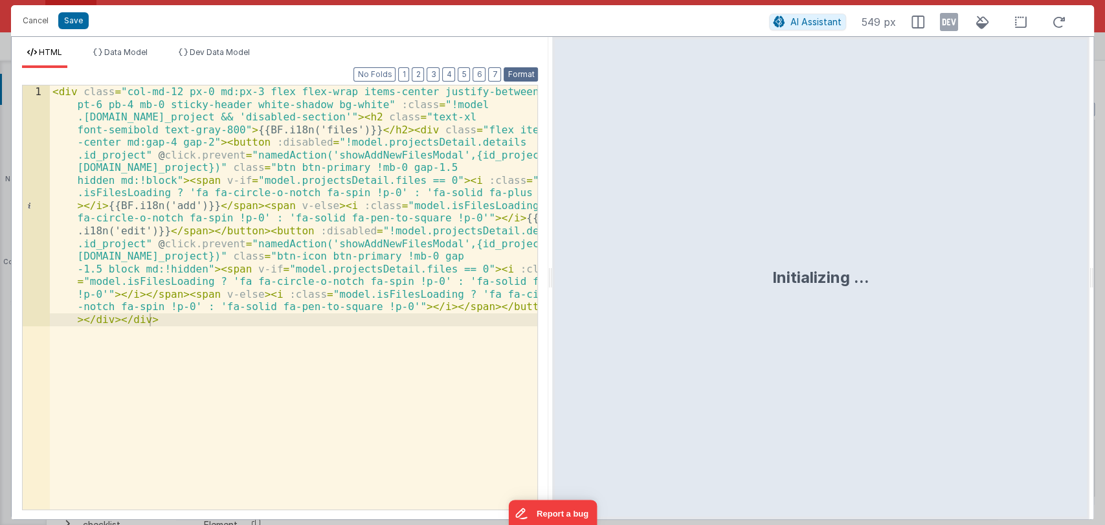
click at [523, 79] on button "Format" at bounding box center [521, 74] width 34 height 14
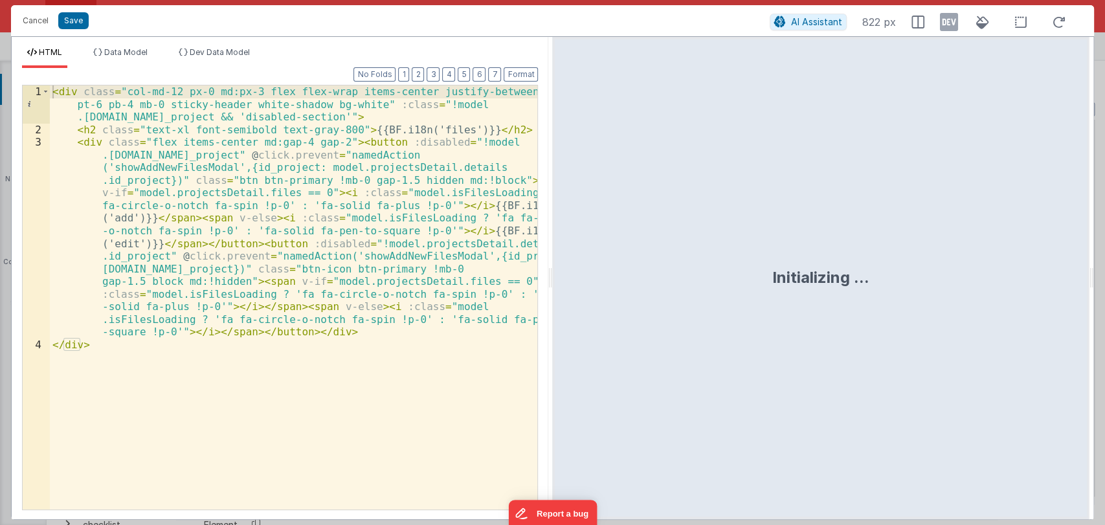
drag, startPoint x: 551, startPoint y: 276, endPoint x: 757, endPoint y: 289, distance: 206.3
click at [757, 289] on html "Cancel Save AI Assistant 822 px HTML Data Model Dev Data Model Format 7 6 5 4 3…" at bounding box center [552, 262] width 1105 height 525
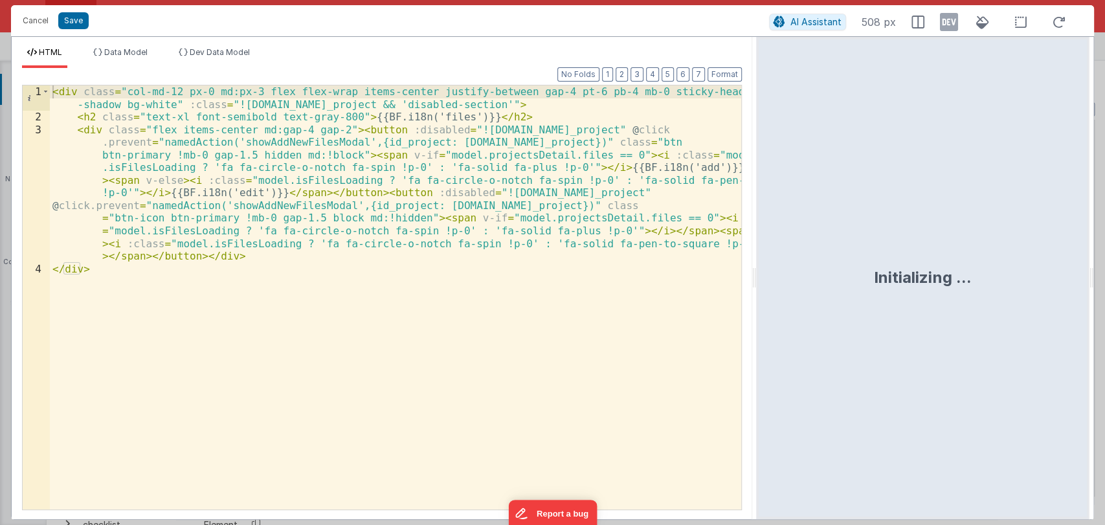
click at [365, 365] on div "< div class = "col-md-12 px-0 md:px-3 flex flex-wrap items-center justify-betwe…" at bounding box center [395, 316] width 691 height 462
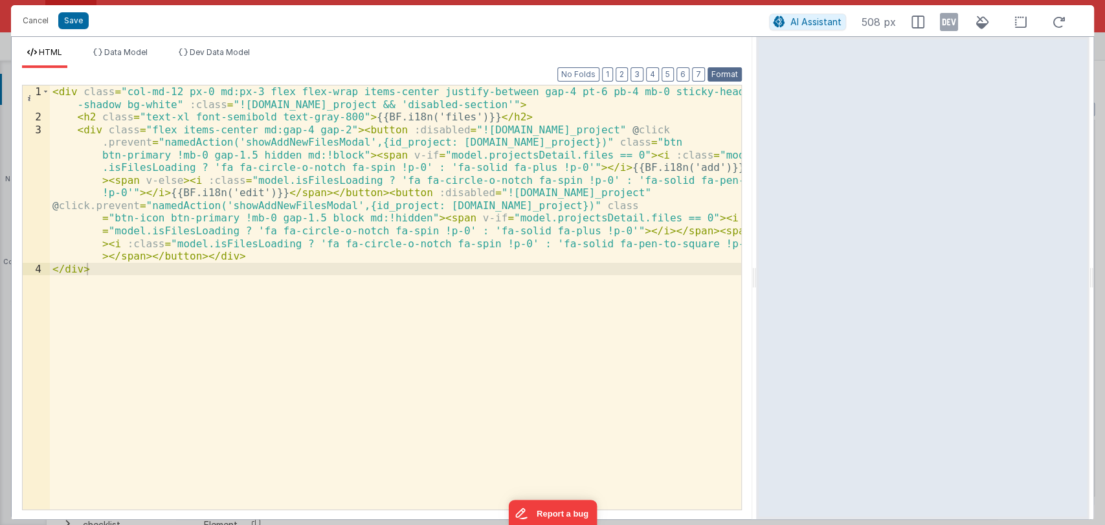
click at [725, 74] on button "Format" at bounding box center [725, 74] width 34 height 14
click at [450, 326] on div "< div class = "col-md-12 px-0 md:px-3 flex flex-wrap items-center justify-betwe…" at bounding box center [395, 316] width 691 height 462
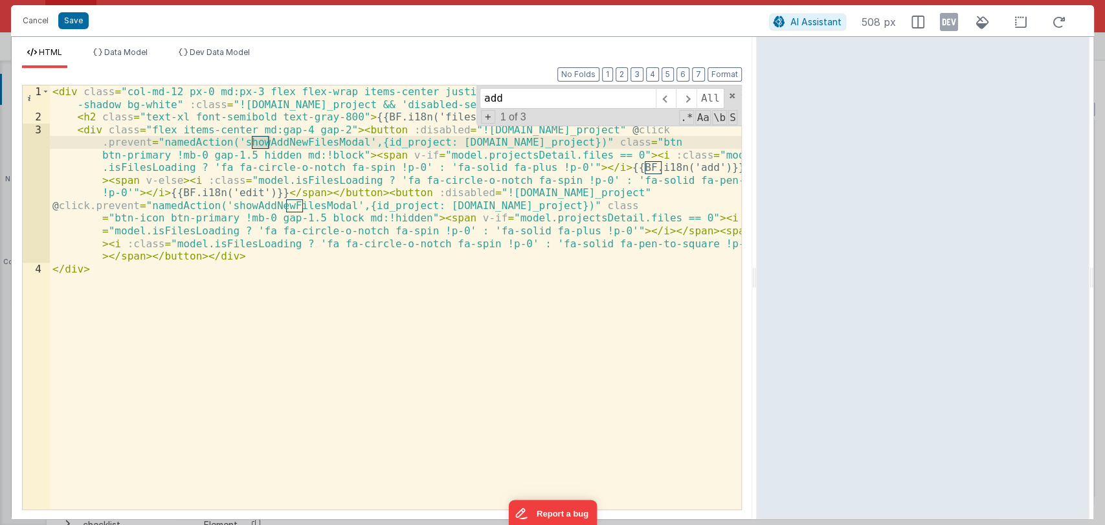
type input "add"
